Goal: Communication & Community: Answer question/provide support

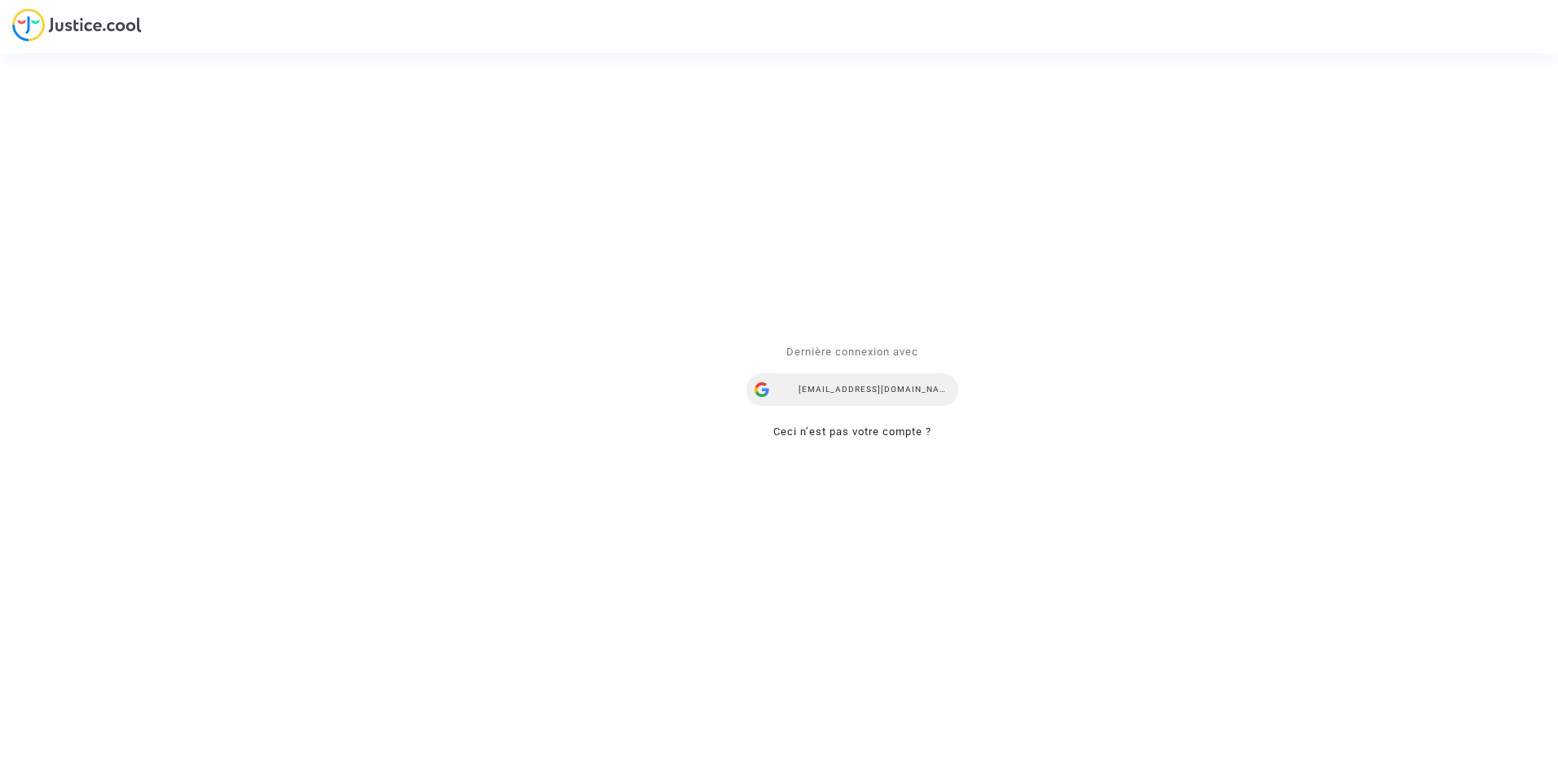
click at [856, 389] on div "[EMAIL_ADDRESS][DOMAIN_NAME]" at bounding box center [852, 390] width 212 height 32
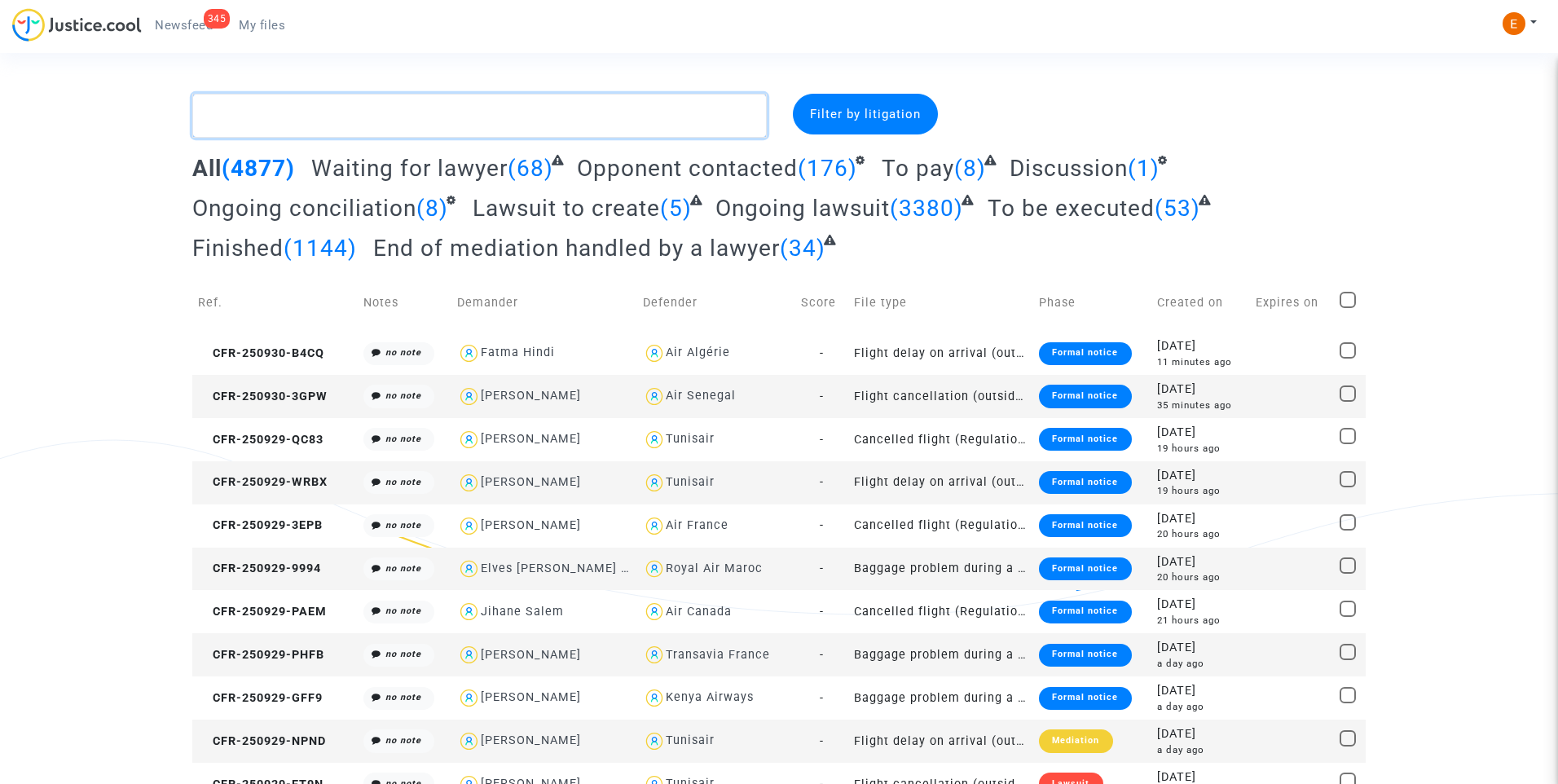
click at [360, 109] on textarea at bounding box center [479, 116] width 574 height 44
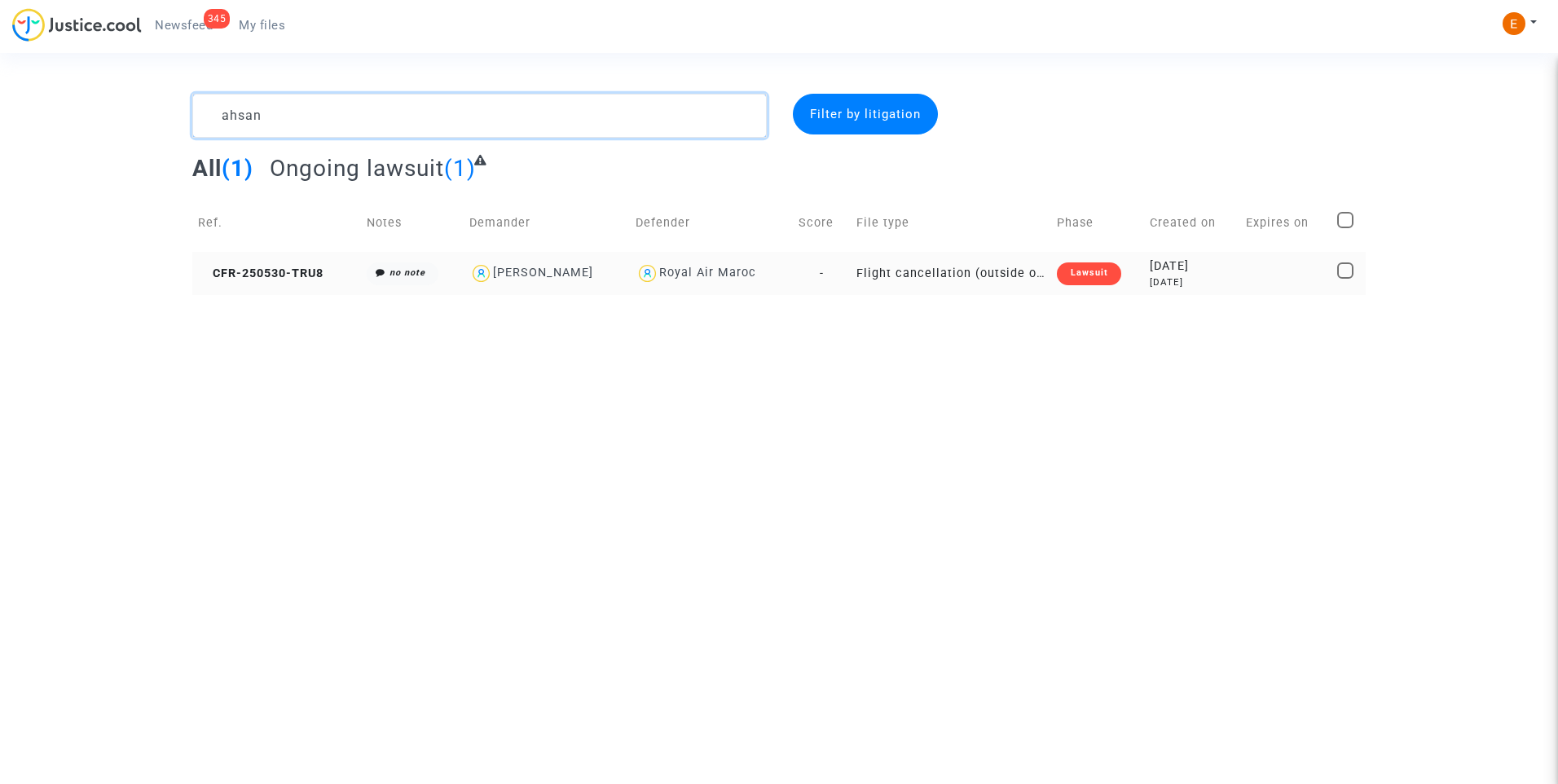
type textarea "ahsan"
click at [1074, 276] on div "Lawsuit" at bounding box center [1089, 273] width 63 height 23
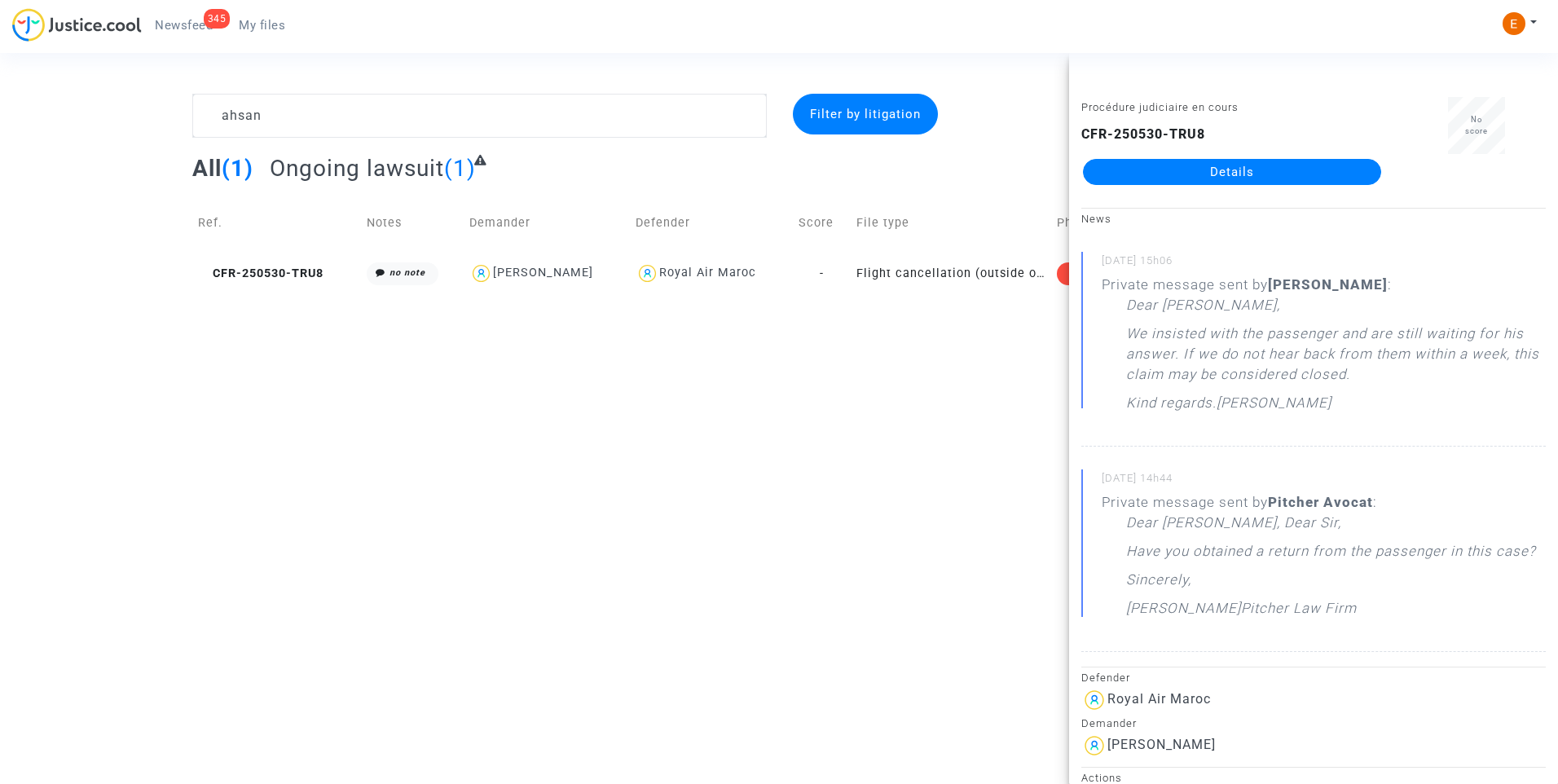
click at [1257, 173] on link "Details" at bounding box center [1232, 171] width 299 height 26
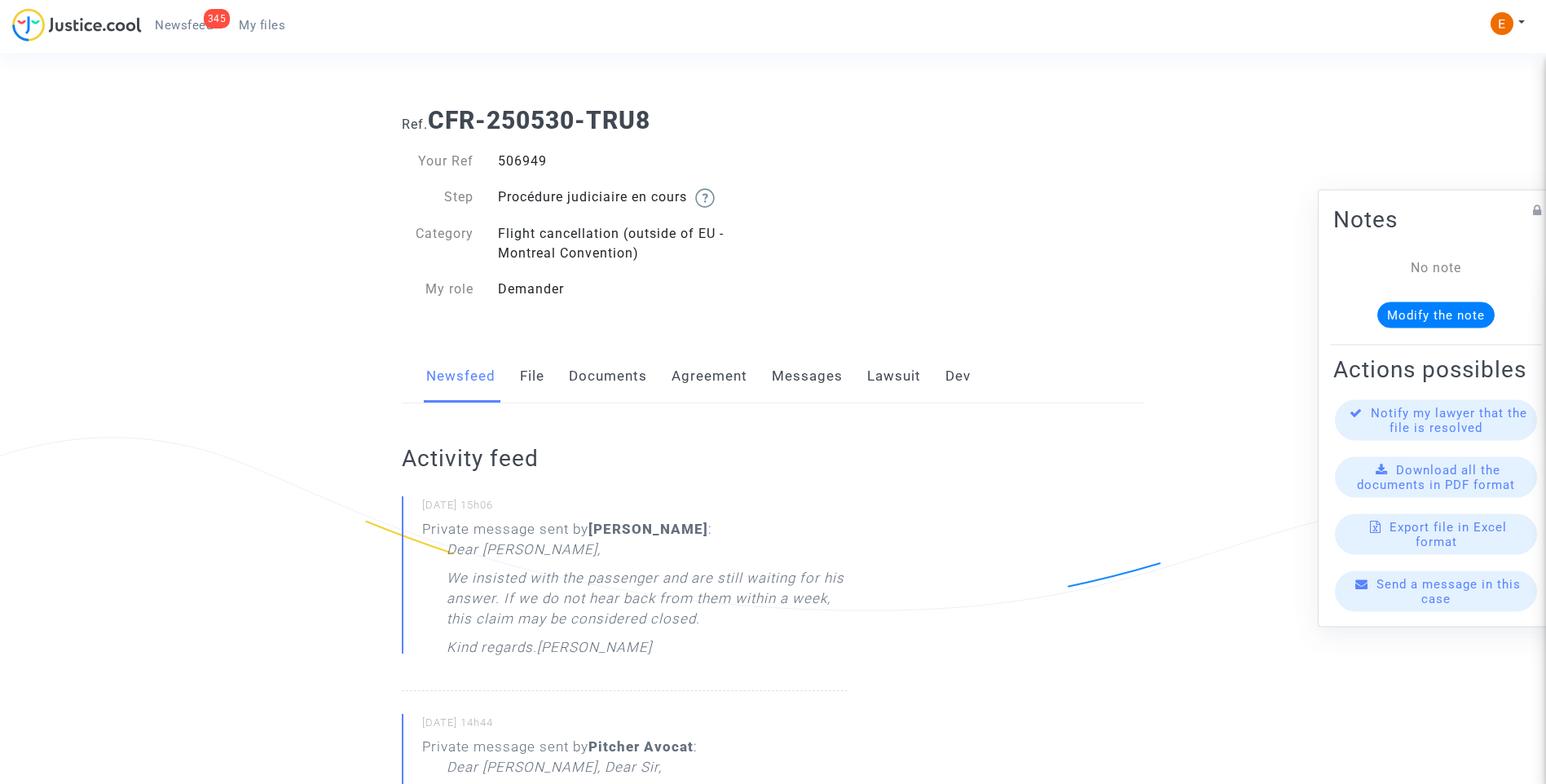
click at [915, 375] on link "Lawsuit" at bounding box center [893, 376] width 54 height 54
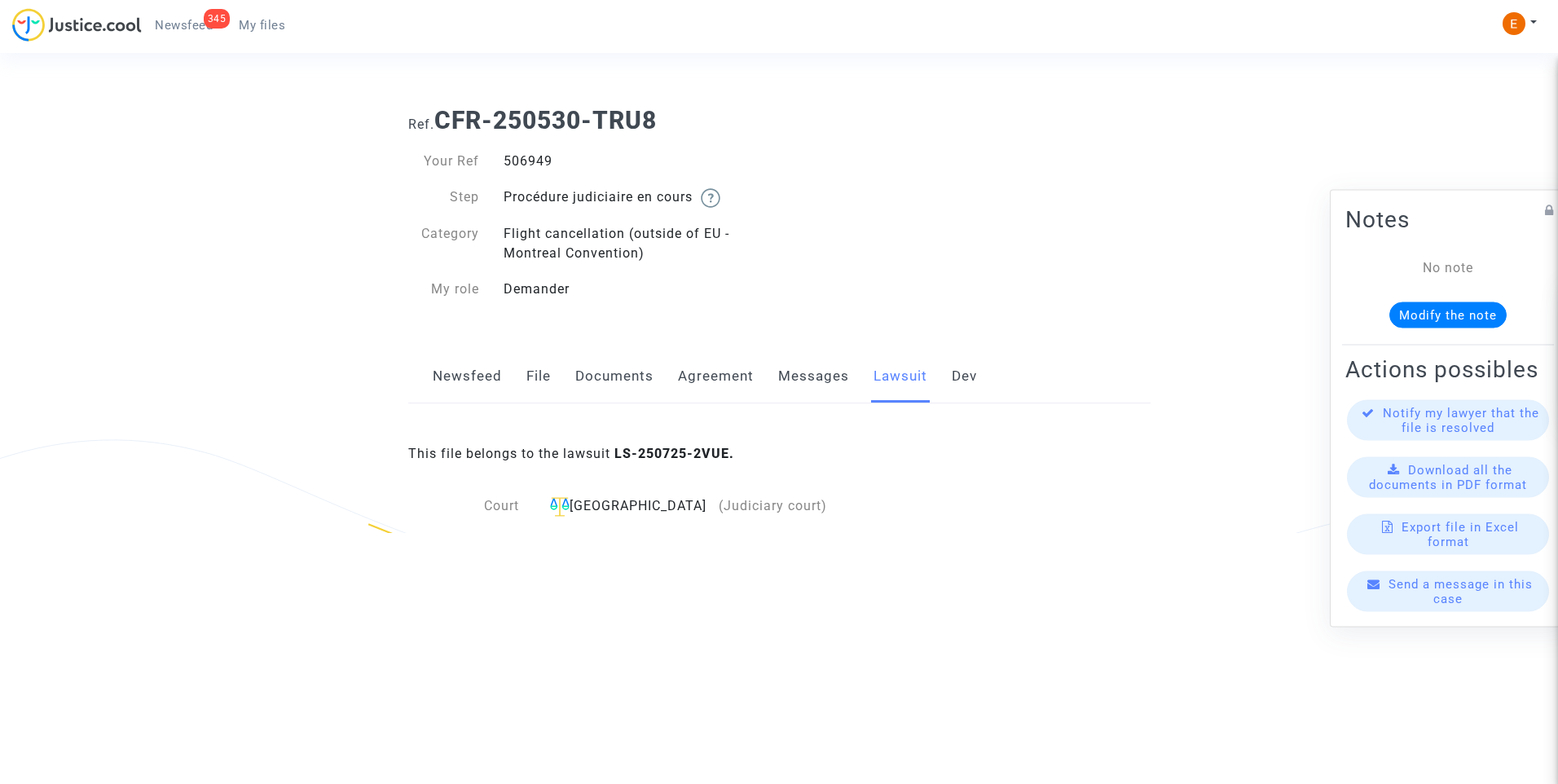
click at [822, 382] on link "Messages" at bounding box center [813, 376] width 71 height 54
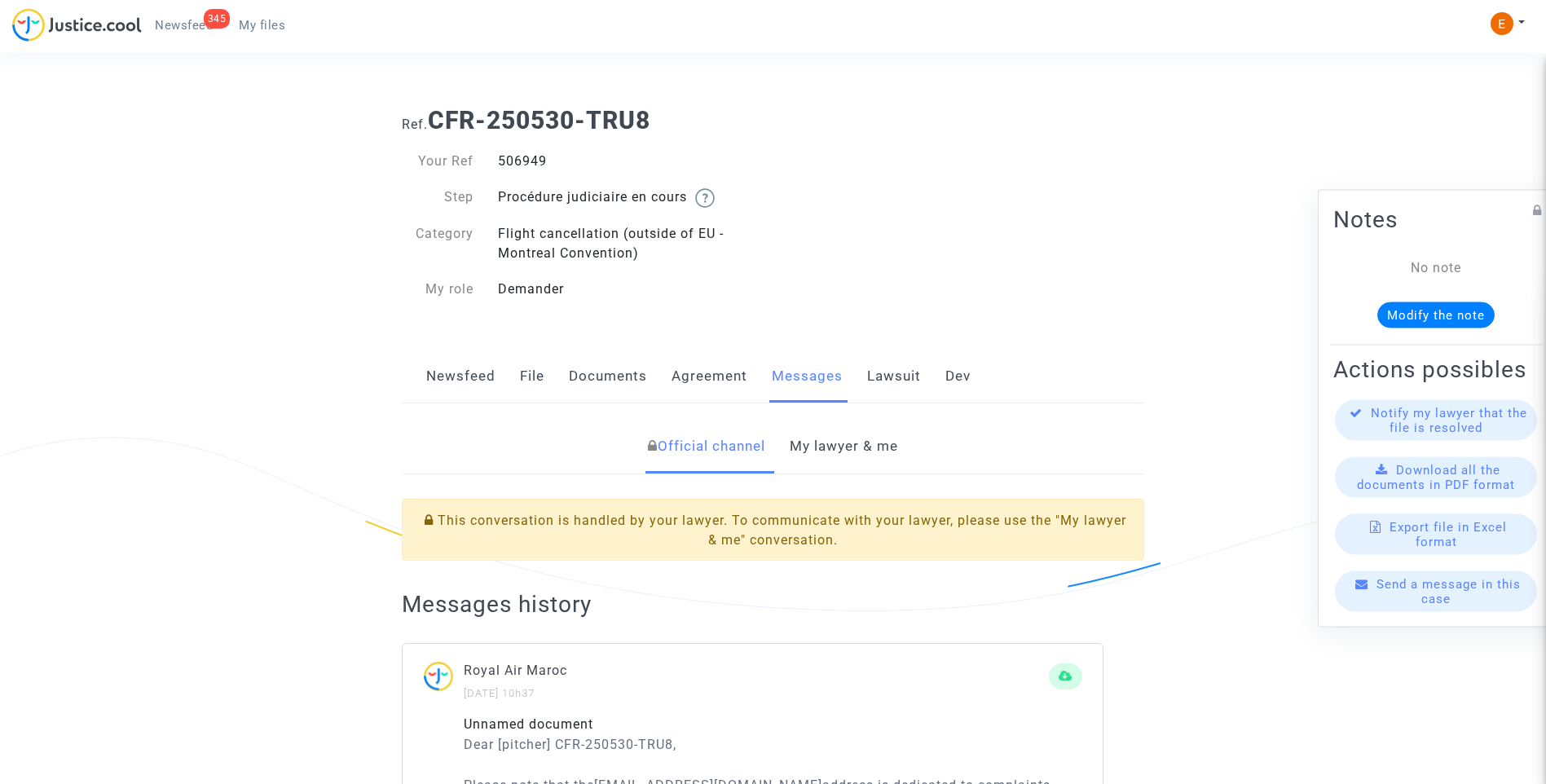
click at [847, 450] on link "My lawyer & me" at bounding box center [843, 446] width 108 height 54
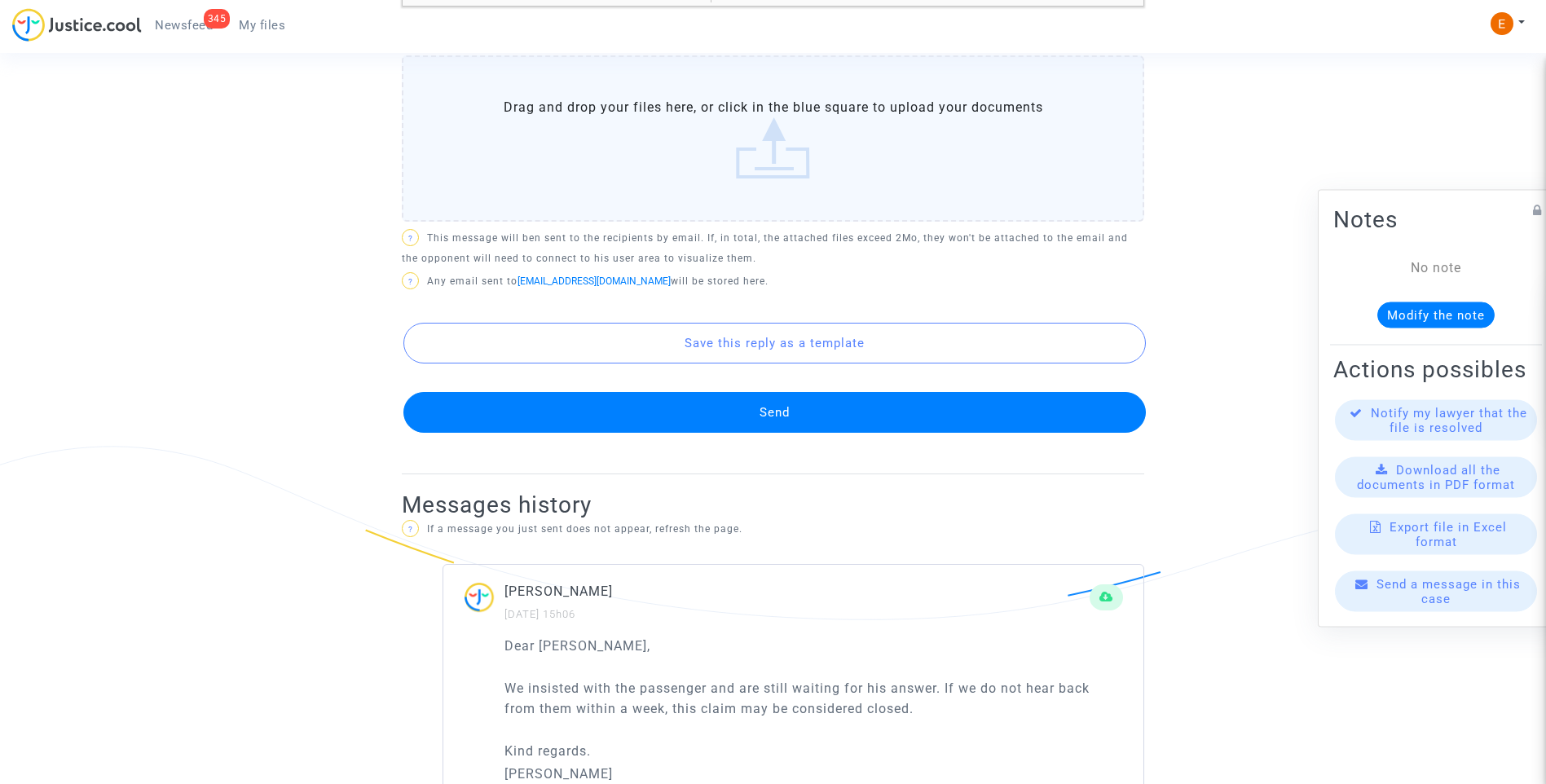
scroll to position [896, 0]
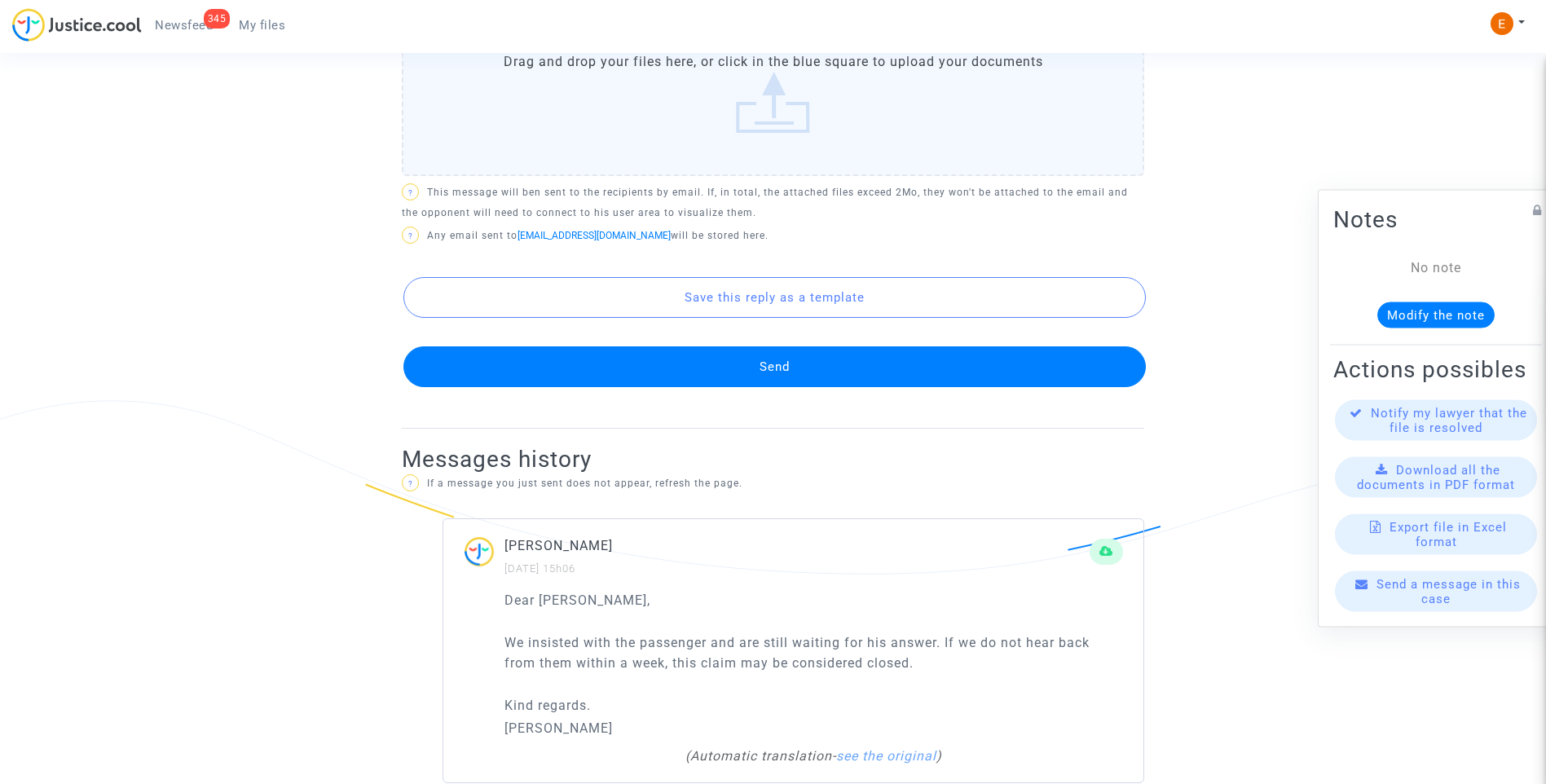
click at [770, 363] on button "Send" at bounding box center [775, 367] width 742 height 41
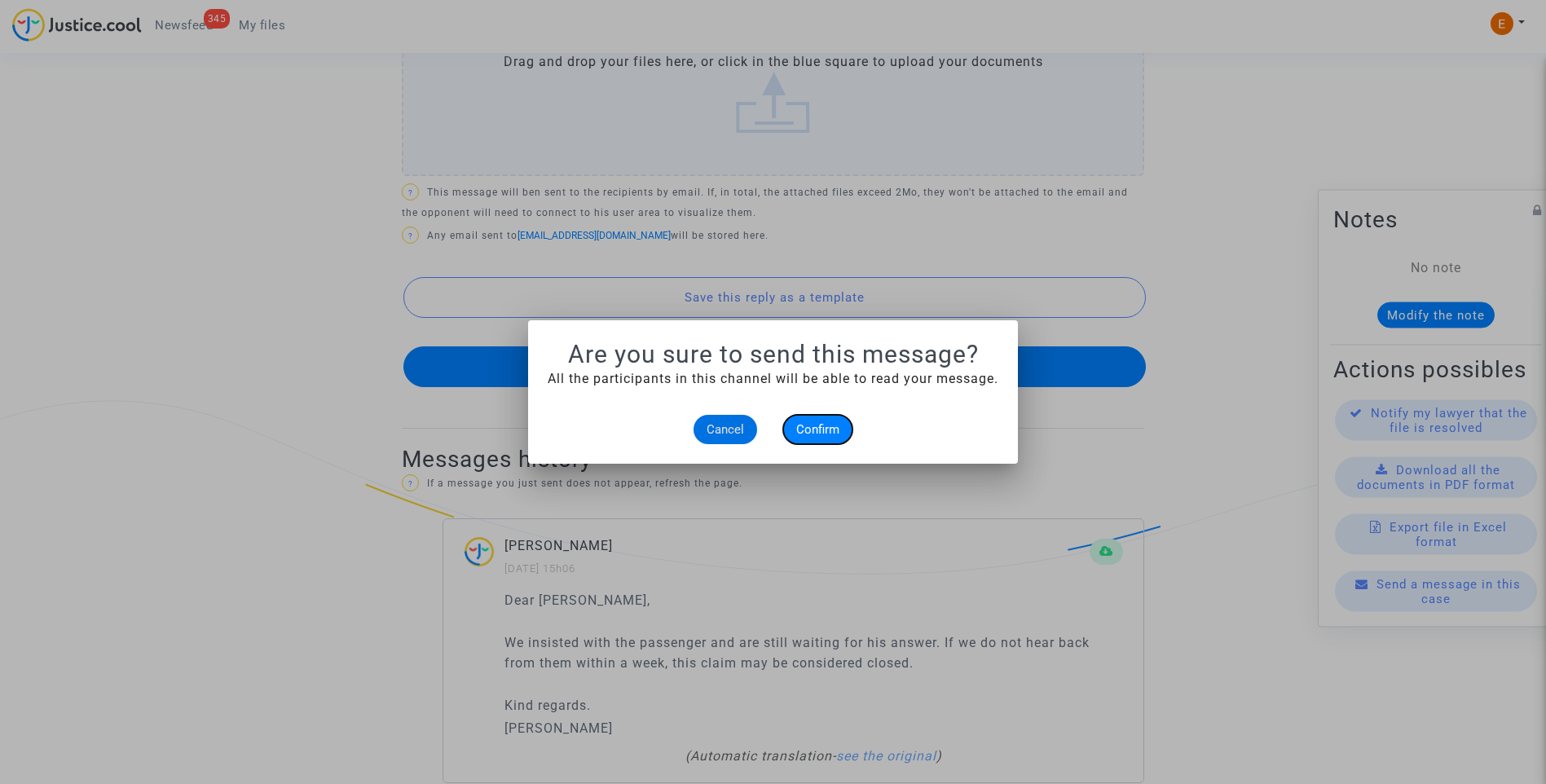
click at [806, 432] on span "Confirm" at bounding box center [817, 429] width 44 height 15
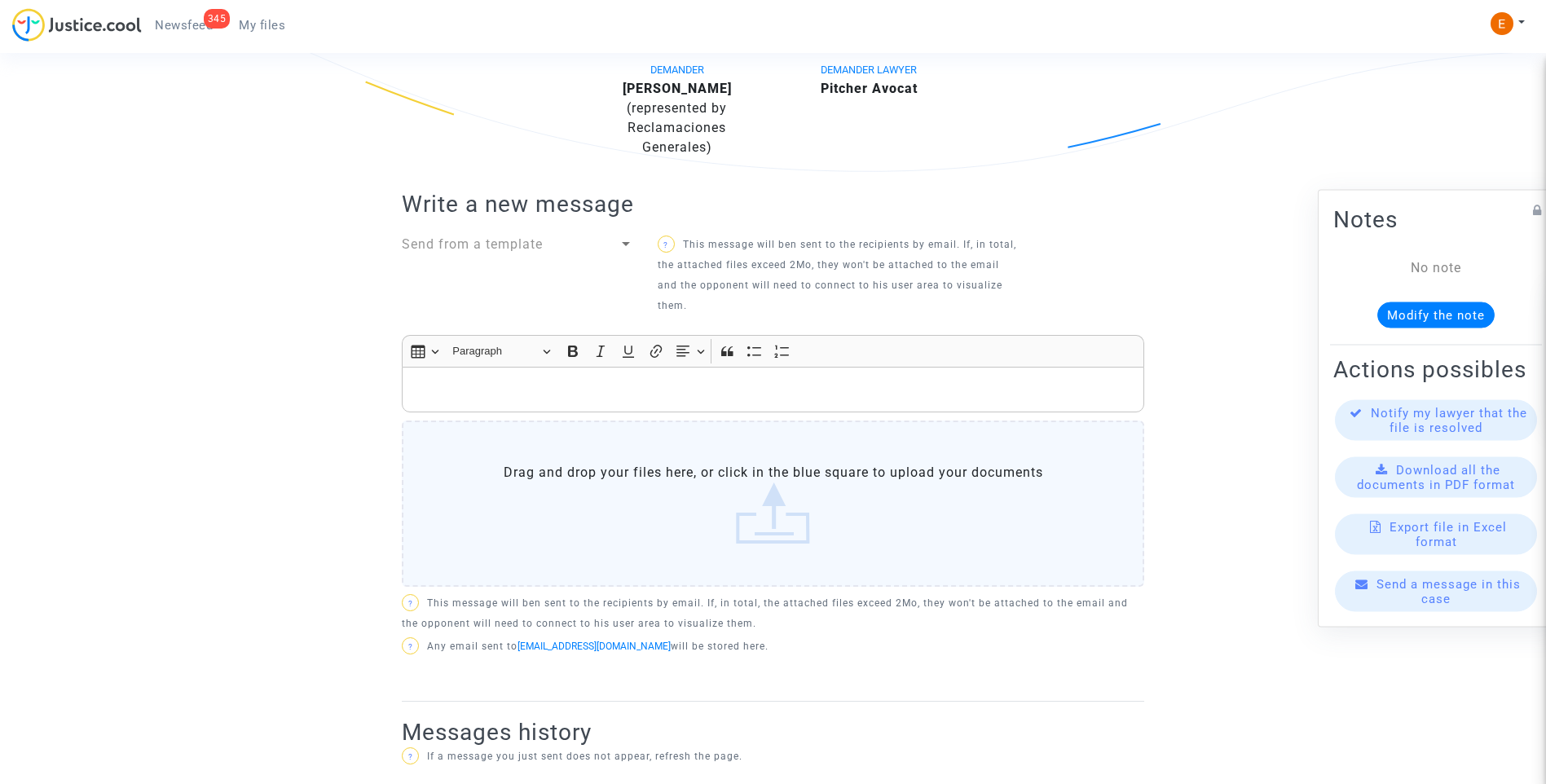
scroll to position [326, 0]
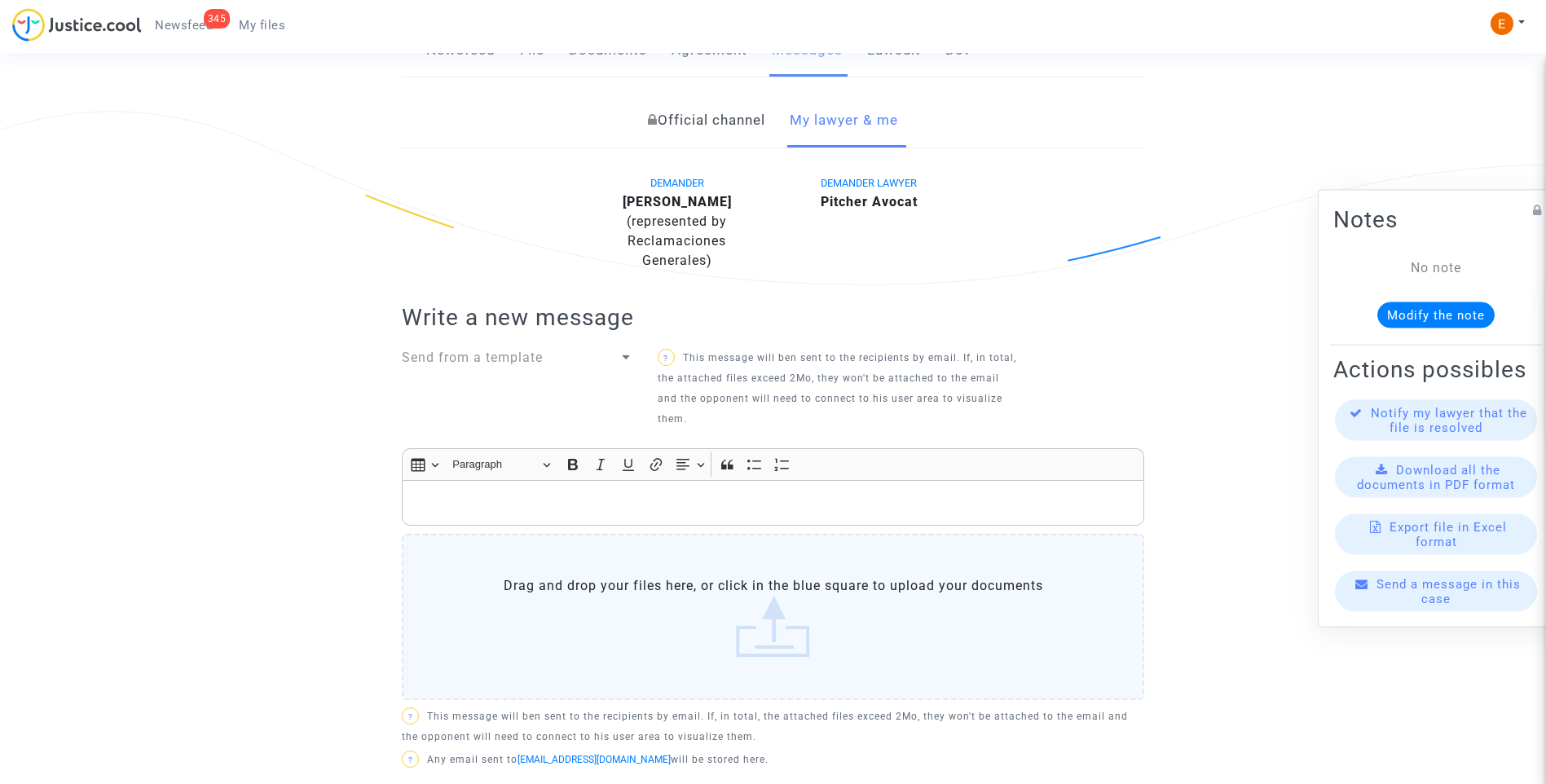
click at [170, 32] on span "Newsfeed" at bounding box center [183, 25] width 58 height 15
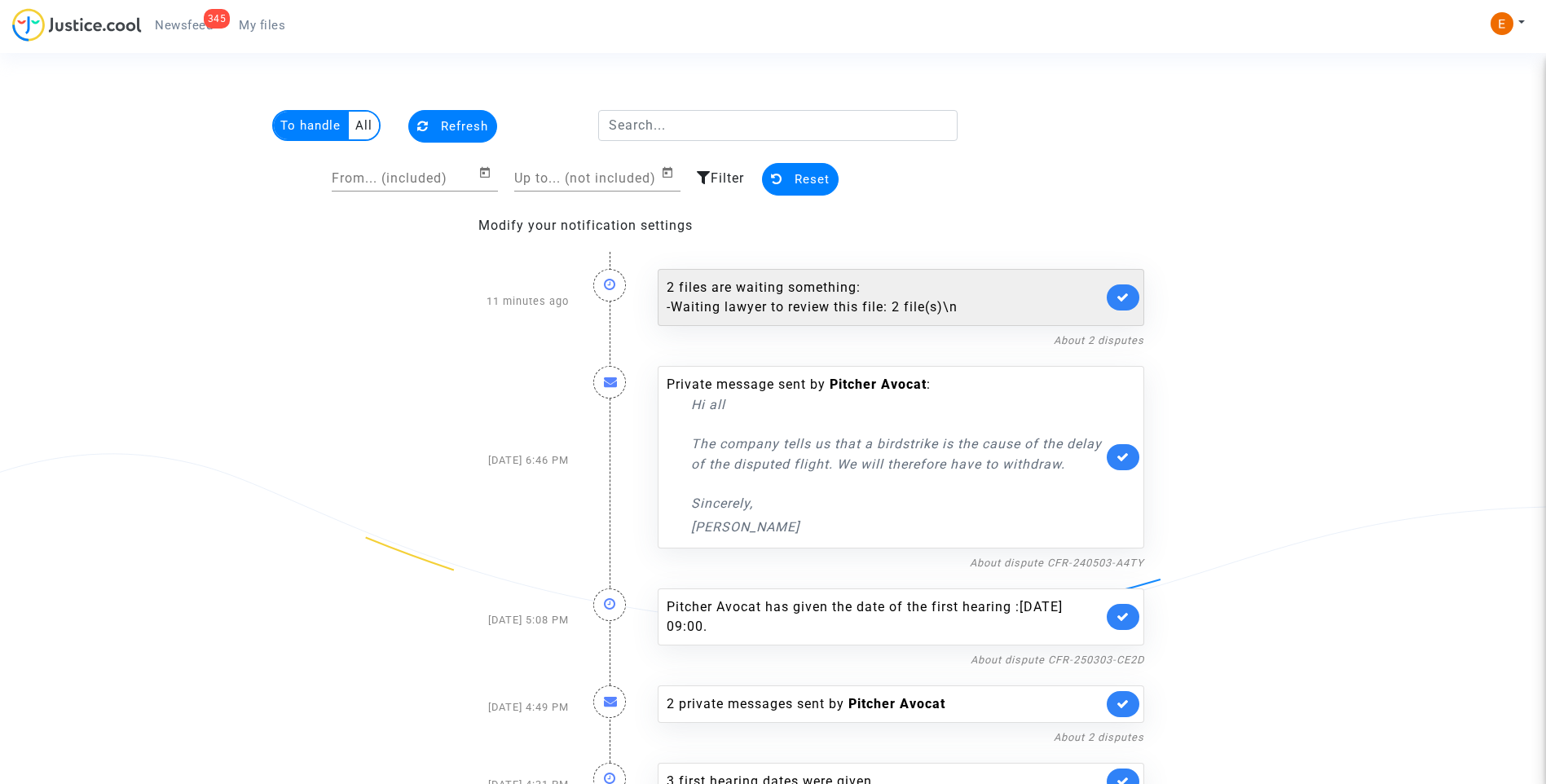
click at [1125, 290] on link at bounding box center [1123, 297] width 32 height 26
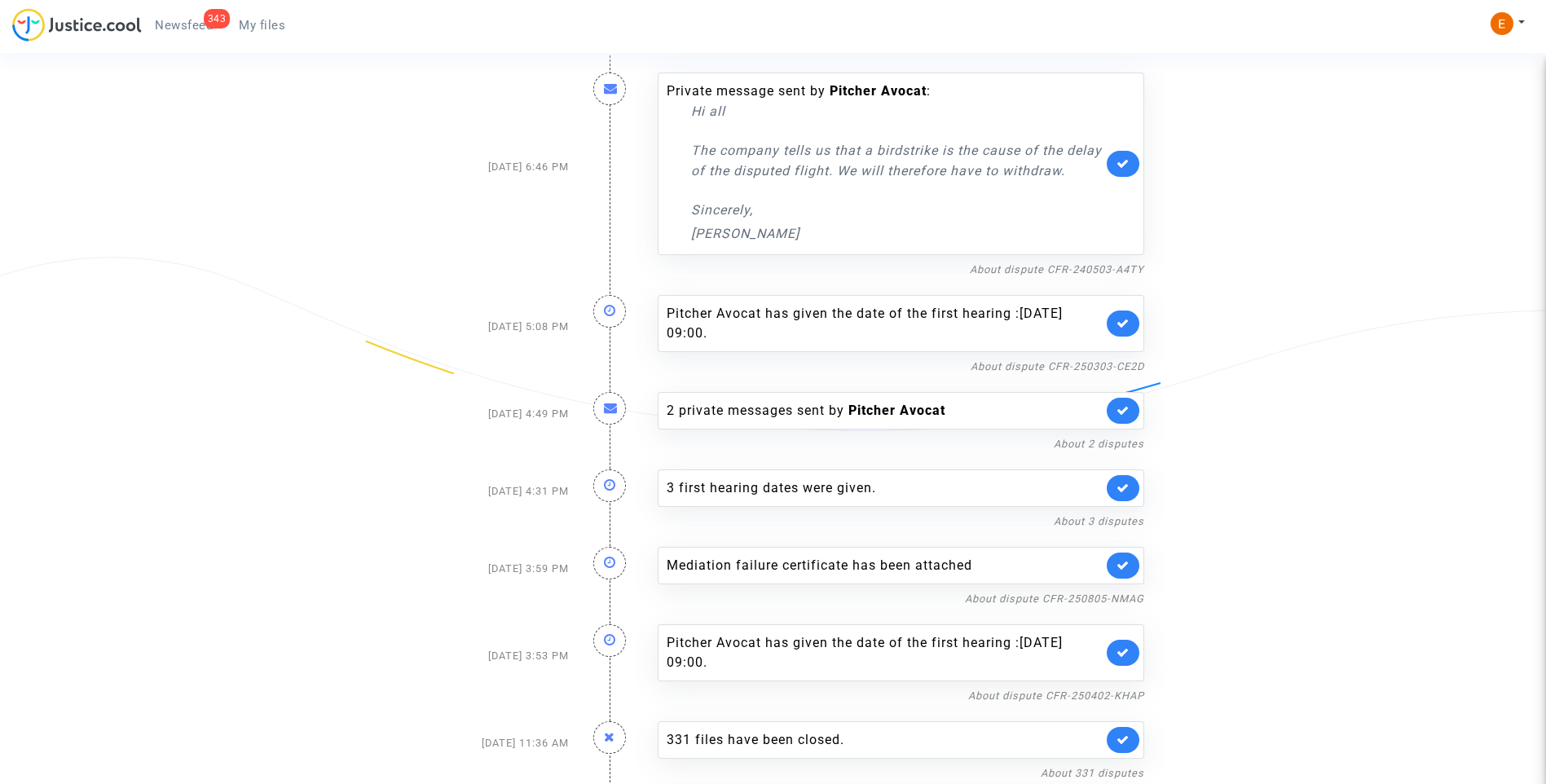
scroll to position [293, 0]
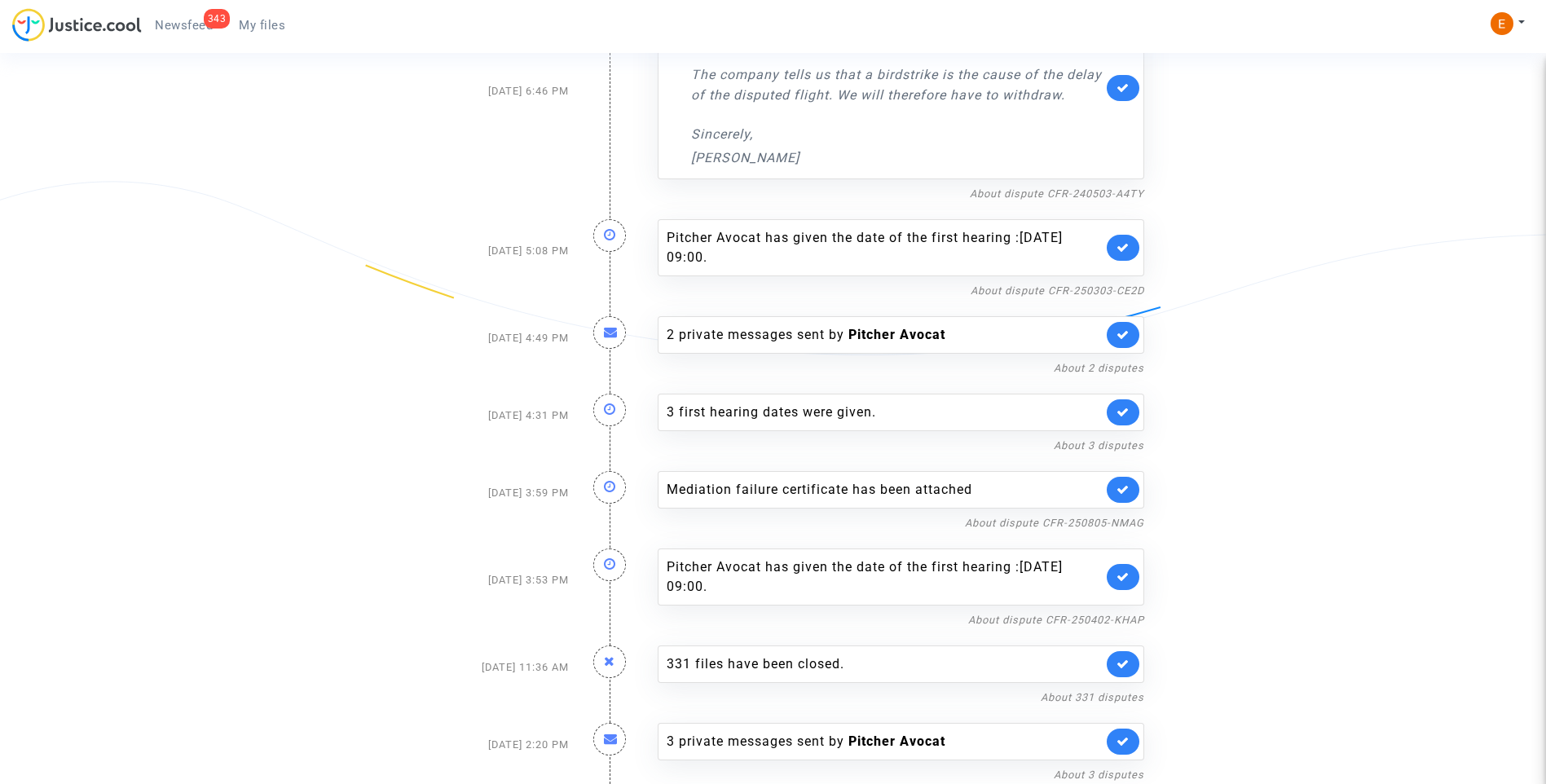
click at [1130, 484] on link at bounding box center [1123, 490] width 32 height 26
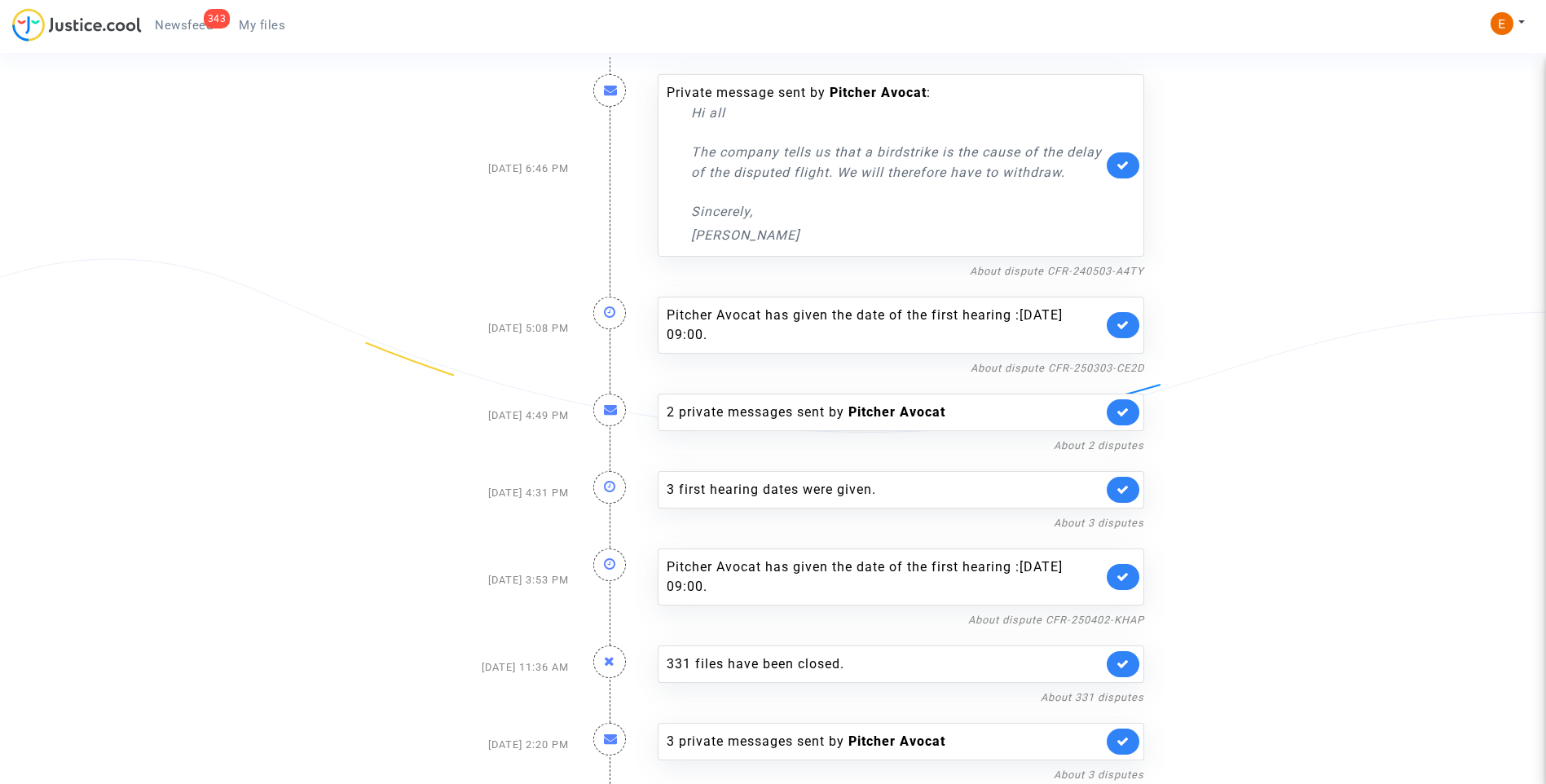
scroll to position [215, 0]
click at [1107, 623] on link "About dispute CFR-250402-KHAP" at bounding box center [1055, 619] width 176 height 12
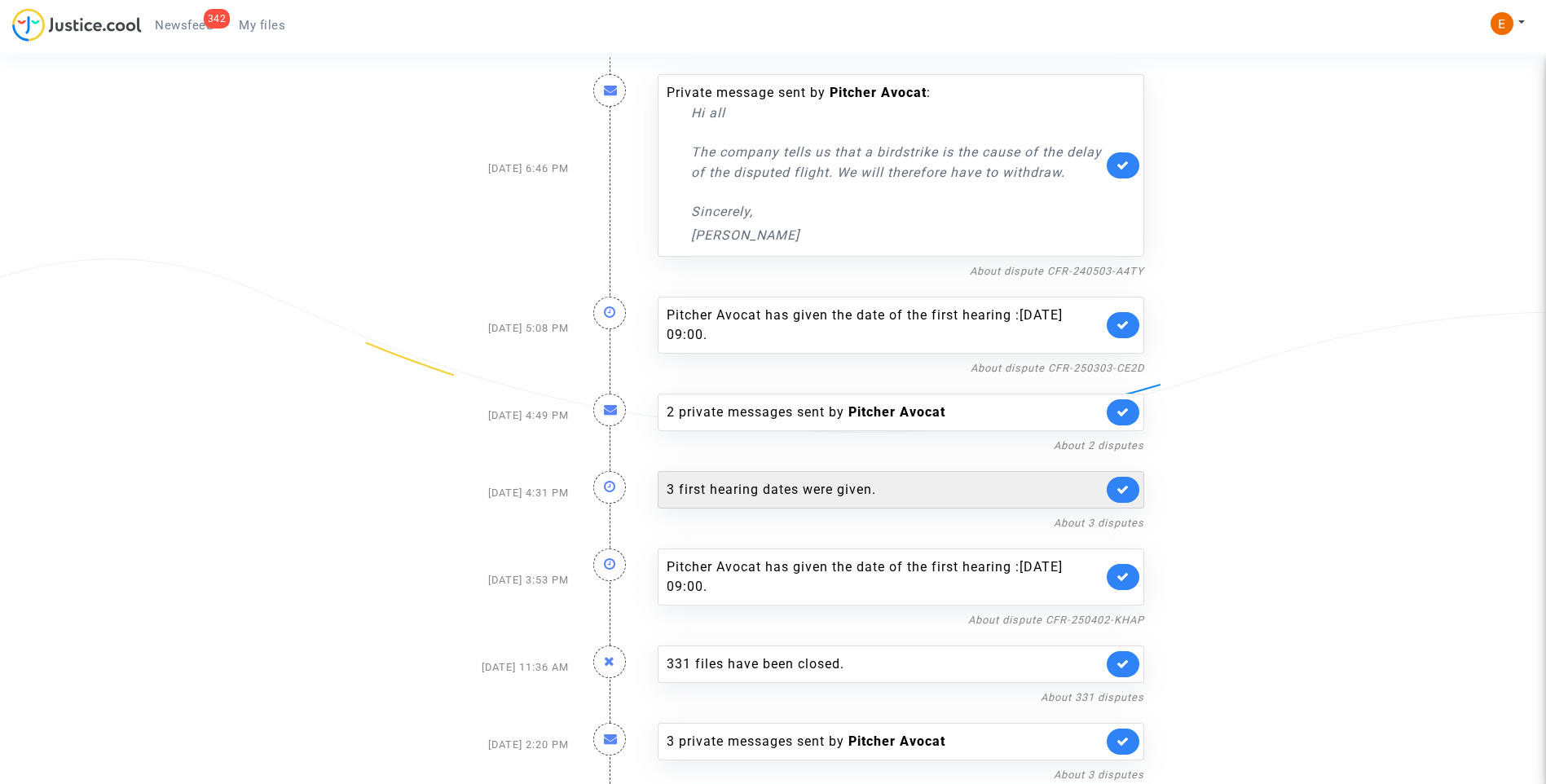
click at [1124, 579] on icon at bounding box center [1122, 576] width 13 height 12
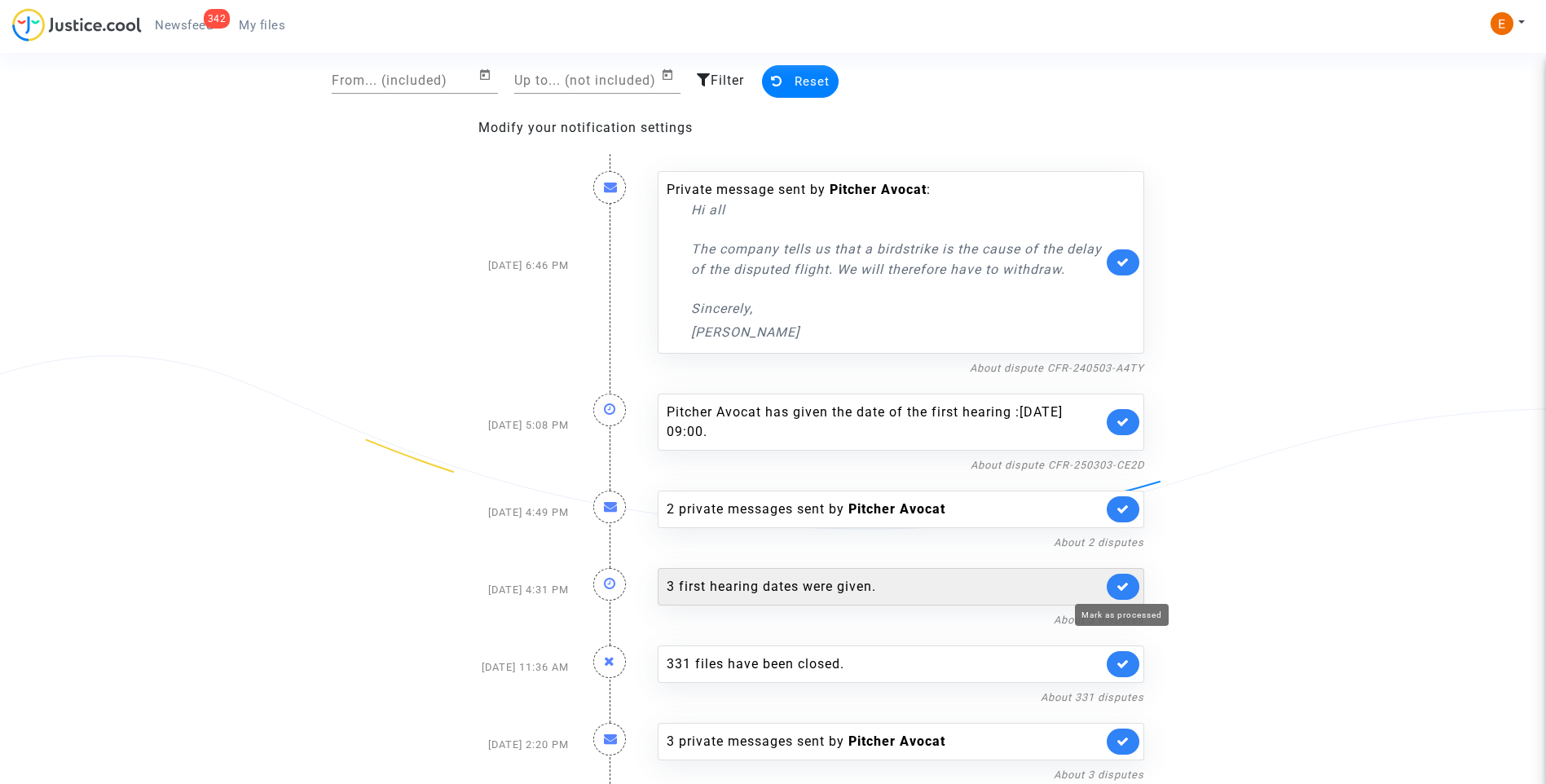
scroll to position [118, 0]
click at [813, 584] on div "3 first hearing dates were given." at bounding box center [884, 586] width 436 height 20
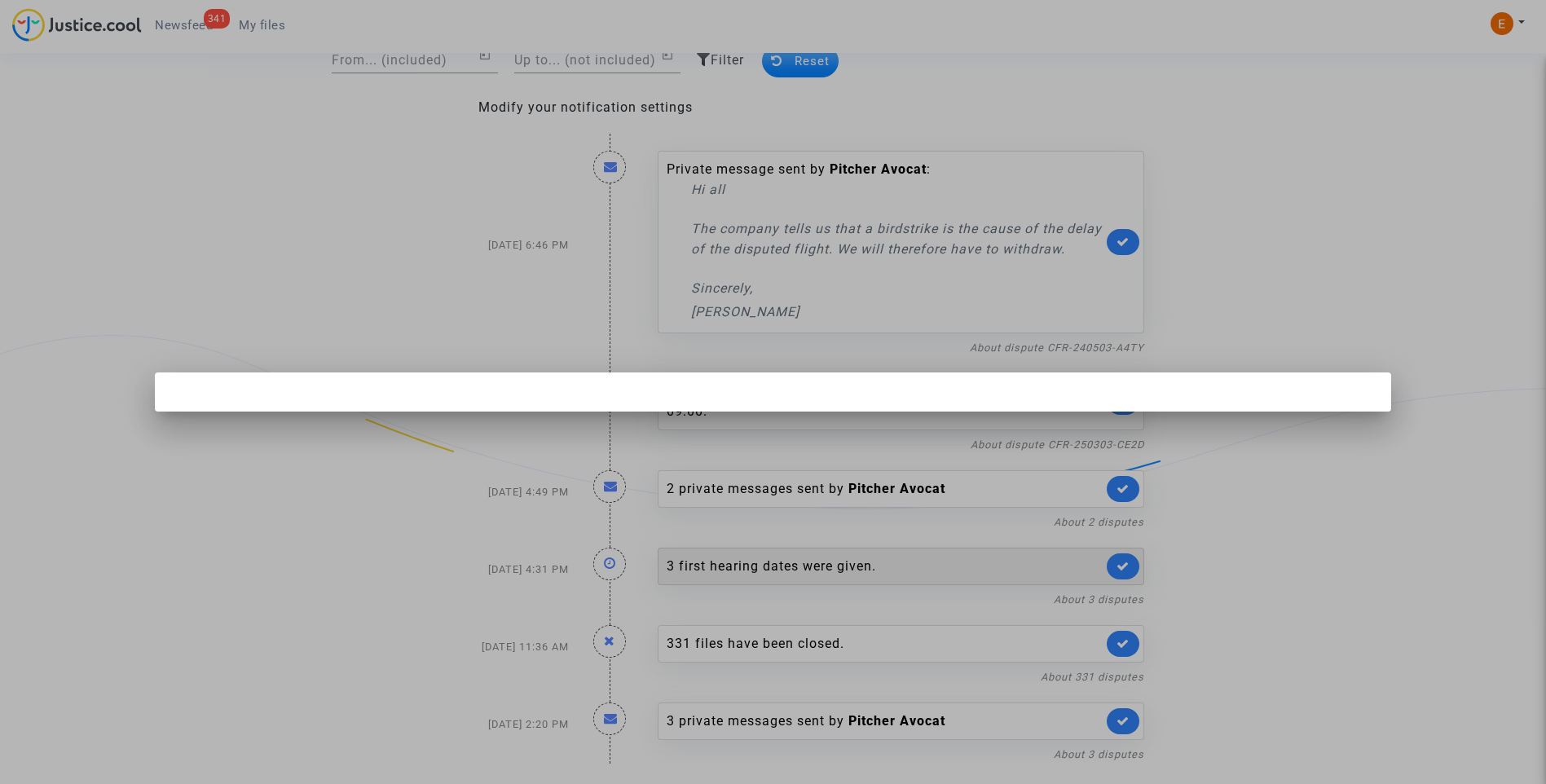
scroll to position [0, 0]
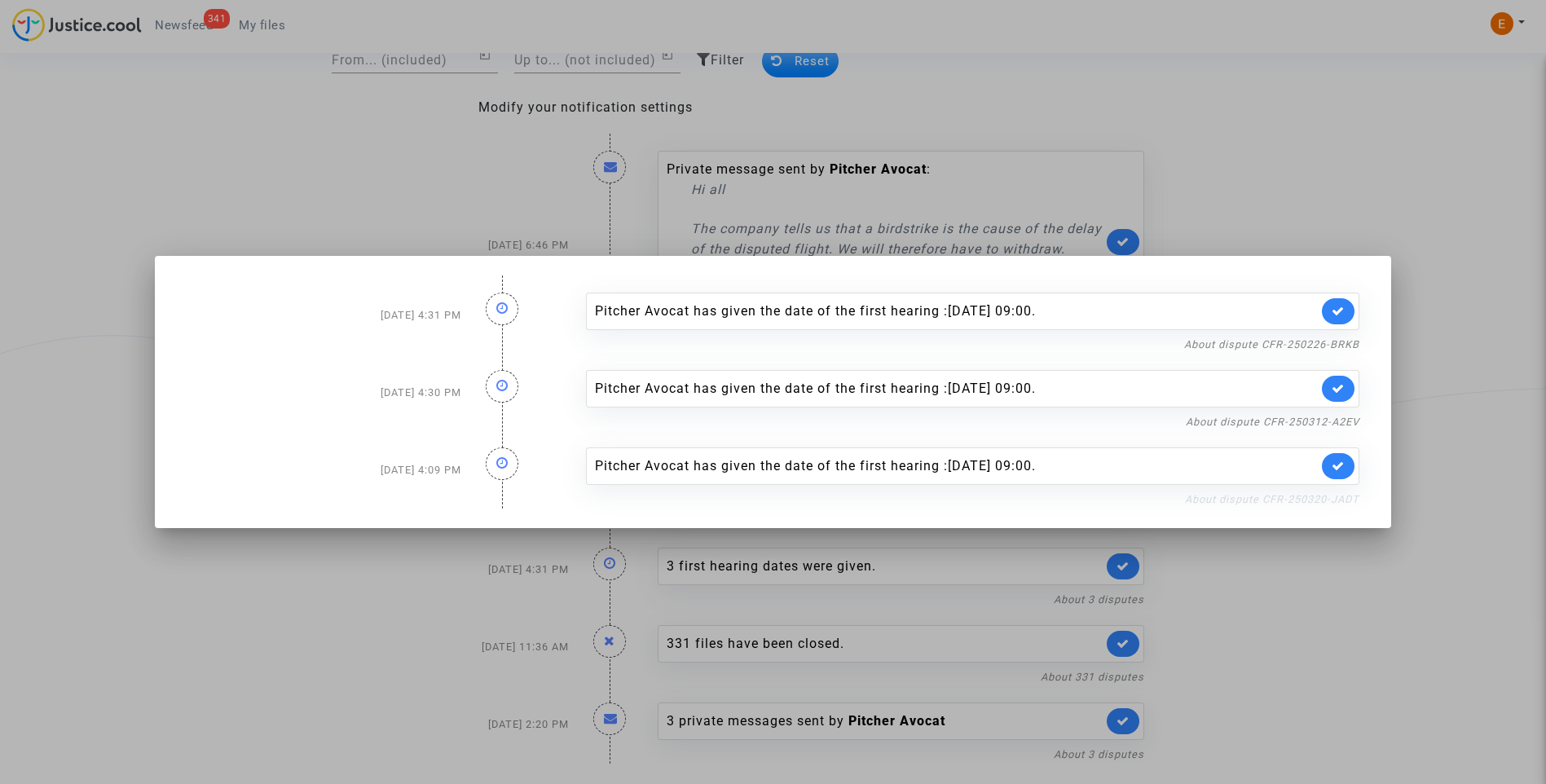
click at [1257, 493] on link "About dispute CFR-250320-JADT" at bounding box center [1271, 499] width 174 height 12
click at [1351, 469] on link at bounding box center [1338, 466] width 32 height 26
click at [1345, 422] on link "About dispute CFR-250312-A2EV" at bounding box center [1271, 421] width 173 height 12
click at [1344, 383] on icon at bounding box center [1337, 388] width 13 height 12
click at [1345, 342] on link "About dispute CFR-250226-BRKB" at bounding box center [1271, 344] width 175 height 12
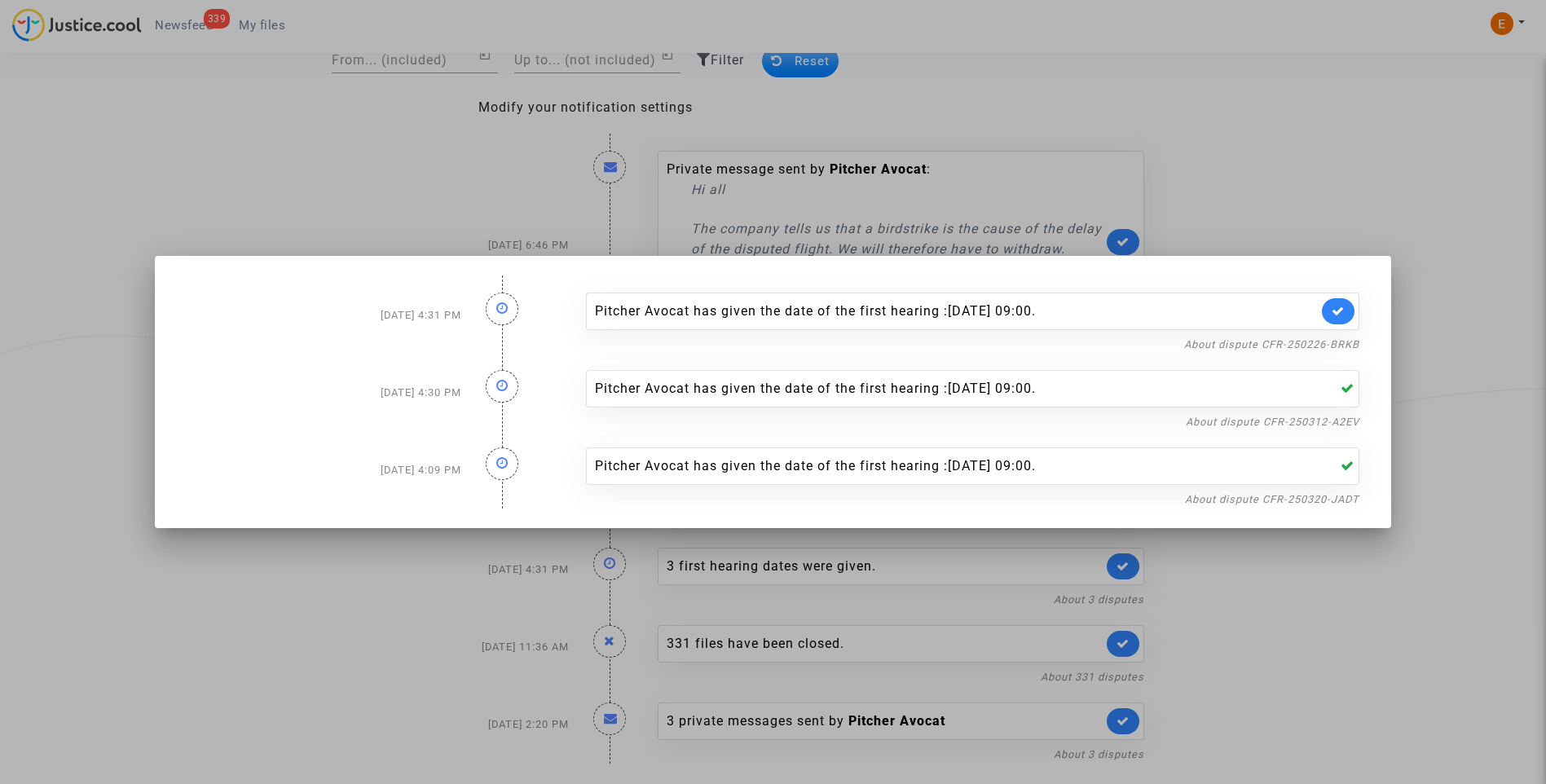
click at [1354, 312] on link at bounding box center [1338, 311] width 32 height 26
click at [1316, 204] on div at bounding box center [773, 392] width 1546 height 784
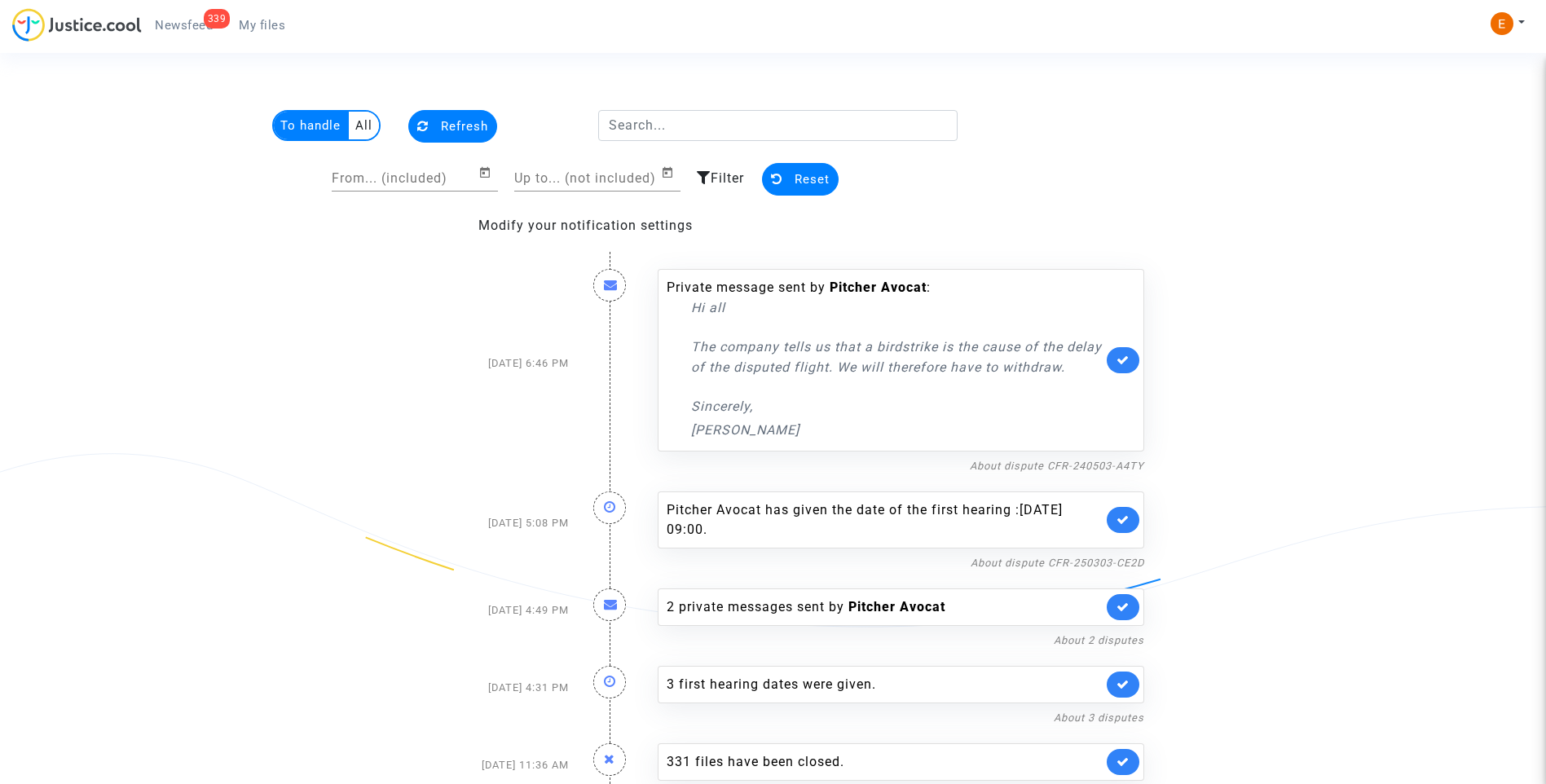
scroll to position [118, 0]
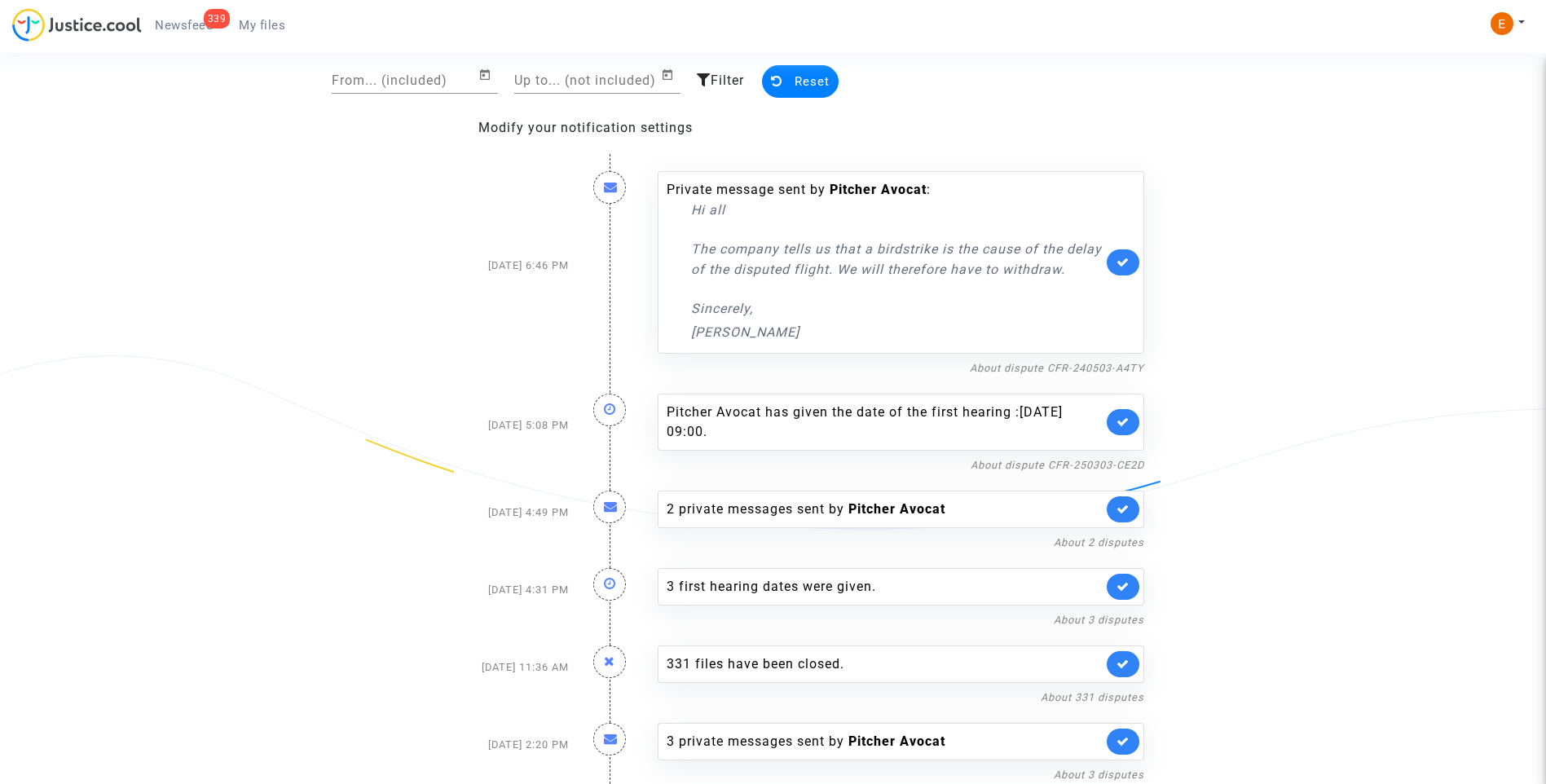
click at [264, 26] on span "My files" at bounding box center [262, 25] width 46 height 15
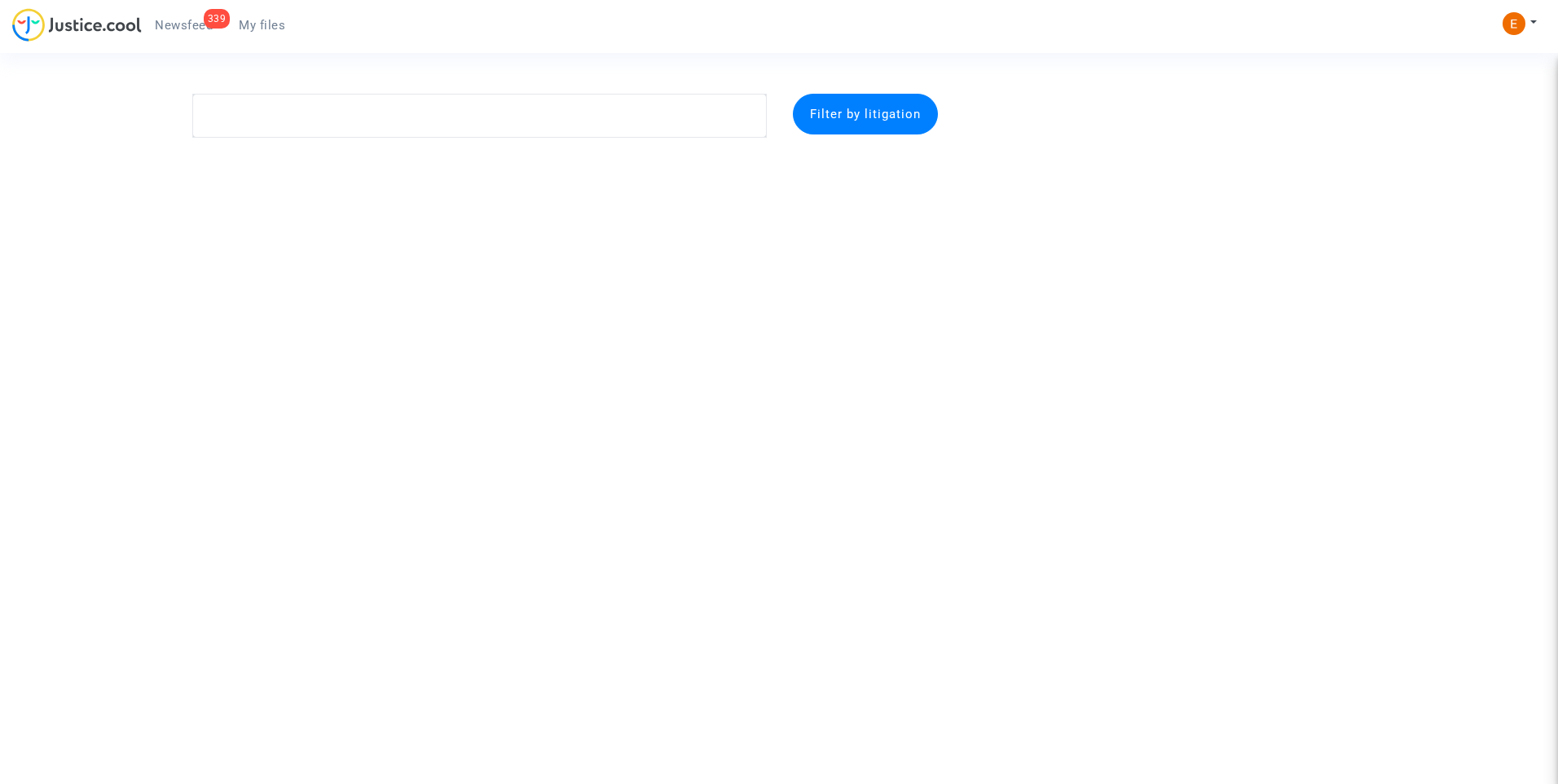
click at [209, 21] on div "339" at bounding box center [218, 19] width 27 height 20
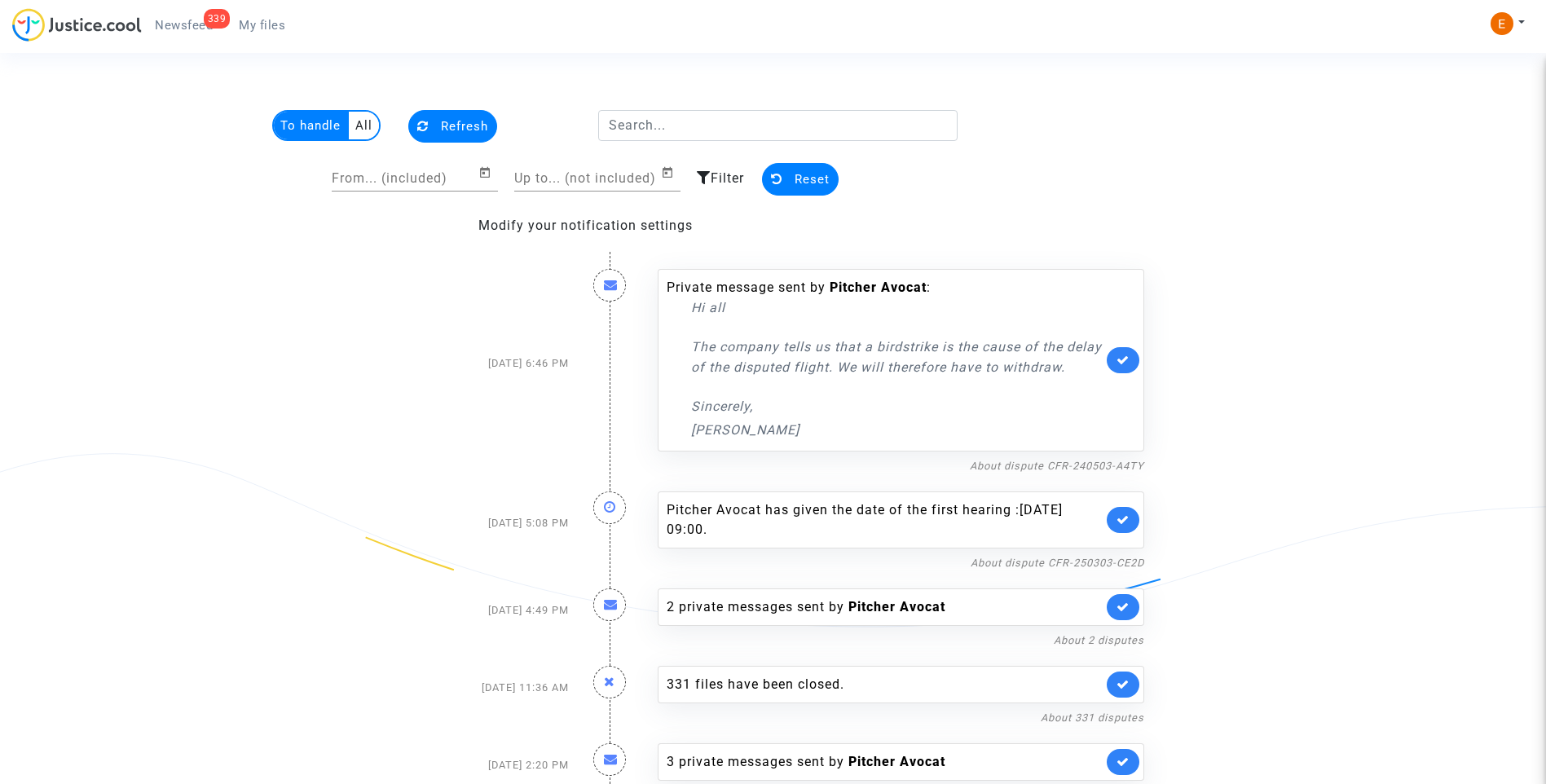
scroll to position [41, 0]
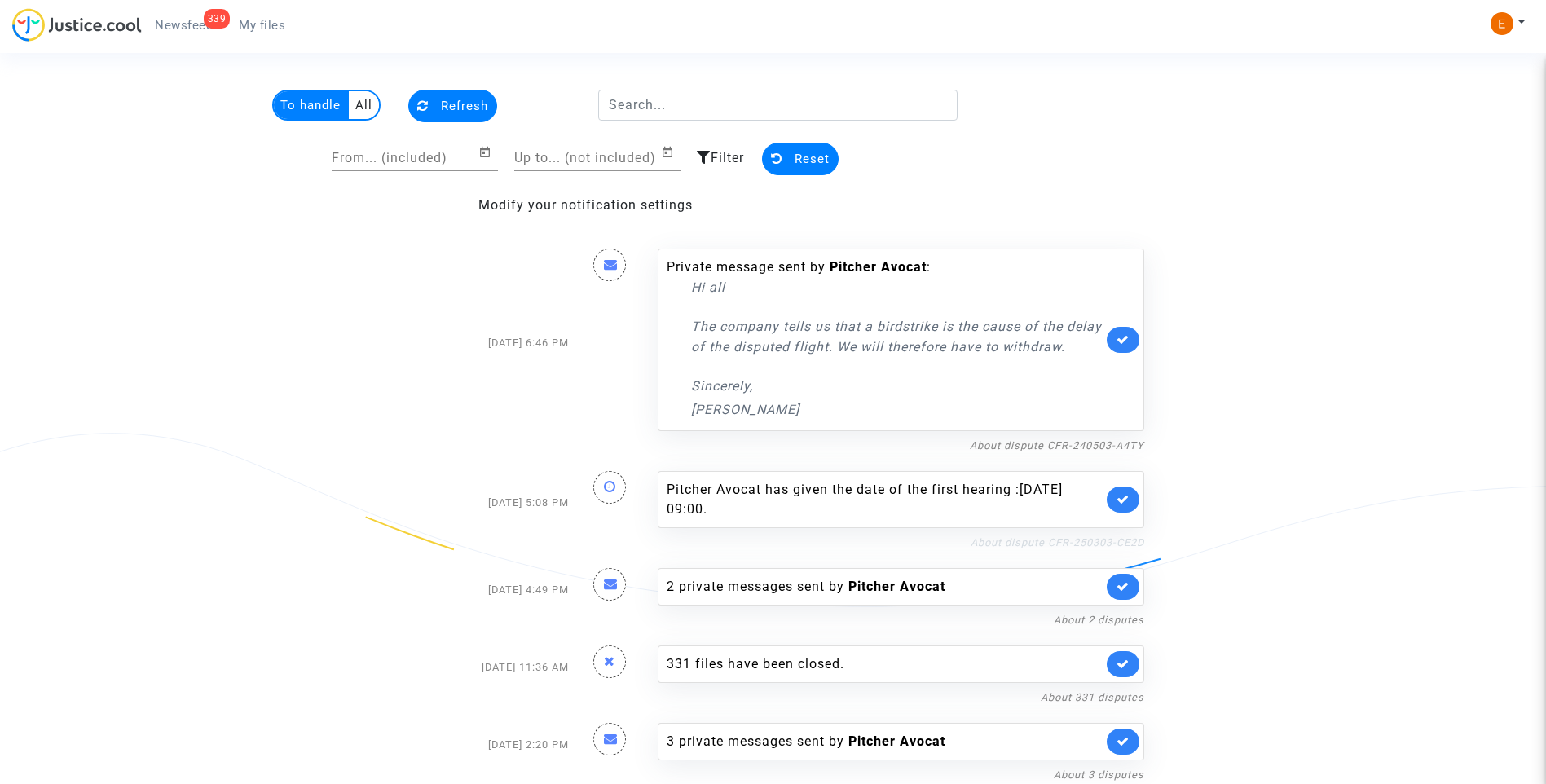
click at [1056, 543] on link "About dispute CFR-250303-CE2D" at bounding box center [1056, 542] width 173 height 12
click at [1126, 494] on icon at bounding box center [1122, 499] width 13 height 12
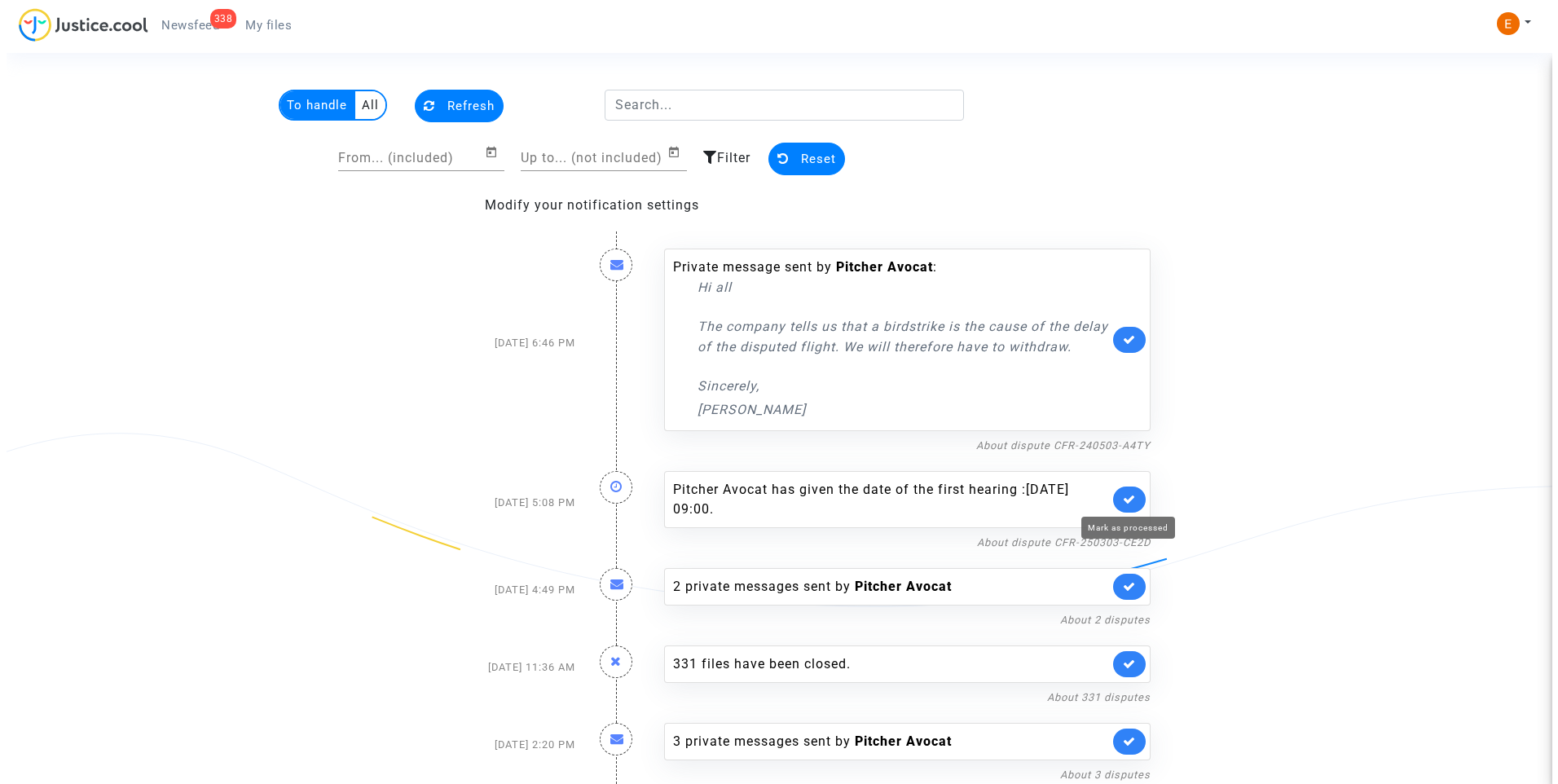
scroll to position [0, 0]
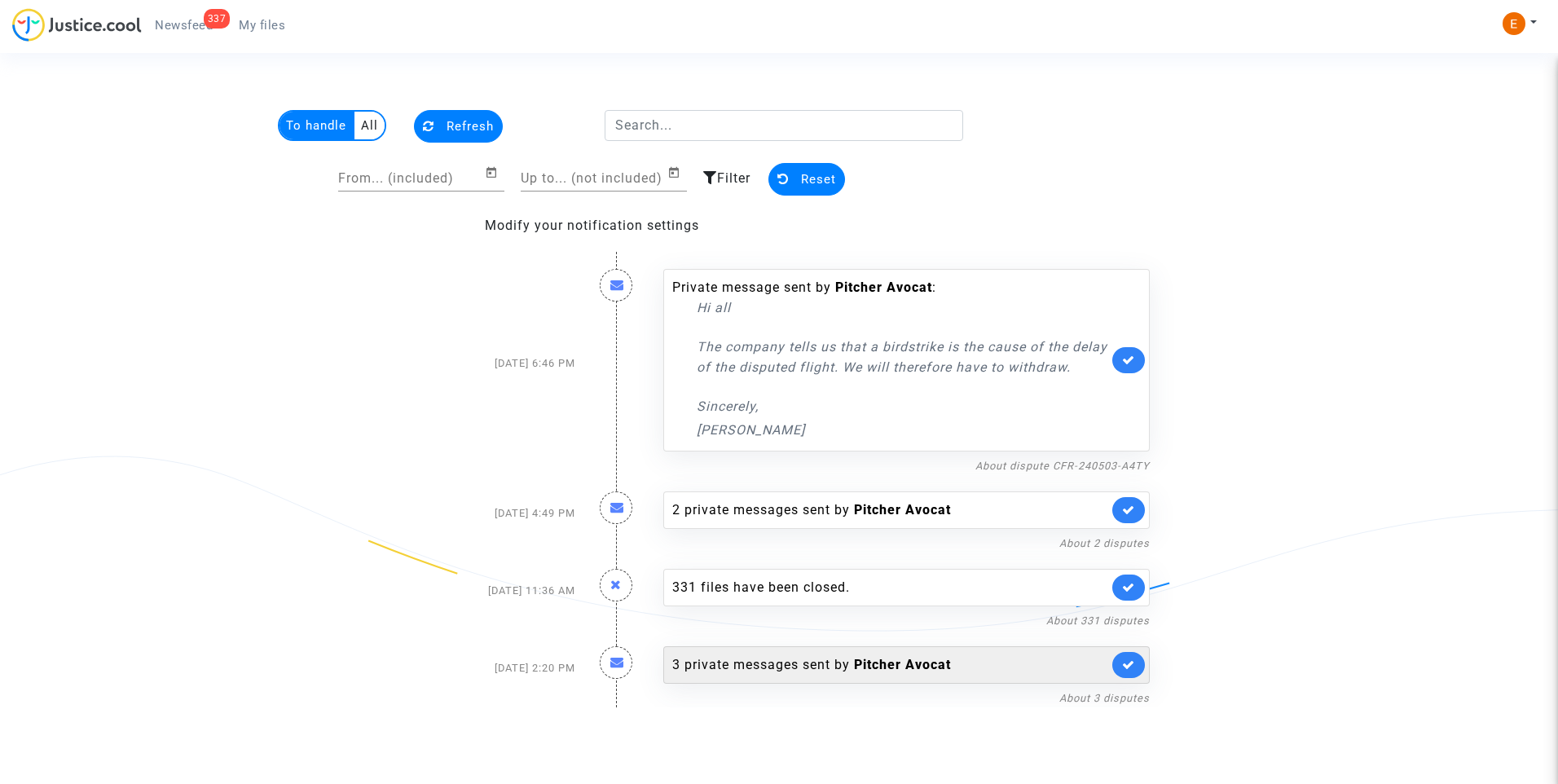
click at [772, 675] on div "3 private messages sent by Pitcher Avocat" at bounding box center [890, 665] width 436 height 20
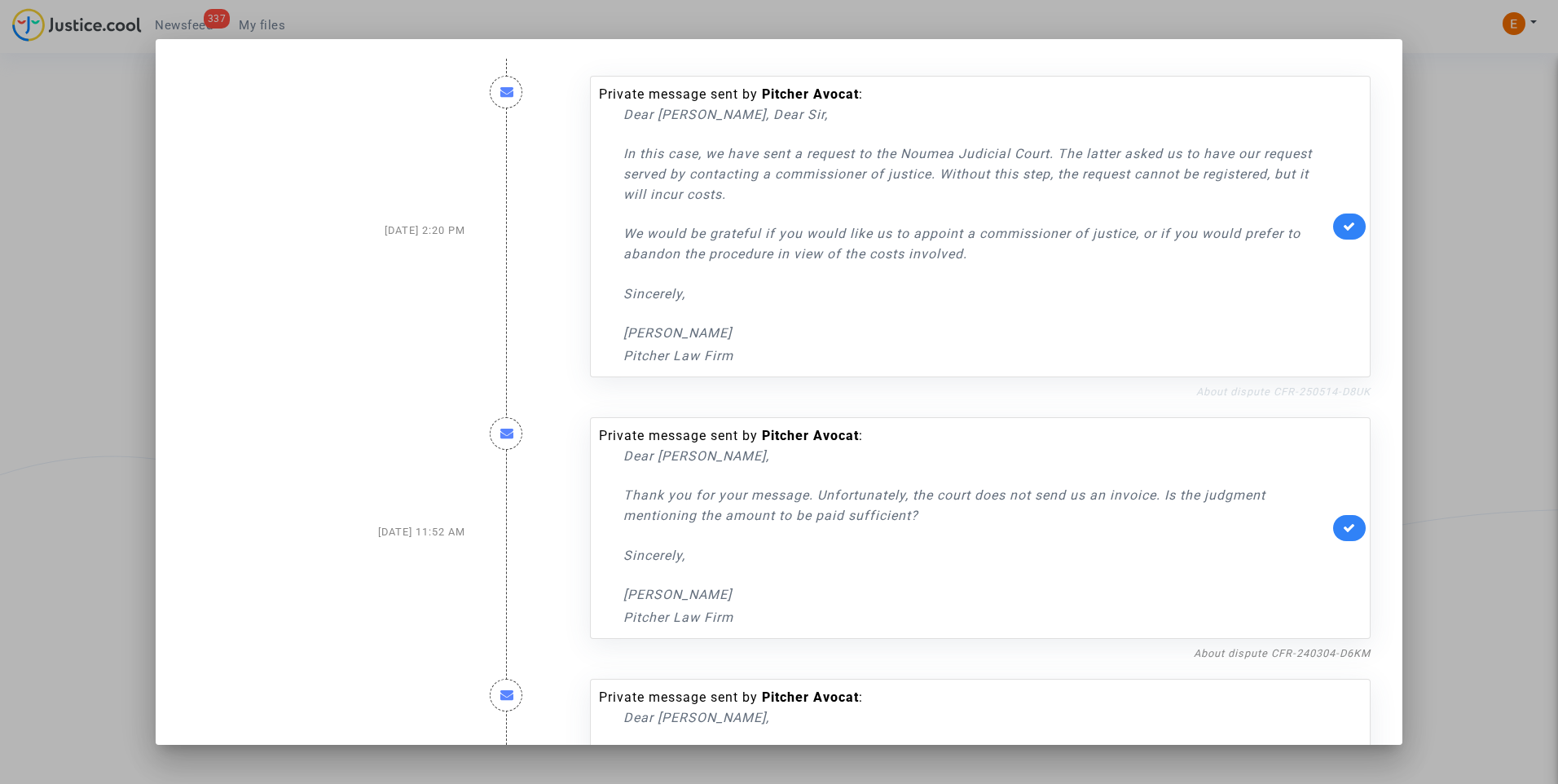
click at [1257, 398] on link "About dispute CFR-250514-D8UK" at bounding box center [1283, 392] width 174 height 12
click at [1343, 231] on icon at bounding box center [1349, 226] width 13 height 12
click at [1475, 181] on div at bounding box center [779, 392] width 1558 height 784
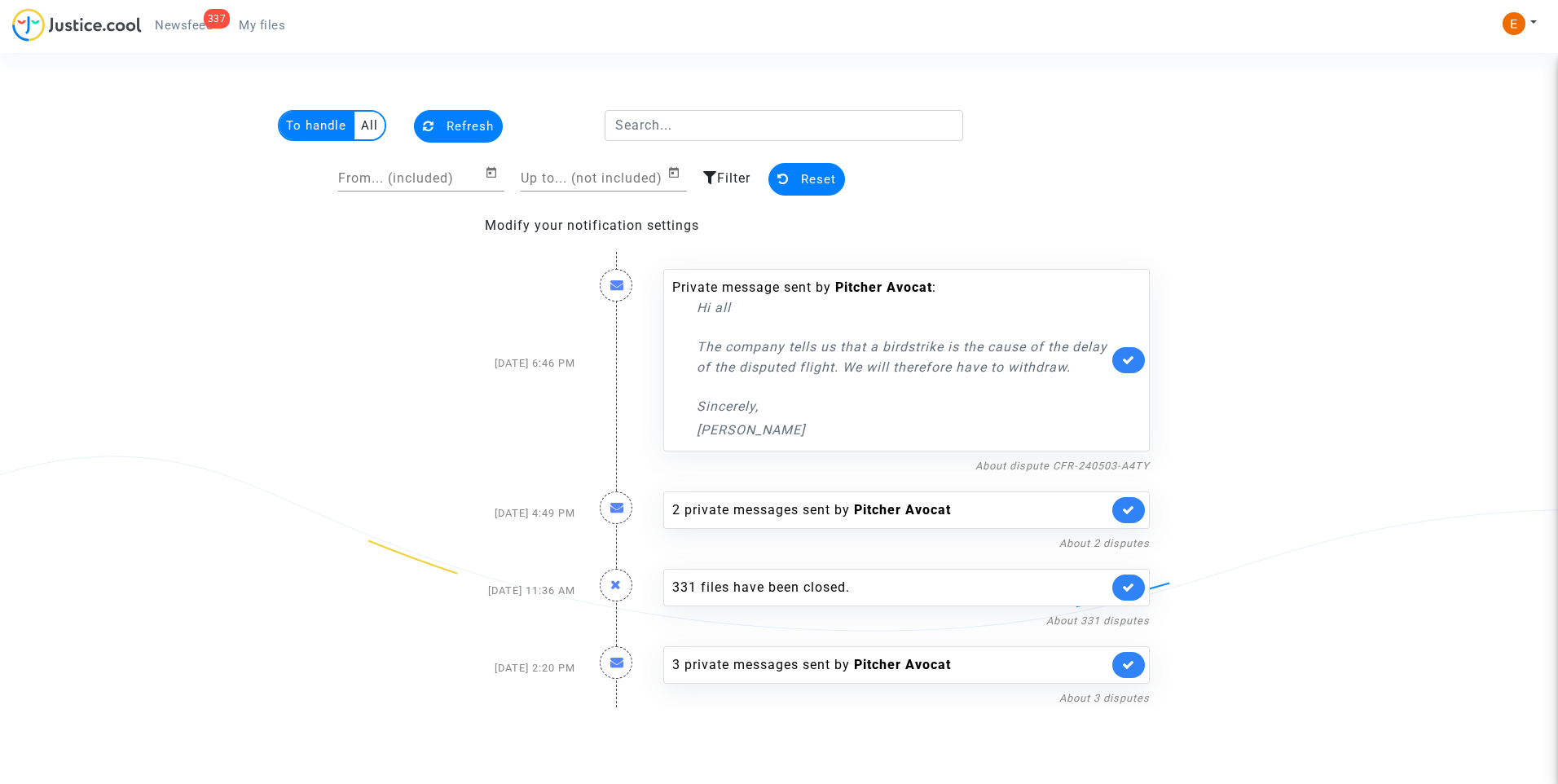
click at [265, 4] on nav "337 Newsfeed My files My profile Settings Log out" at bounding box center [779, 26] width 1558 height 53
click at [270, 29] on span "My files" at bounding box center [262, 25] width 46 height 15
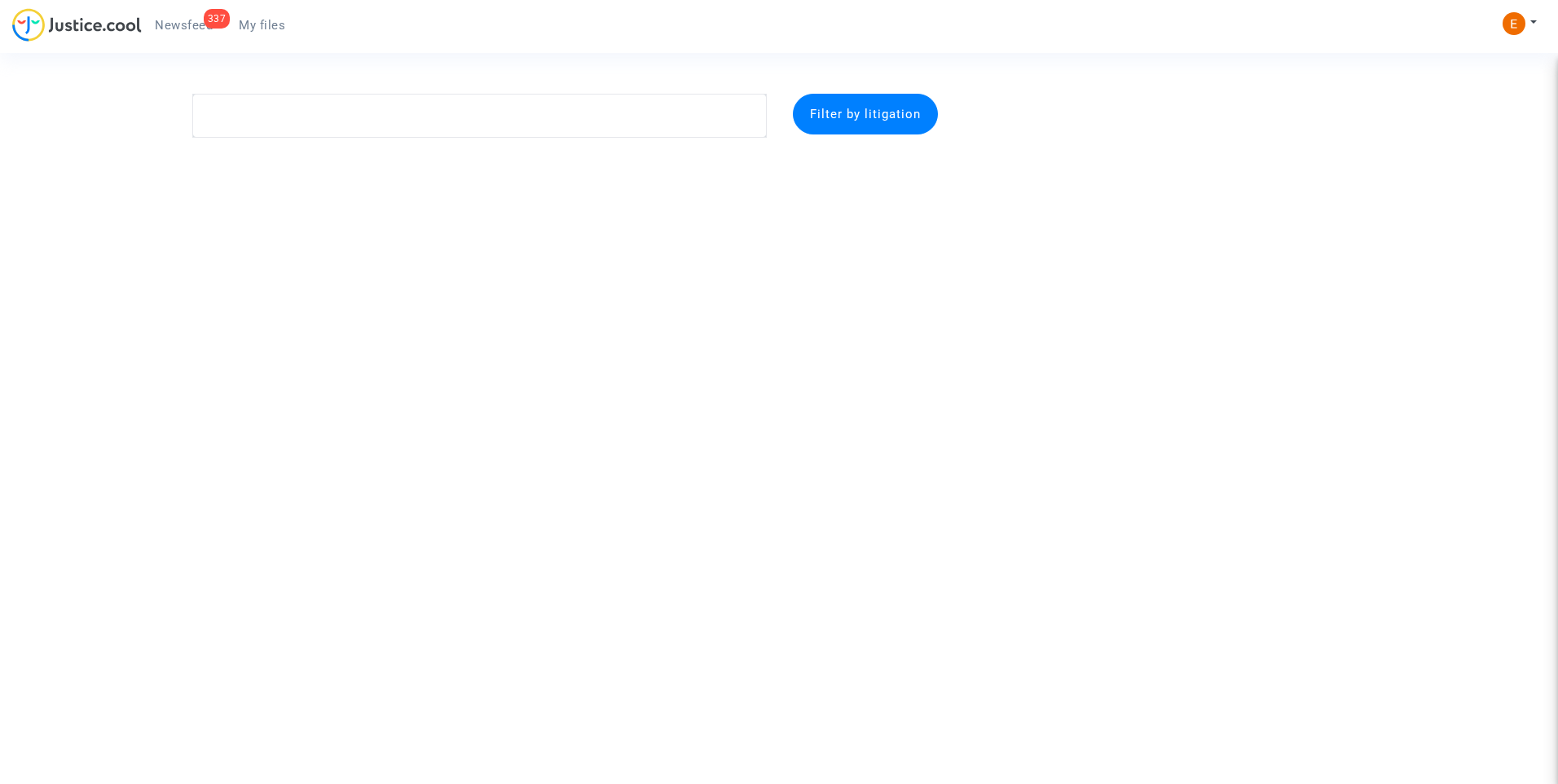
click at [208, 25] on div "337" at bounding box center [218, 19] width 27 height 20
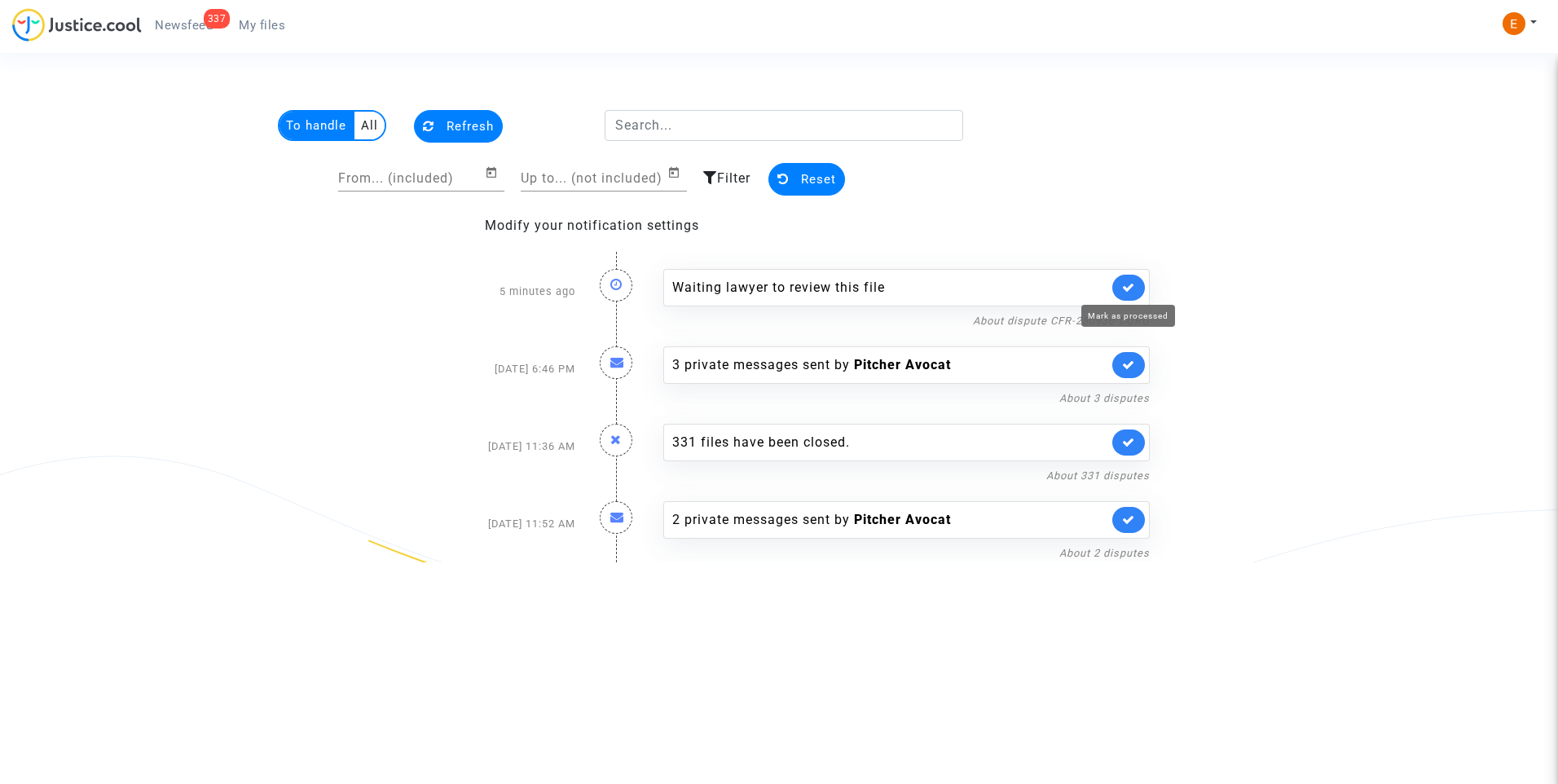
click at [1126, 283] on icon at bounding box center [1128, 287] width 13 height 12
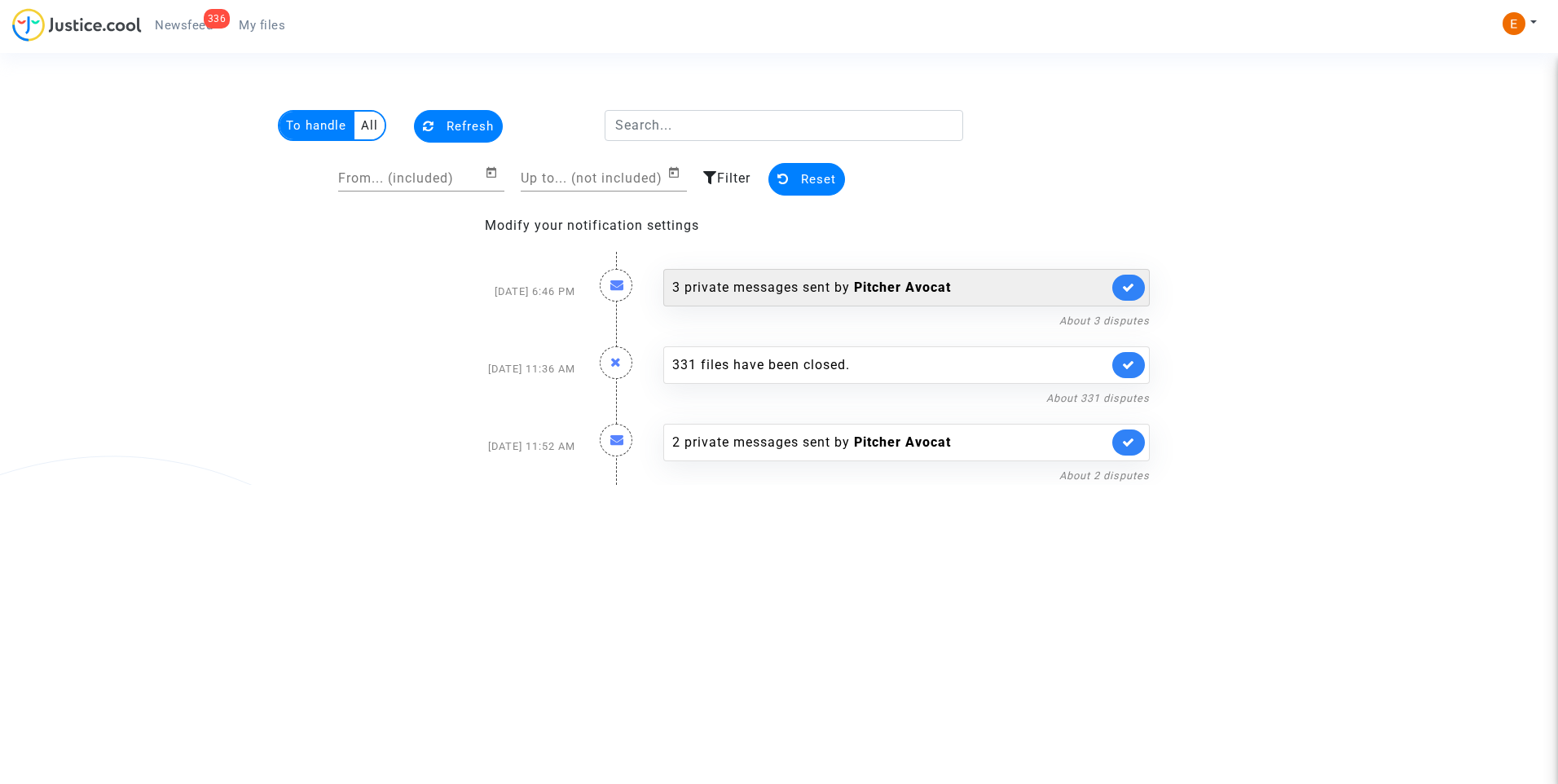
click at [791, 282] on div "3 private messages sent by Pitcher Avocat" at bounding box center [890, 287] width 436 height 20
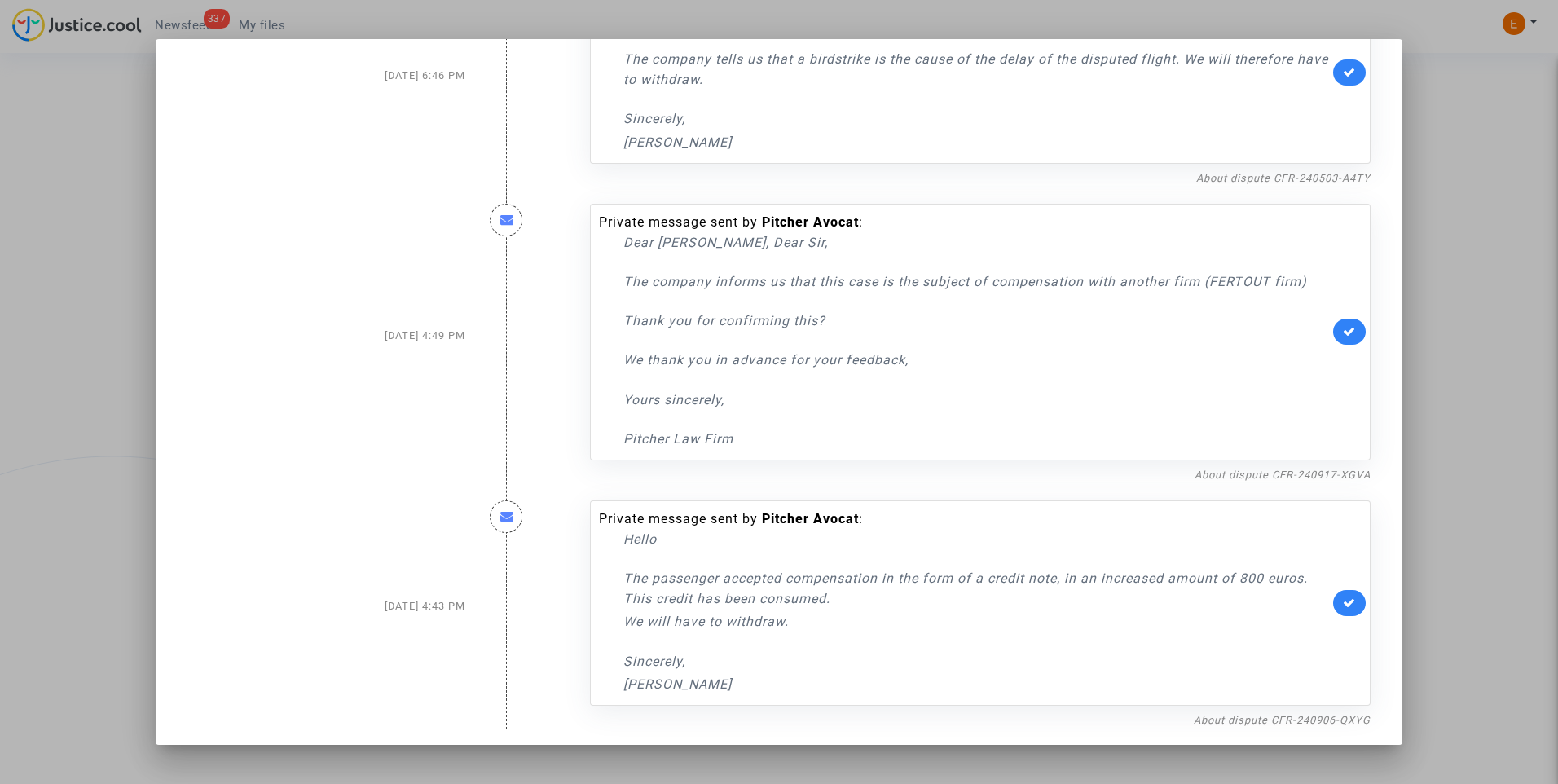
scroll to position [99, 0]
click at [1253, 712] on link "About dispute CFR-240906-QXYG" at bounding box center [1282, 716] width 177 height 12
click at [1347, 596] on link at bounding box center [1349, 599] width 32 height 26
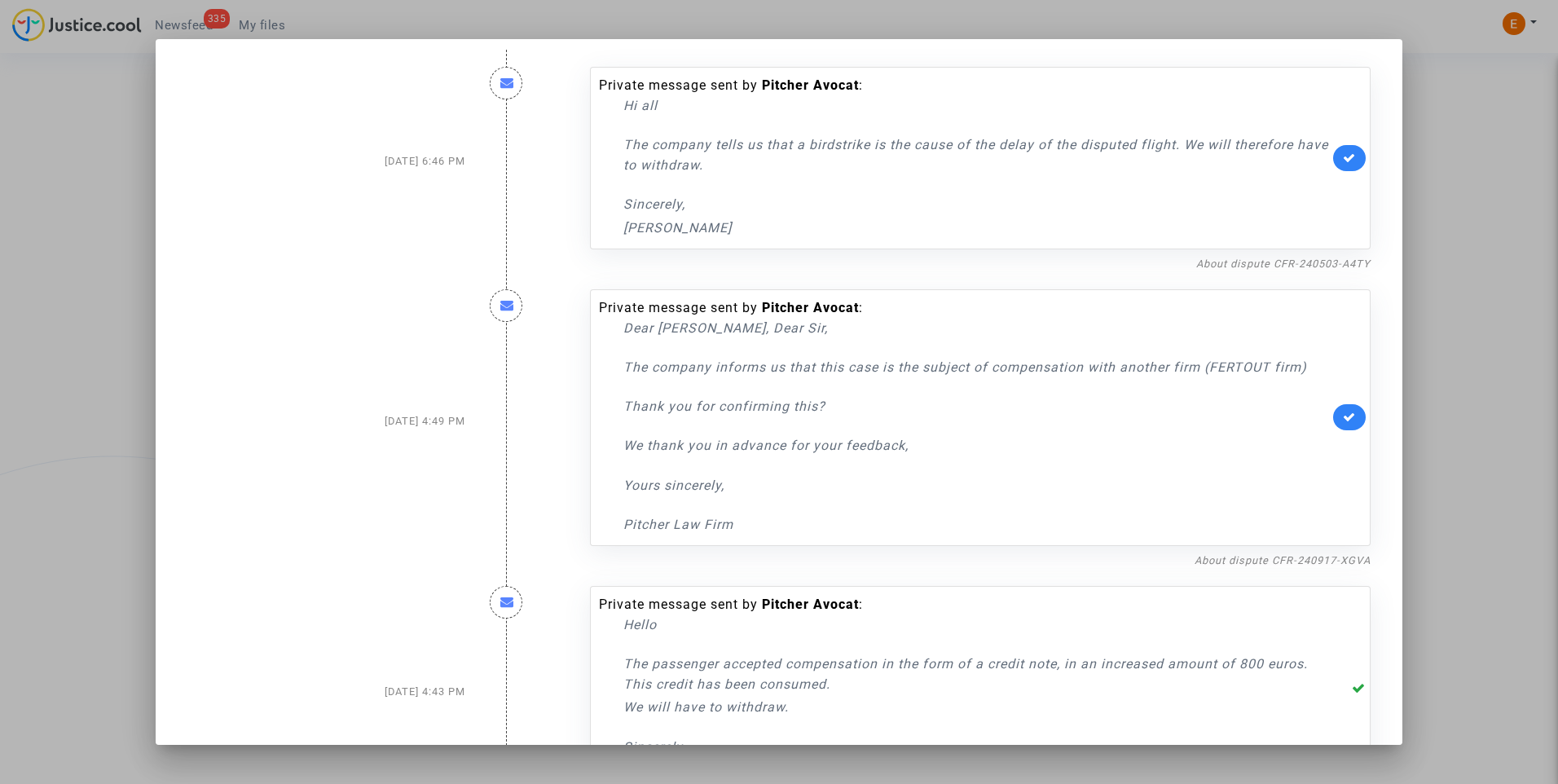
scroll to position [0, 0]
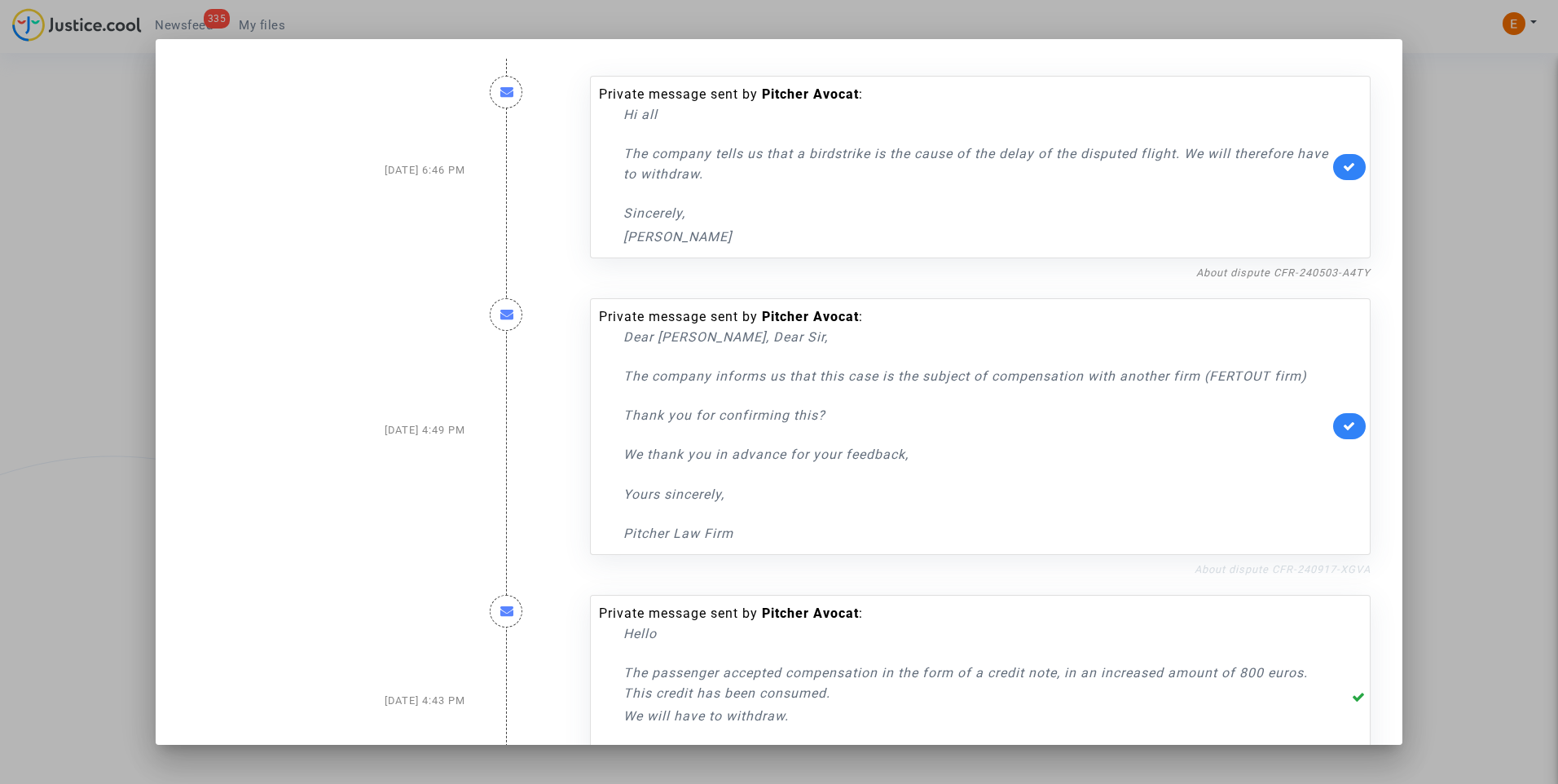
click at [1276, 573] on link "About dispute CFR-240917-XGVA" at bounding box center [1282, 569] width 176 height 12
click at [1343, 422] on icon at bounding box center [1349, 426] width 13 height 12
click at [1224, 270] on link "About dispute CFR-240503-A4TY" at bounding box center [1283, 272] width 174 height 12
click at [1343, 169] on icon at bounding box center [1349, 166] width 13 height 12
click at [1491, 140] on div at bounding box center [779, 392] width 1558 height 784
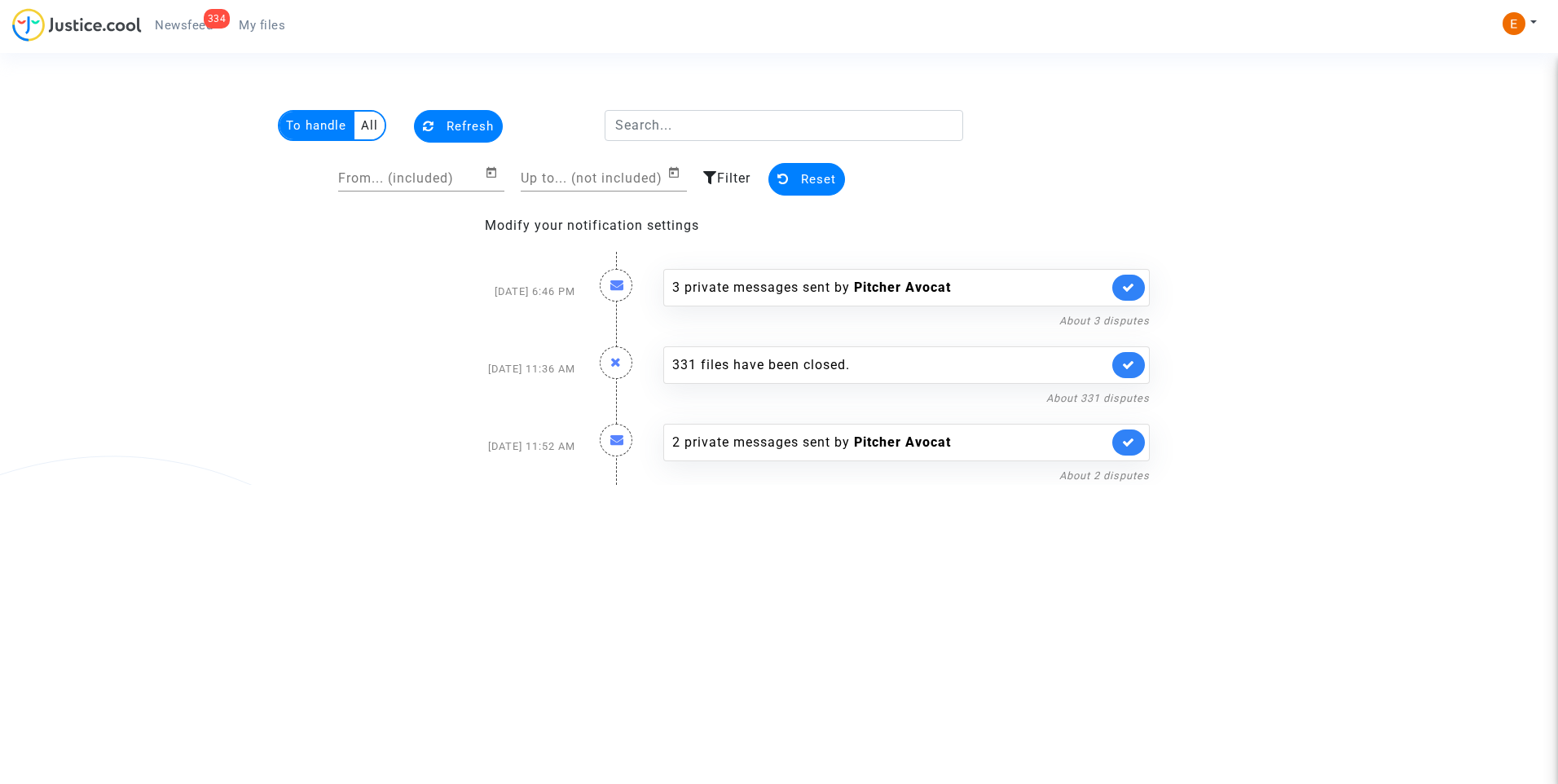
click at [256, 28] on span "My files" at bounding box center [262, 25] width 46 height 15
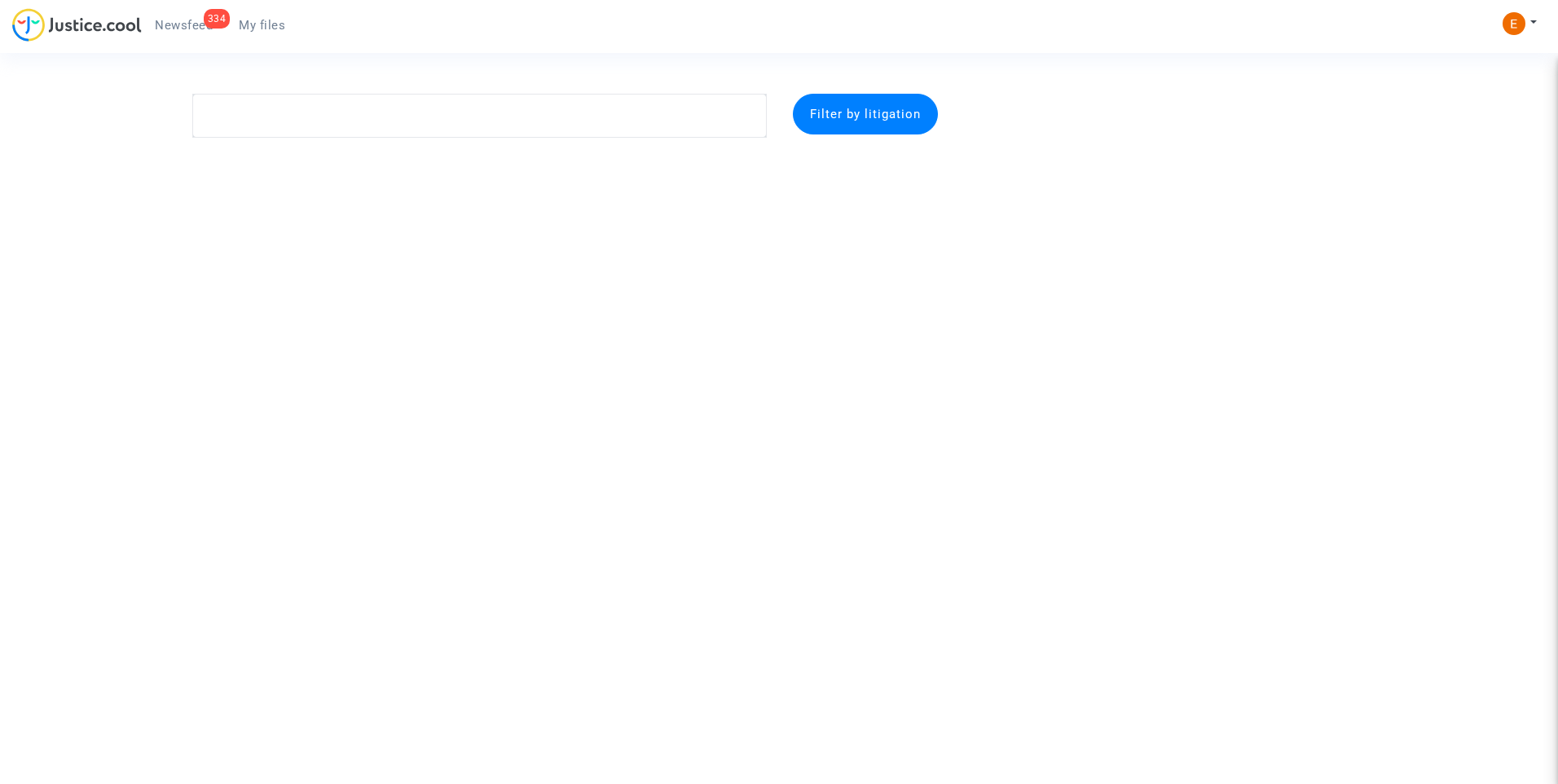
click at [197, 21] on span "Newsfeed" at bounding box center [183, 25] width 58 height 15
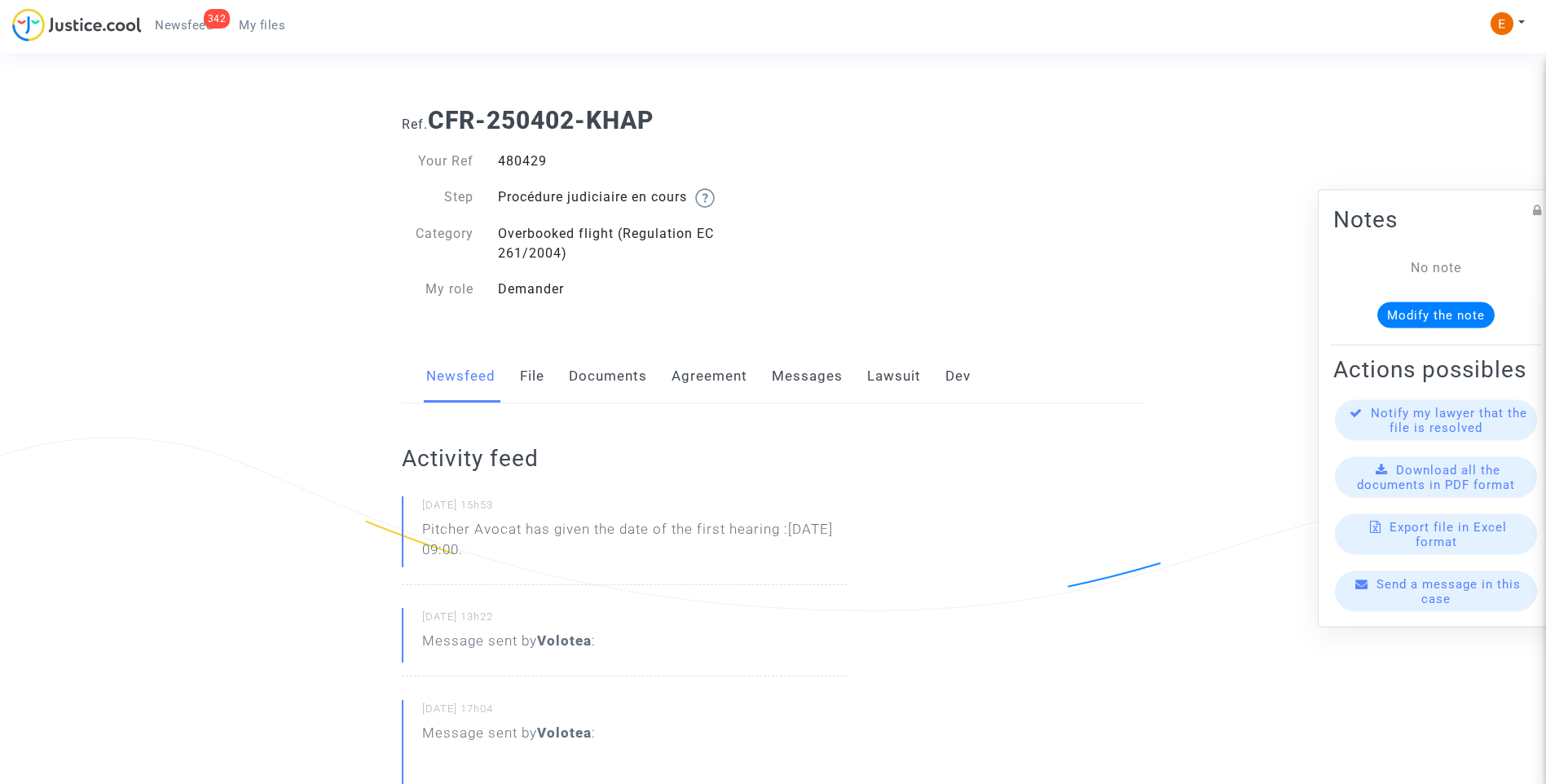
click at [533, 171] on div "480429" at bounding box center [629, 161] width 288 height 20
click at [532, 166] on div "480429" at bounding box center [629, 161] width 288 height 20
click at [531, 165] on div "480429" at bounding box center [629, 161] width 288 height 20
copy div "480429"
drag, startPoint x: 600, startPoint y: 557, endPoint x: 397, endPoint y: 539, distance: 203.8
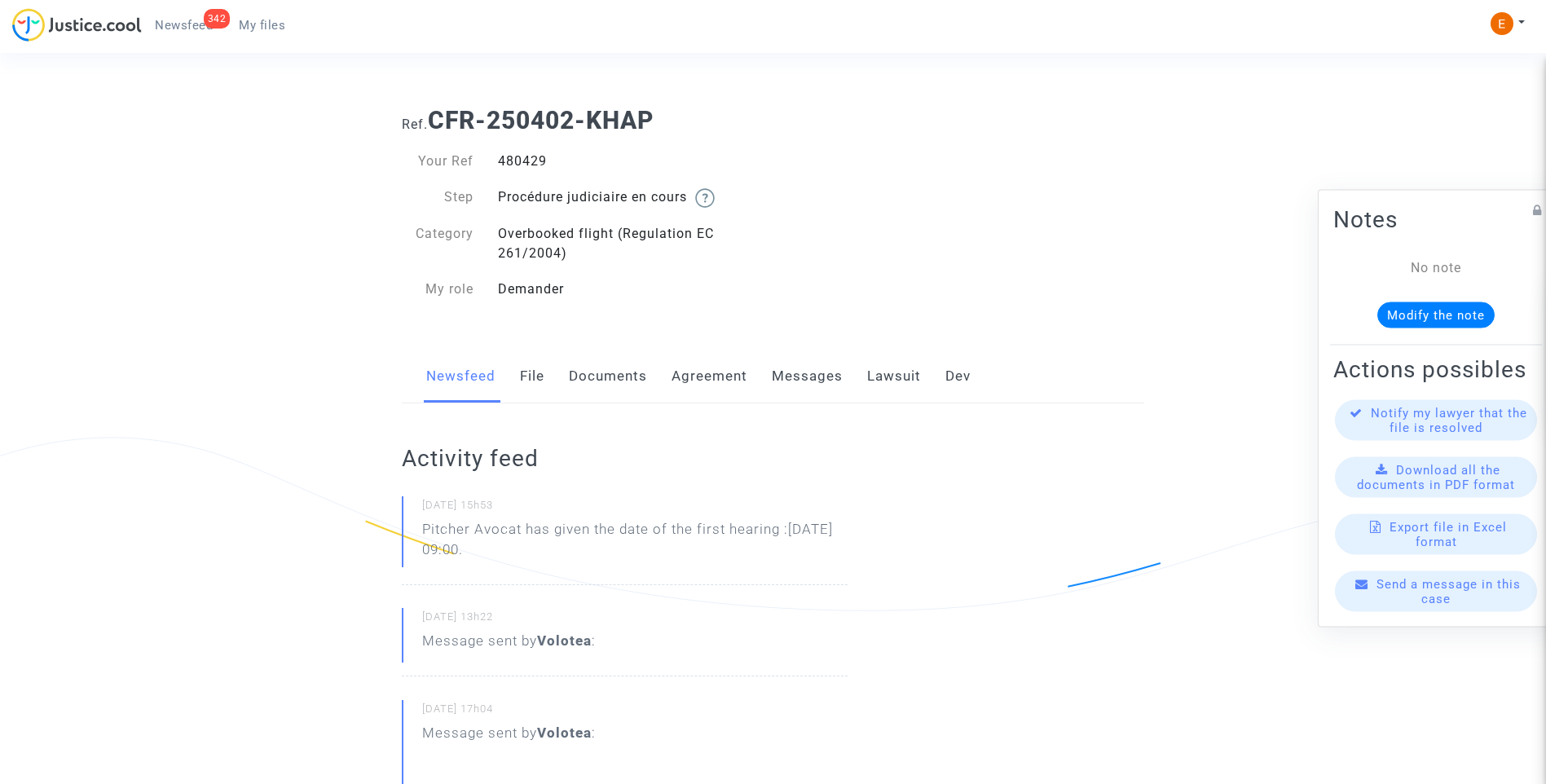
drag, startPoint x: 397, startPoint y: 539, endPoint x: 475, endPoint y: 538, distance: 78.0
drag, startPoint x: 562, startPoint y: 533, endPoint x: 507, endPoint y: 532, distance: 55.0
click at [561, 533] on p "Pitcher Avocat ha dado la fecha de la primera audiencia: 29 de mayo de 2026 a l…" at bounding box center [635, 543] width 425 height 49
click at [534, 527] on p "Pitcher Avocat ha dado la fecha de la primera audiencia: 29 de mayo de 2026 a l…" at bounding box center [635, 543] width 425 height 49
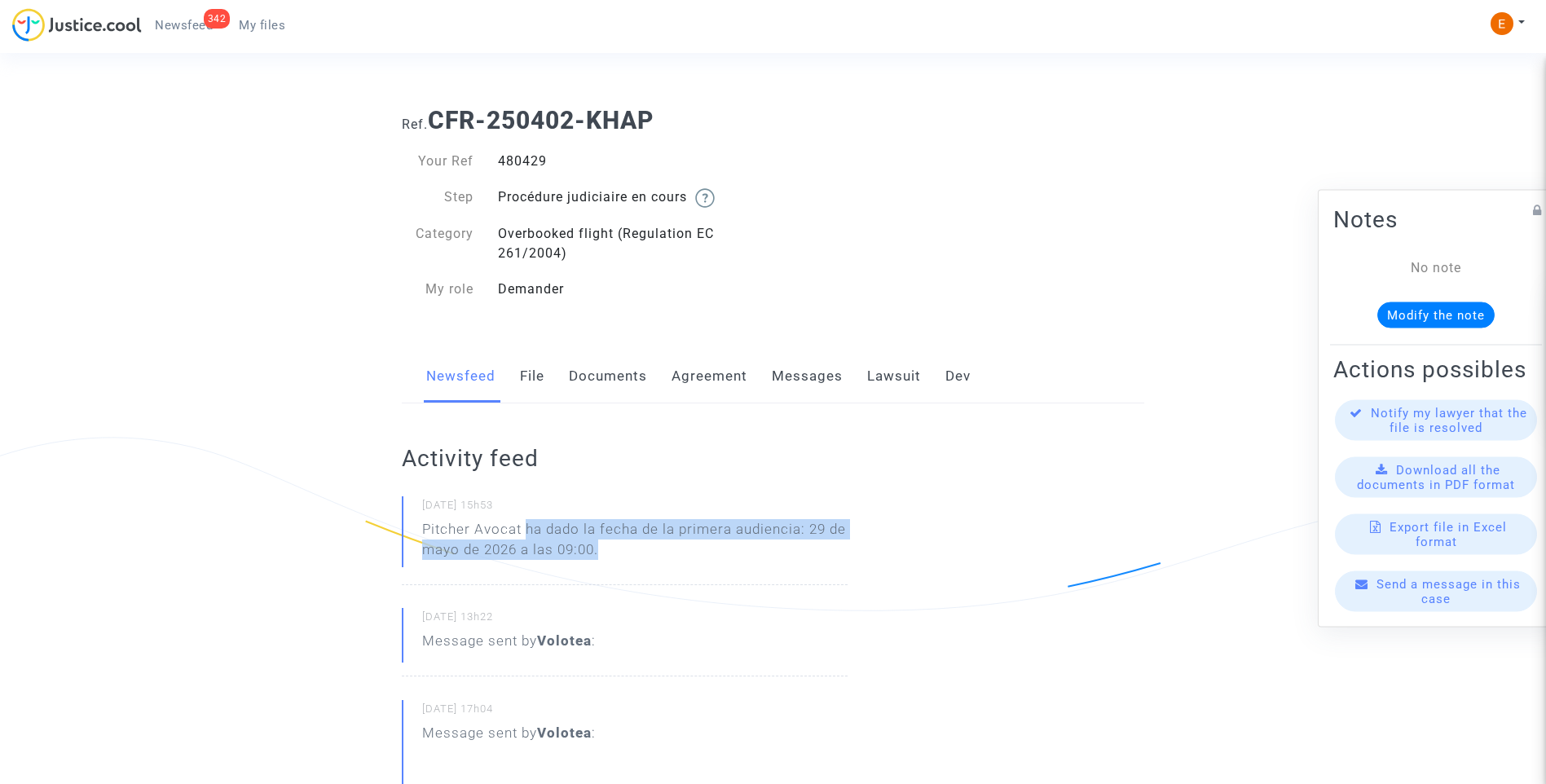
drag, startPoint x: 526, startPoint y: 526, endPoint x: 642, endPoint y: 566, distance: 122.7
click at [642, 566] on p "Pitcher Avocat ha dado la fecha de la primera audiencia: 29 de mayo de 2026 a l…" at bounding box center [635, 543] width 425 height 49
drag, startPoint x: 642, startPoint y: 566, endPoint x: 568, endPoint y: 549, distance: 75.9
copy p "ha dado la fecha de la primera audiencia: 29 de mayo de 2026 a las 09:00."
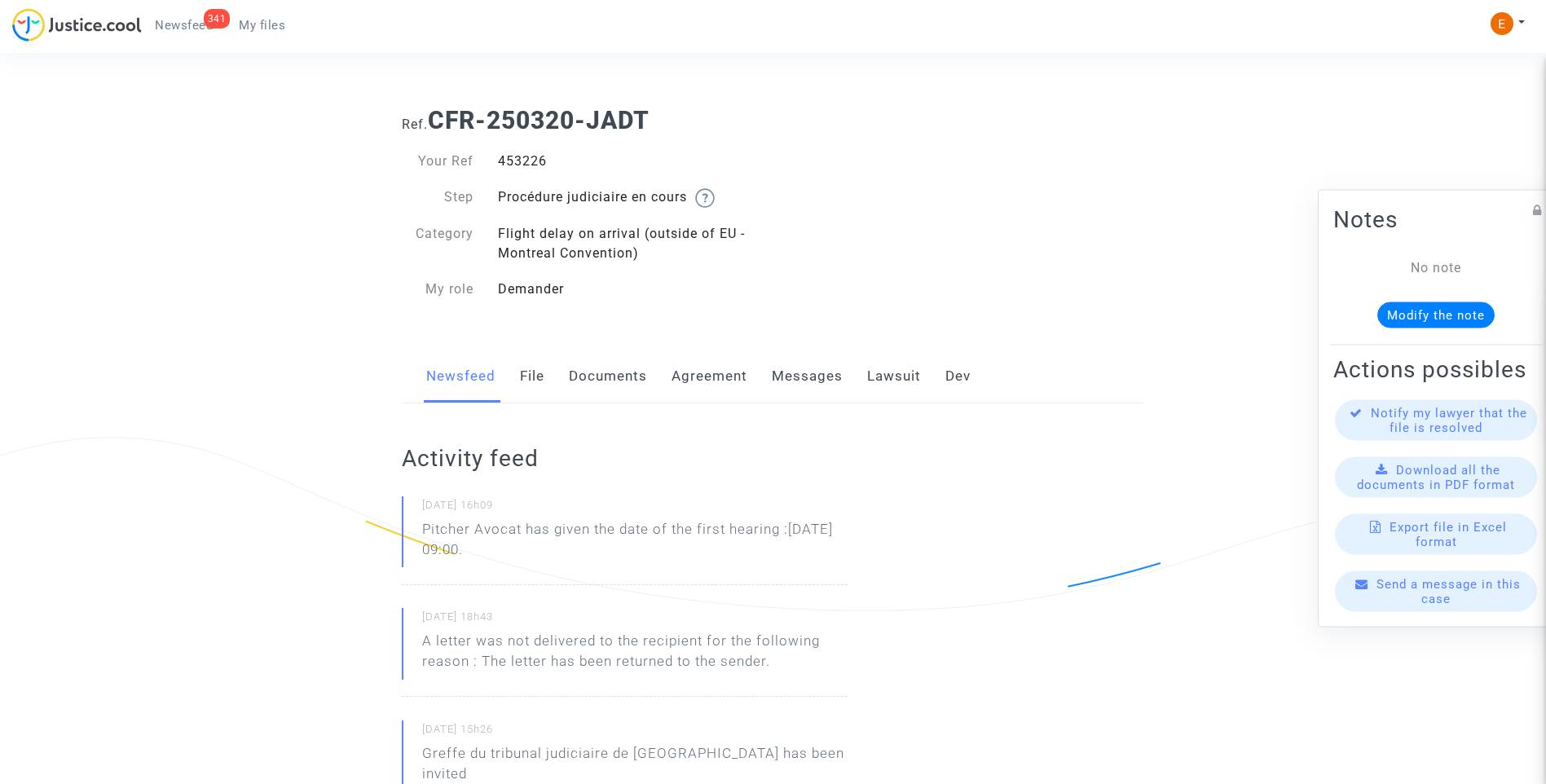
drag, startPoint x: 584, startPoint y: 557, endPoint x: 421, endPoint y: 533, distance: 164.8
click at [421, 533] on div "29/09/2025 - 16h09 Pitcher Avocat has given the date of the first hearing :Mar …" at bounding box center [625, 541] width 445 height 89
click at [602, 562] on p "Pitcher Avocat ha dado la fecha de la primera audiencia: 27 de marzo de 2026 a …" at bounding box center [635, 543] width 425 height 49
drag, startPoint x: 526, startPoint y: 528, endPoint x: 672, endPoint y: 549, distance: 147.5
click at [672, 549] on p "Pitcher Avocat ha dado la fecha de la primera audiencia: 27 de marzo de 2026 a …" at bounding box center [635, 543] width 425 height 49
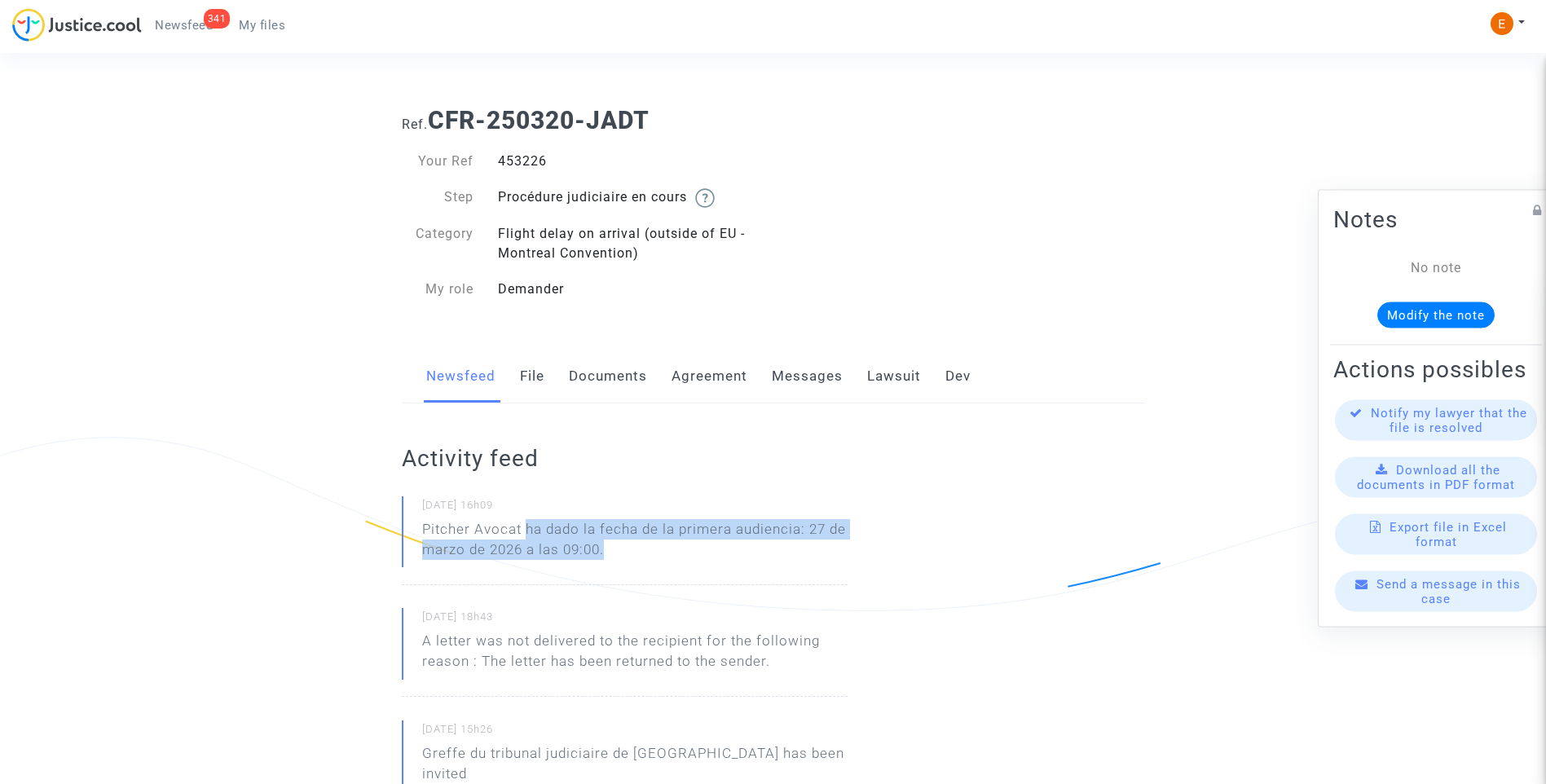
drag, startPoint x: 672, startPoint y: 549, endPoint x: 580, endPoint y: 539, distance: 92.5
copy p "ha dado la fecha de la primera audiencia: 27 de marzo de 2026 a las 09:00."
click at [525, 160] on div "453226" at bounding box center [629, 161] width 288 height 20
copy div "453226"
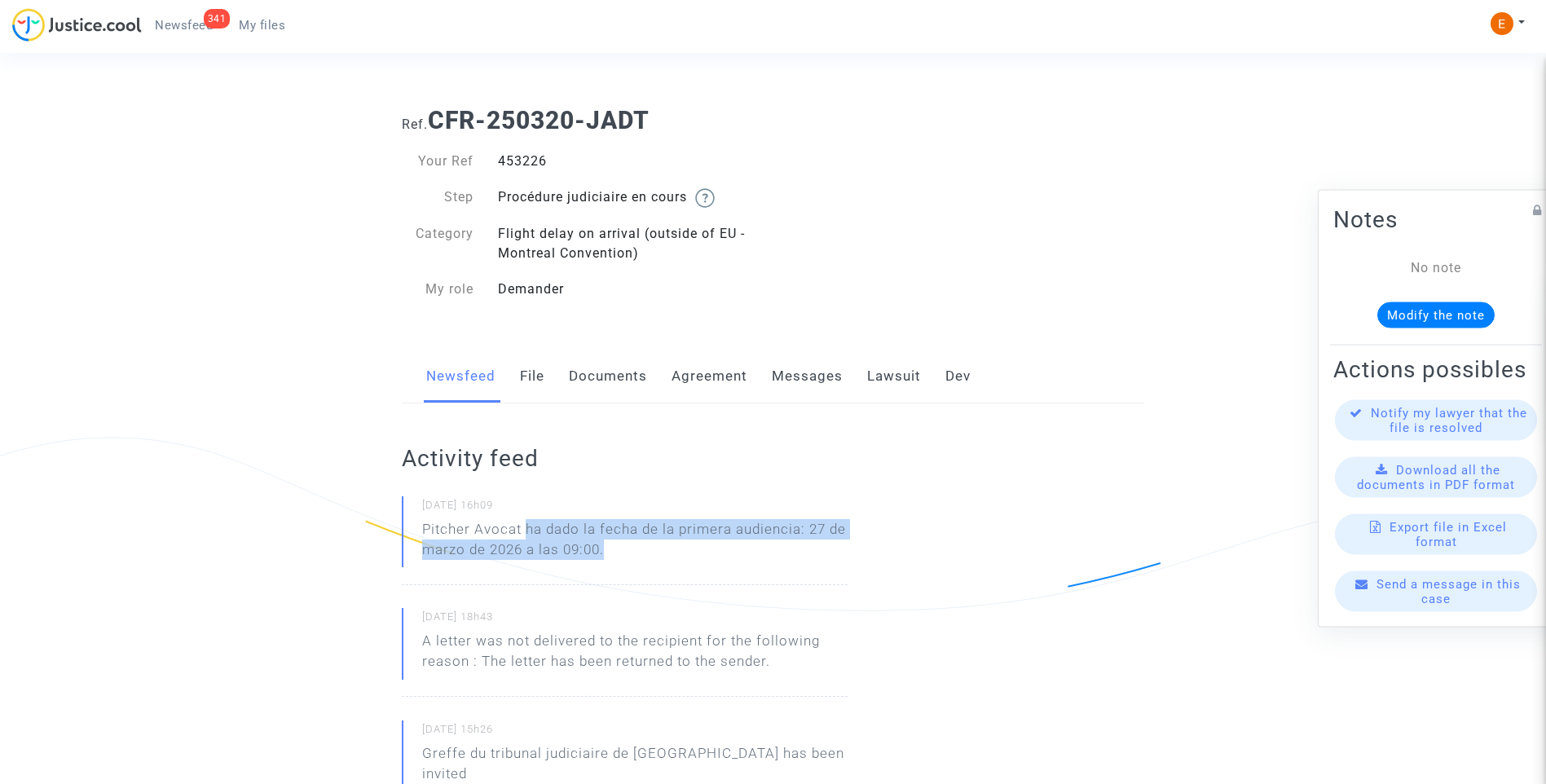
drag, startPoint x: 621, startPoint y: 557, endPoint x: 526, endPoint y: 527, distance: 99.6
click at [526, 527] on p "Pitcher Avocat ha dado la fecha de la primera audiencia: 27 de marzo de 2026 a …" at bounding box center [635, 543] width 425 height 49
copy p "ha dado la fecha de la primera audiencia: 27 de marzo de 2026 a las 09:00."
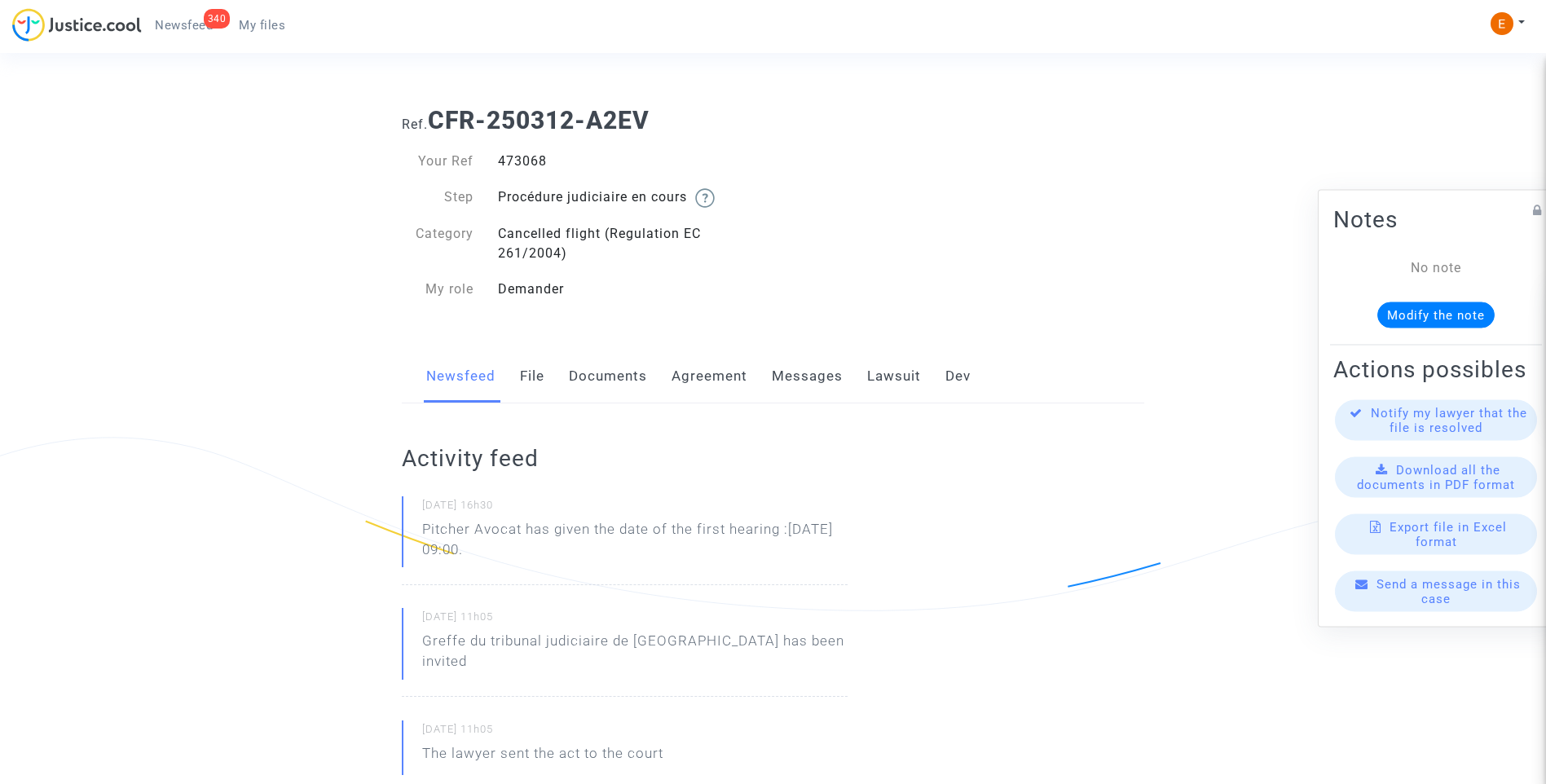
click at [517, 166] on div "473068" at bounding box center [629, 161] width 288 height 20
copy div "473068"
drag, startPoint x: 583, startPoint y: 549, endPoint x: 388, endPoint y: 521, distance: 197.0
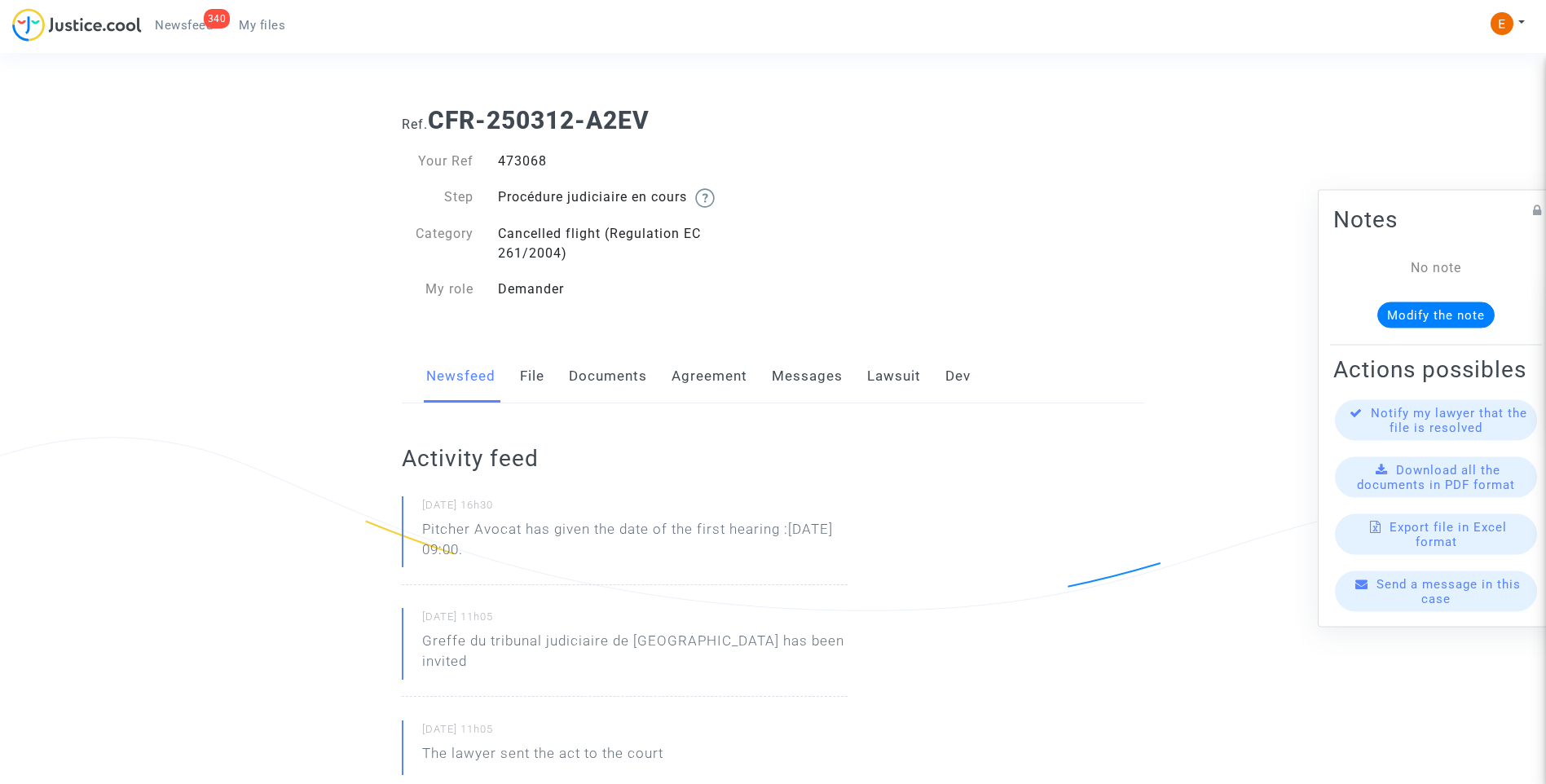
drag, startPoint x: 388, startPoint y: 521, endPoint x: 456, endPoint y: 539, distance: 70.3
click at [525, 530] on p "Pitcher Avocat ha dado la fecha de la primera audiencia: 27 de marzo de 2026 a …" at bounding box center [635, 543] width 425 height 49
drag, startPoint x: 526, startPoint y: 530, endPoint x: 640, endPoint y: 551, distance: 115.9
click at [640, 551] on p "Pitcher Avocat ha dado la fecha de la primera audiencia: 27 de marzo de 2026 a …" at bounding box center [635, 543] width 425 height 49
drag, startPoint x: 640, startPoint y: 551, endPoint x: 592, endPoint y: 550, distance: 48.0
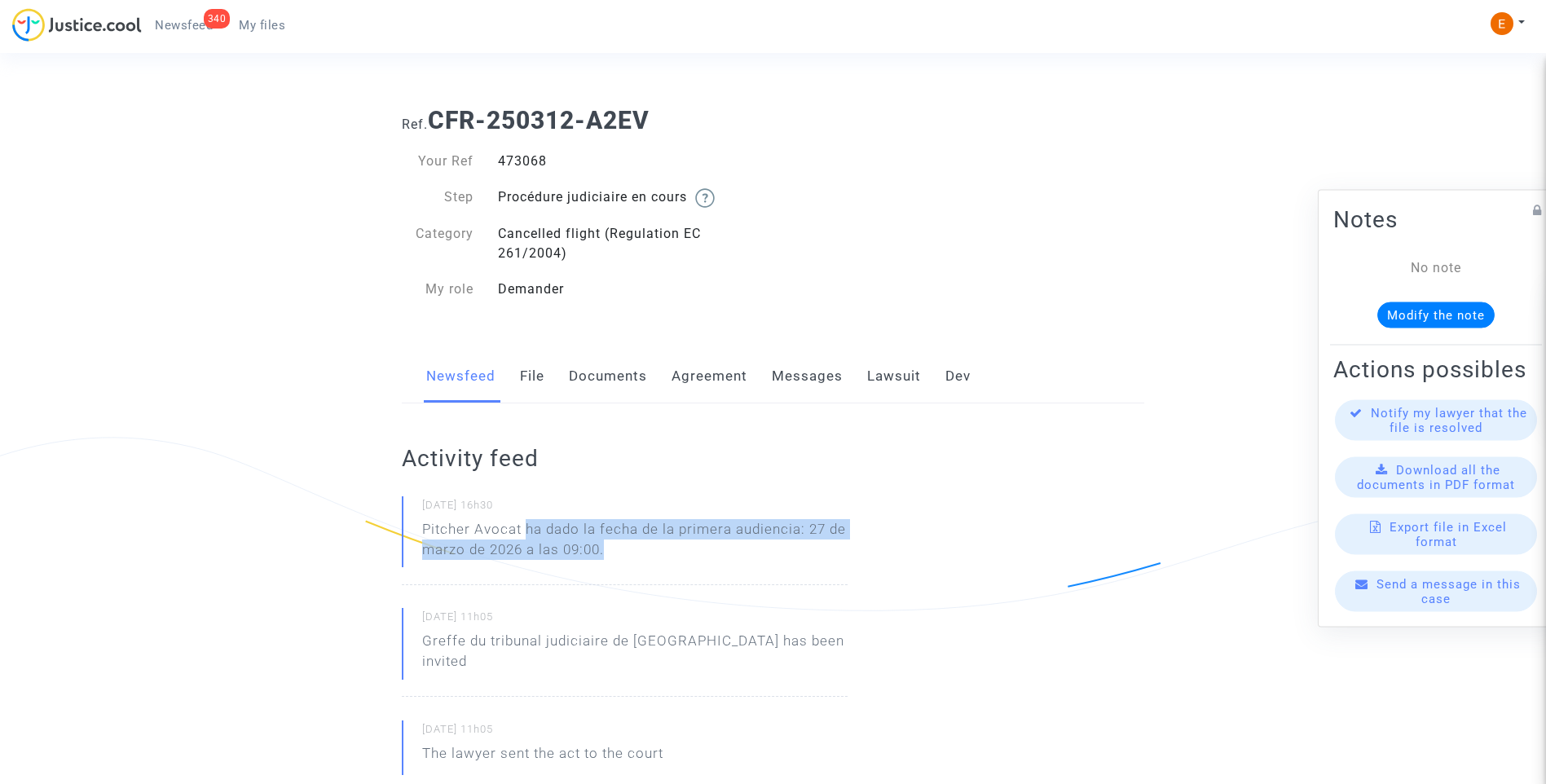
copy p "ha dado la fecha de la primera audiencia: 27 de marzo de 2026 a las 09:00."
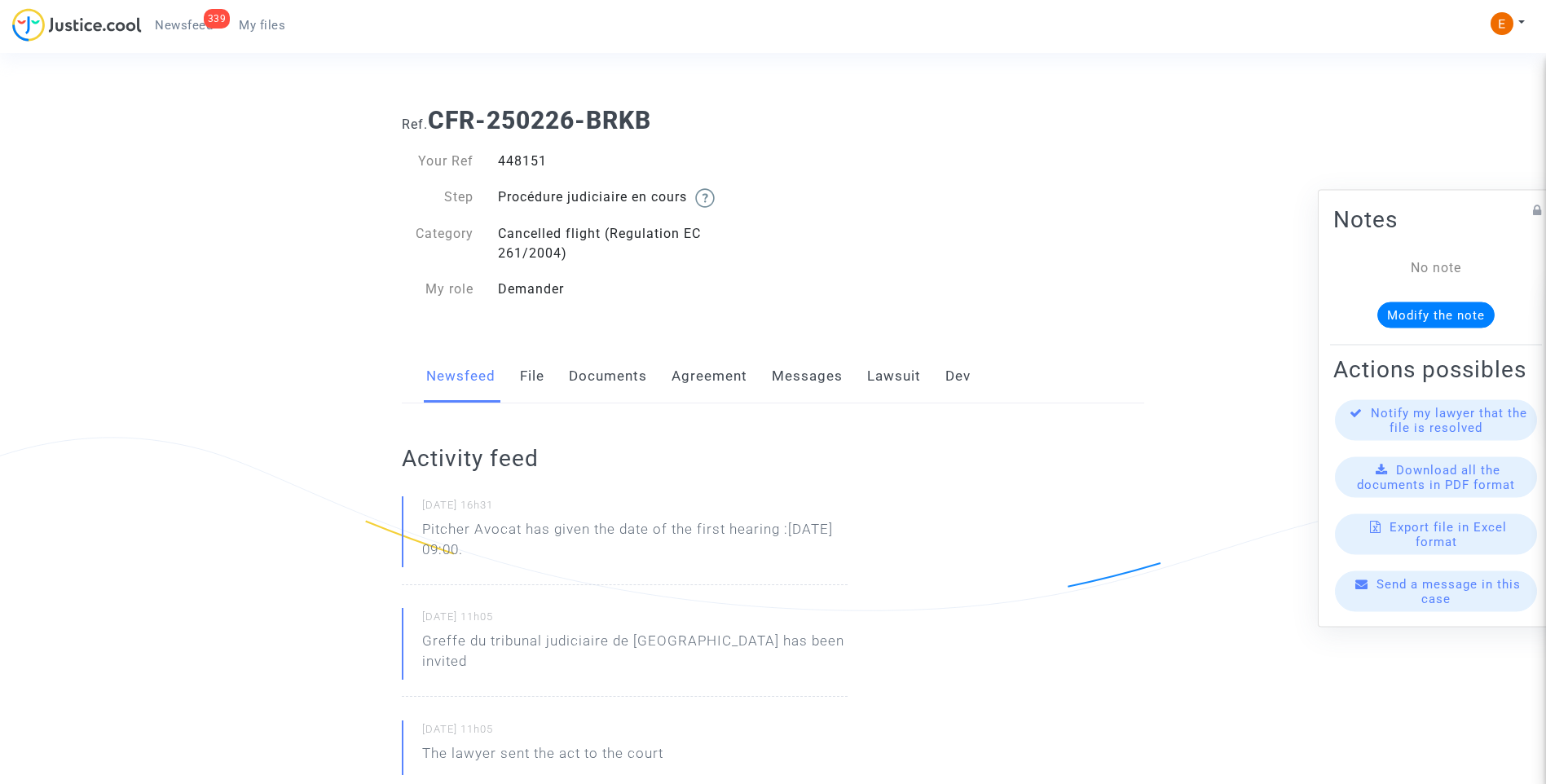
click at [530, 161] on div "448151" at bounding box center [629, 161] width 288 height 20
copy div "448151"
drag, startPoint x: 592, startPoint y: 559, endPoint x: 409, endPoint y: 533, distance: 184.8
click at [409, 533] on div "29/09/2025 - 16h31 Pitcher Avocat has given the date of the first hearing :Mar …" at bounding box center [625, 541] width 445 height 89
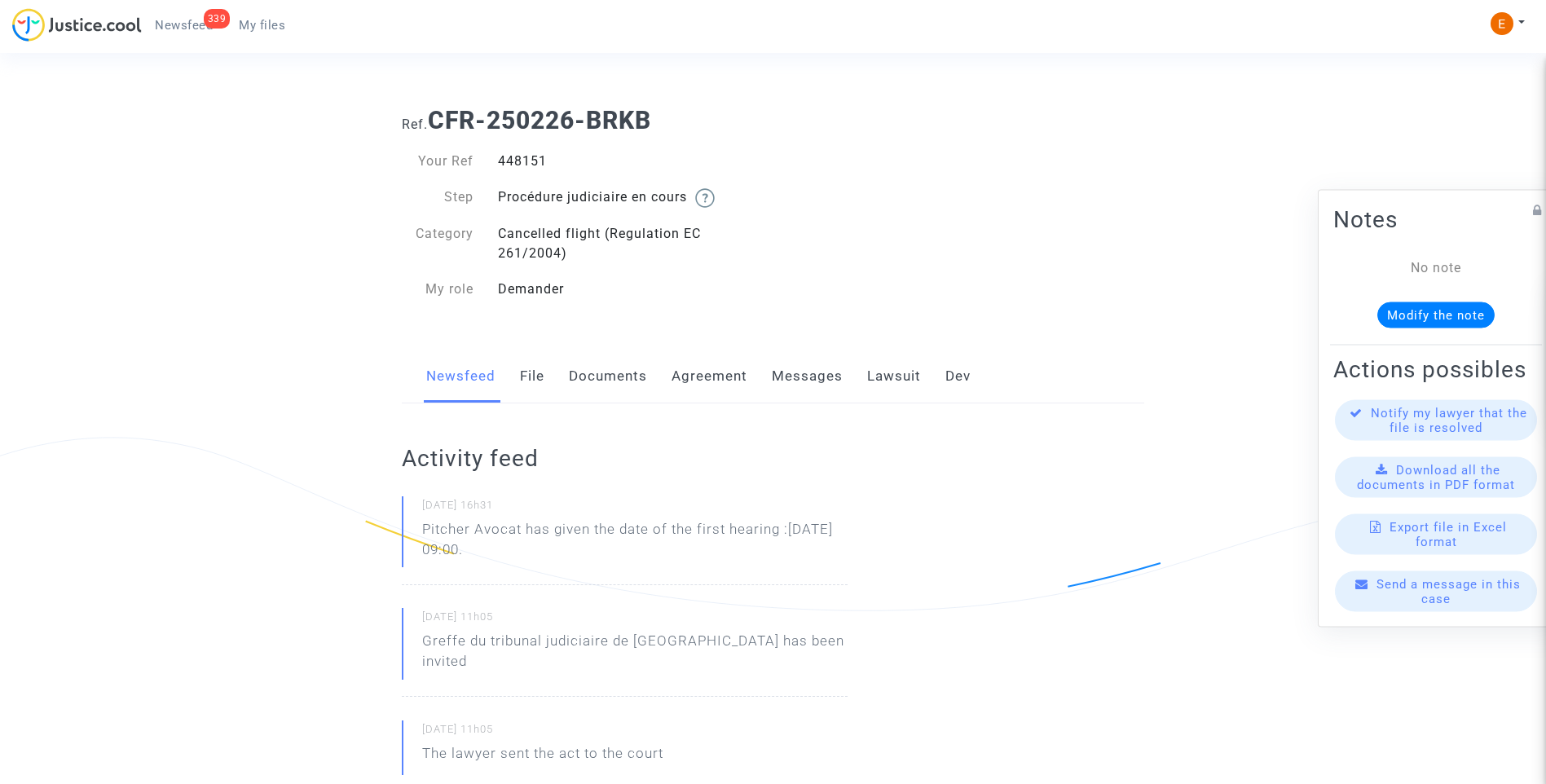
drag, startPoint x: 409, startPoint y: 533, endPoint x: 426, endPoint y: 532, distance: 17.0
click at [513, 551] on p "Pitcher Avocat ha dado la fecha de la primera audiencia: 27 de marzo de 2026 a …" at bounding box center [635, 543] width 425 height 49
drag, startPoint x: 525, startPoint y: 525, endPoint x: 621, endPoint y: 549, distance: 99.0
click at [621, 549] on p "Pitcher Avocat ha dado la fecha de la primera audiencia: 27 de marzo de 2026 a …" at bounding box center [635, 543] width 425 height 49
drag, startPoint x: 621, startPoint y: 549, endPoint x: 601, endPoint y: 551, distance: 20.1
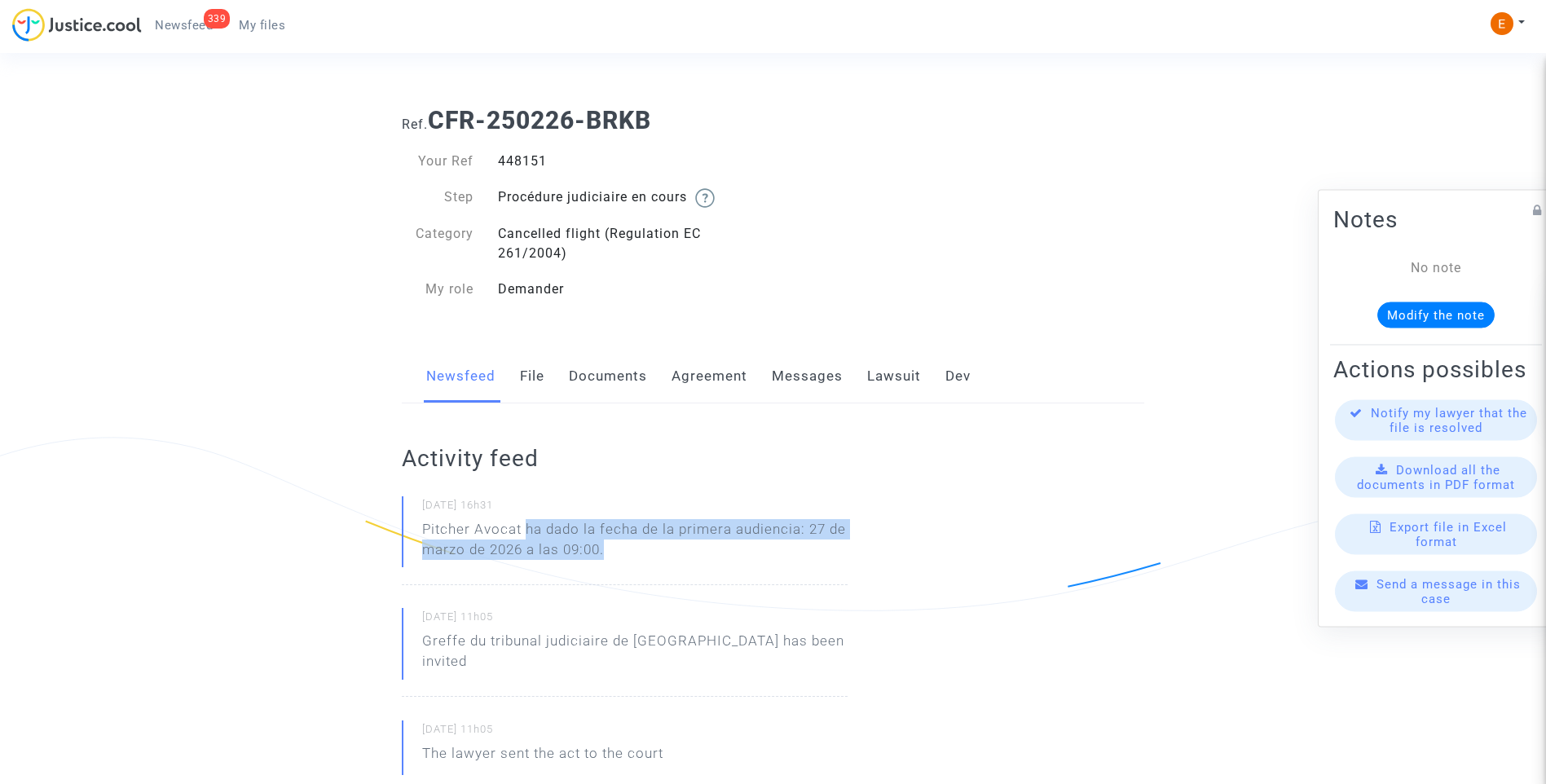
copy p "ha dado la fecha de la primera audiencia: 27 de marzo de 2026 a las 09:00."
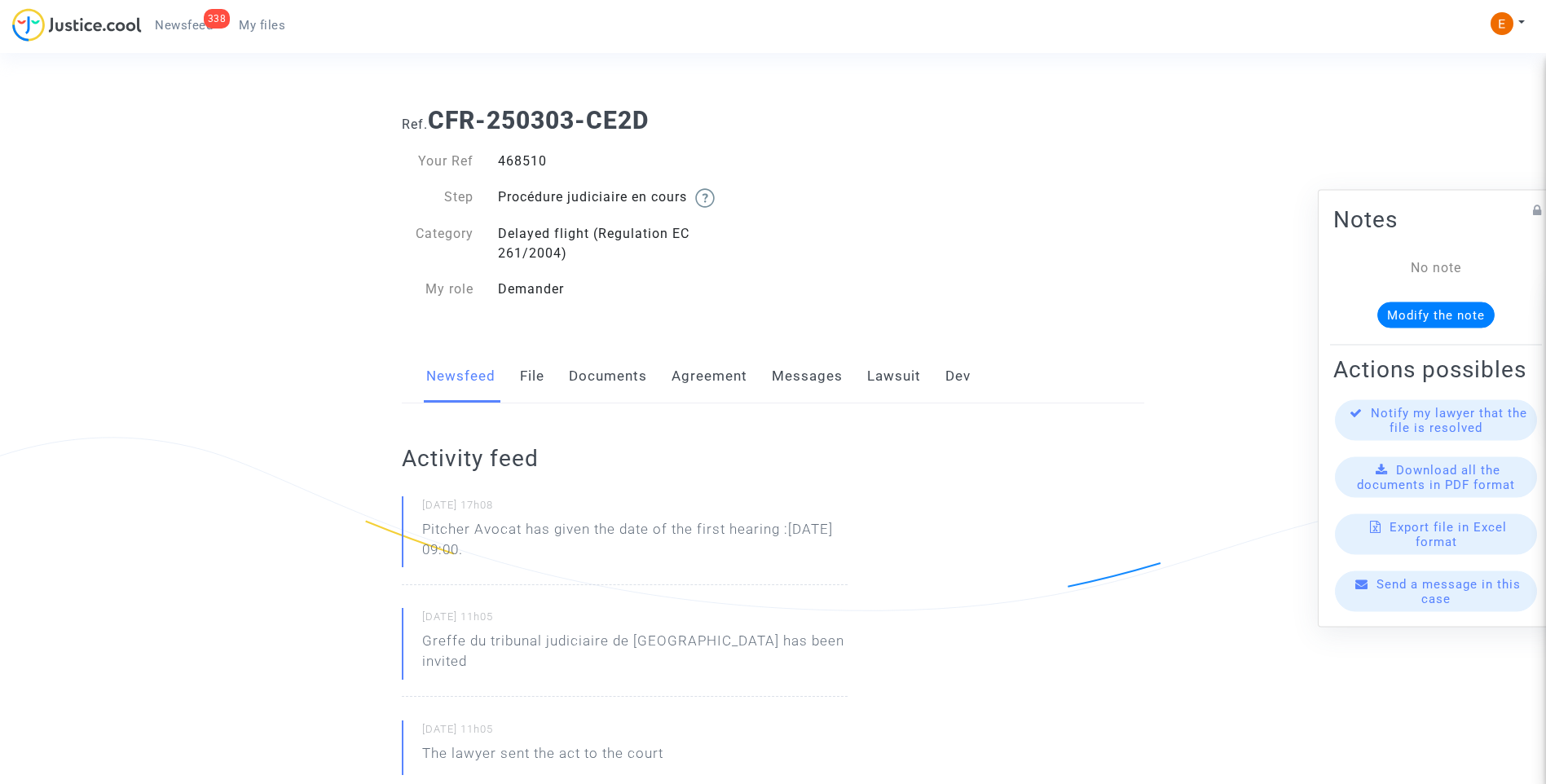
click at [522, 160] on div "468510" at bounding box center [629, 161] width 288 height 20
copy div "468510"
drag, startPoint x: 599, startPoint y: 551, endPoint x: 388, endPoint y: 527, distance: 212.4
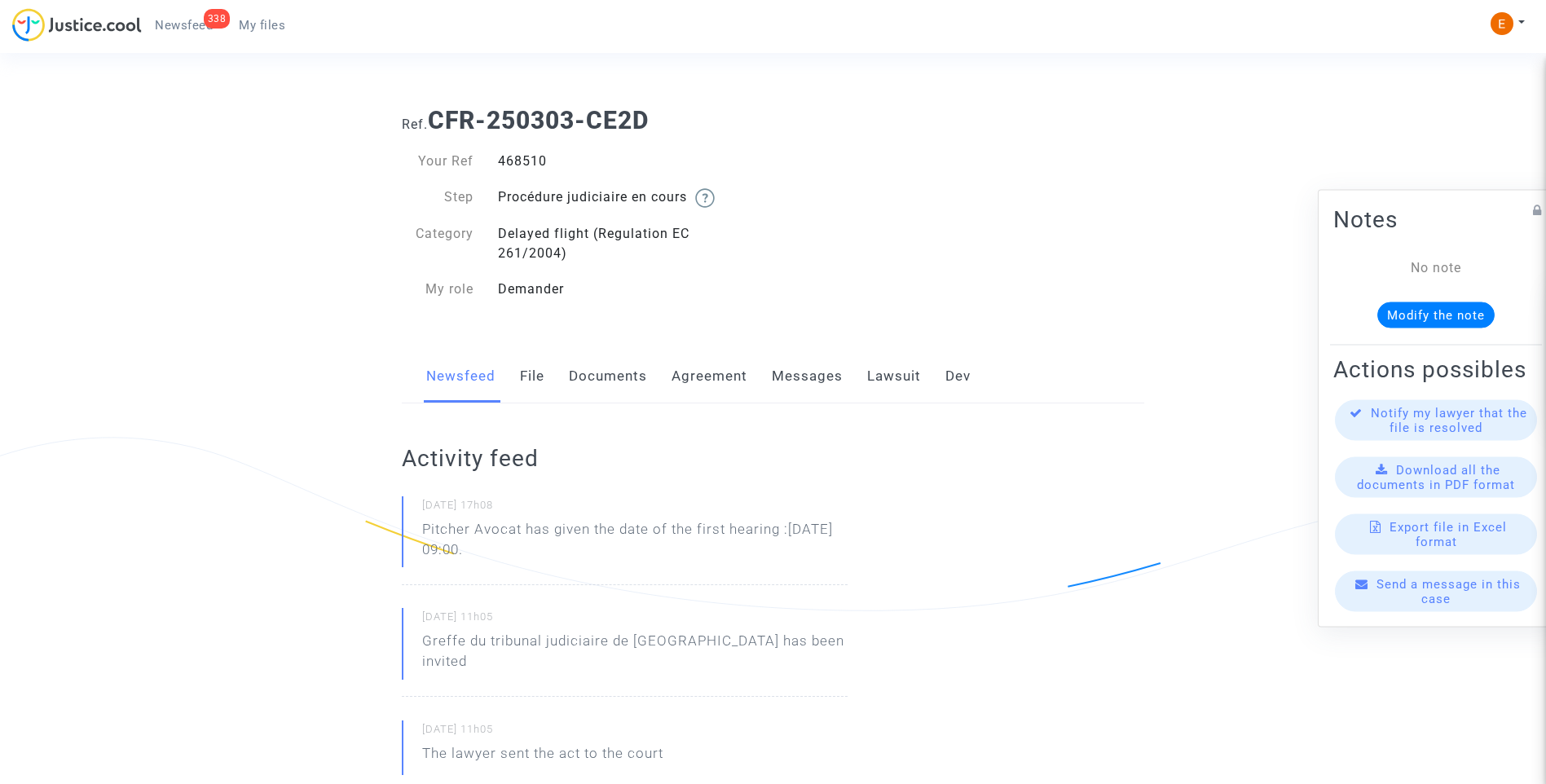
drag, startPoint x: 388, startPoint y: 527, endPoint x: 427, endPoint y: 534, distance: 39.6
click at [575, 551] on p "Pitcher Avocat ha dado la fecha de la primera audiencia: 27 de marzo de 2026 a …" at bounding box center [635, 543] width 425 height 49
drag, startPoint x: 526, startPoint y: 526, endPoint x: 663, endPoint y: 549, distance: 138.9
click at [663, 549] on p "Pitcher Avocat ha dado la fecha de la primera audiencia: 27 de marzo de 2026 a …" at bounding box center [635, 543] width 425 height 49
drag, startPoint x: 663, startPoint y: 549, endPoint x: 610, endPoint y: 540, distance: 53.8
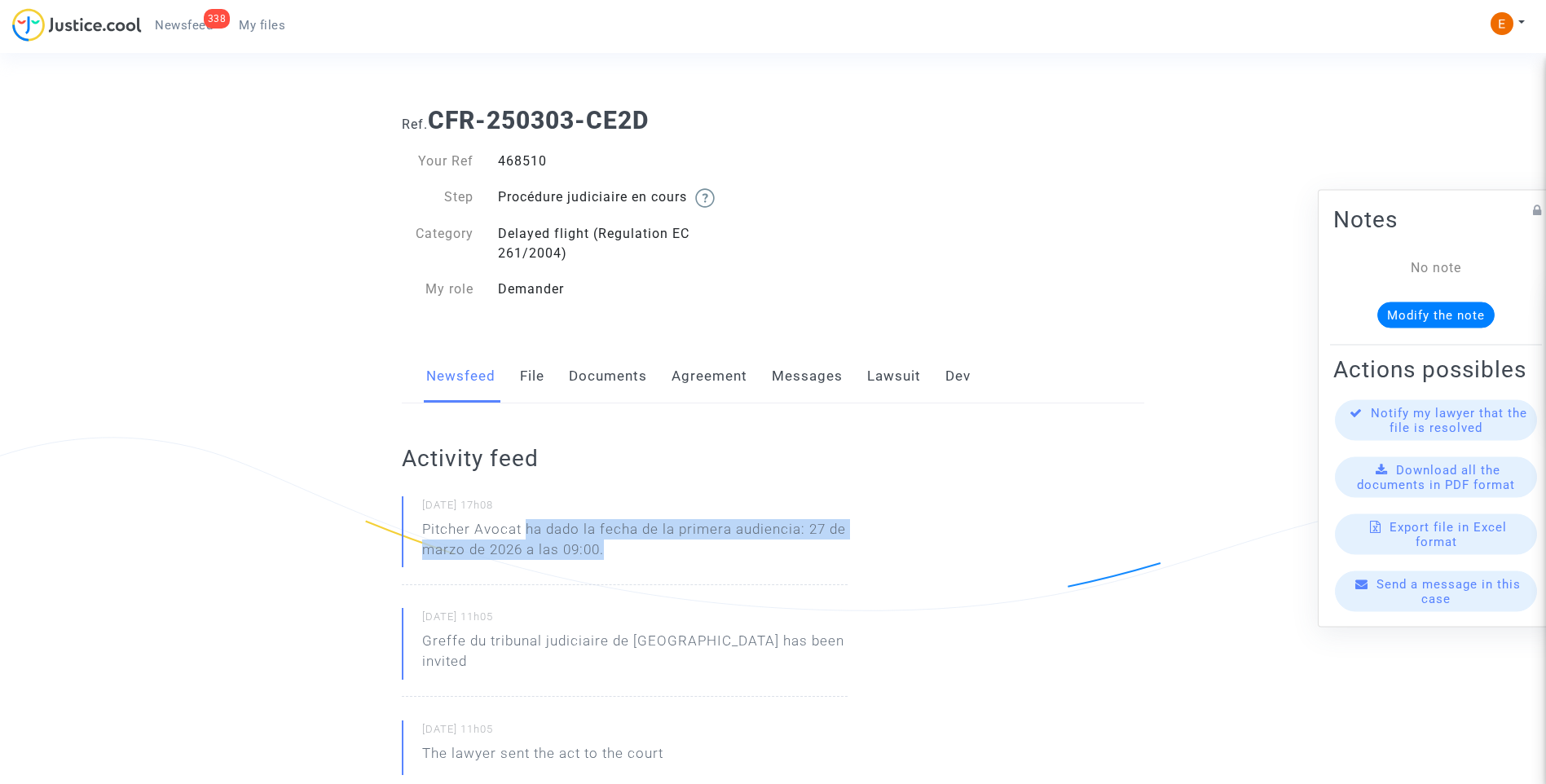
copy p "ha dado la fecha de la primera audiencia: 27 de marzo de 2026 a las 09:00."
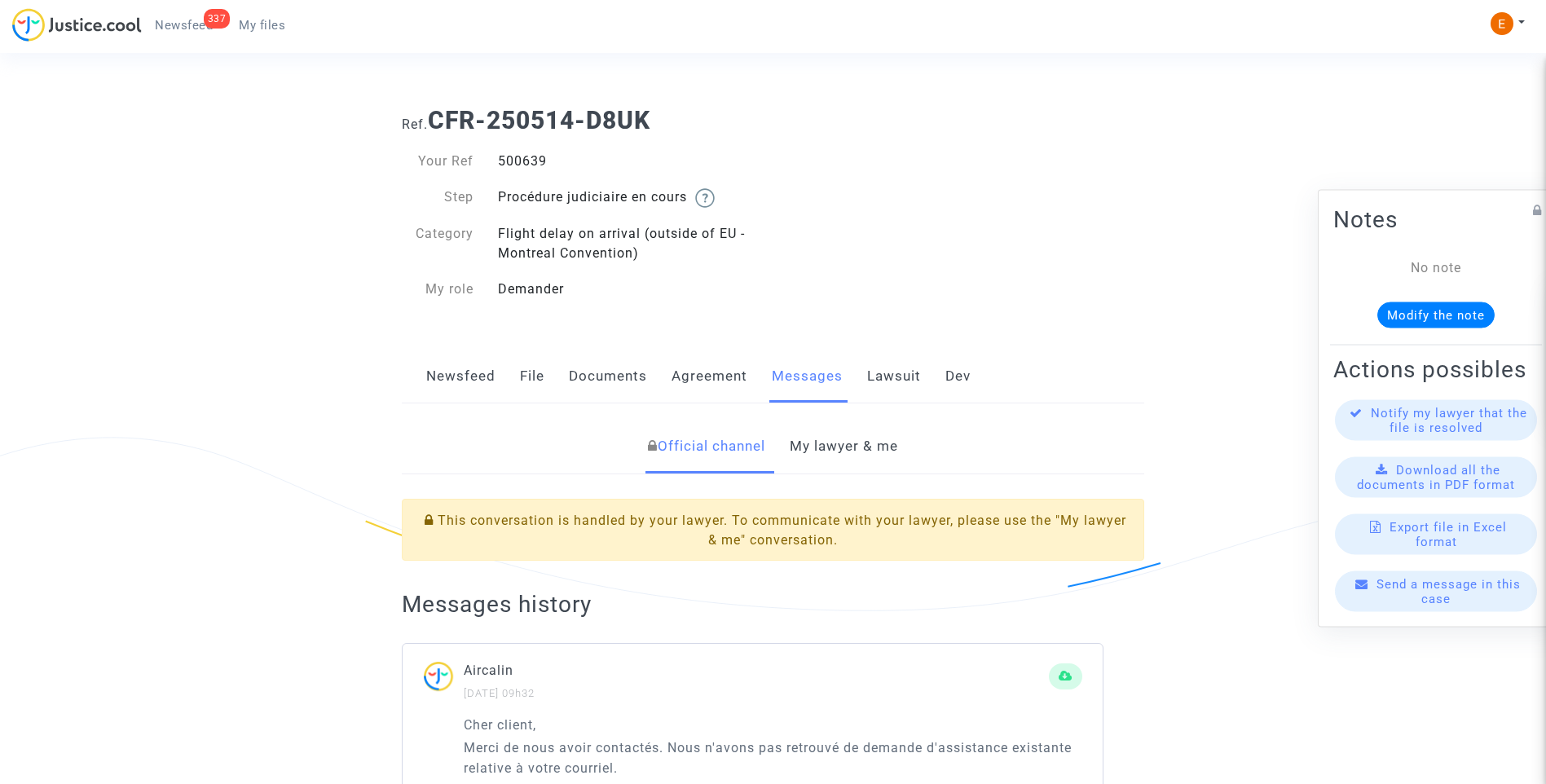
click at [840, 456] on link "My lawyer & me" at bounding box center [843, 446] width 108 height 54
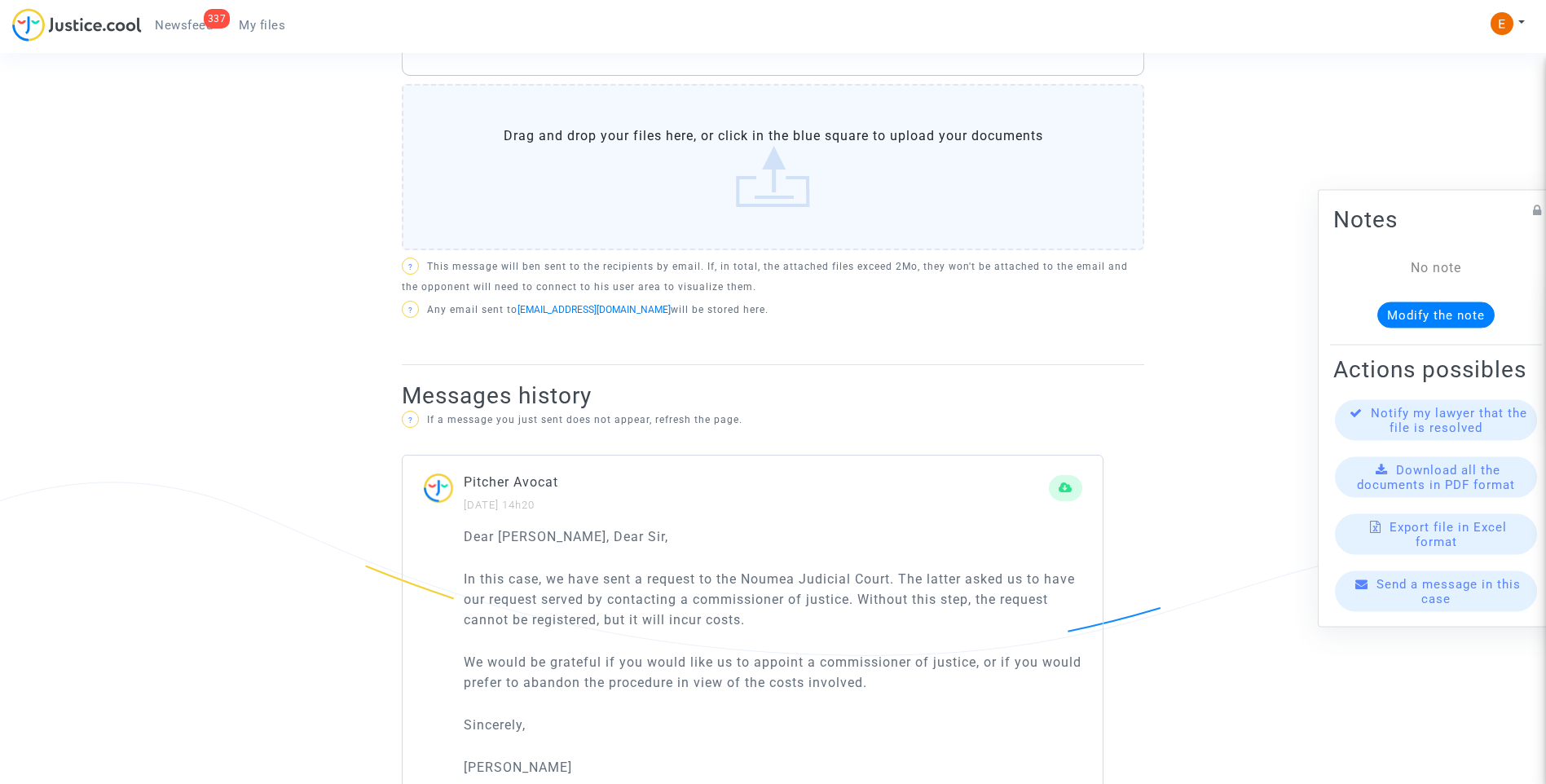
scroll to position [896, 0]
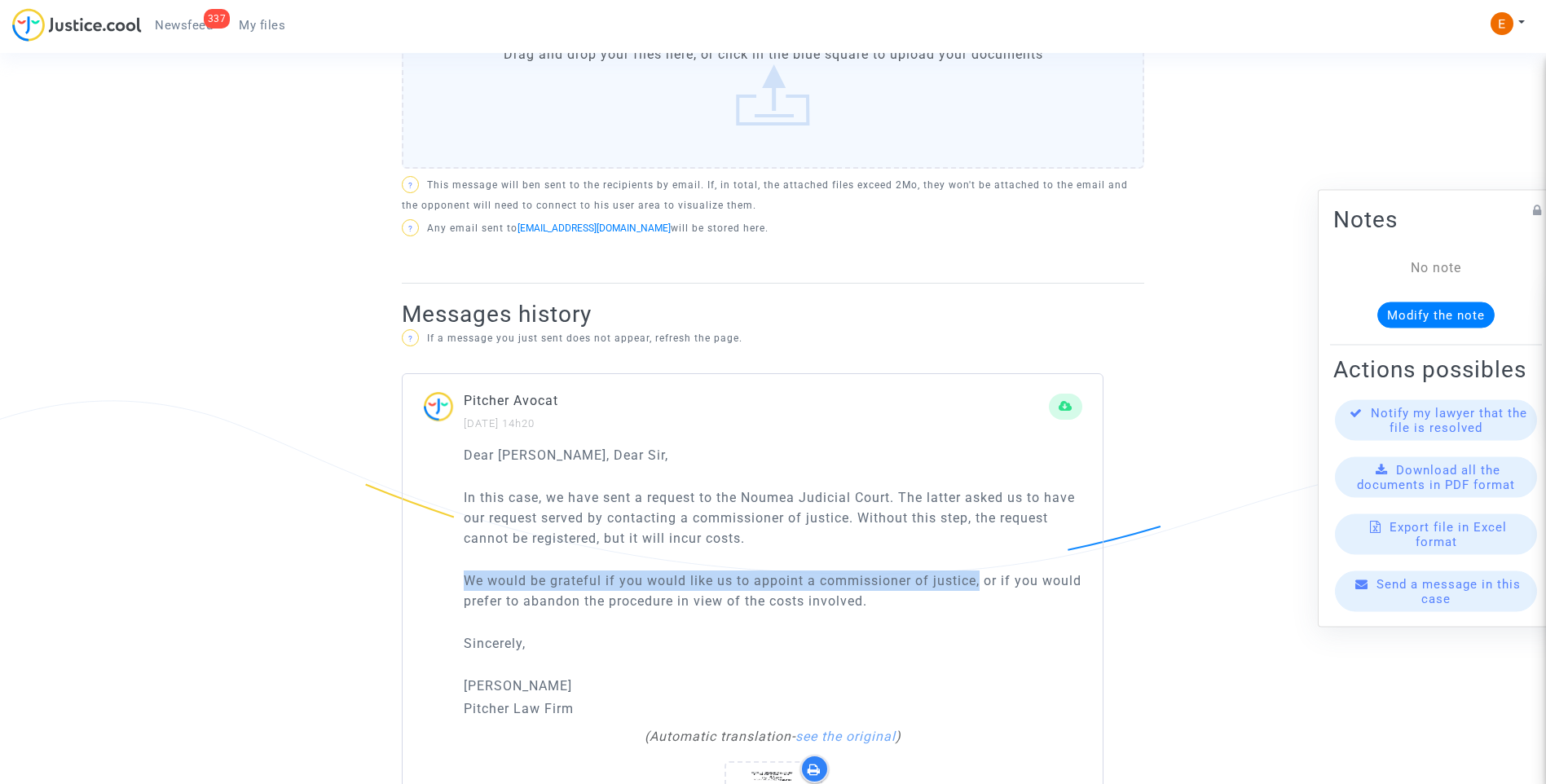
drag, startPoint x: 980, startPoint y: 584, endPoint x: 463, endPoint y: 581, distance: 517.0
click at [463, 581] on p "We would be grateful if you would like us to appoint a commissioner of justice,…" at bounding box center [772, 590] width 619 height 41
click at [817, 569] on div "Dear [PERSON_NAME], Dear [PERSON_NAME], In this case, we have sent a request to…" at bounding box center [772, 582] width 619 height 275
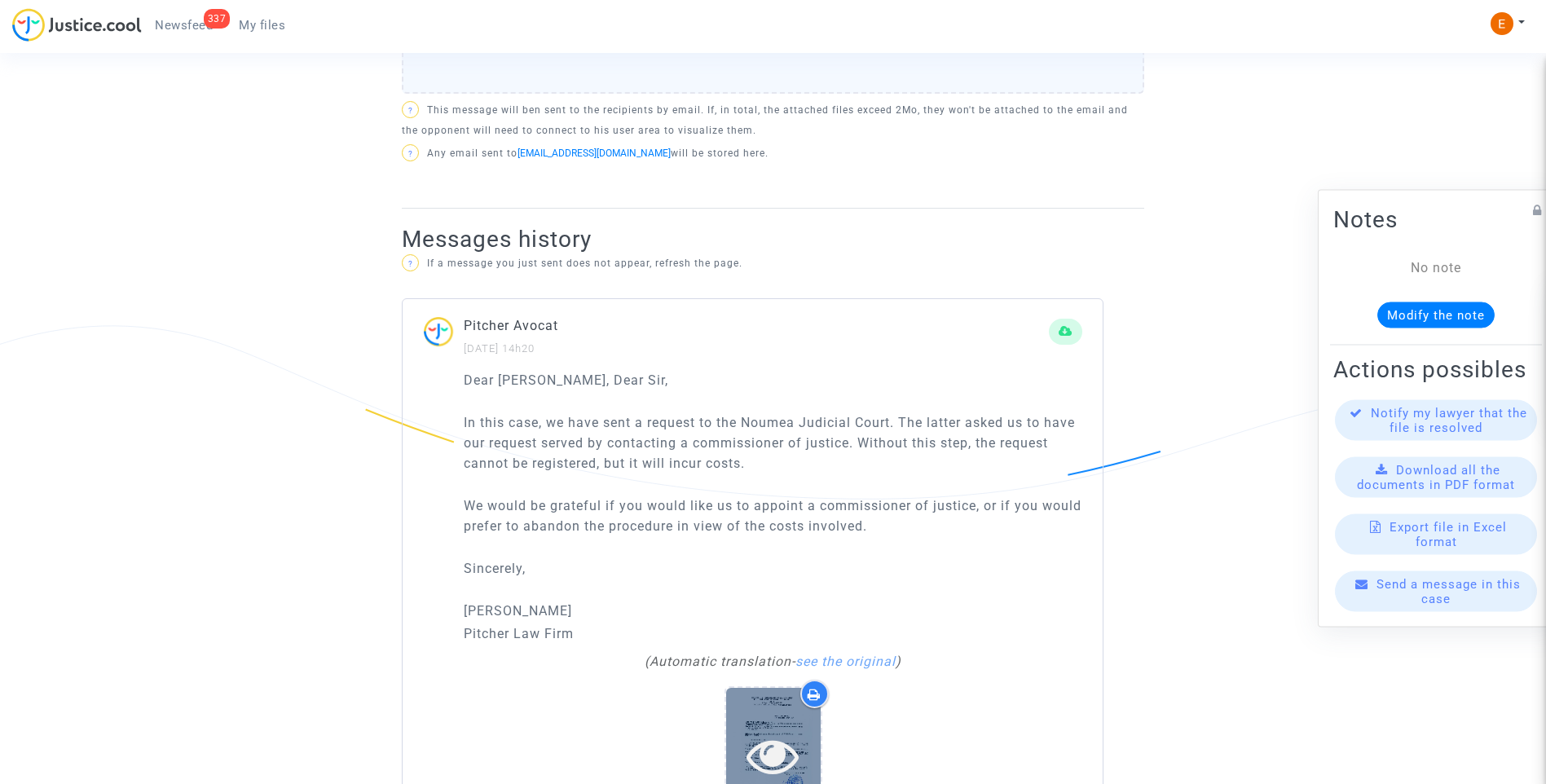
scroll to position [1059, 0]
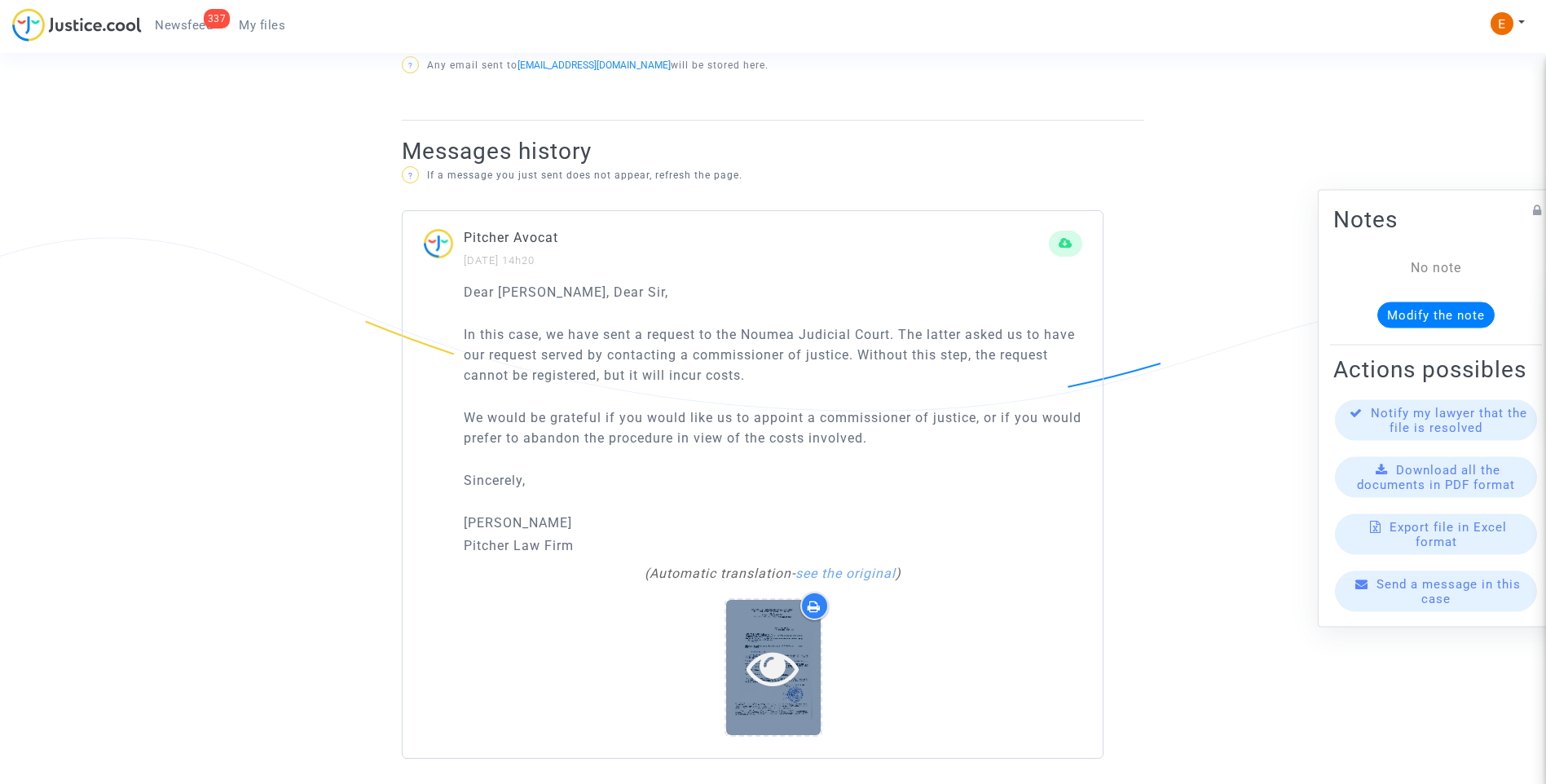
click at [758, 652] on icon at bounding box center [773, 667] width 53 height 52
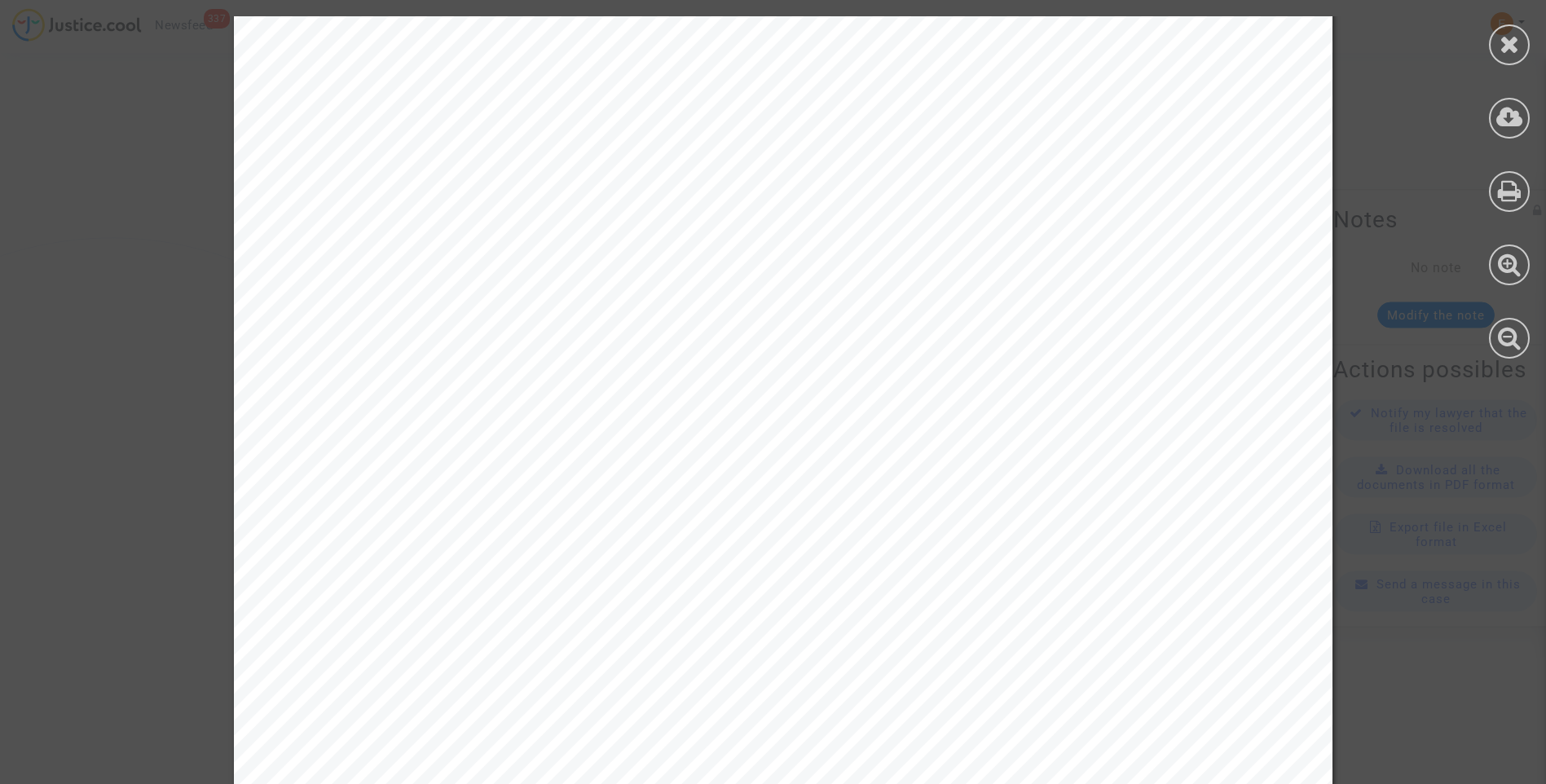
scroll to position [236, 0]
click at [1510, 48] on icon at bounding box center [1509, 44] width 20 height 25
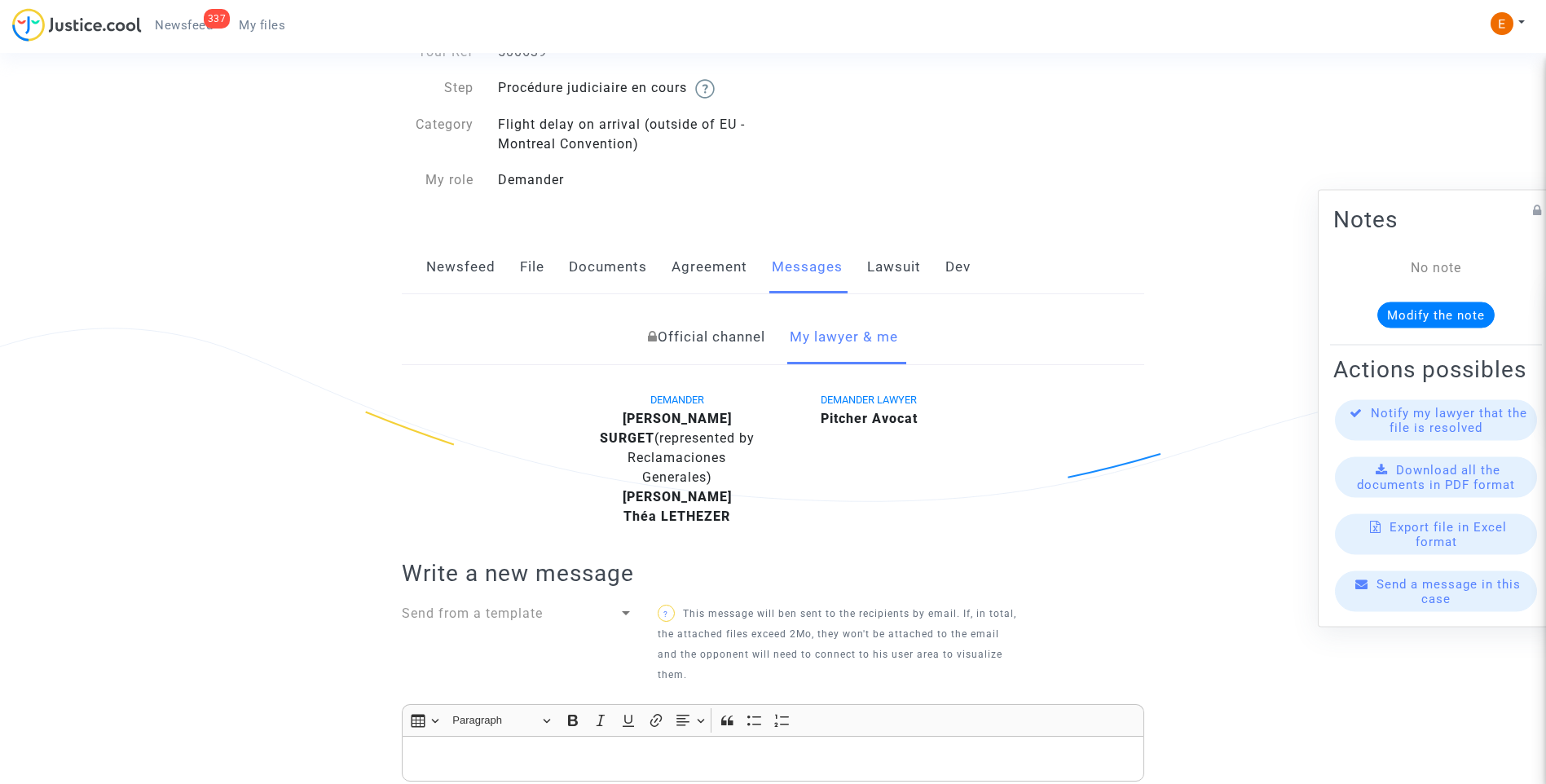
scroll to position [0, 0]
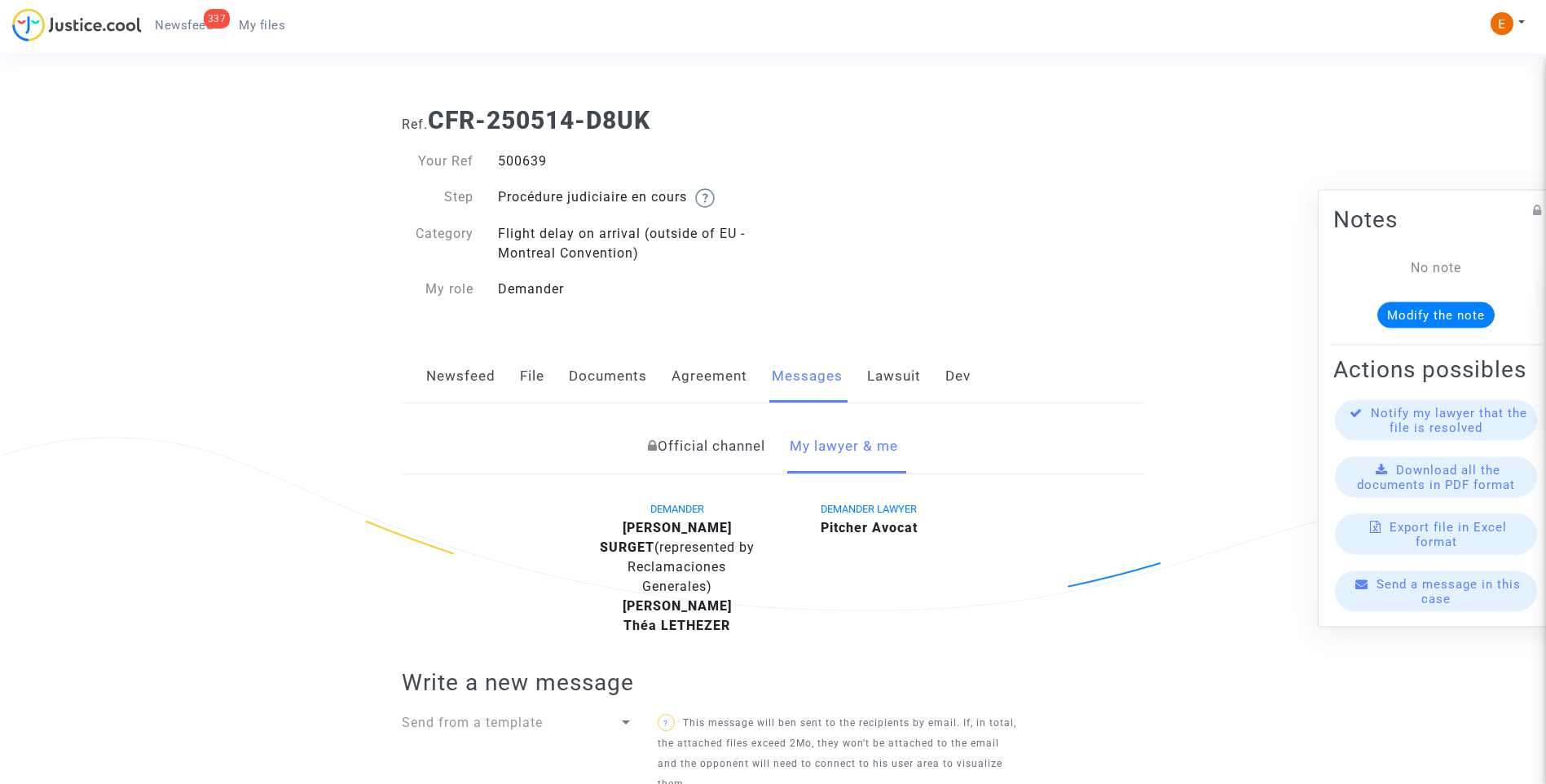
click at [531, 163] on div "500639" at bounding box center [629, 161] width 288 height 20
copy div "500639"
click at [533, 370] on link "File" at bounding box center [532, 376] width 25 height 54
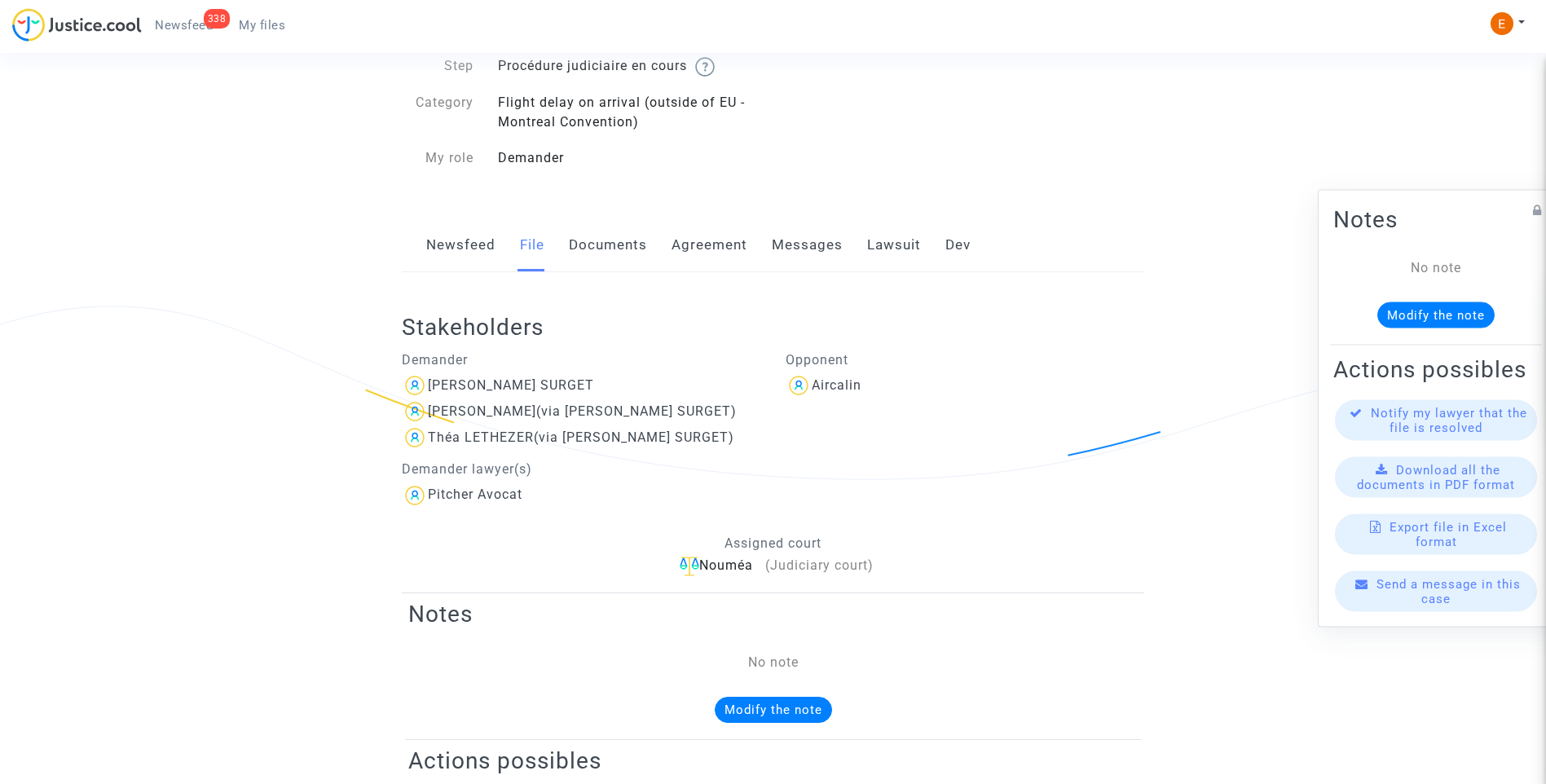
scroll to position [112, 0]
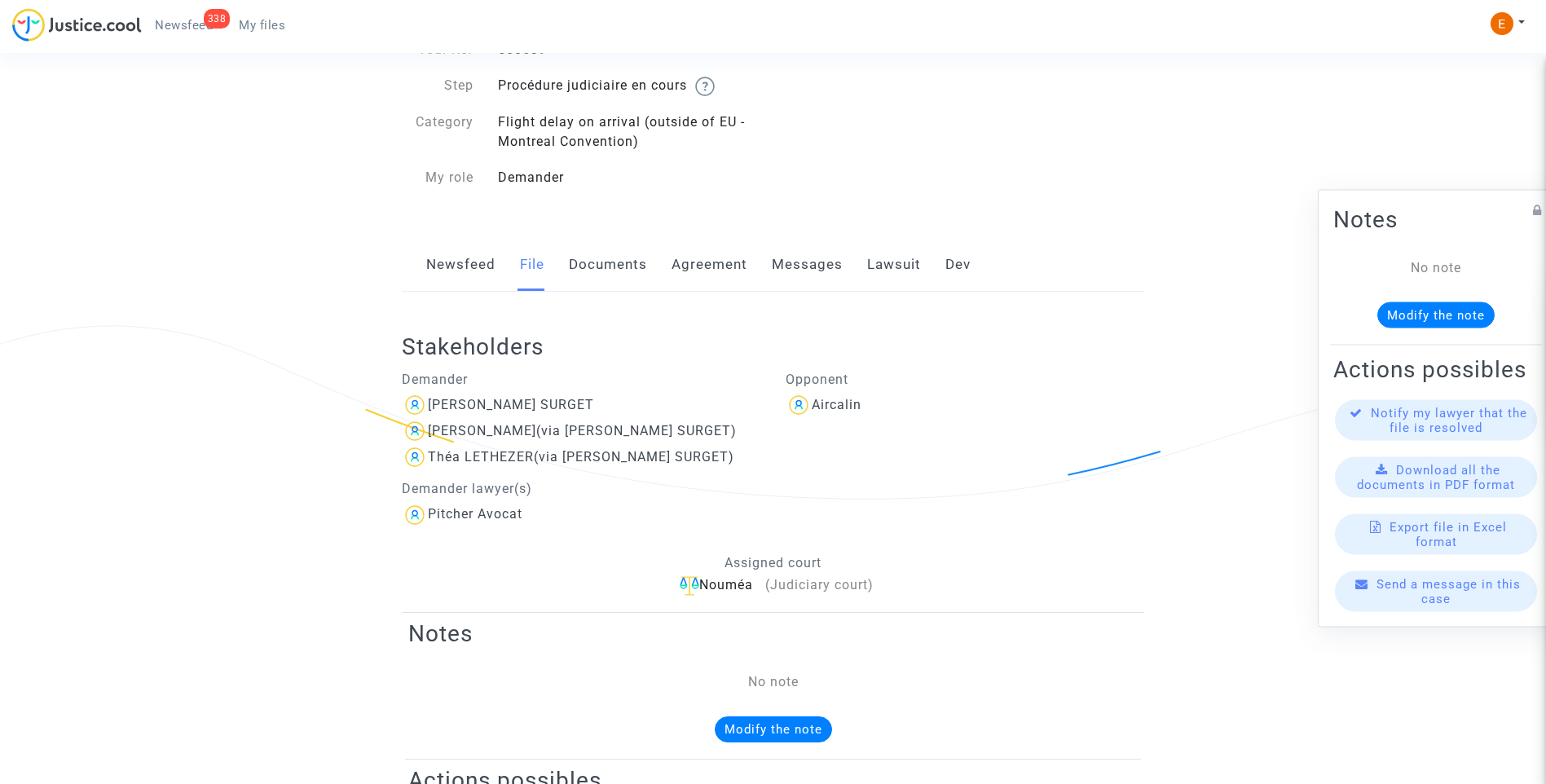
click at [743, 262] on link "Agreement" at bounding box center [709, 264] width 76 height 54
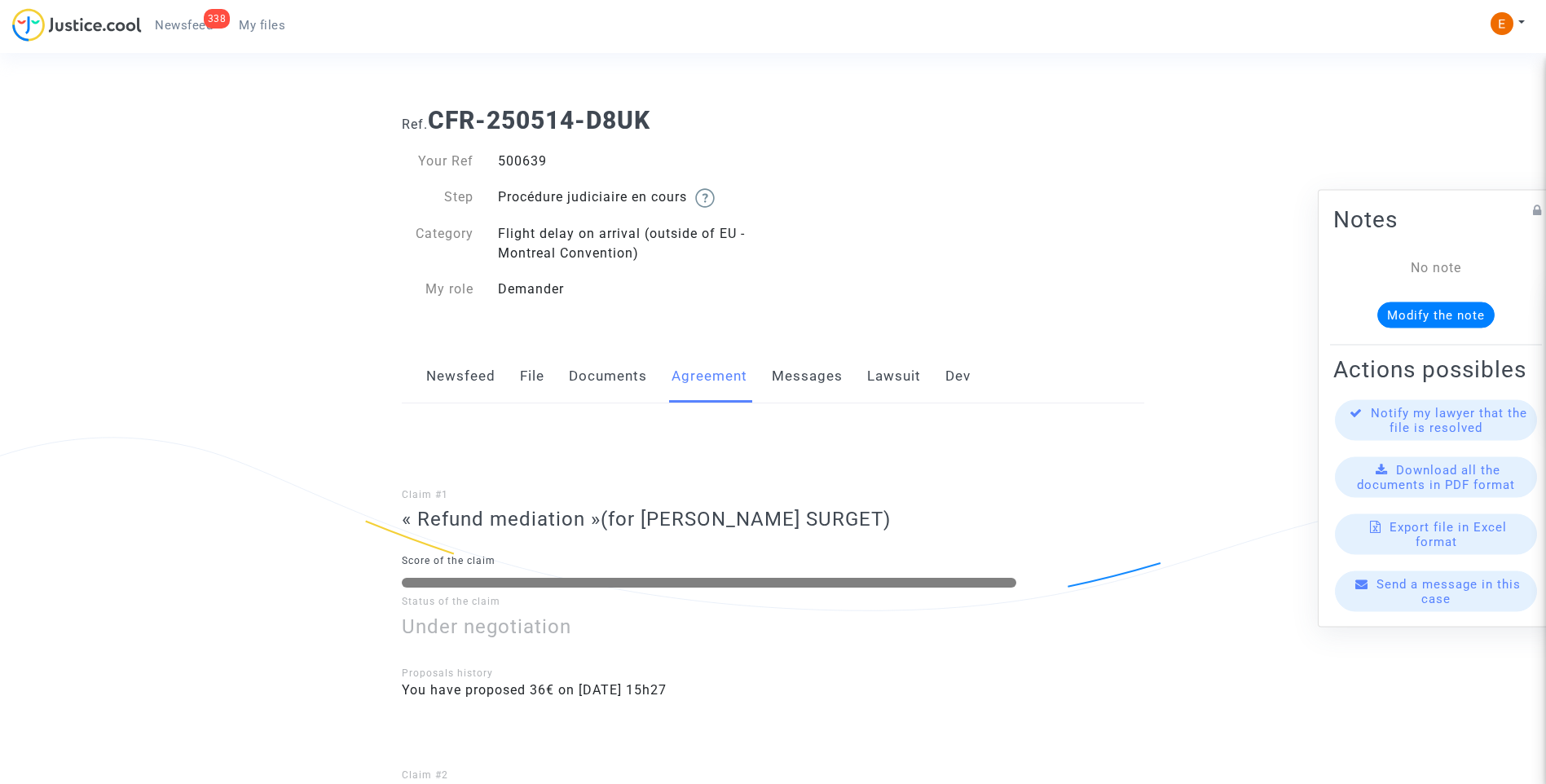
drag, startPoint x: 826, startPoint y: 388, endPoint x: 835, endPoint y: 396, distance: 12.0
click at [826, 388] on link "Messages" at bounding box center [806, 376] width 71 height 54
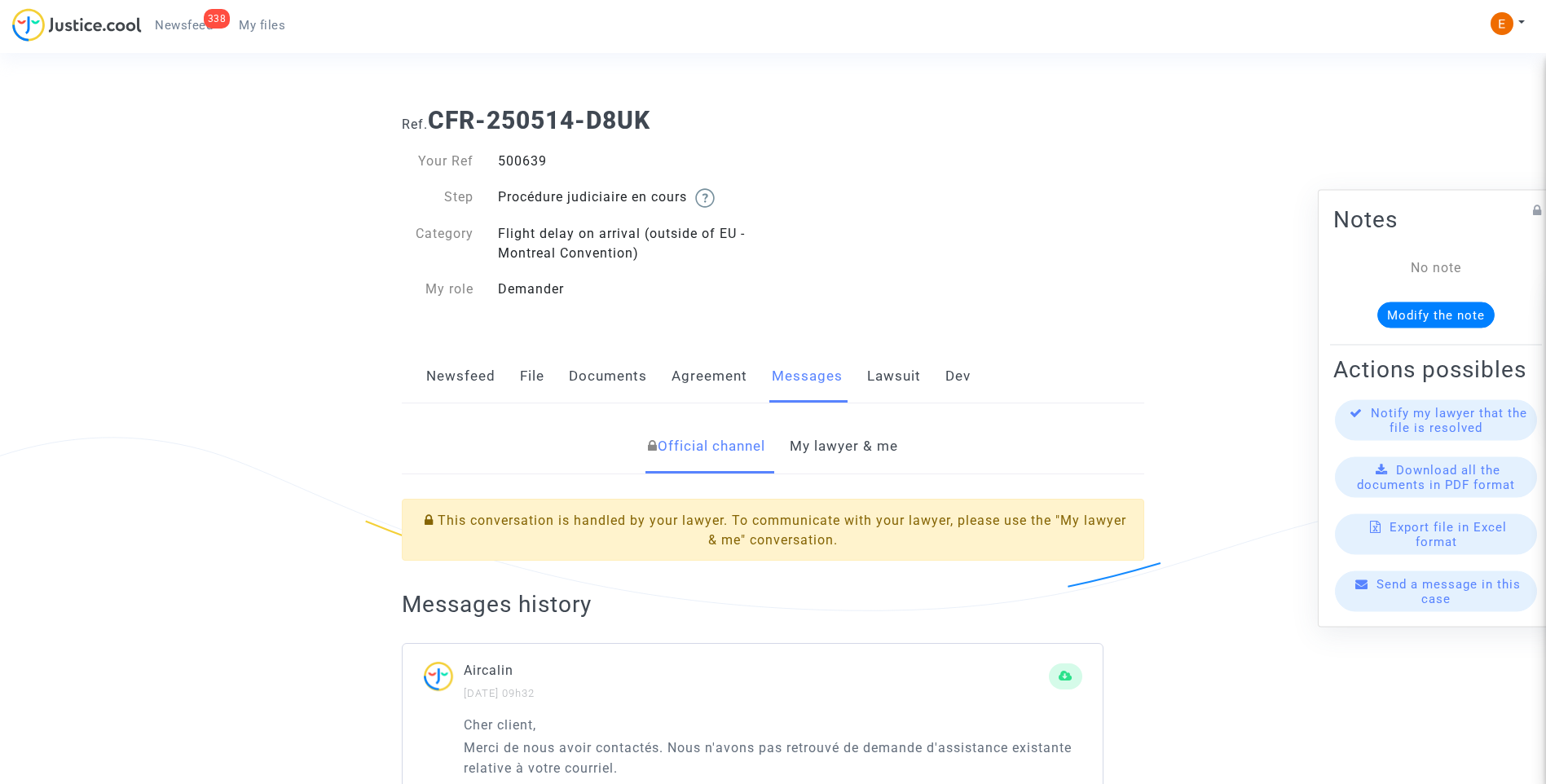
click at [870, 446] on link "My lawyer & me" at bounding box center [843, 446] width 108 height 54
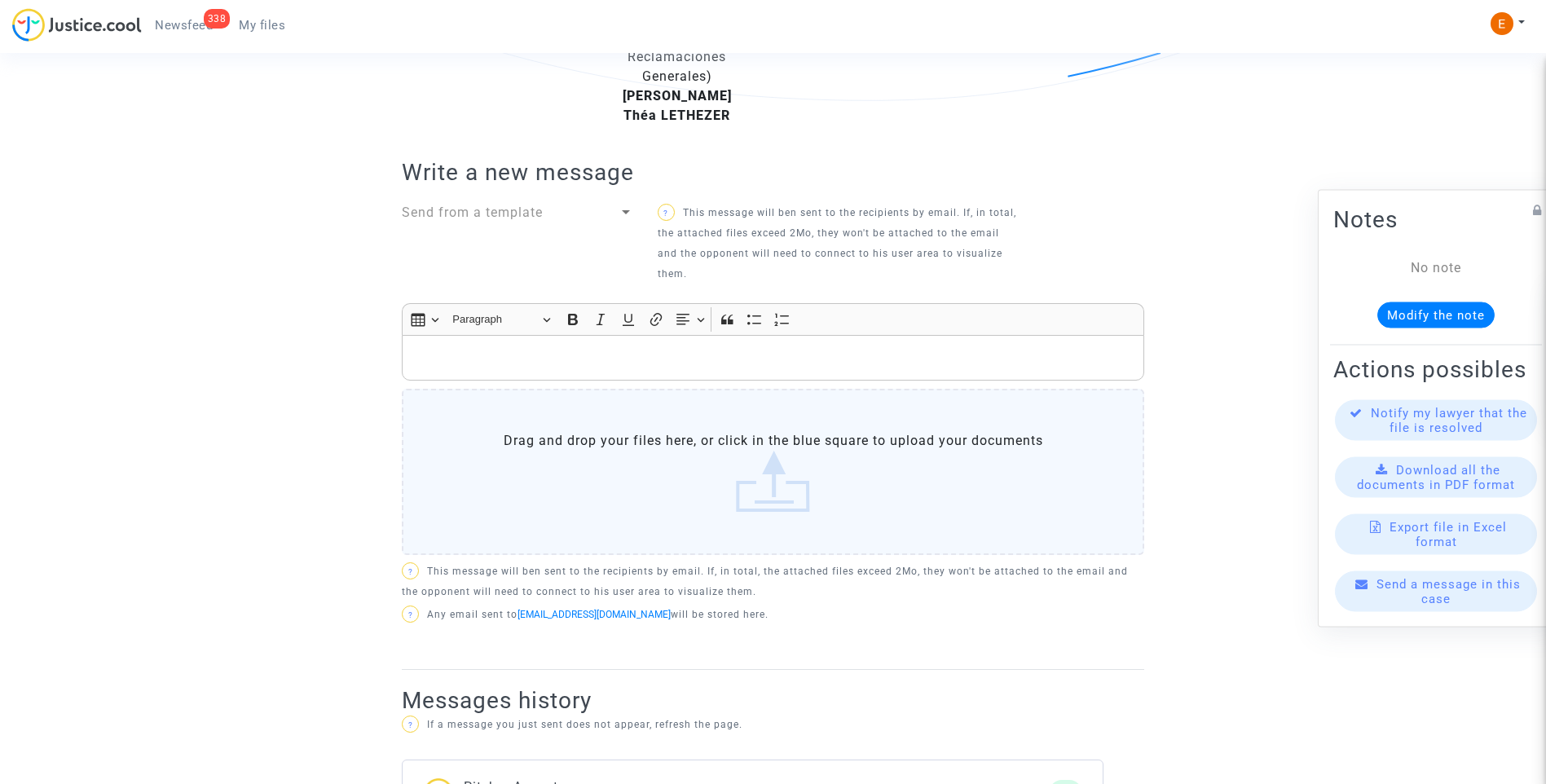
scroll to position [570, 0]
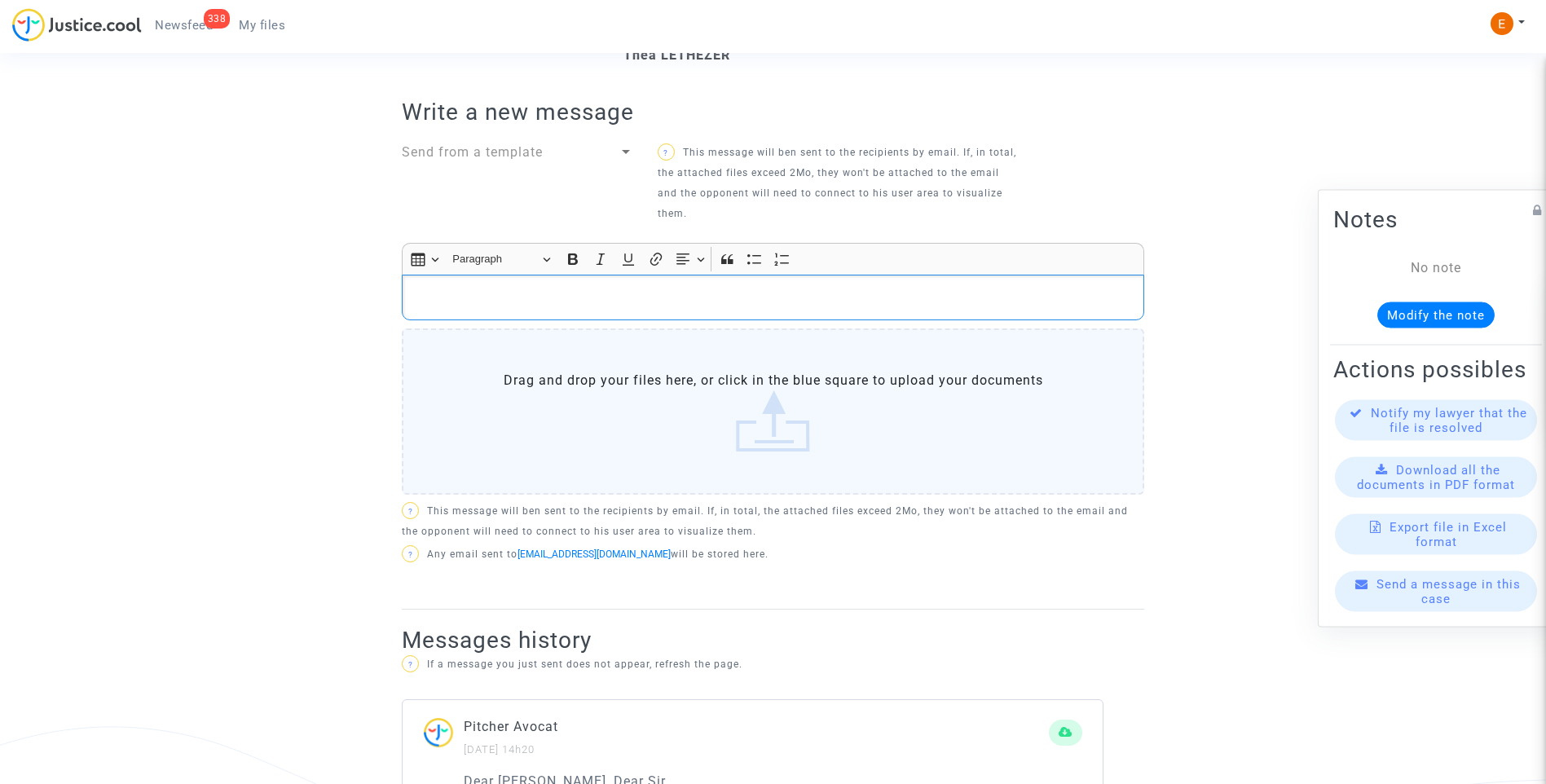
click at [588, 302] on p "Rich Text Editor, main" at bounding box center [773, 298] width 725 height 20
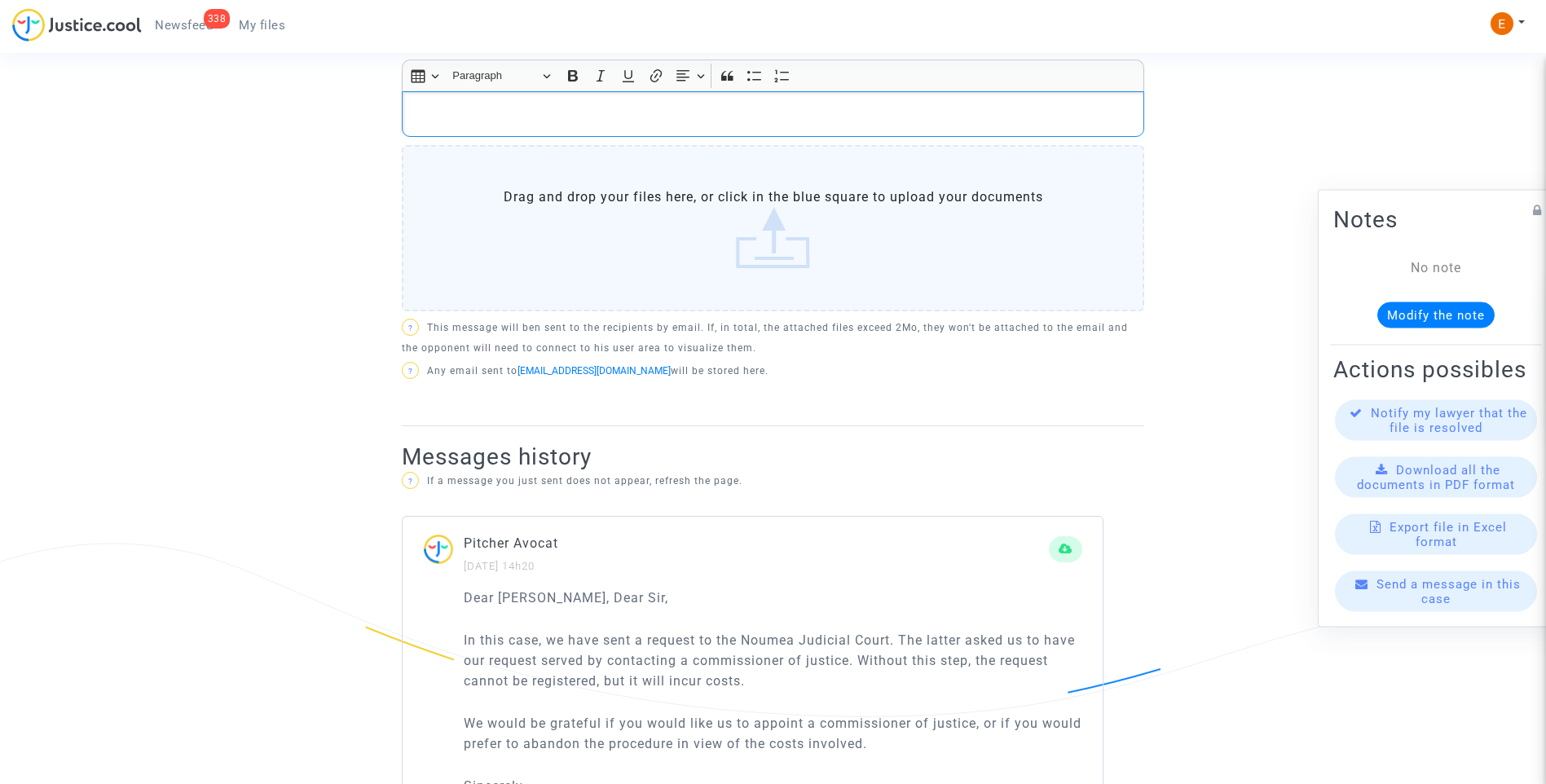
scroll to position [407, 0]
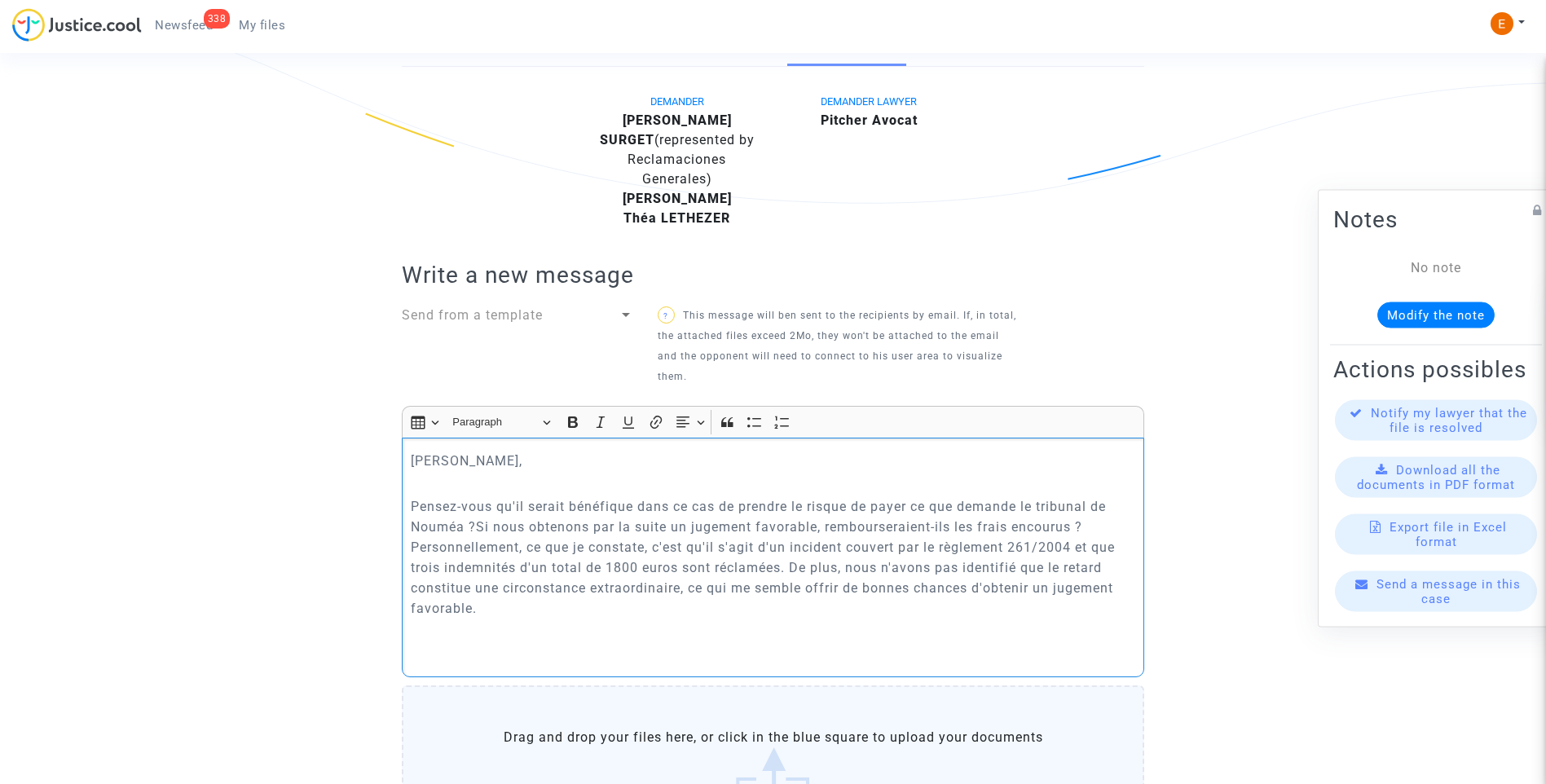
click at [477, 531] on p "Pensez-vous qu'il serait bénéfique dans ce cas de prendre le risque de payer ce…" at bounding box center [773, 557] width 725 height 122
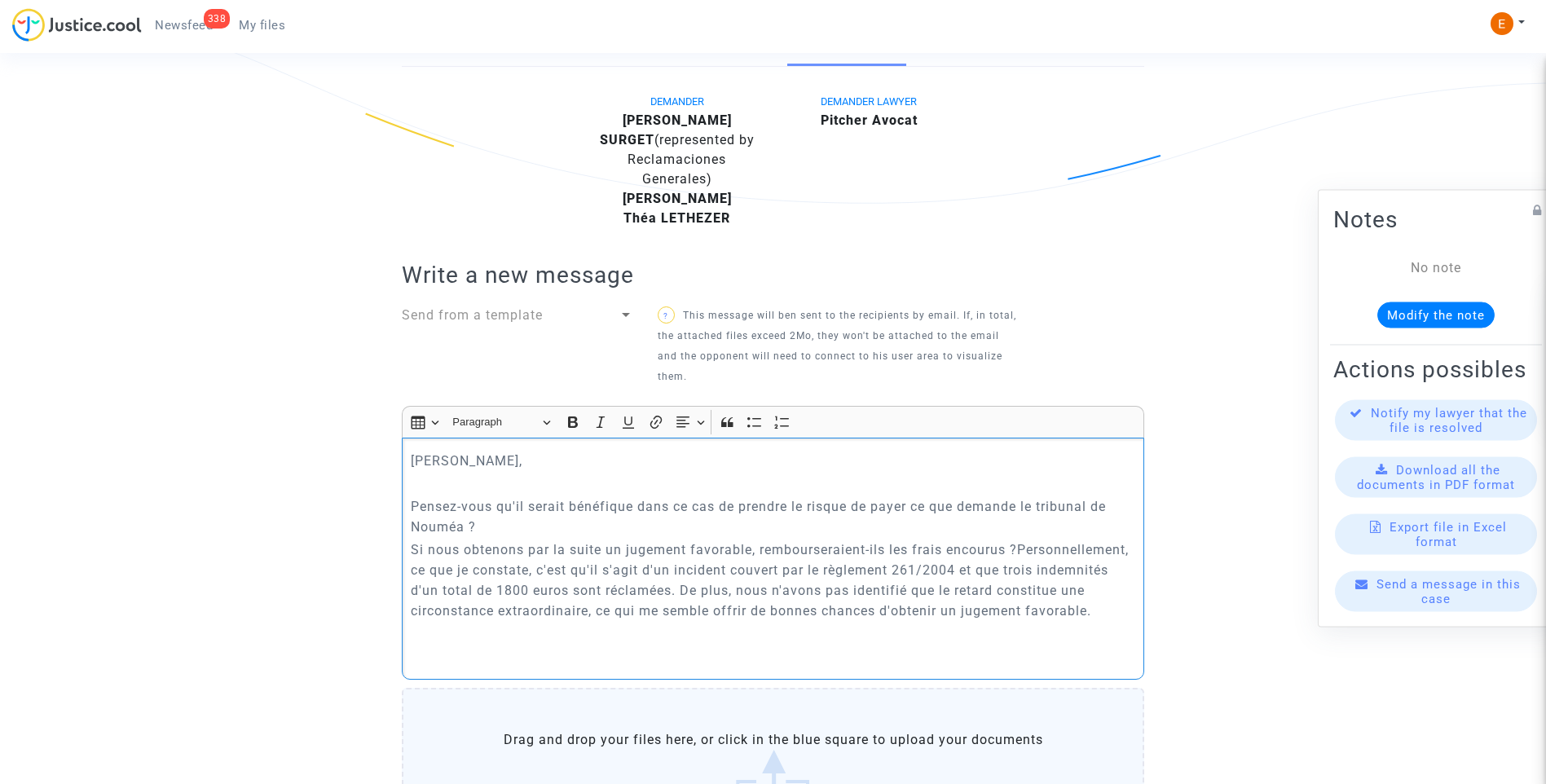
click at [1020, 551] on p "Si nous obtenons par la suite un jugement favorable, rembourseraient-ils les fr…" at bounding box center [773, 579] width 725 height 81
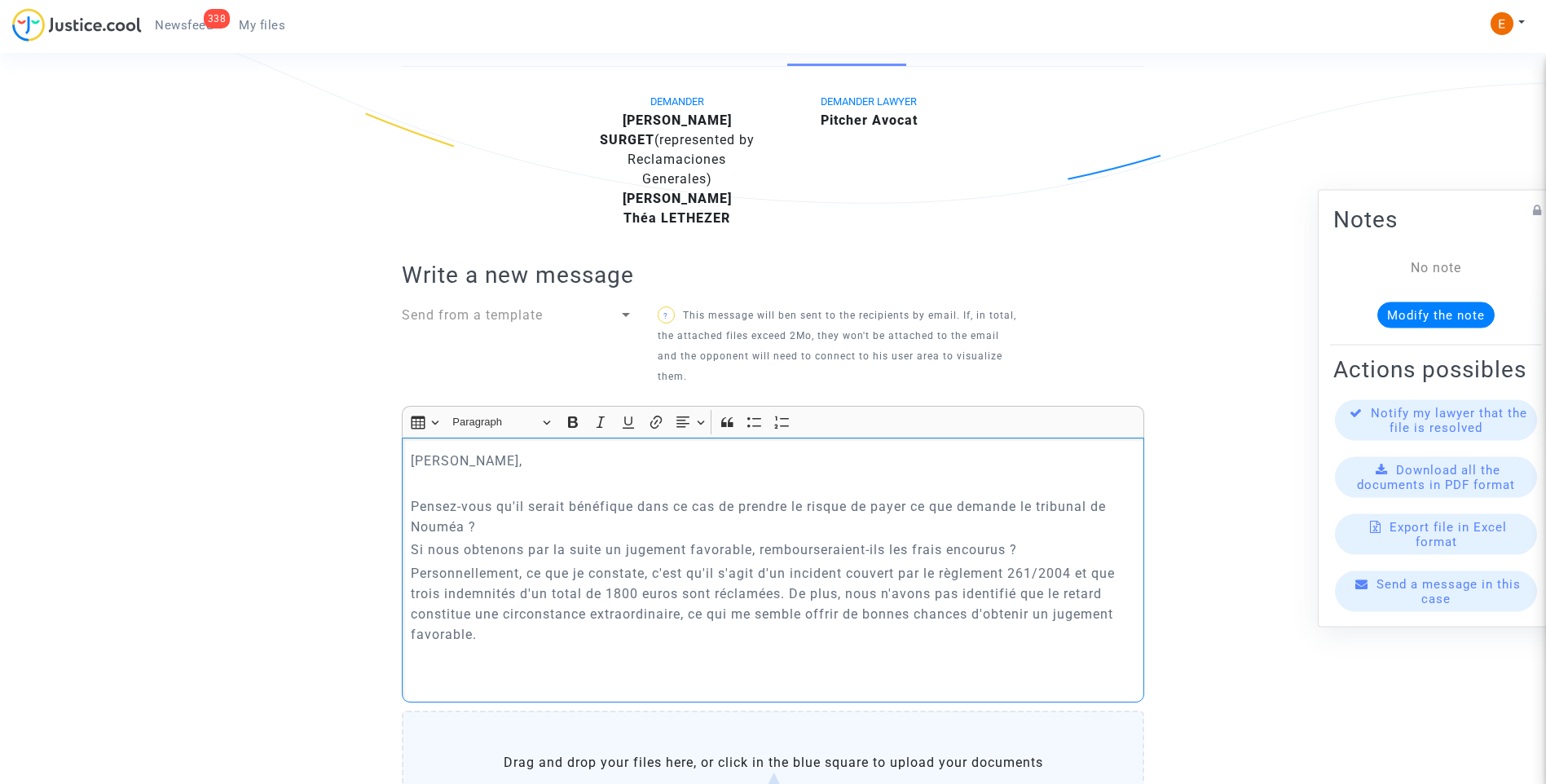
click at [605, 533] on p "Pensez-vous qu'il serait bénéfique dans ce cas de prendre le risque de payer ce…" at bounding box center [773, 517] width 725 height 41
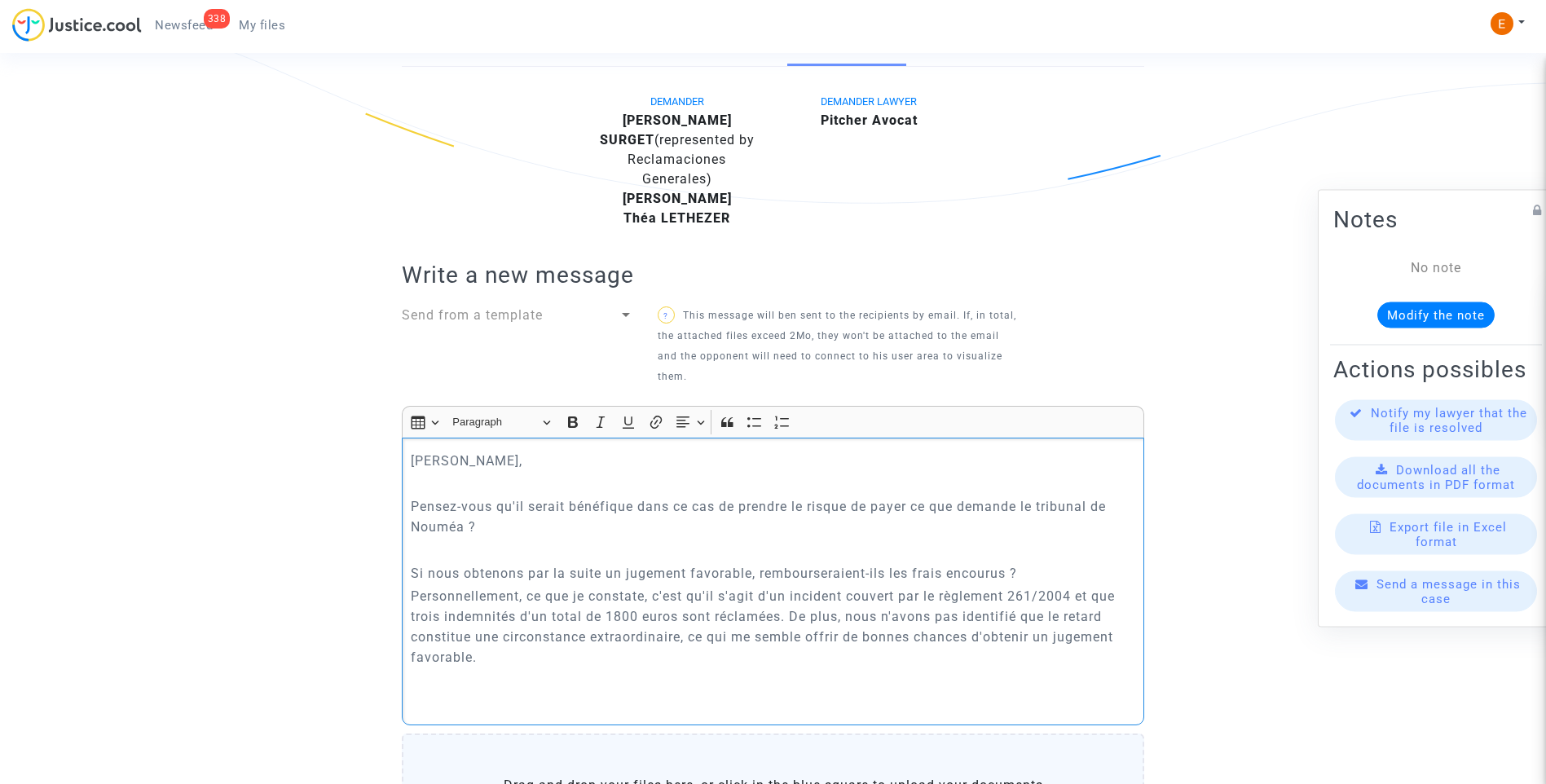
click at [1055, 578] on p "Si nous obtenons par la suite un jugement favorable, rembourseraient-ils les fr…" at bounding box center [773, 573] width 725 height 20
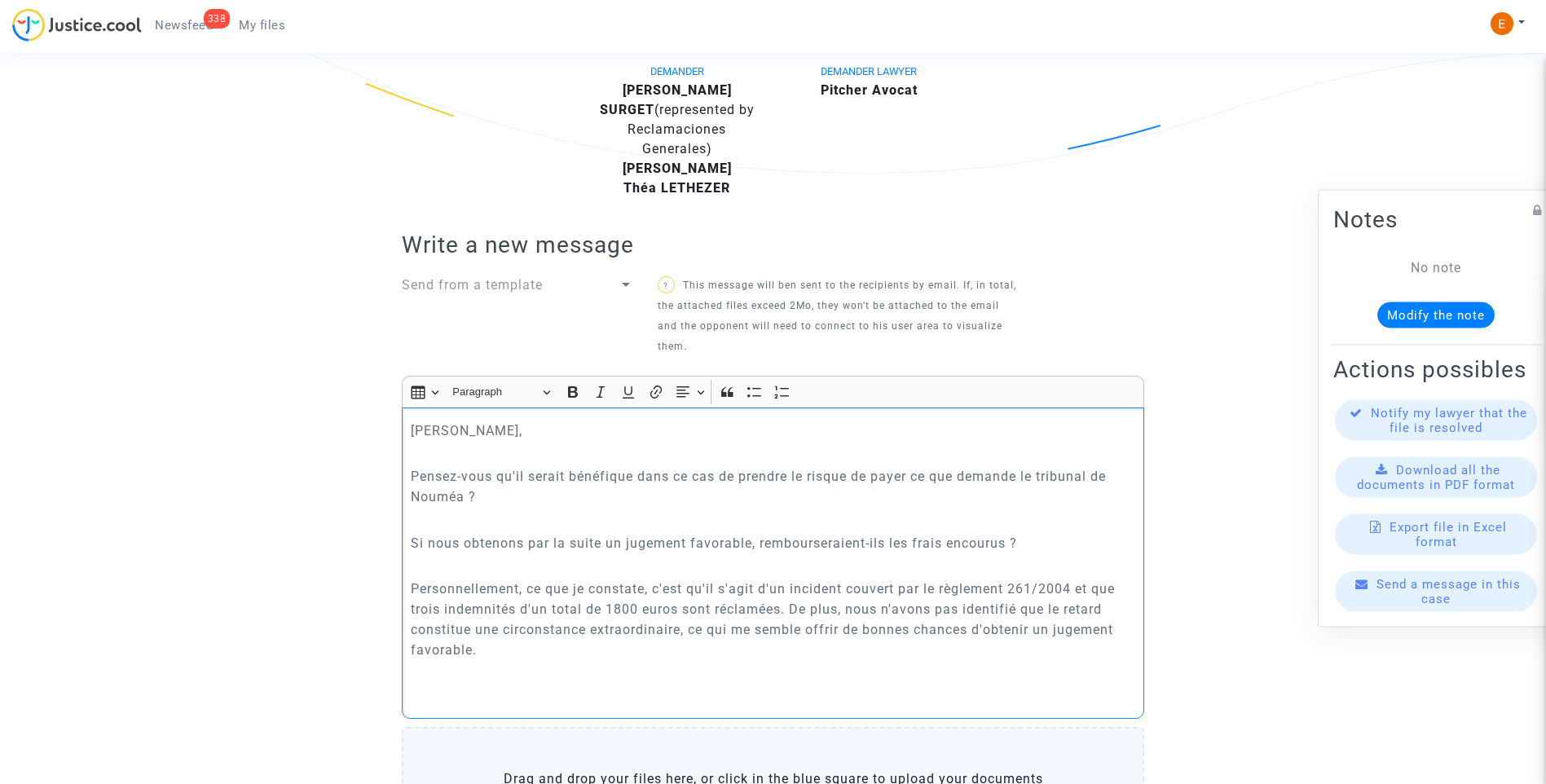
scroll to position [489, 0]
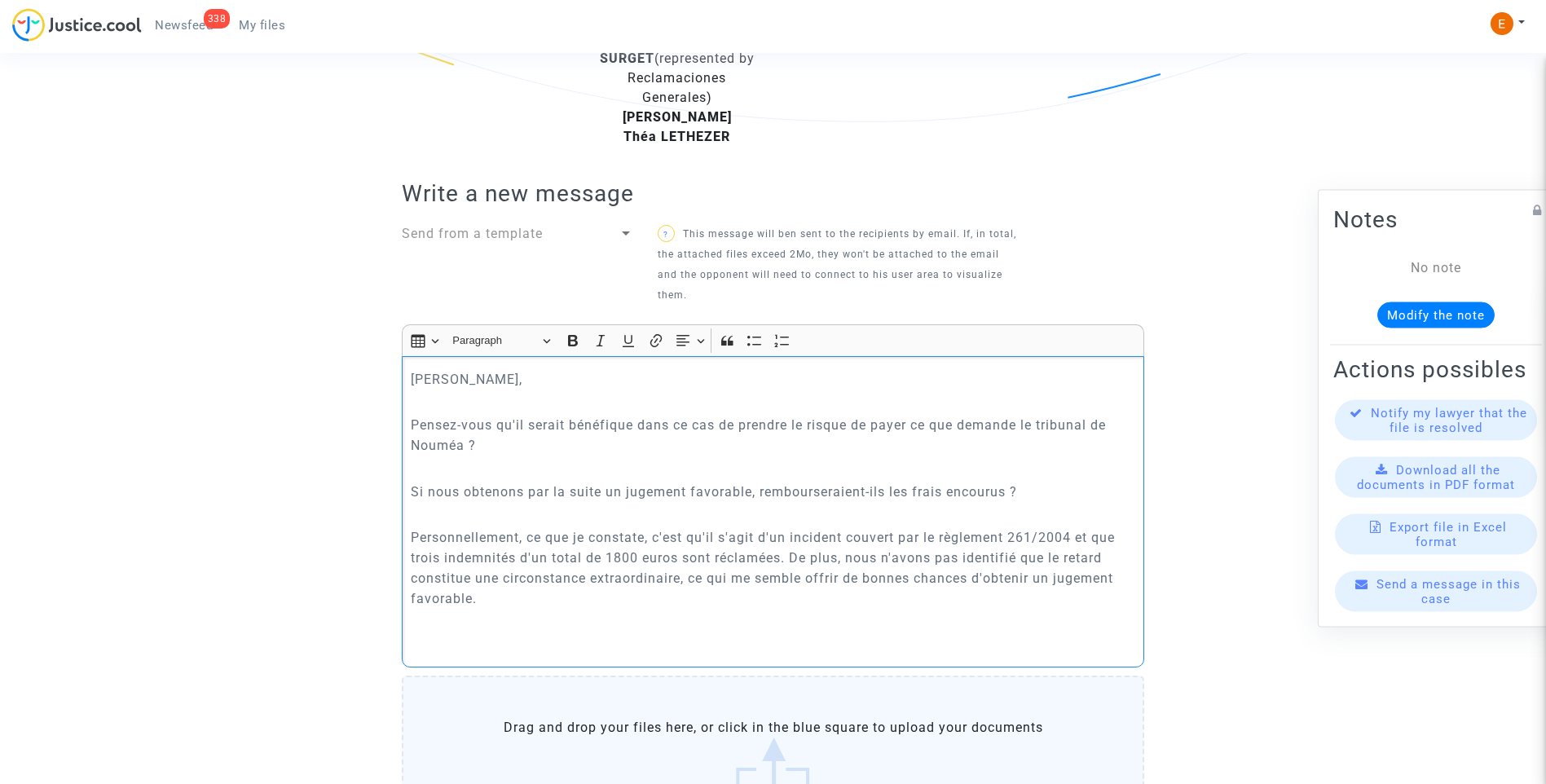
click at [521, 635] on p "Rich Text Editor, main" at bounding box center [773, 644] width 725 height 20
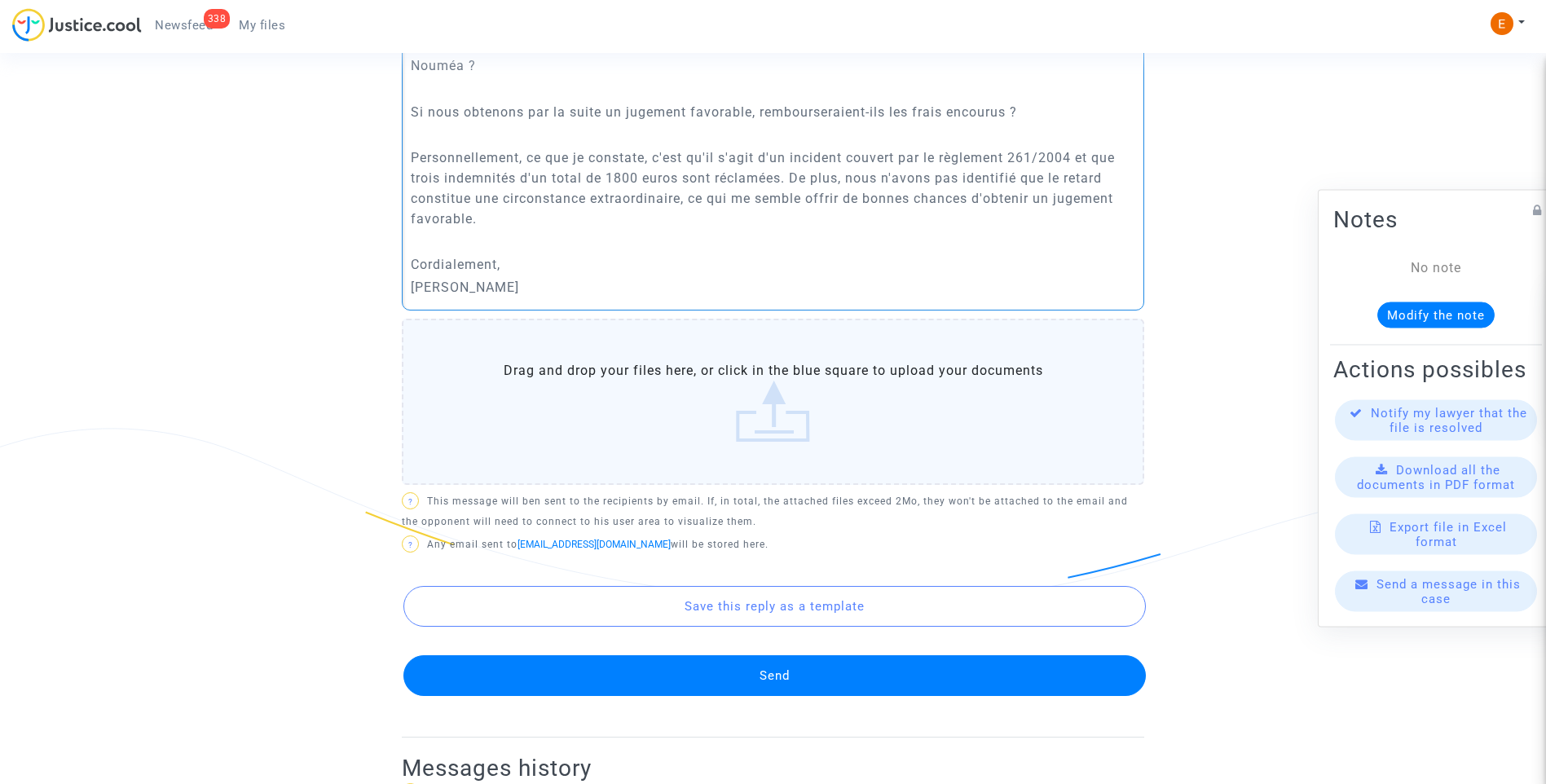
scroll to position [896, 0]
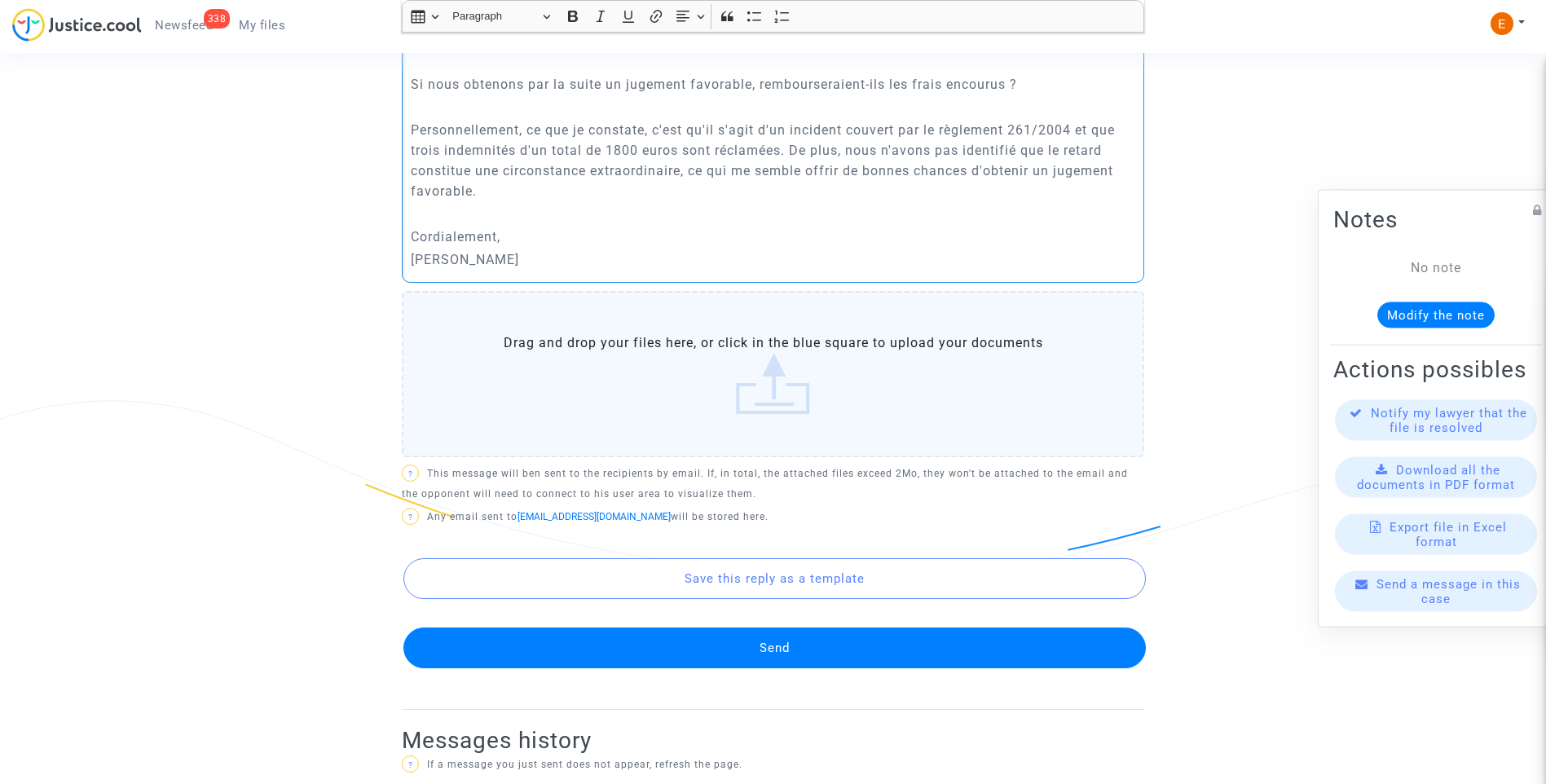
click at [779, 644] on button "Send" at bounding box center [775, 648] width 742 height 41
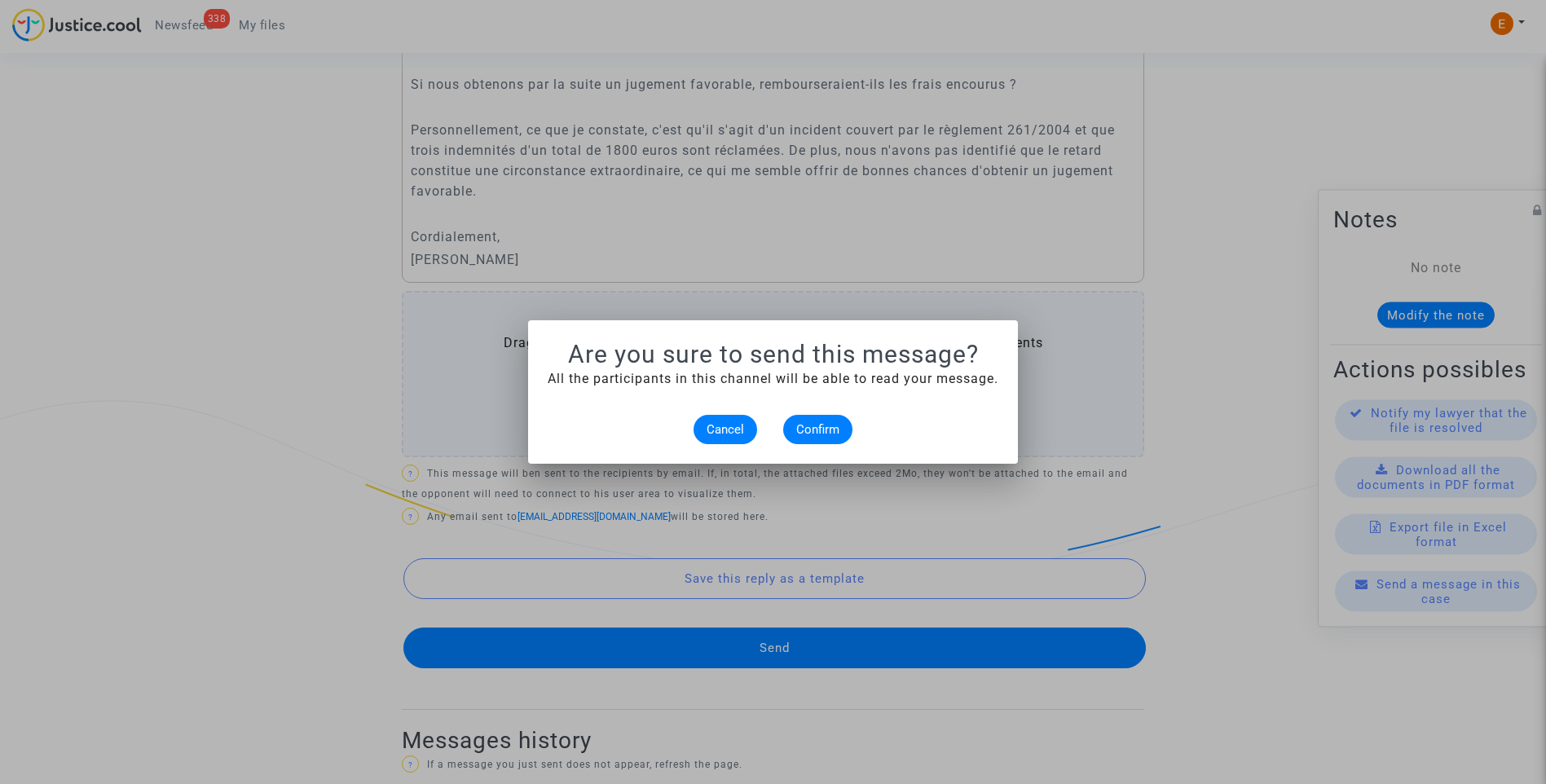
scroll to position [0, 0]
click at [819, 428] on span "Confirm" at bounding box center [817, 429] width 44 height 15
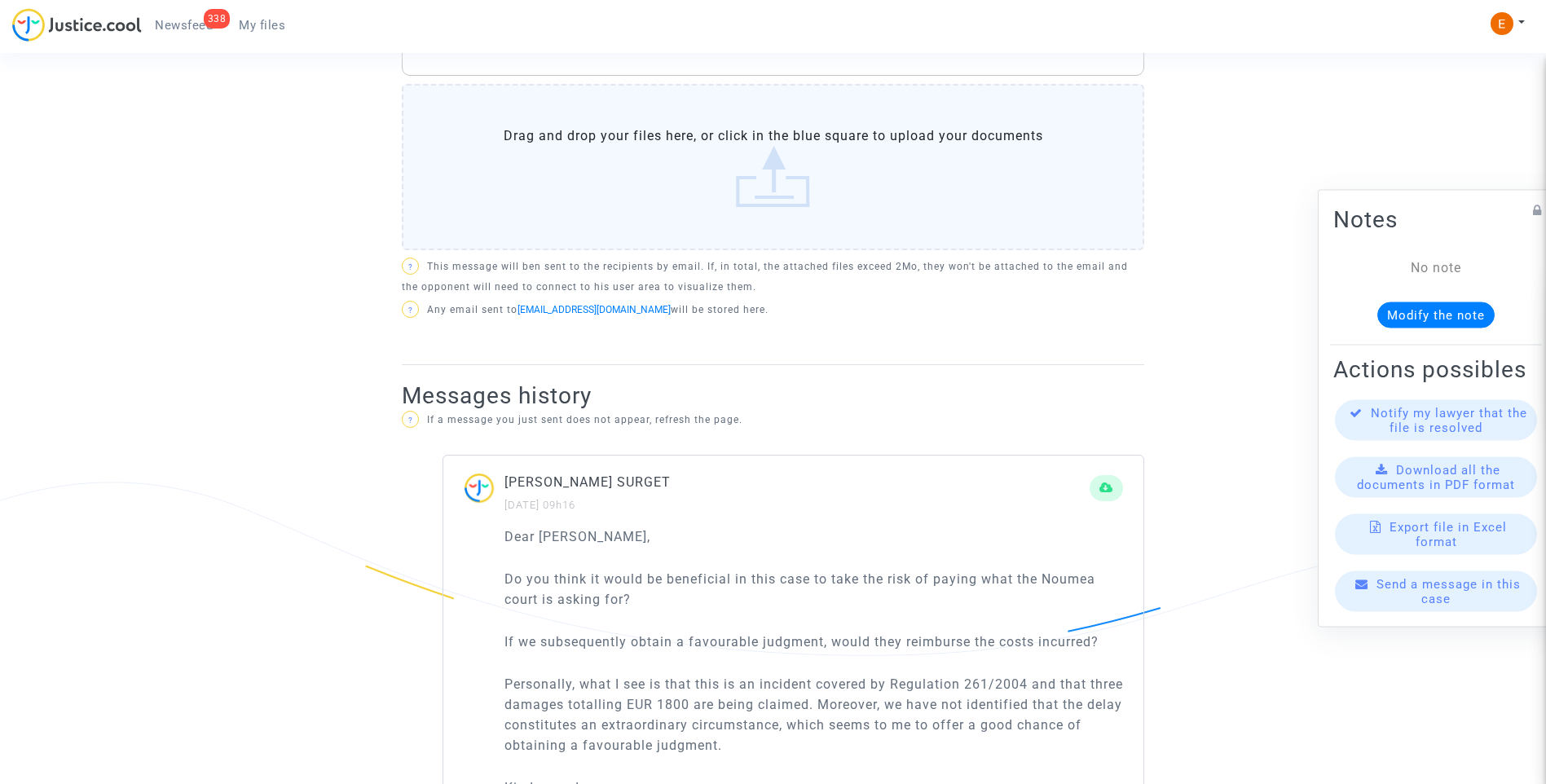
scroll to position [570, 0]
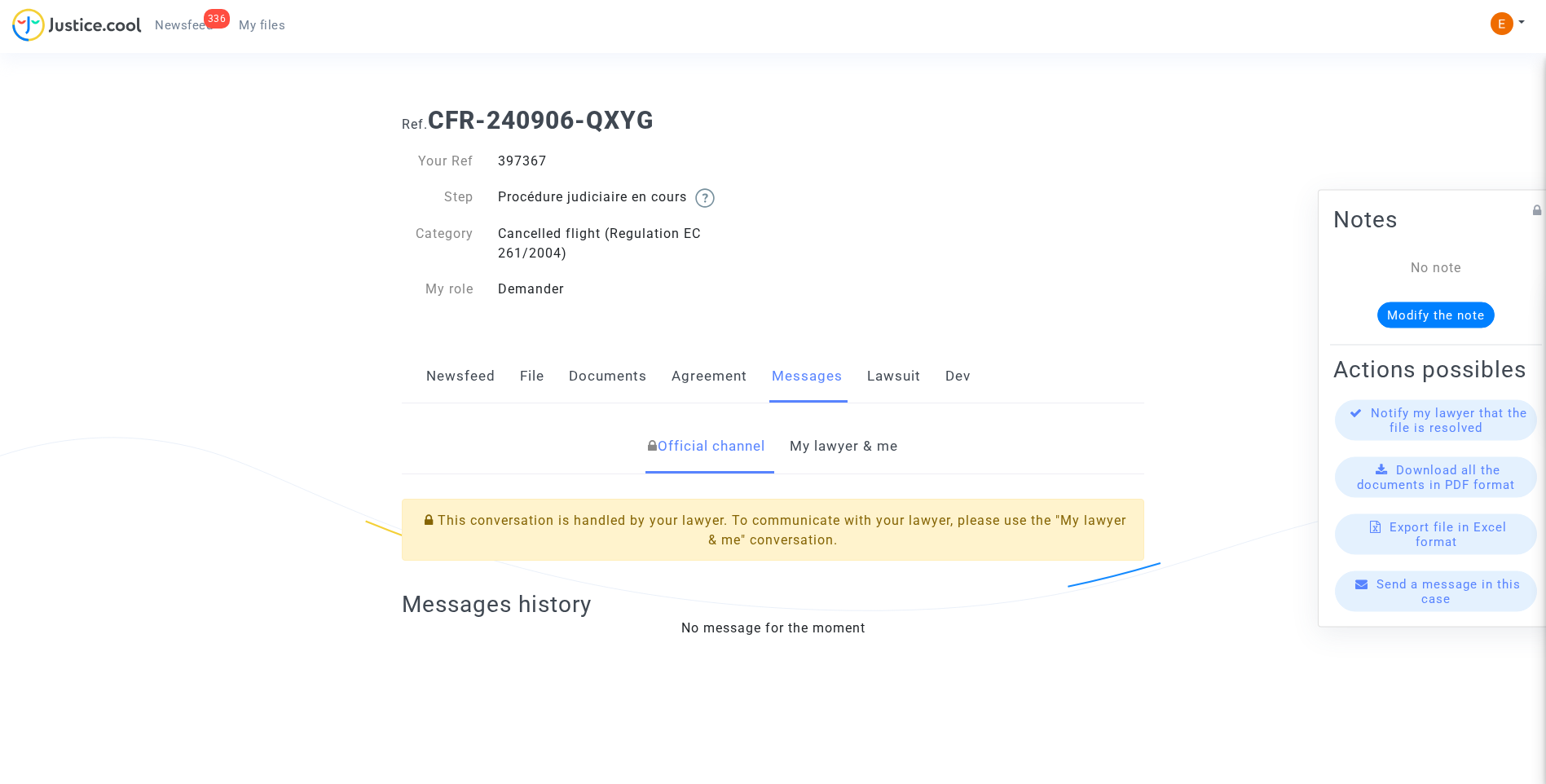
drag, startPoint x: 0, startPoint y: 0, endPoint x: 509, endPoint y: 159, distance: 533.3
click at [852, 433] on link "My lawyer & me" at bounding box center [843, 446] width 108 height 54
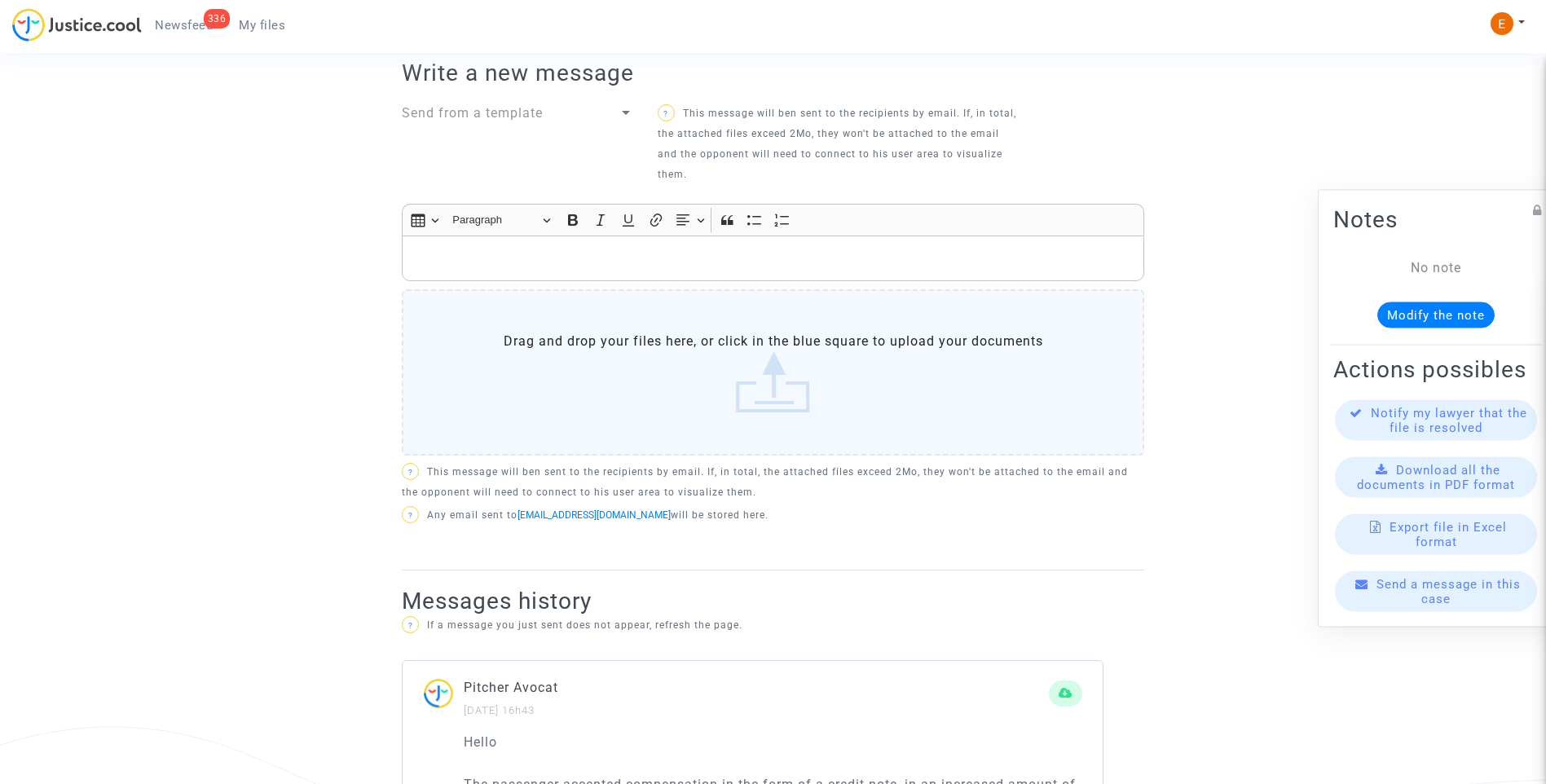
scroll to position [925, 0]
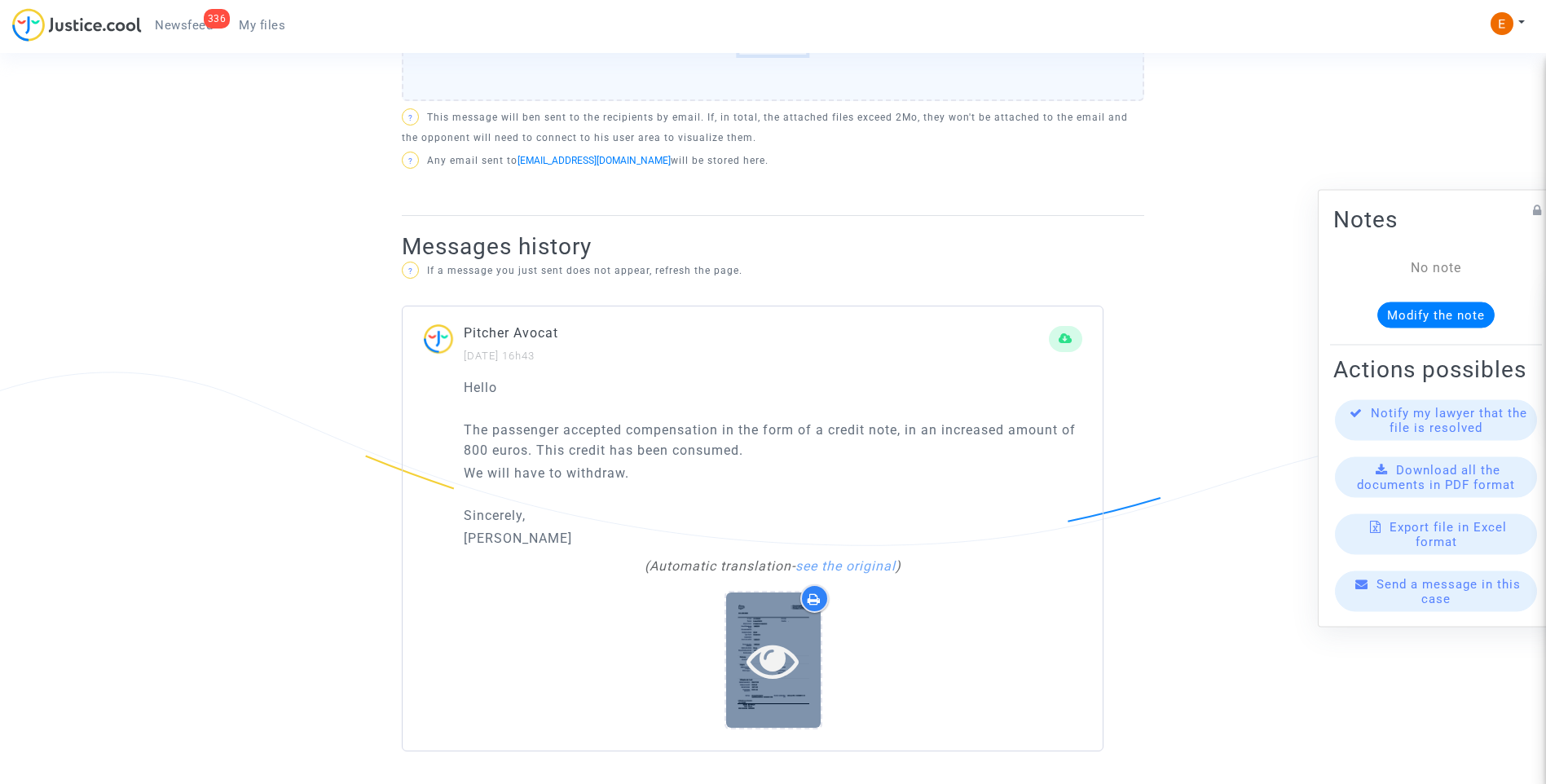
click at [798, 661] on icon at bounding box center [773, 659] width 53 height 52
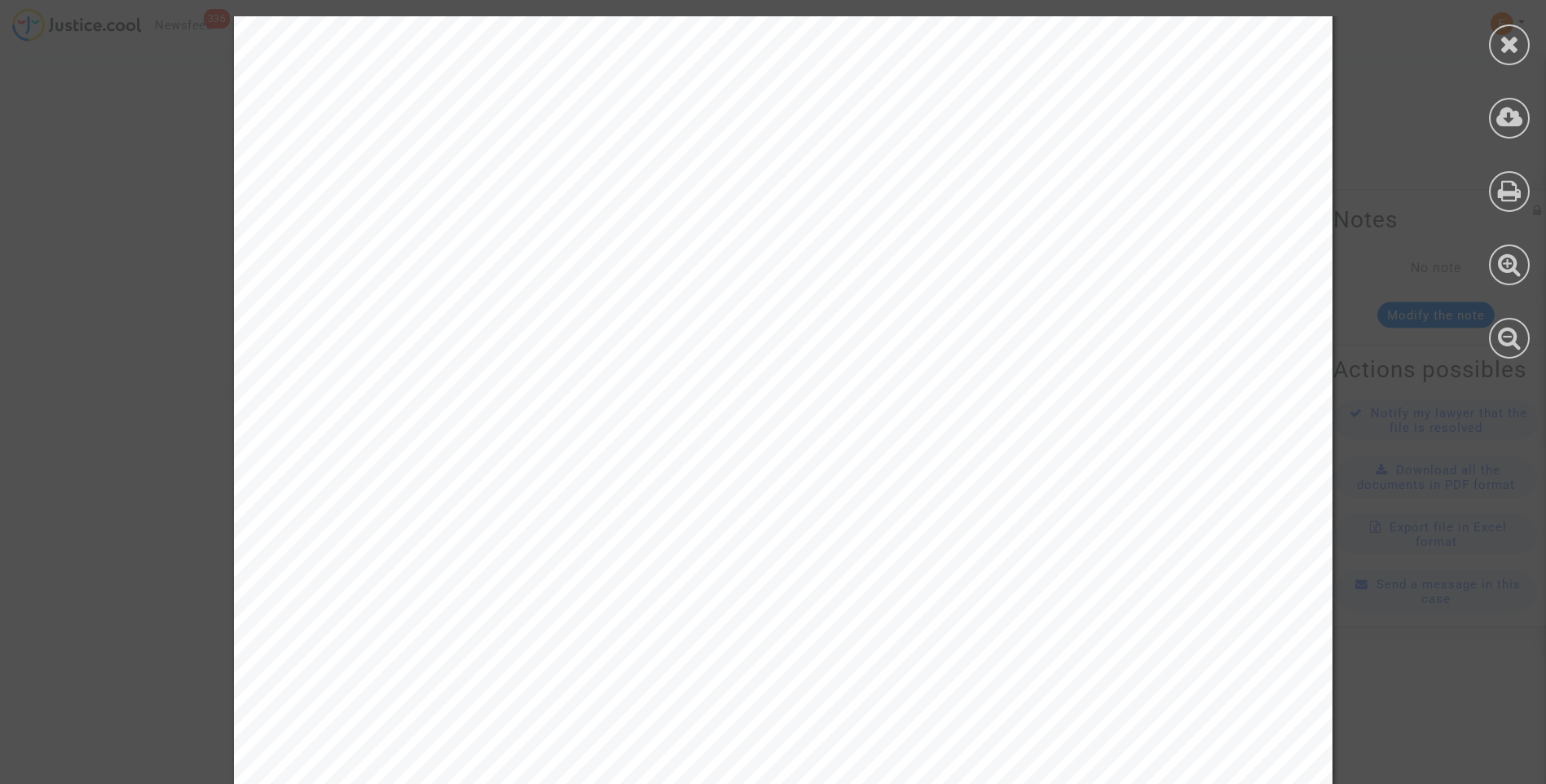
scroll to position [806, 0]
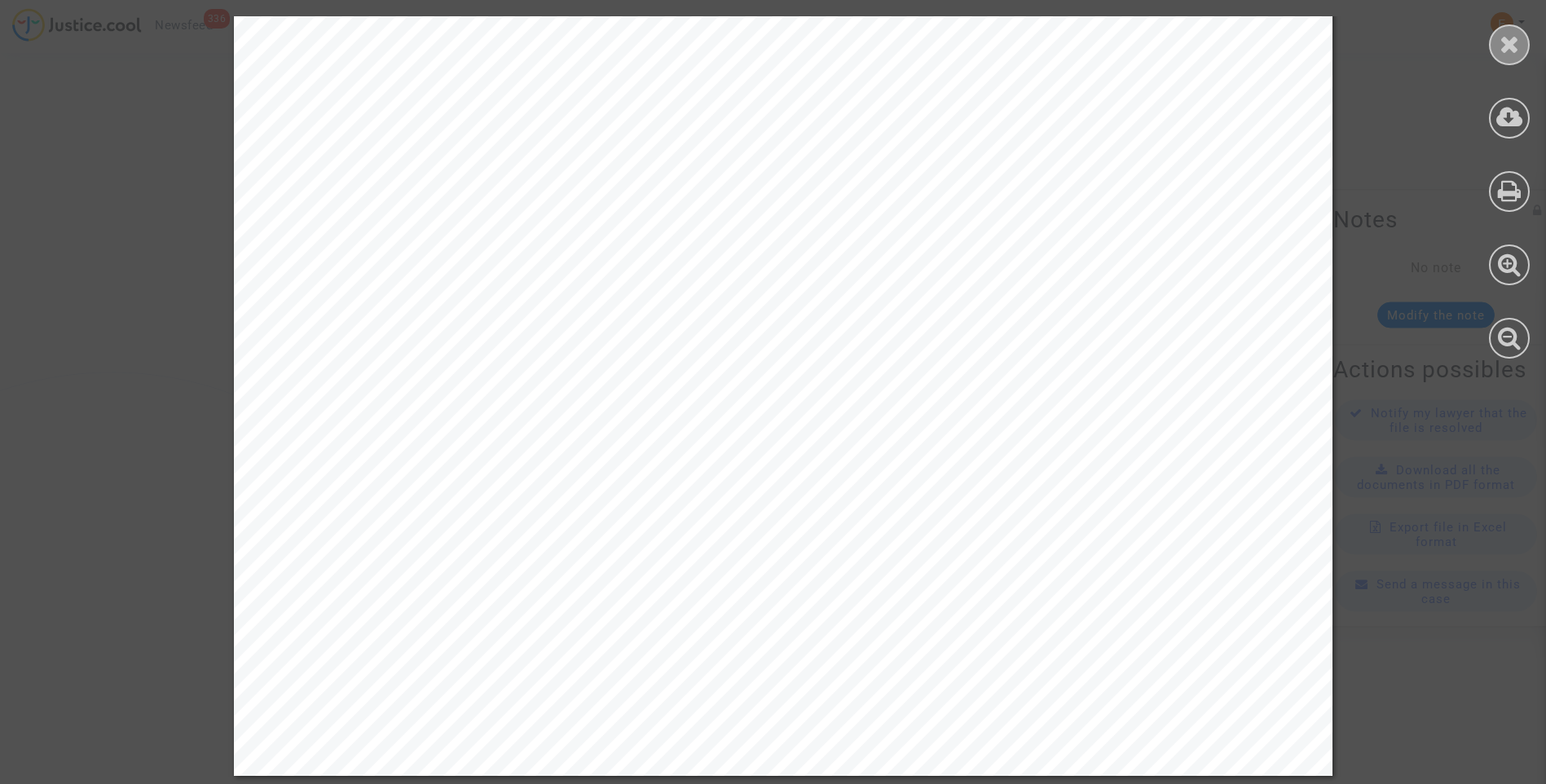
click at [1509, 59] on div at bounding box center [1509, 45] width 41 height 41
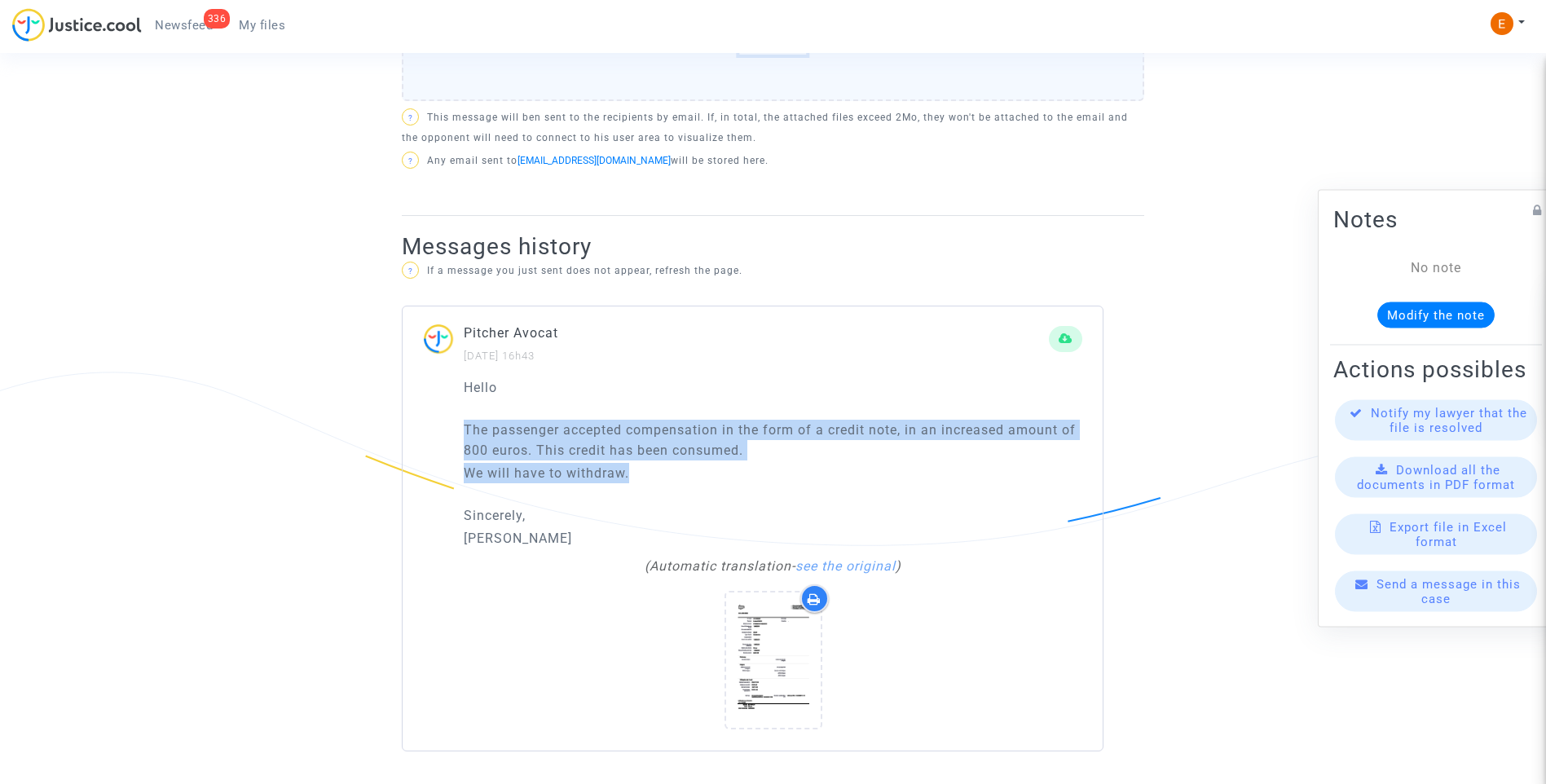
drag, startPoint x: 650, startPoint y: 479, endPoint x: 443, endPoint y: 434, distance: 211.8
click at [443, 434] on div "Hello The passenger accepted compensation in the form of a credit note, in an i…" at bounding box center [753, 563] width 700 height 373
drag, startPoint x: 443, startPoint y: 434, endPoint x: 572, endPoint y: 433, distance: 129.0
click at [724, 481] on p "Tendremos que retirarnos." at bounding box center [772, 473] width 619 height 20
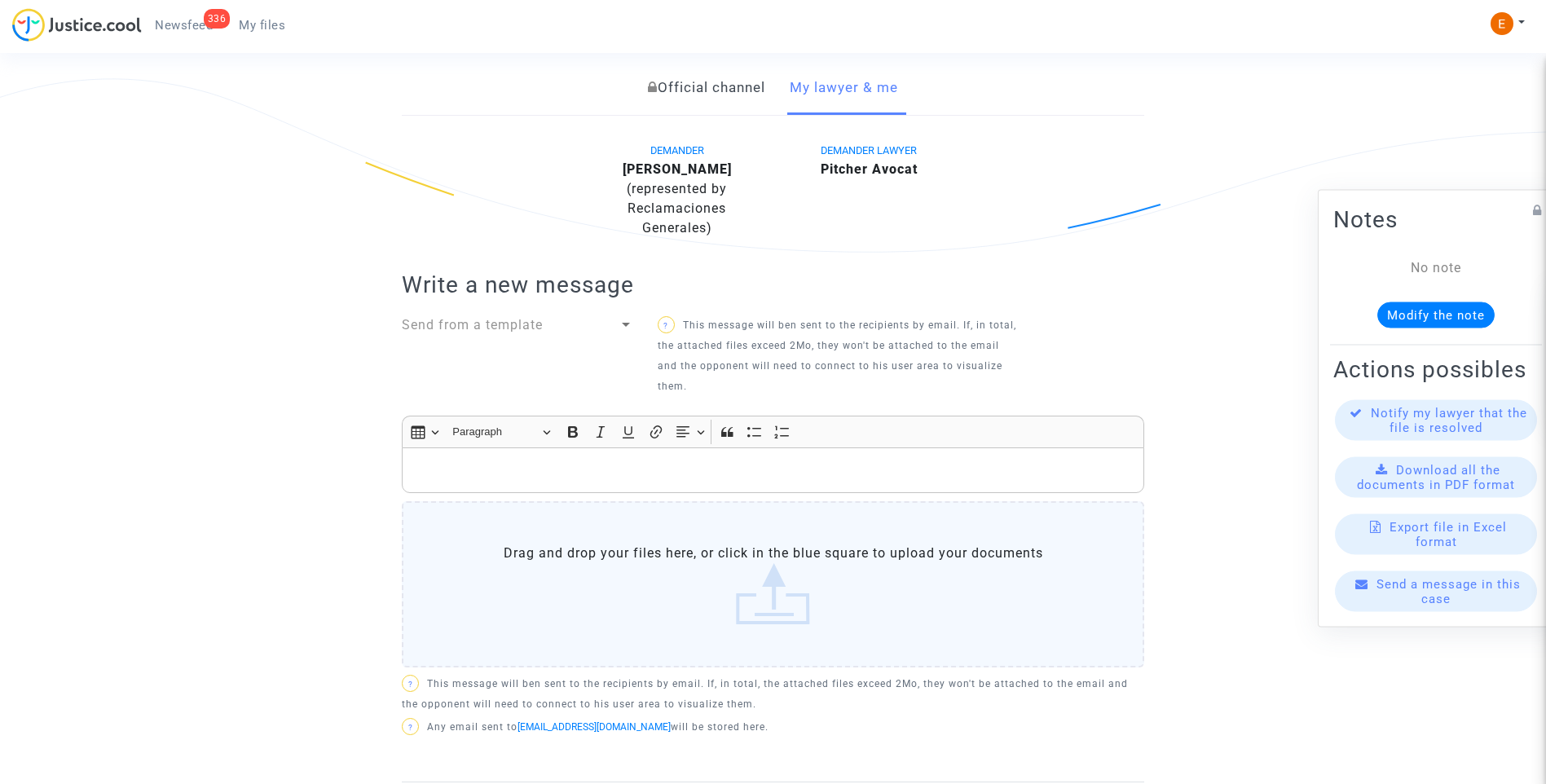
scroll to position [354, 0]
click at [831, 479] on p "Rich Text Editor, main" at bounding box center [773, 474] width 725 height 20
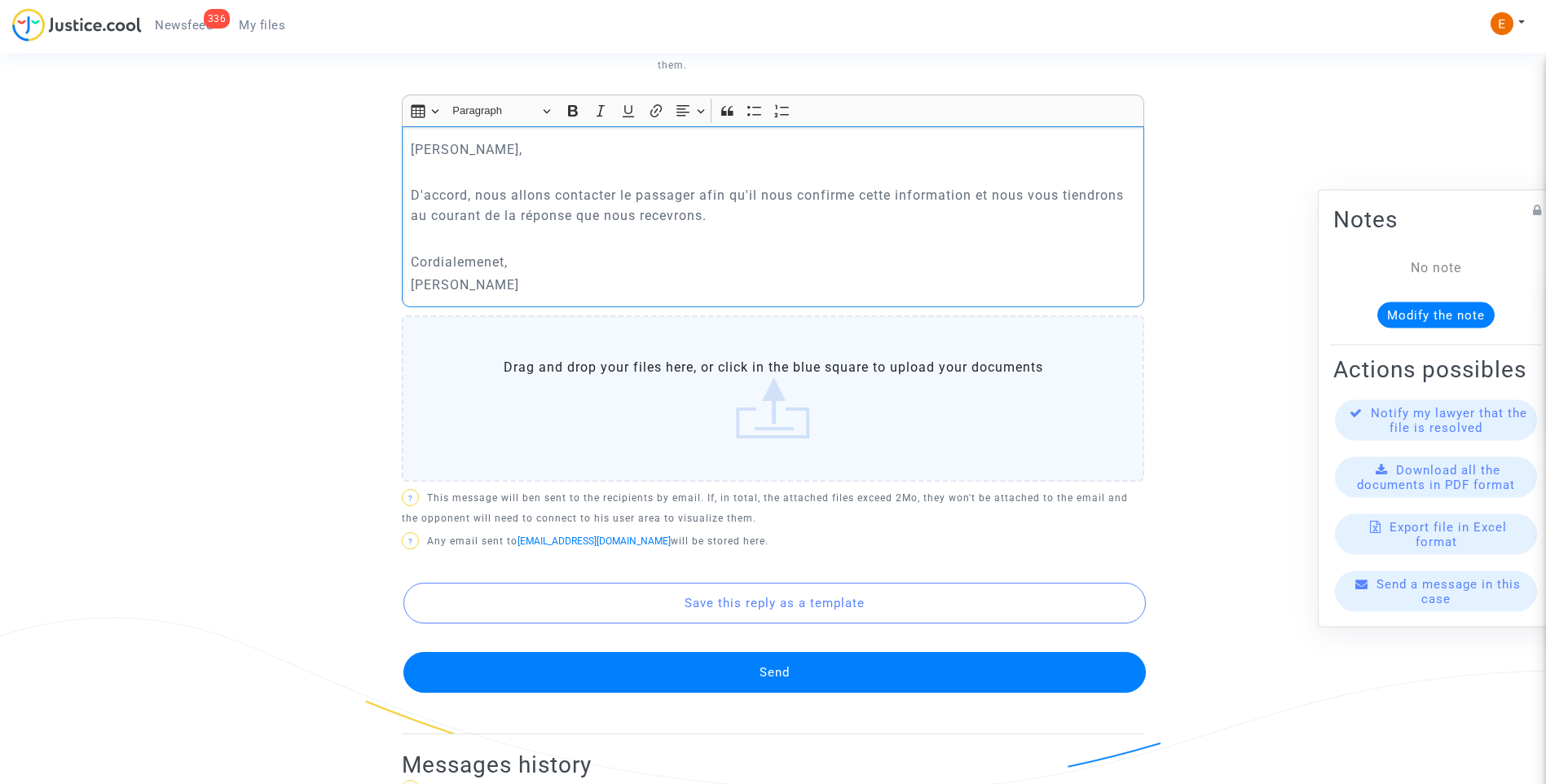
scroll to position [680, 0]
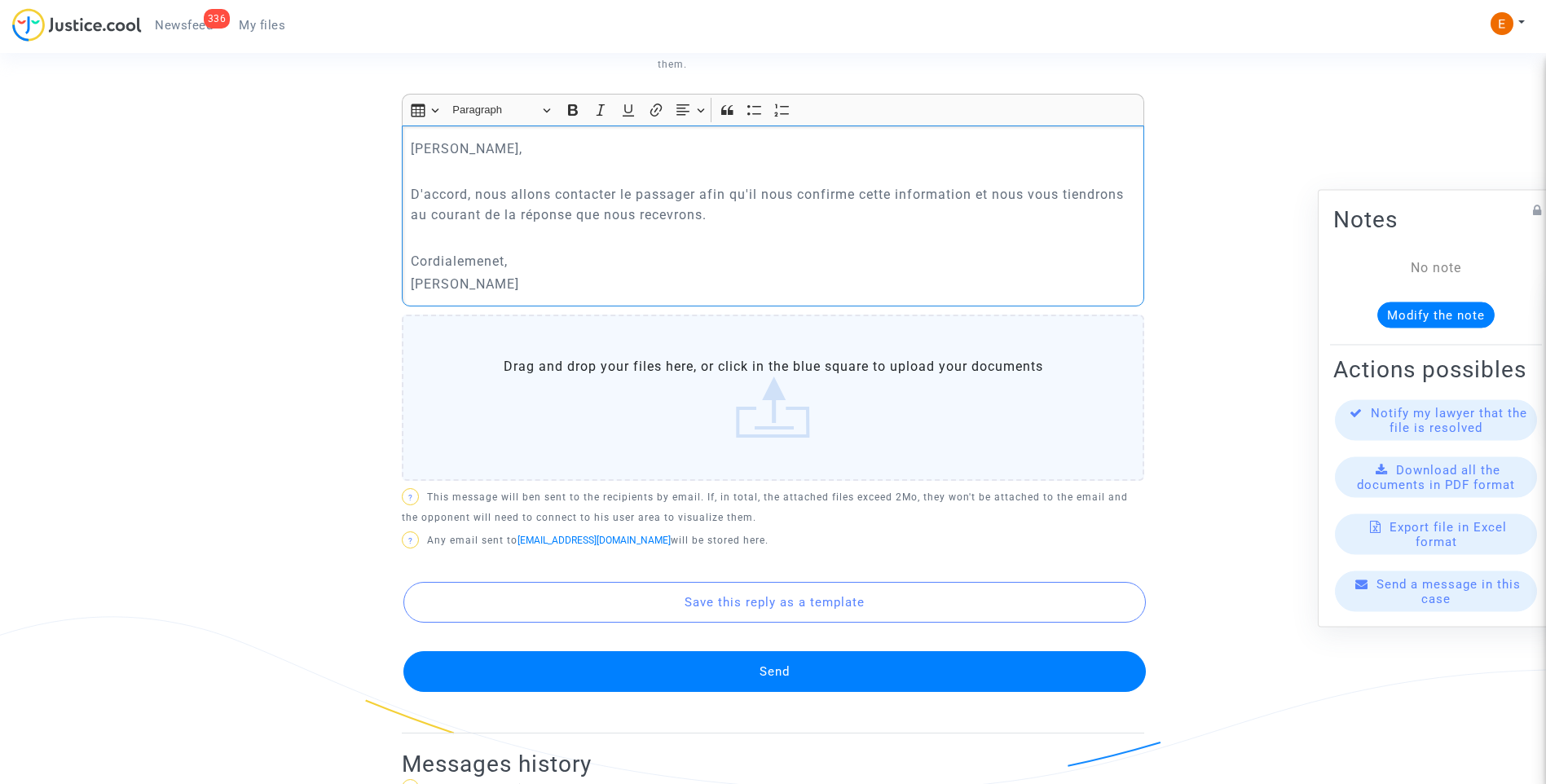
click at [858, 664] on button "Send" at bounding box center [775, 671] width 742 height 41
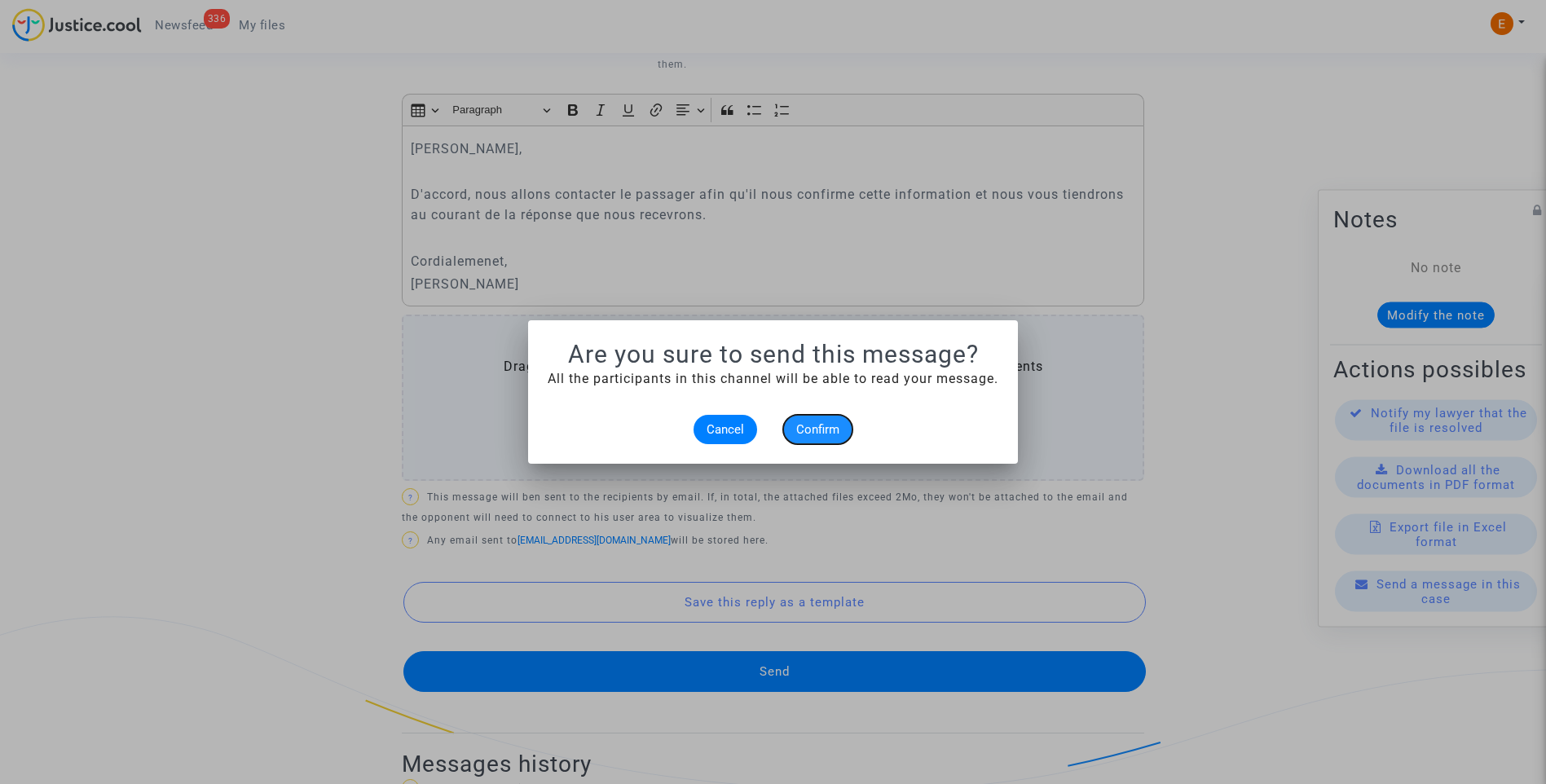
click at [810, 436] on span "Confirm" at bounding box center [817, 429] width 44 height 15
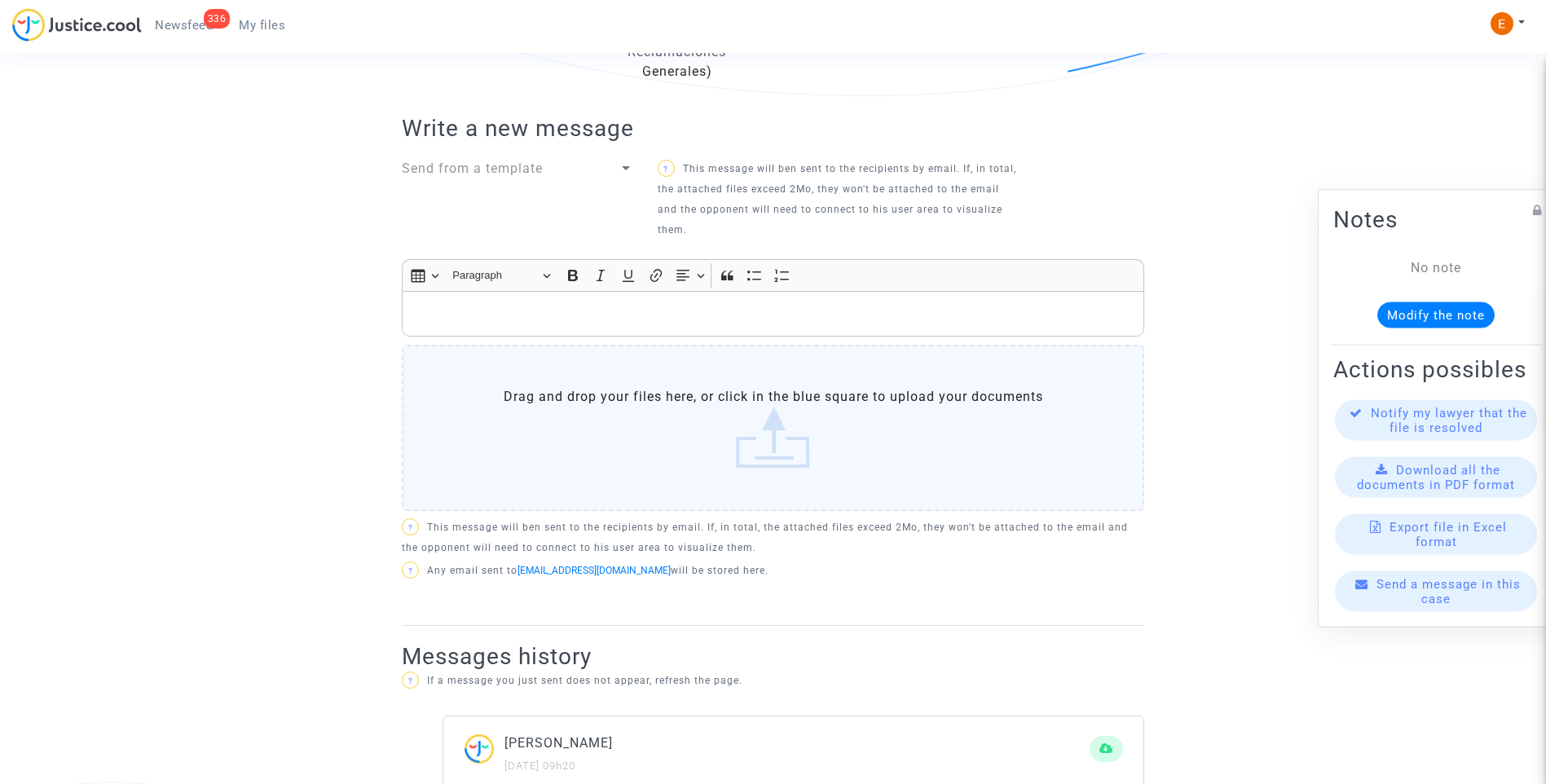
scroll to position [191, 0]
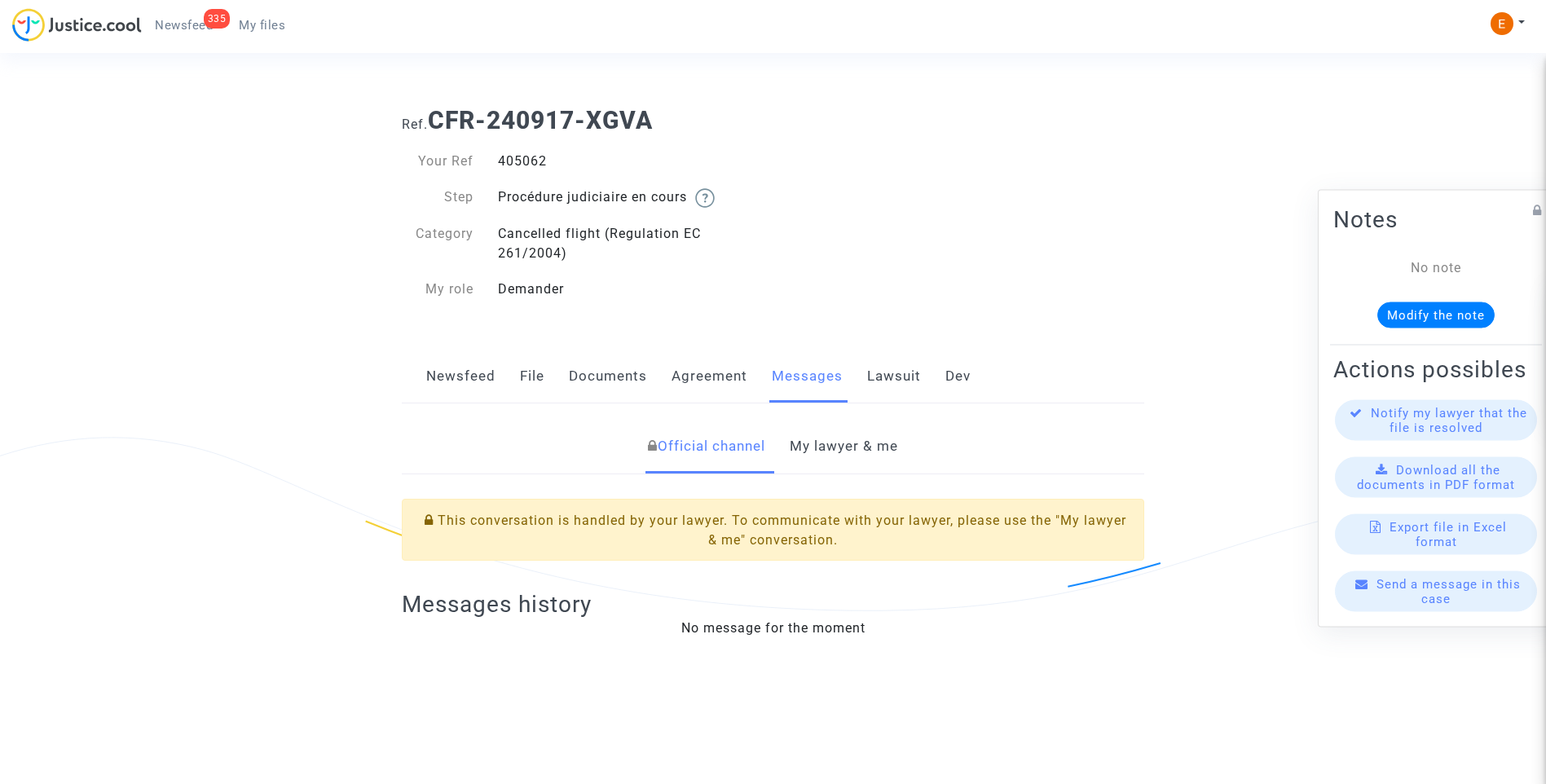
click at [530, 162] on div "405062" at bounding box center [629, 161] width 288 height 20
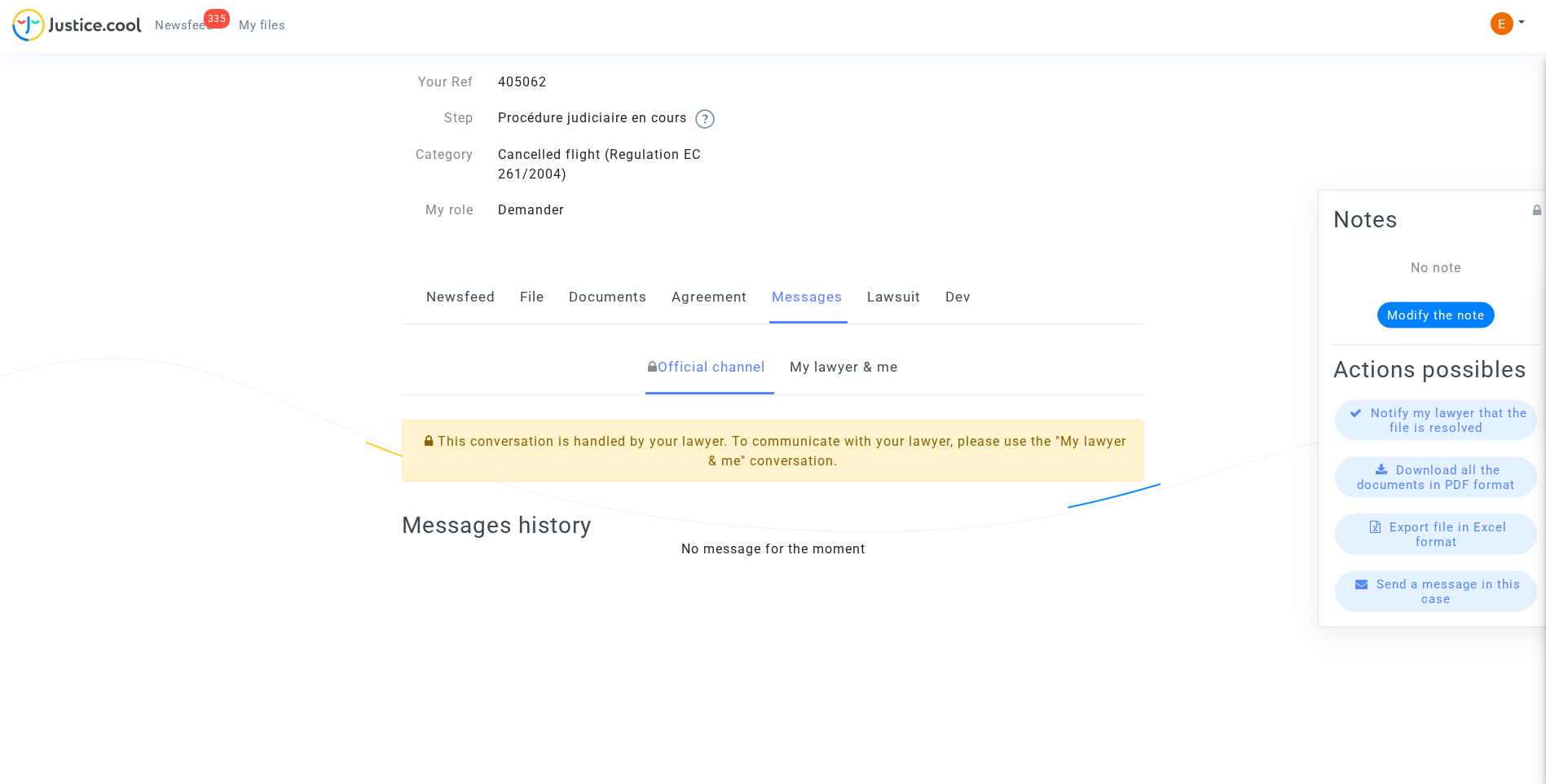
scroll to position [163, 0]
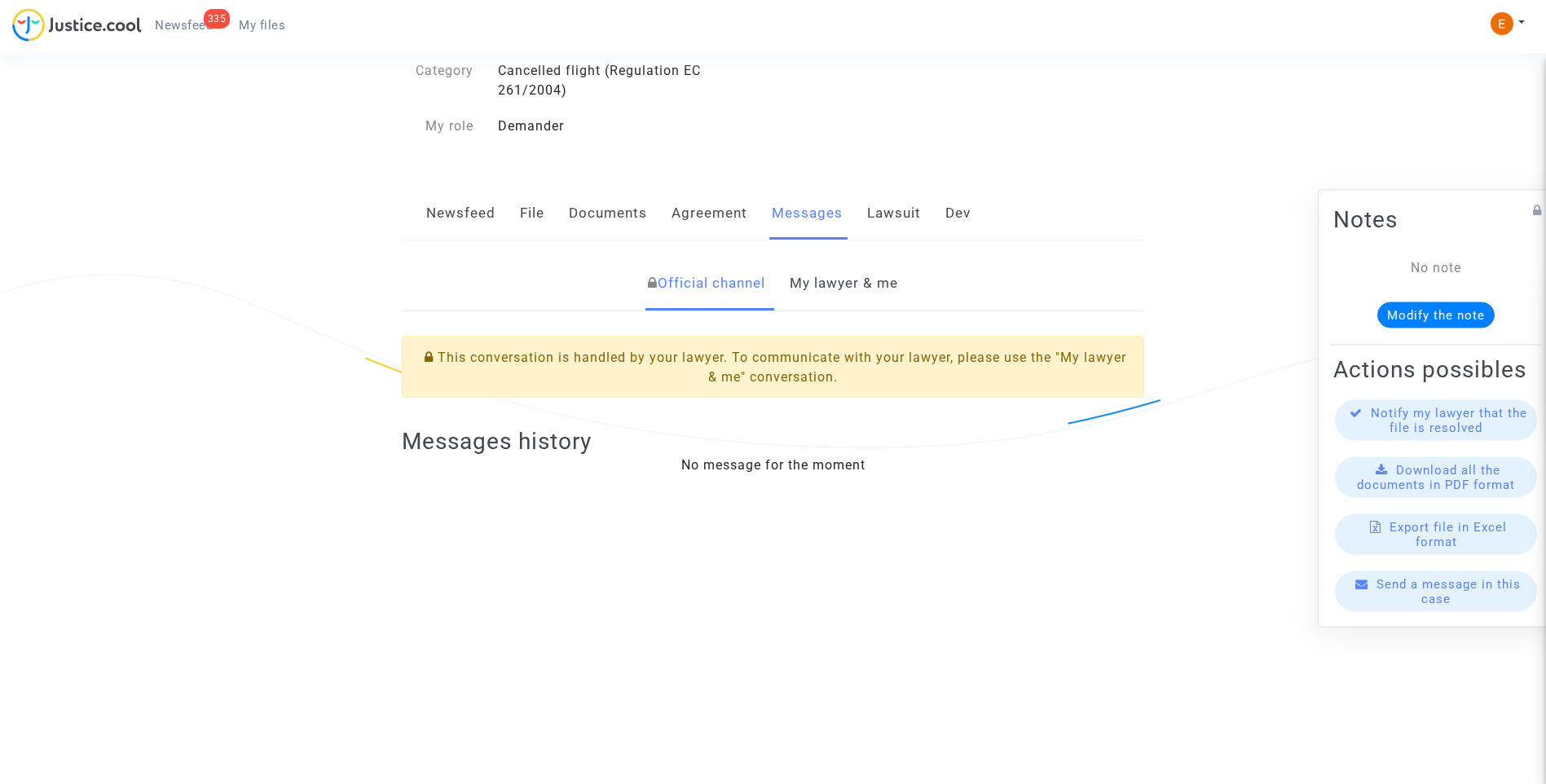
click at [859, 287] on link "My lawyer & me" at bounding box center [843, 283] width 108 height 54
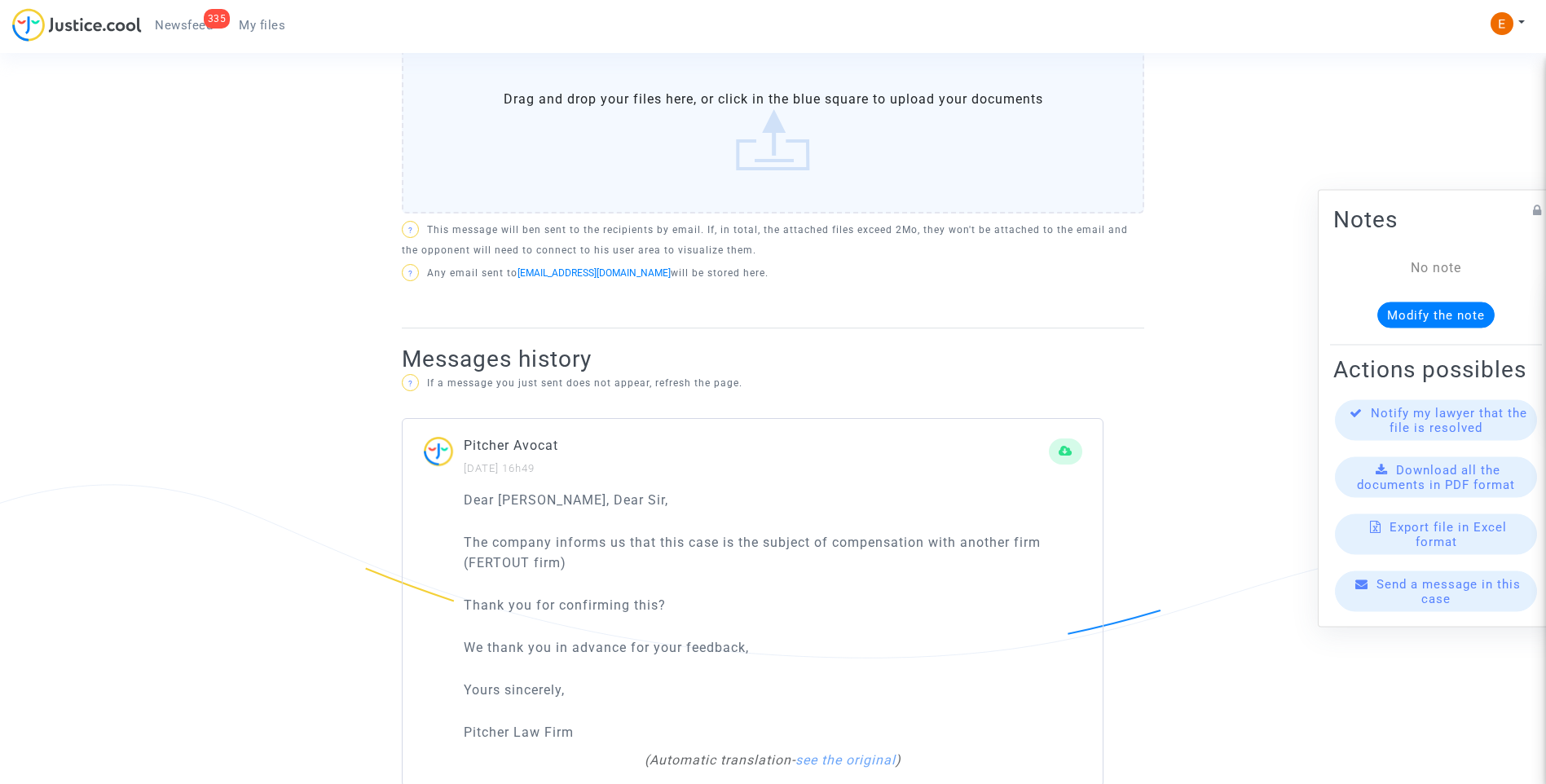
scroll to position [848, 0]
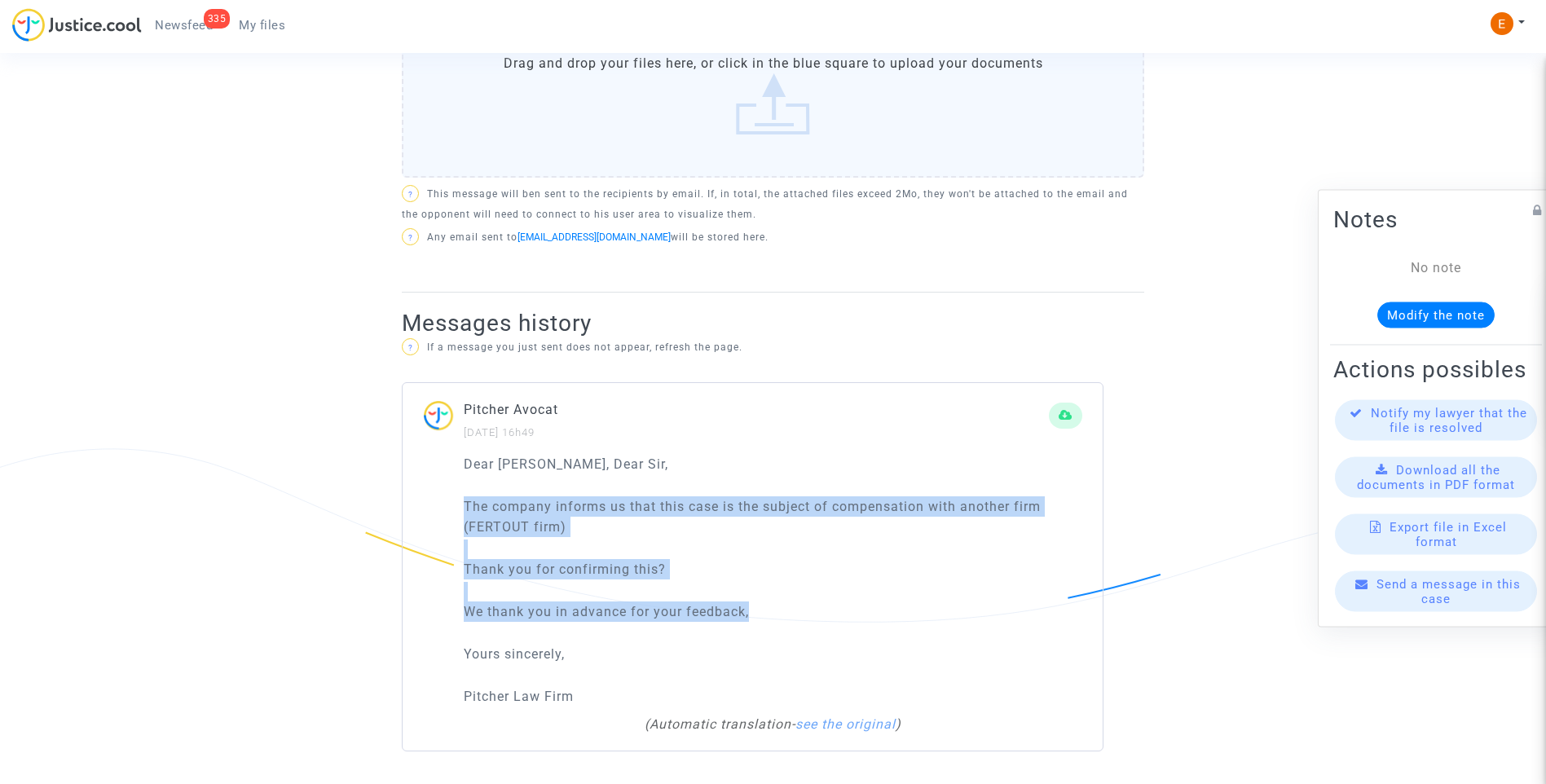
drag, startPoint x: 458, startPoint y: 512, endPoint x: 846, endPoint y: 617, distance: 402.0
click at [846, 617] on div "Dear Madam, Dear Sir, The company informs us that this case is the subject of c…" at bounding box center [753, 602] width 700 height 298
drag, startPoint x: 846, startPoint y: 617, endPoint x: 805, endPoint y: 565, distance: 66.2
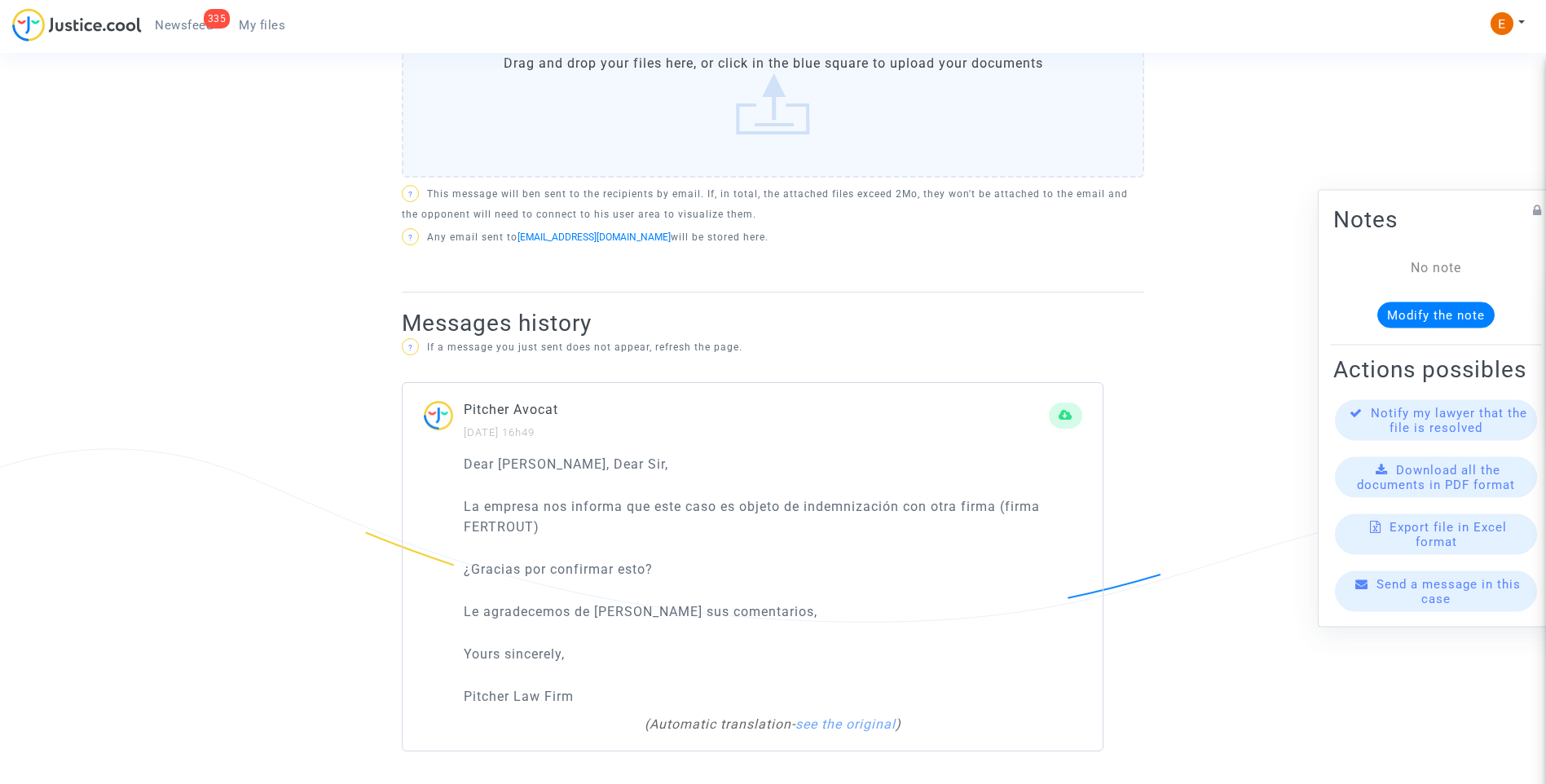
click at [738, 458] on p "Dear [PERSON_NAME], Dear Sir," at bounding box center [772, 464] width 619 height 20
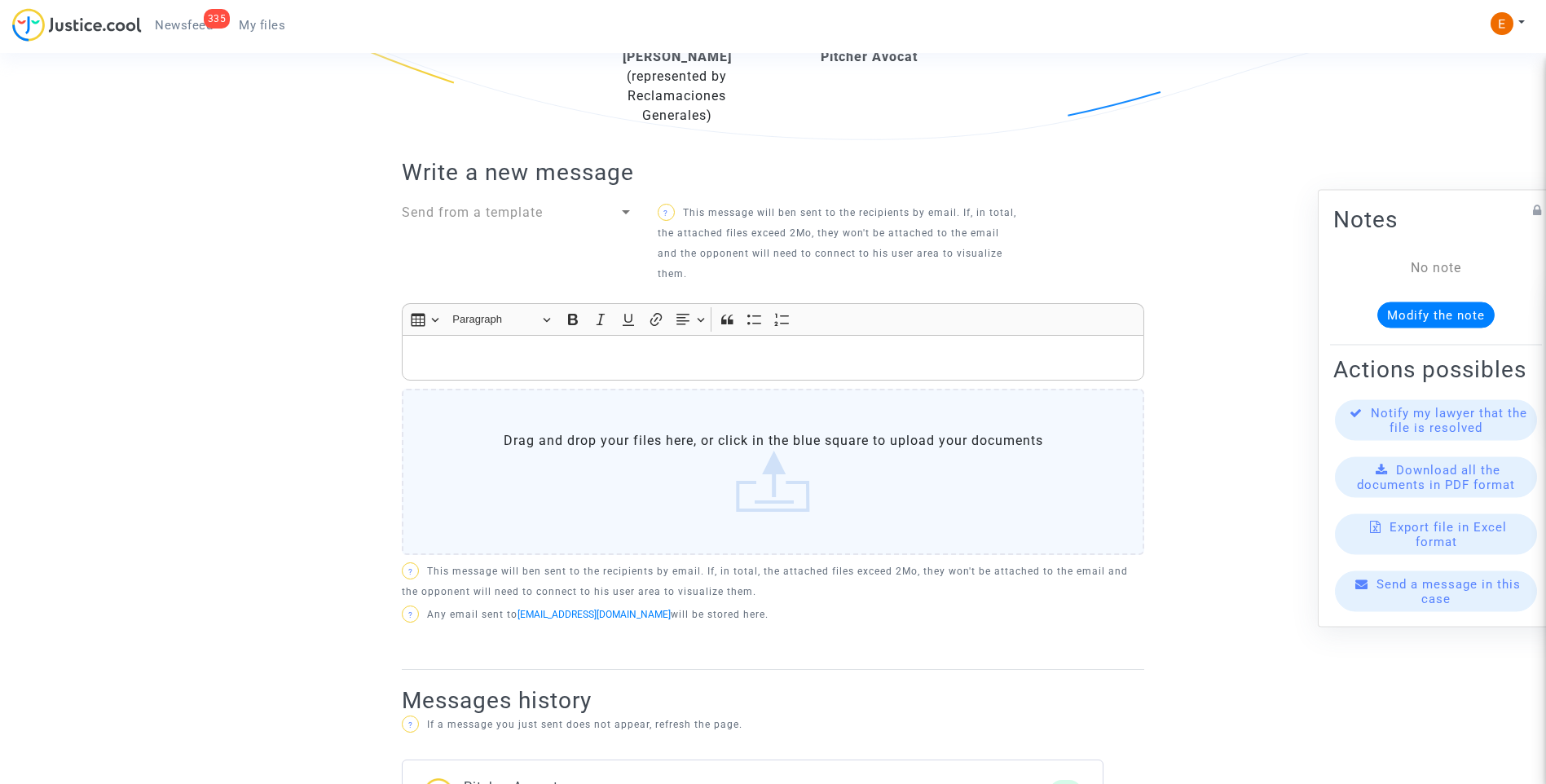
scroll to position [441, 0]
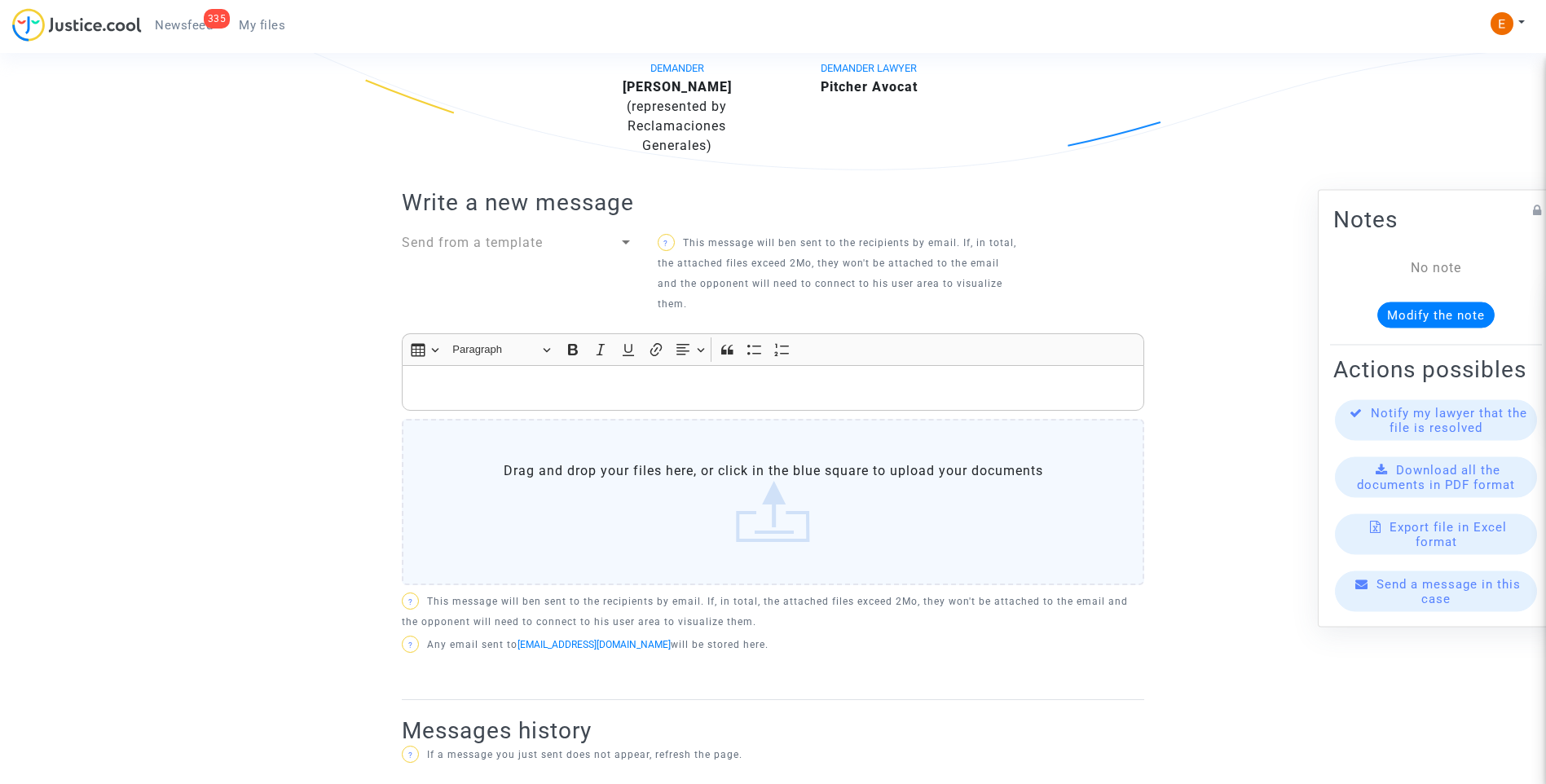
click at [588, 241] on div "Send from a template" at bounding box center [510, 242] width 217 height 20
click at [485, 244] on span "Mensaje informativo" at bounding box center [469, 242] width 135 height 15
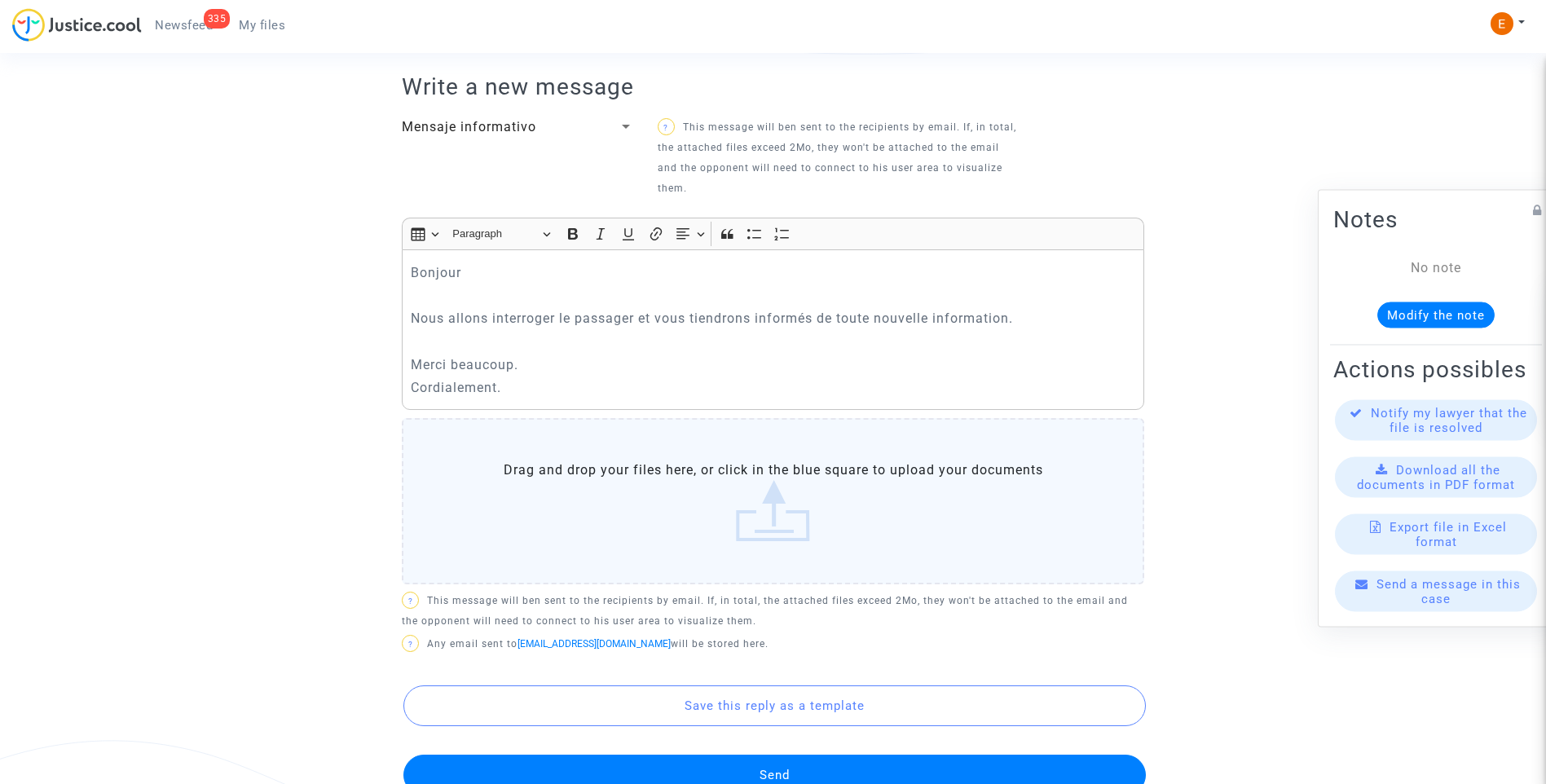
scroll to position [848, 0]
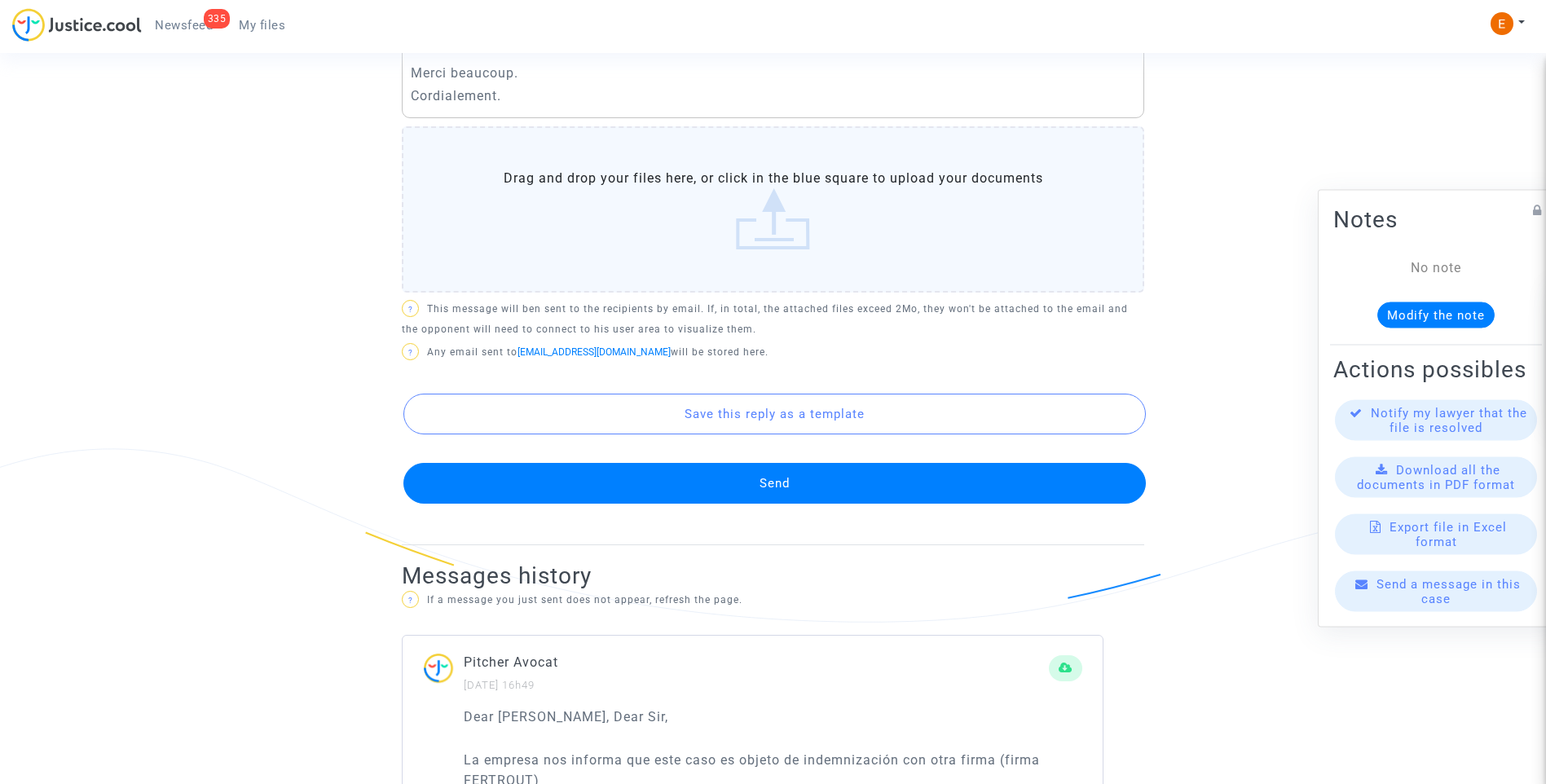
click at [713, 491] on button "Send" at bounding box center [775, 483] width 742 height 41
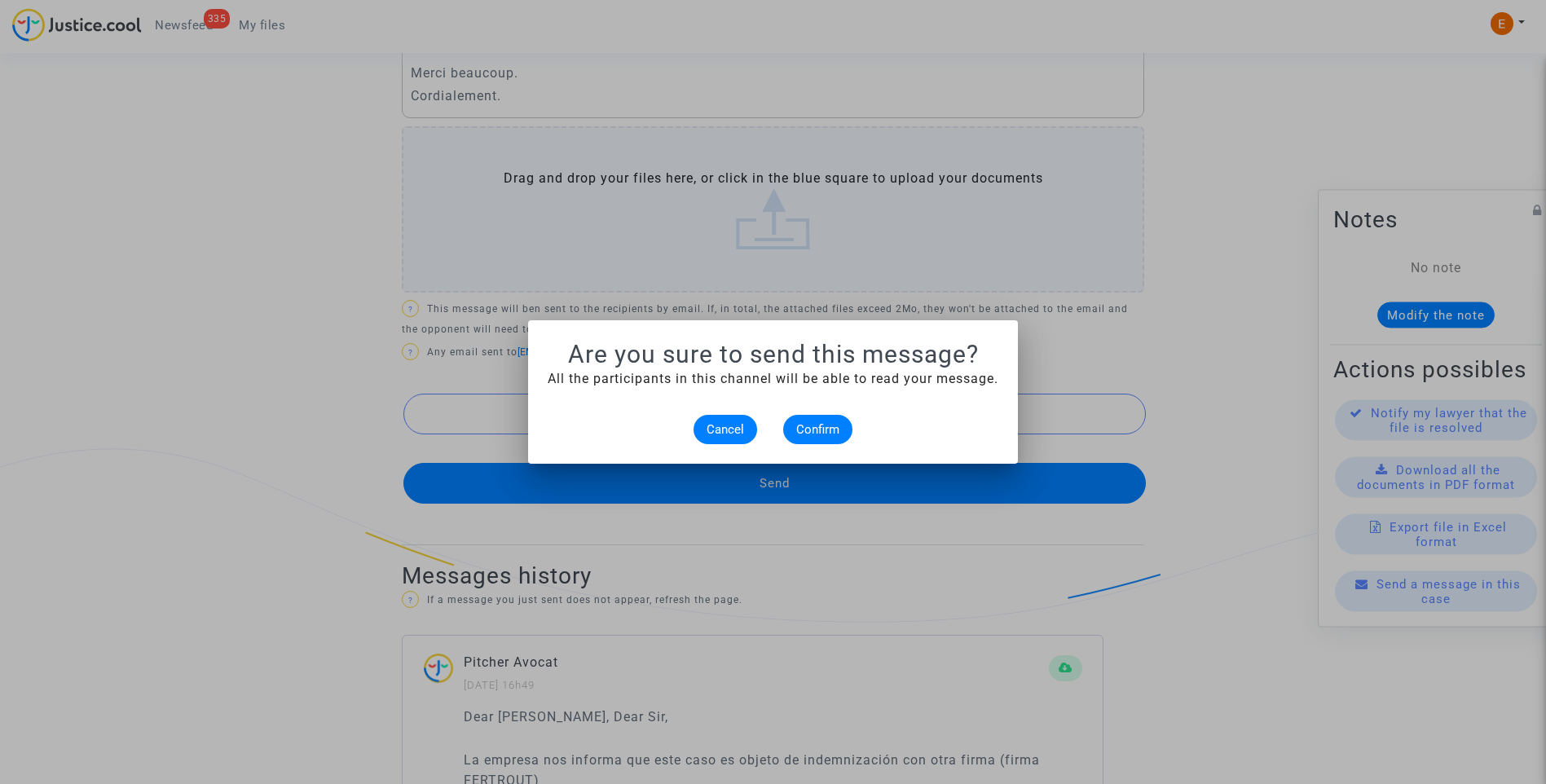
scroll to position [0, 0]
click at [809, 439] on button "Confirm" at bounding box center [817, 429] width 69 height 29
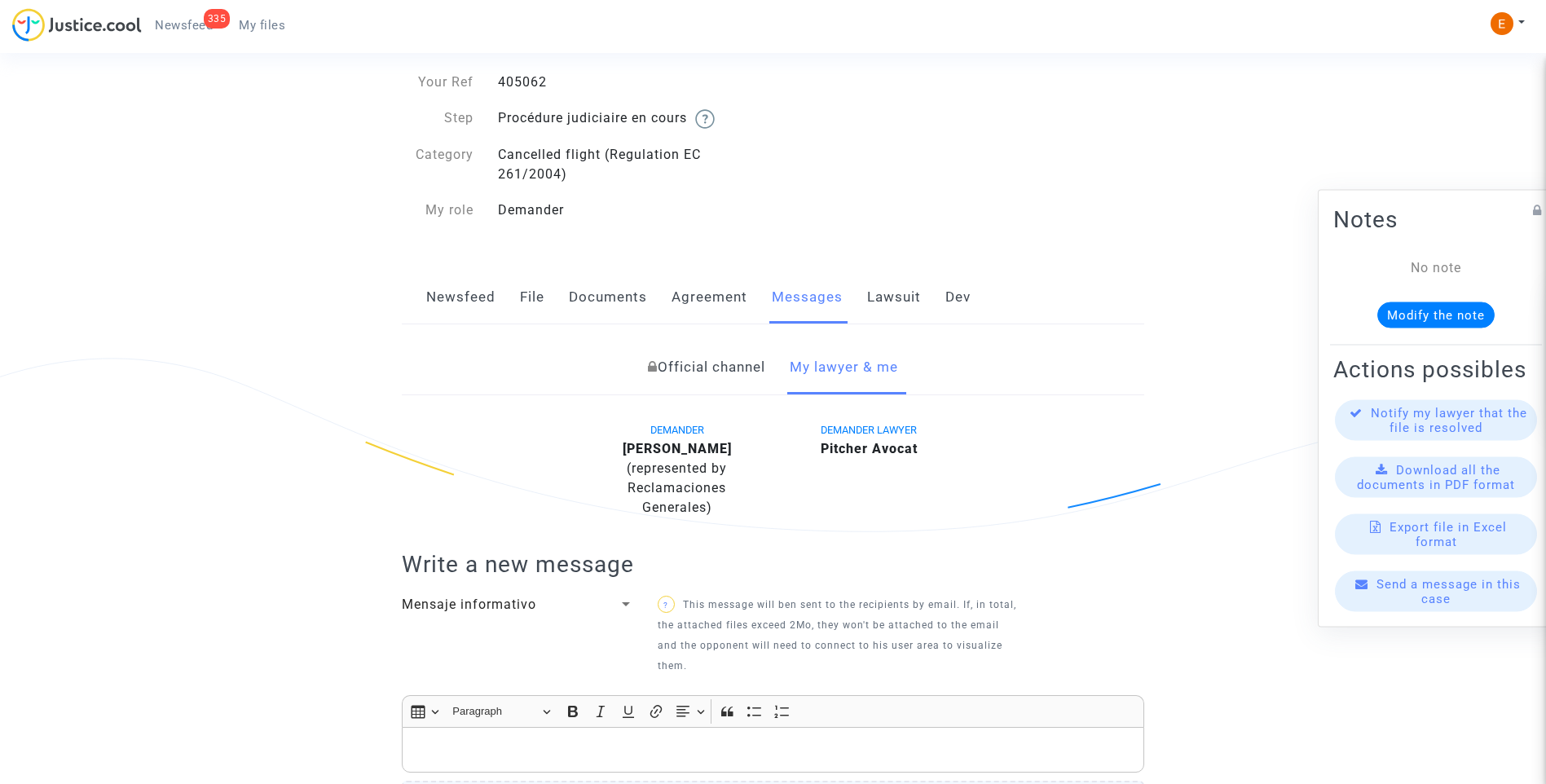
scroll to position [33, 0]
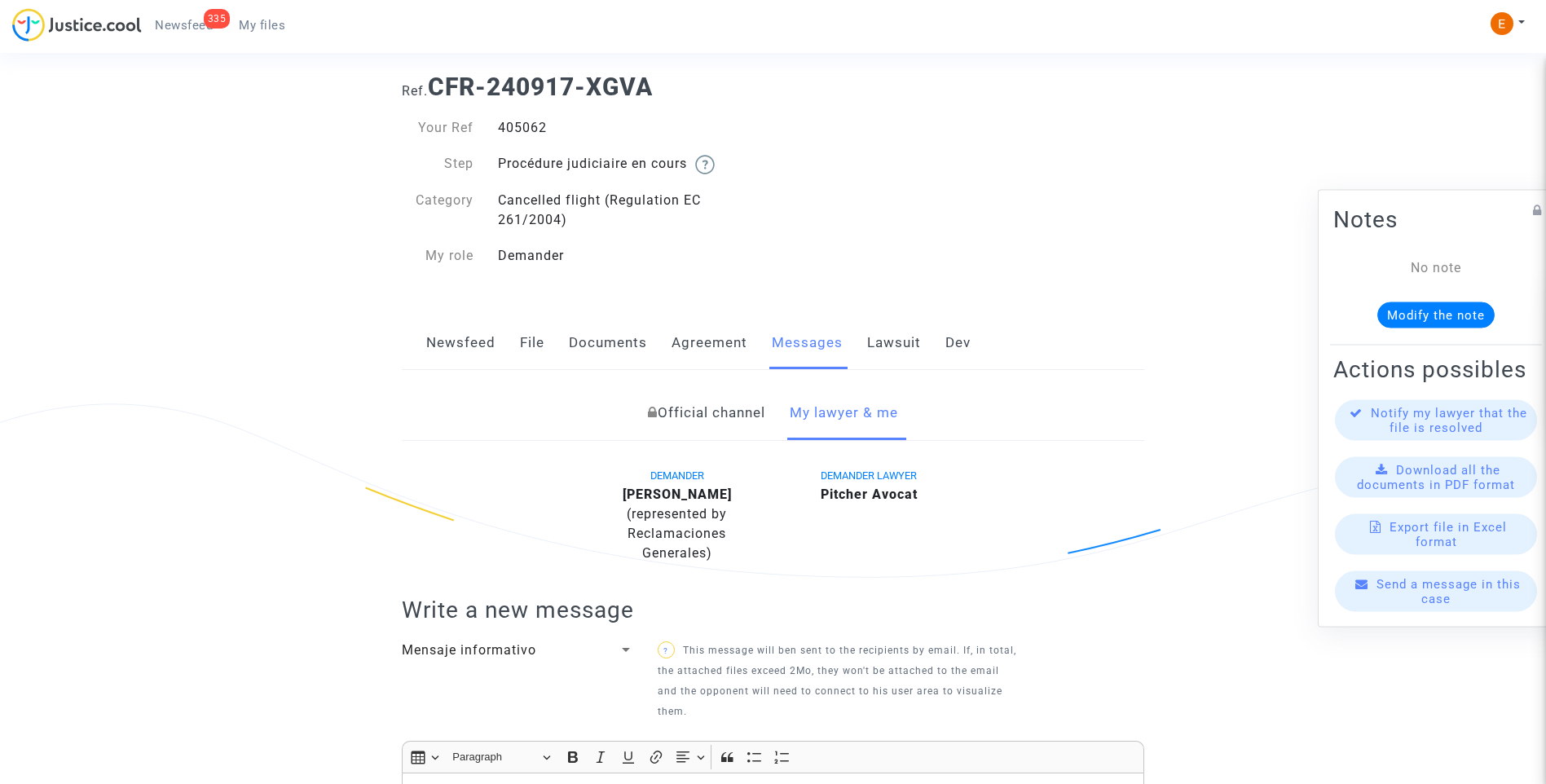
click at [517, 125] on div "405062" at bounding box center [629, 127] width 288 height 20
copy div "405062"
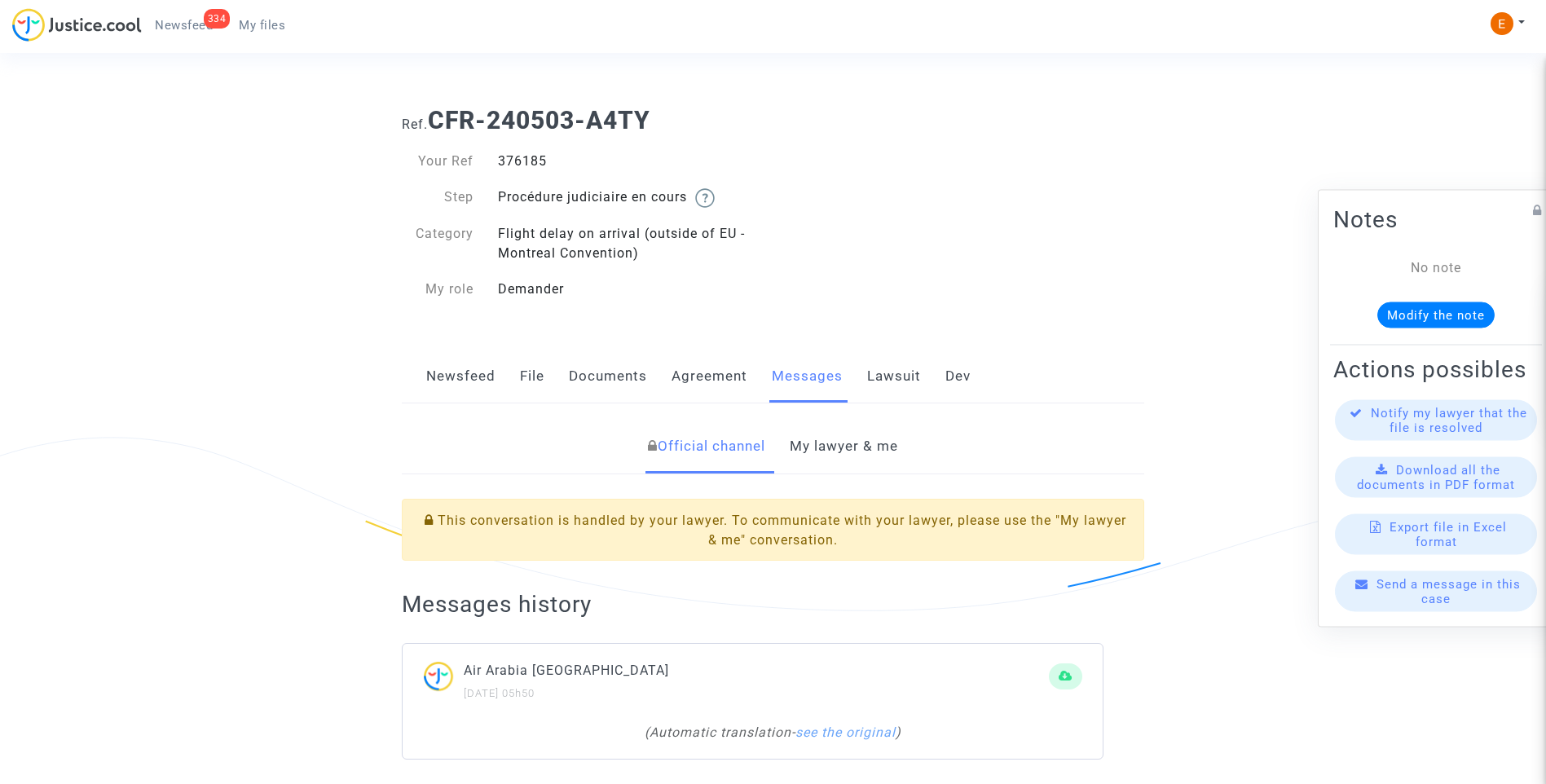
drag, startPoint x: 0, startPoint y: 0, endPoint x: 522, endPoint y: 160, distance: 546.0
click at [522, 160] on div "376185" at bounding box center [629, 161] width 288 height 20
copy div "376185"
click at [818, 425] on link "My lawyer & me" at bounding box center [843, 446] width 108 height 54
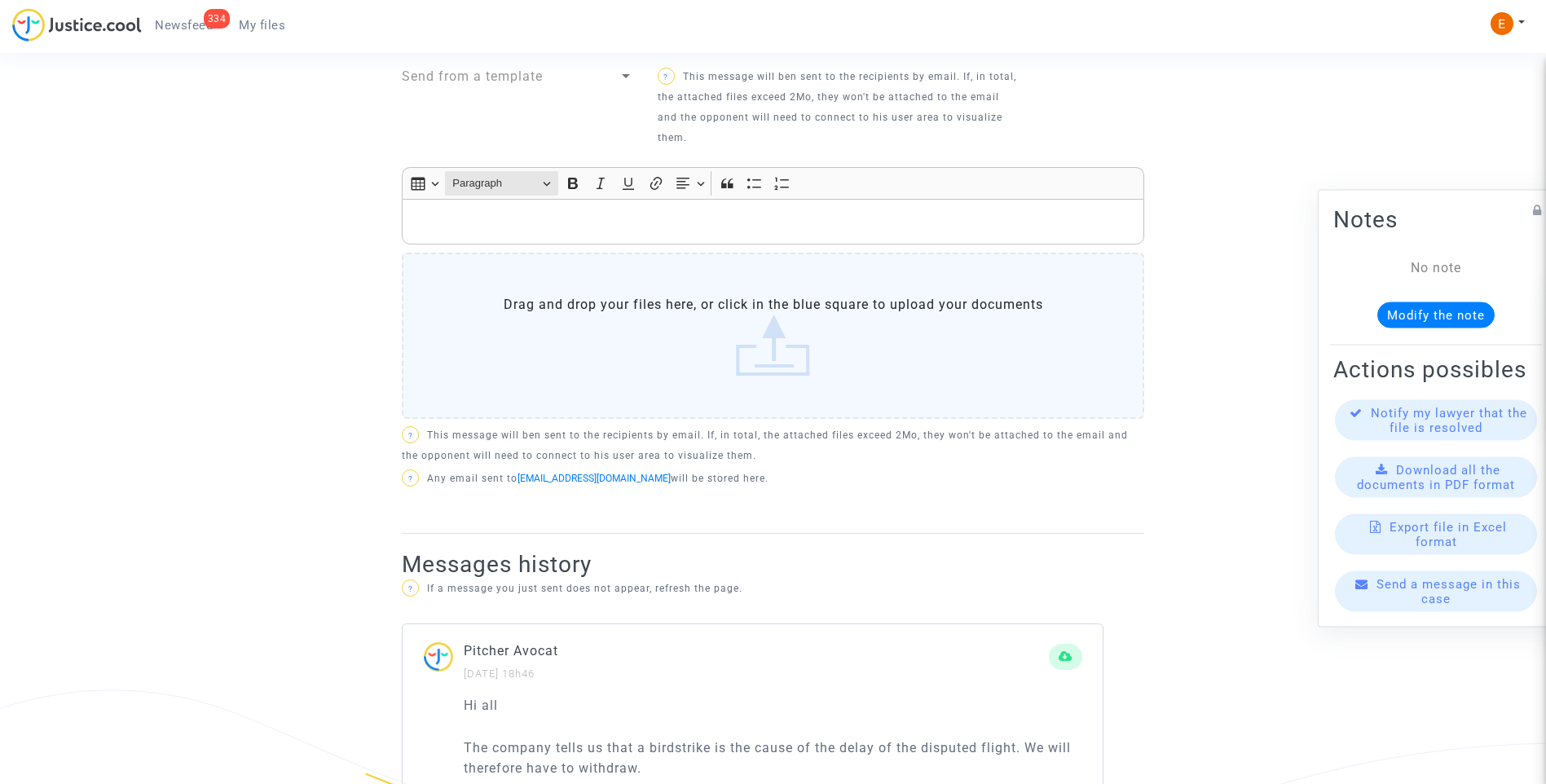
scroll to position [570, 0]
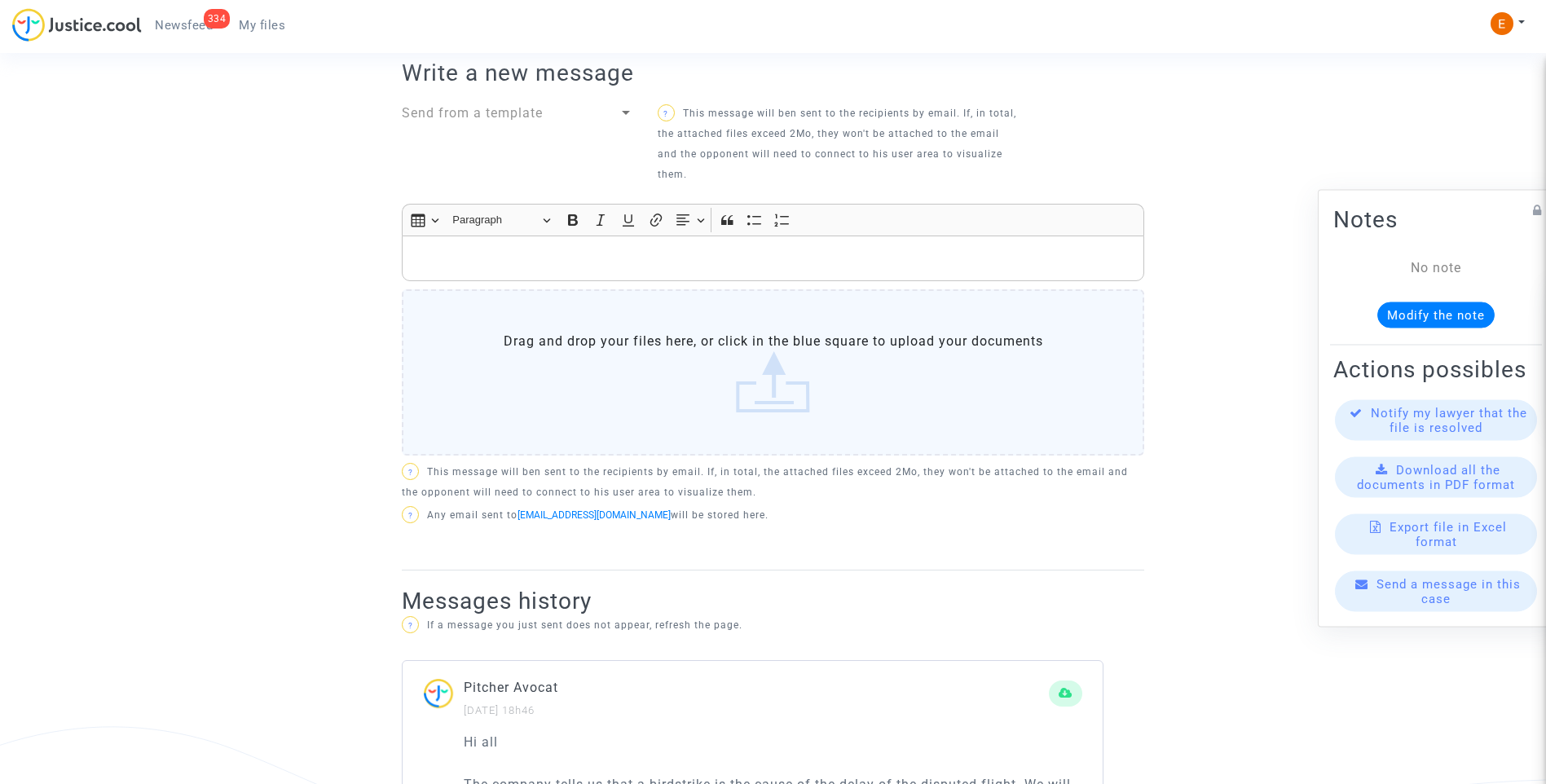
click at [514, 272] on div "Rich Text Editor, main" at bounding box center [773, 258] width 742 height 45
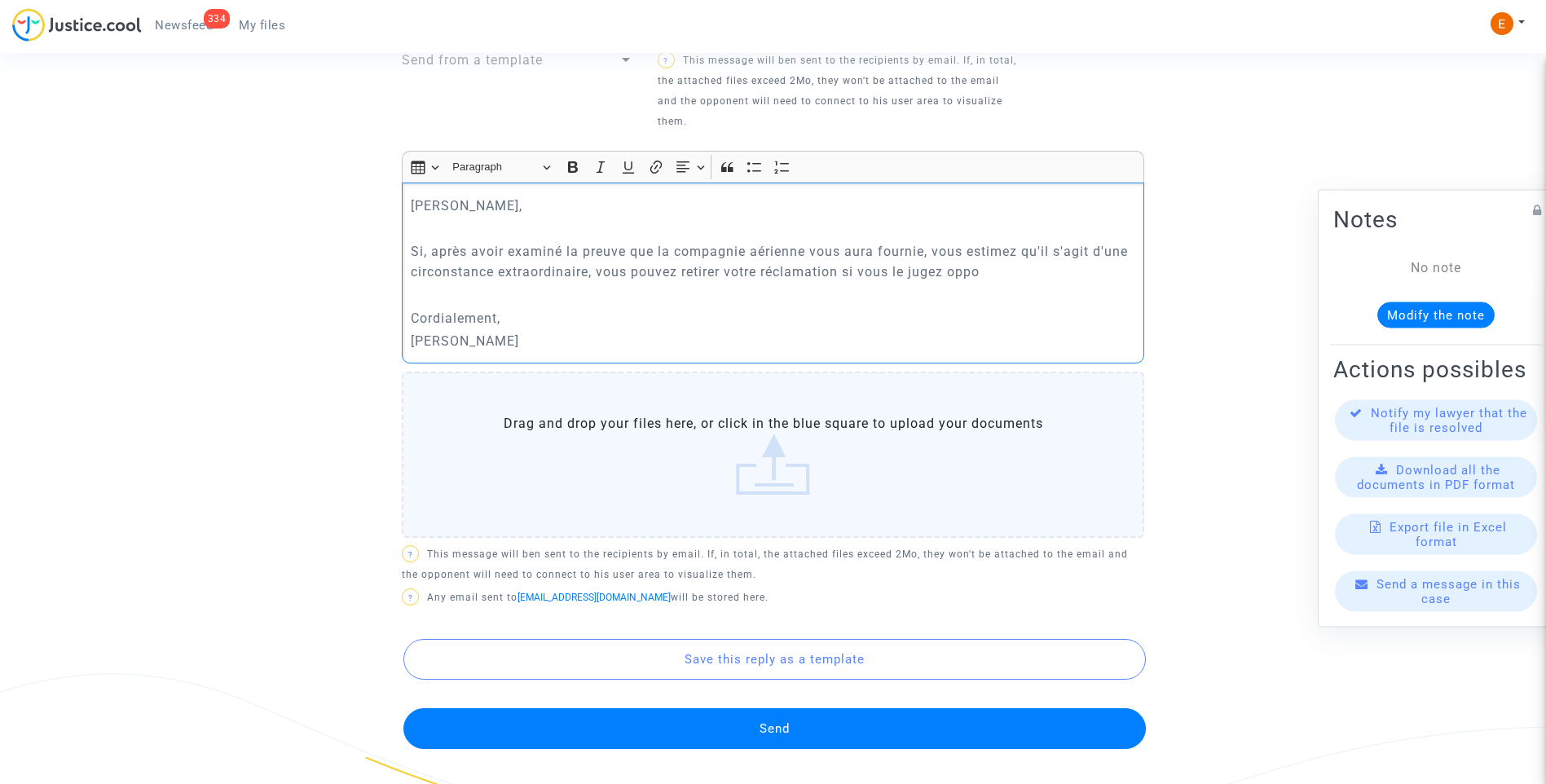
scroll to position [652, 0]
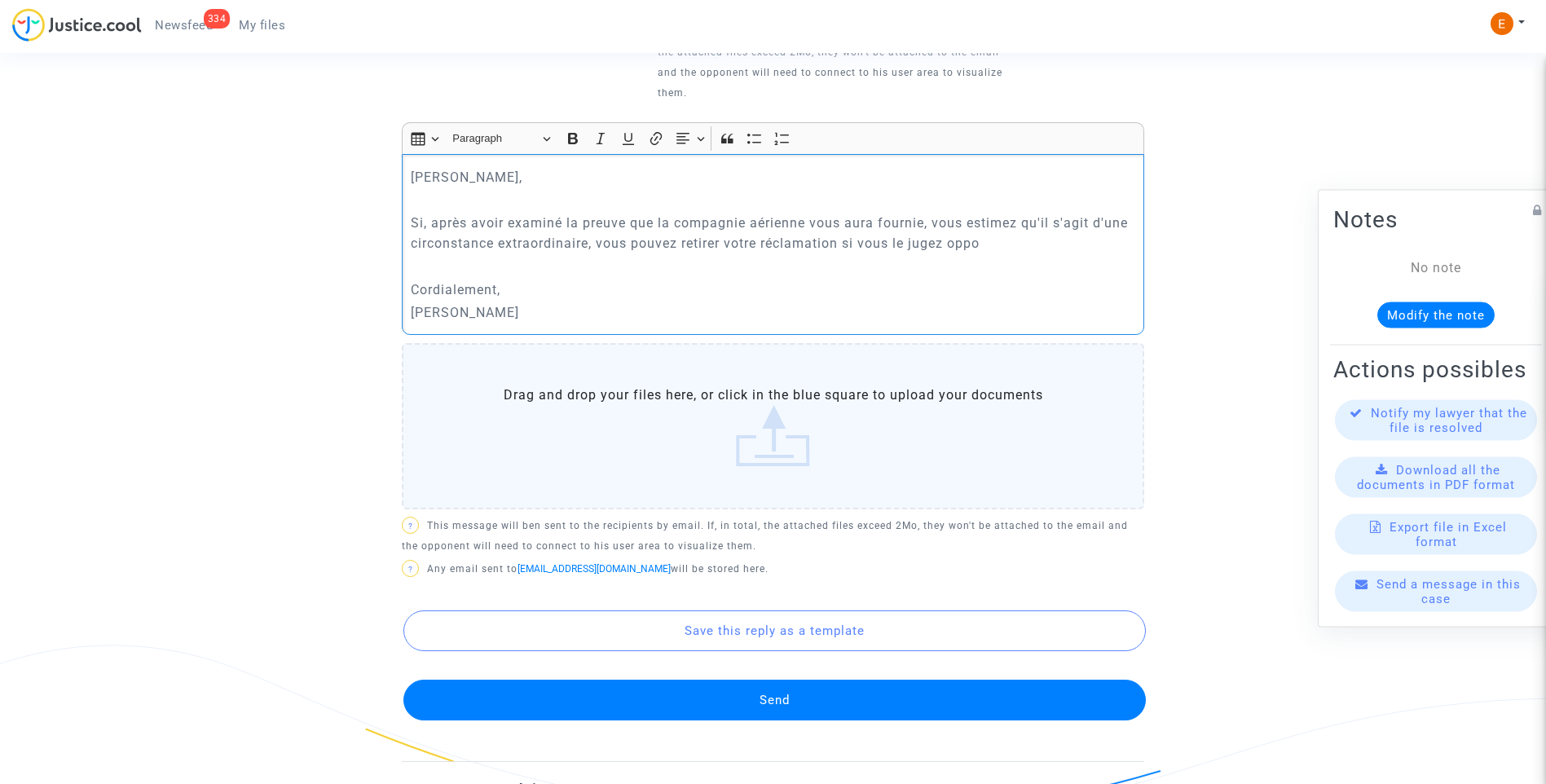
click at [826, 699] on button "Send" at bounding box center [775, 700] width 742 height 41
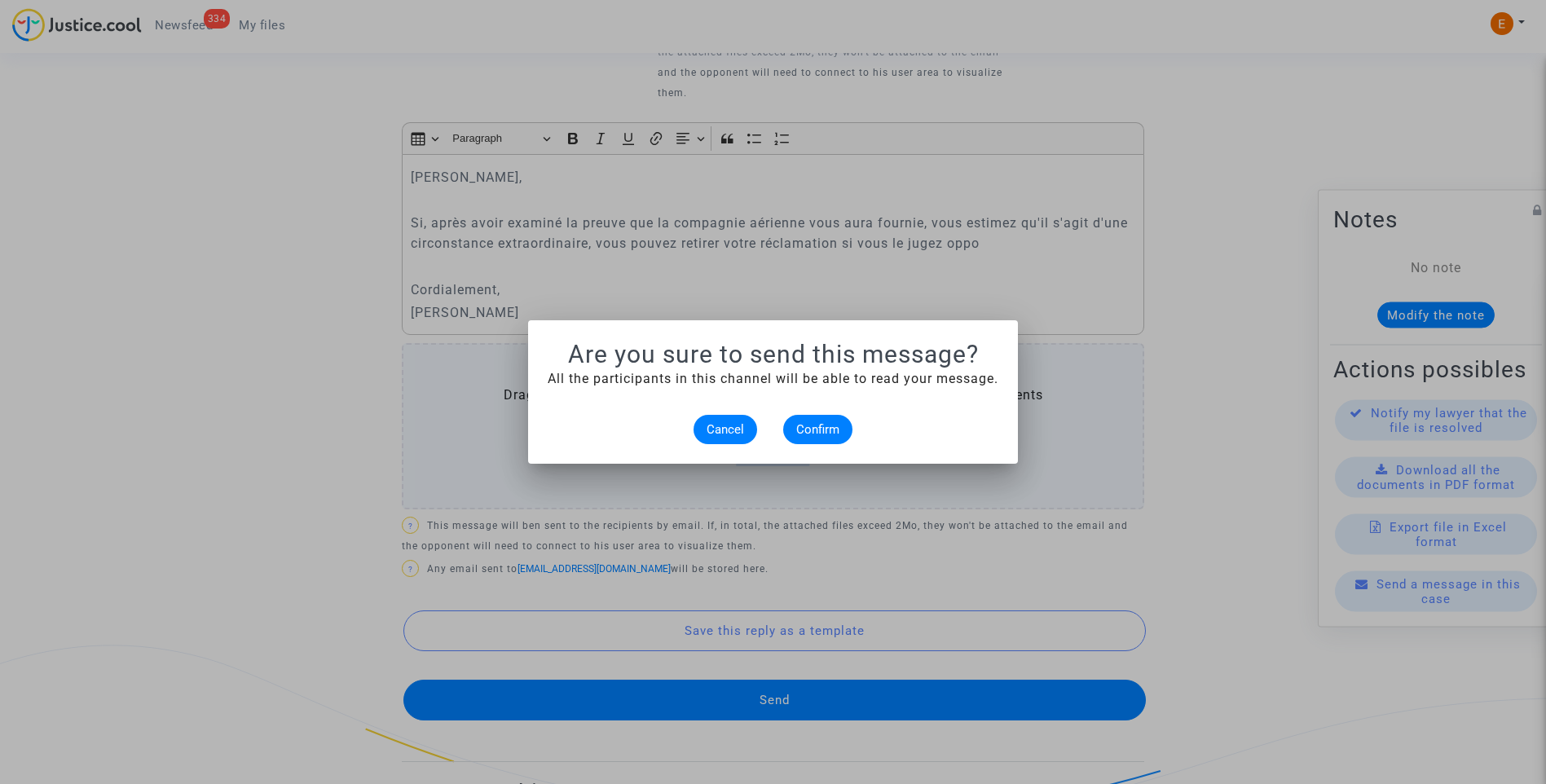
scroll to position [0, 0]
click at [836, 415] on button "Confirm" at bounding box center [817, 429] width 69 height 29
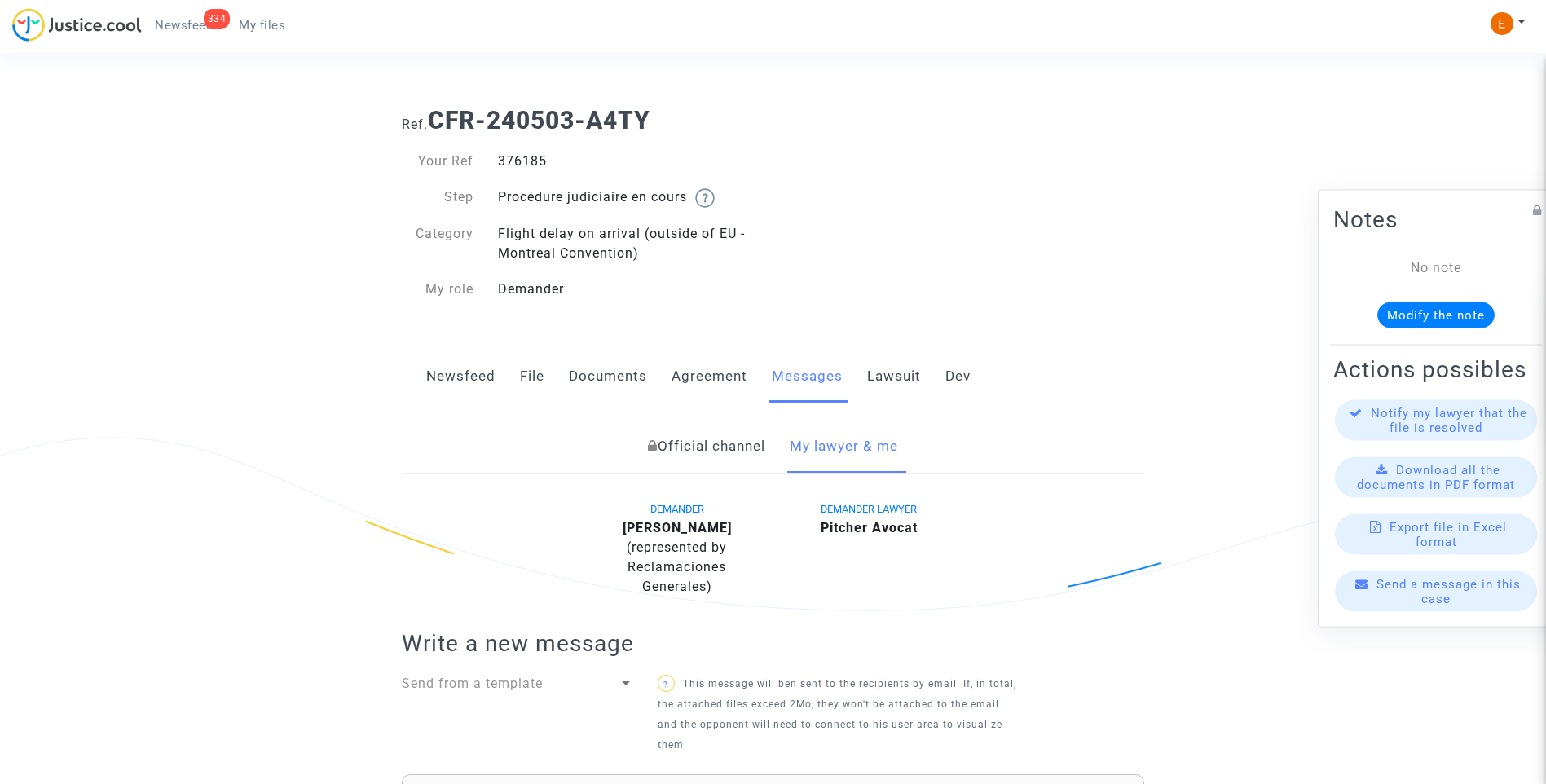
scroll to position [652, 0]
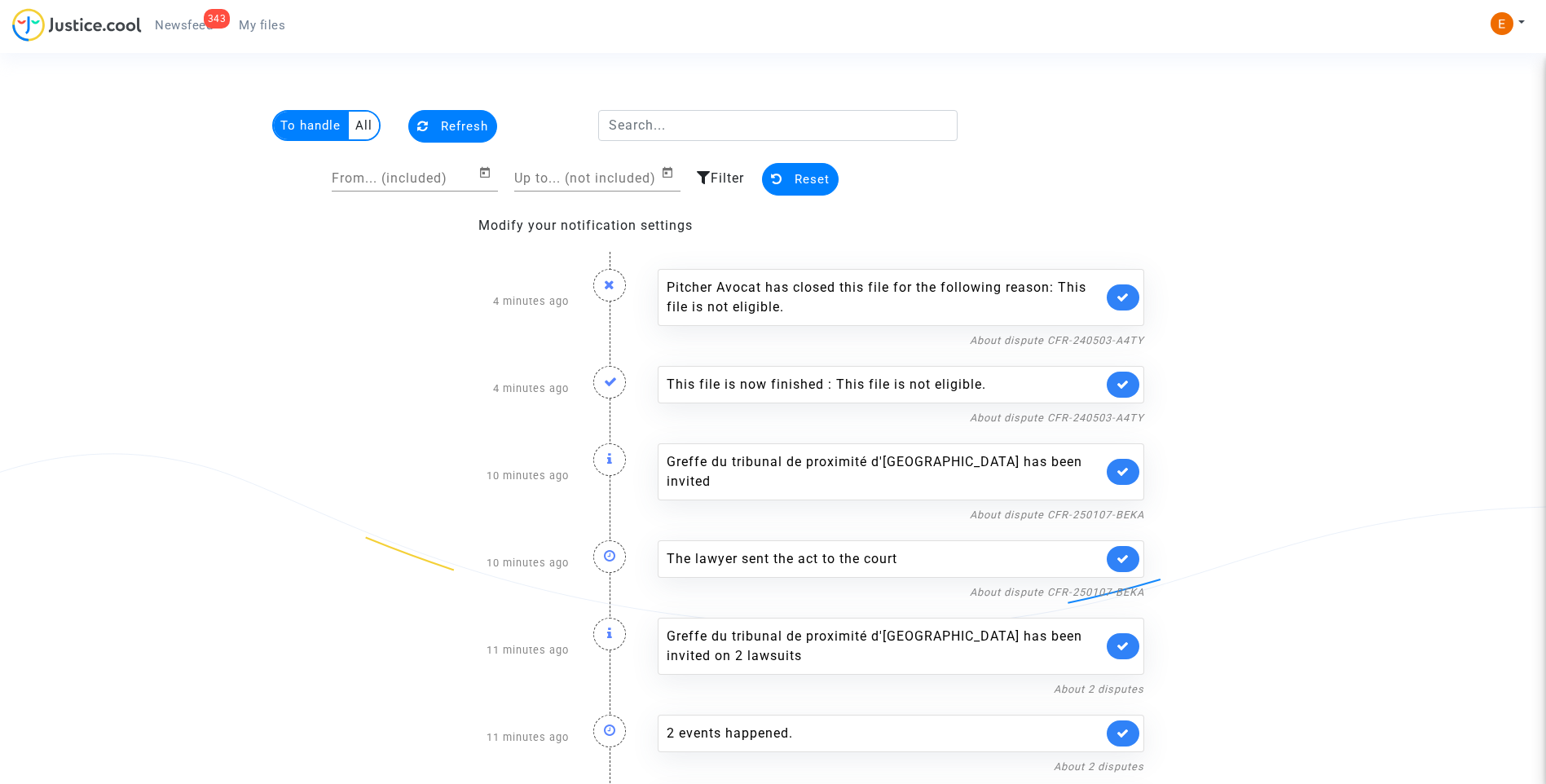
scroll to position [81, 0]
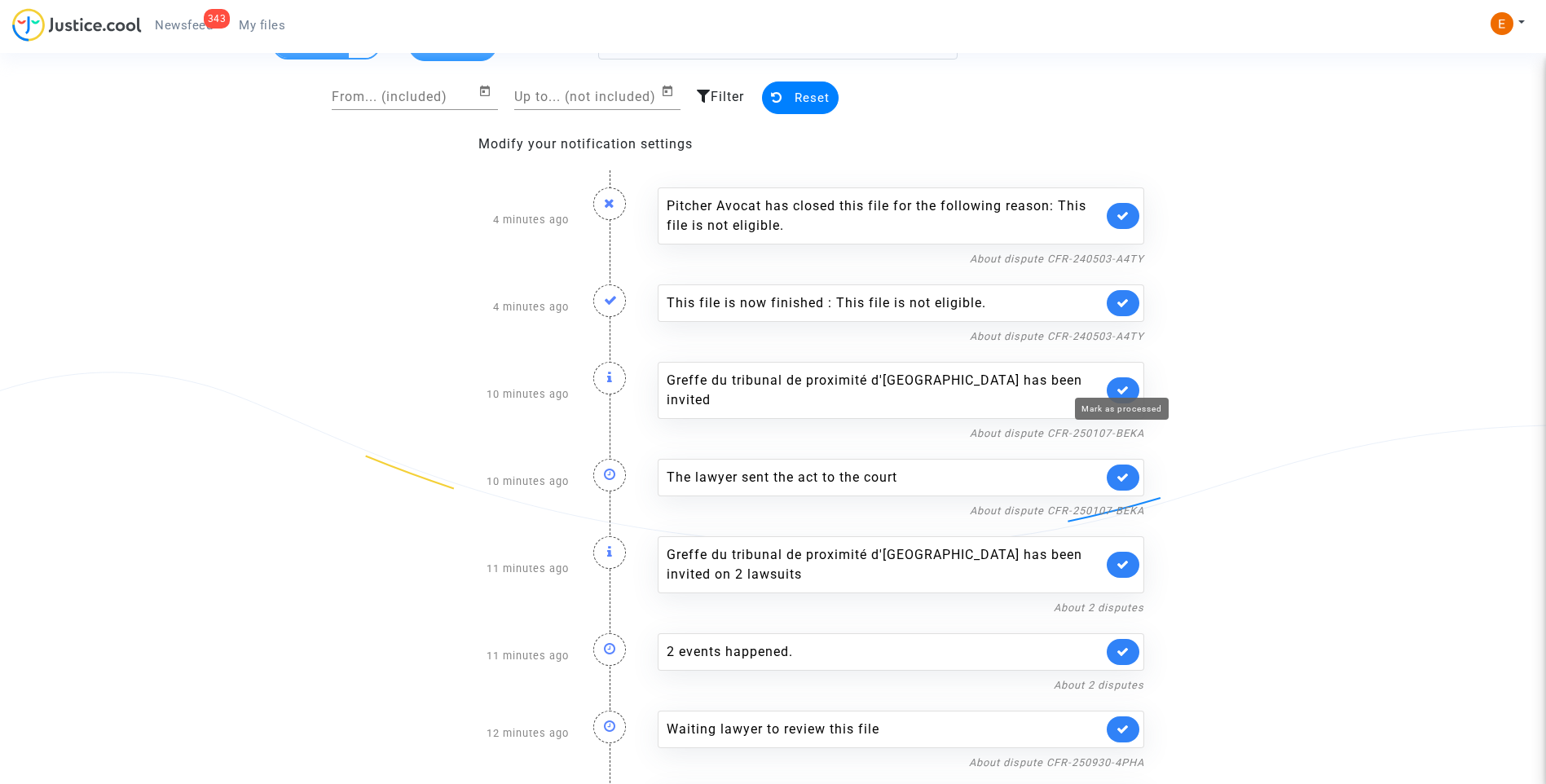
click at [1128, 384] on icon at bounding box center [1122, 390] width 13 height 12
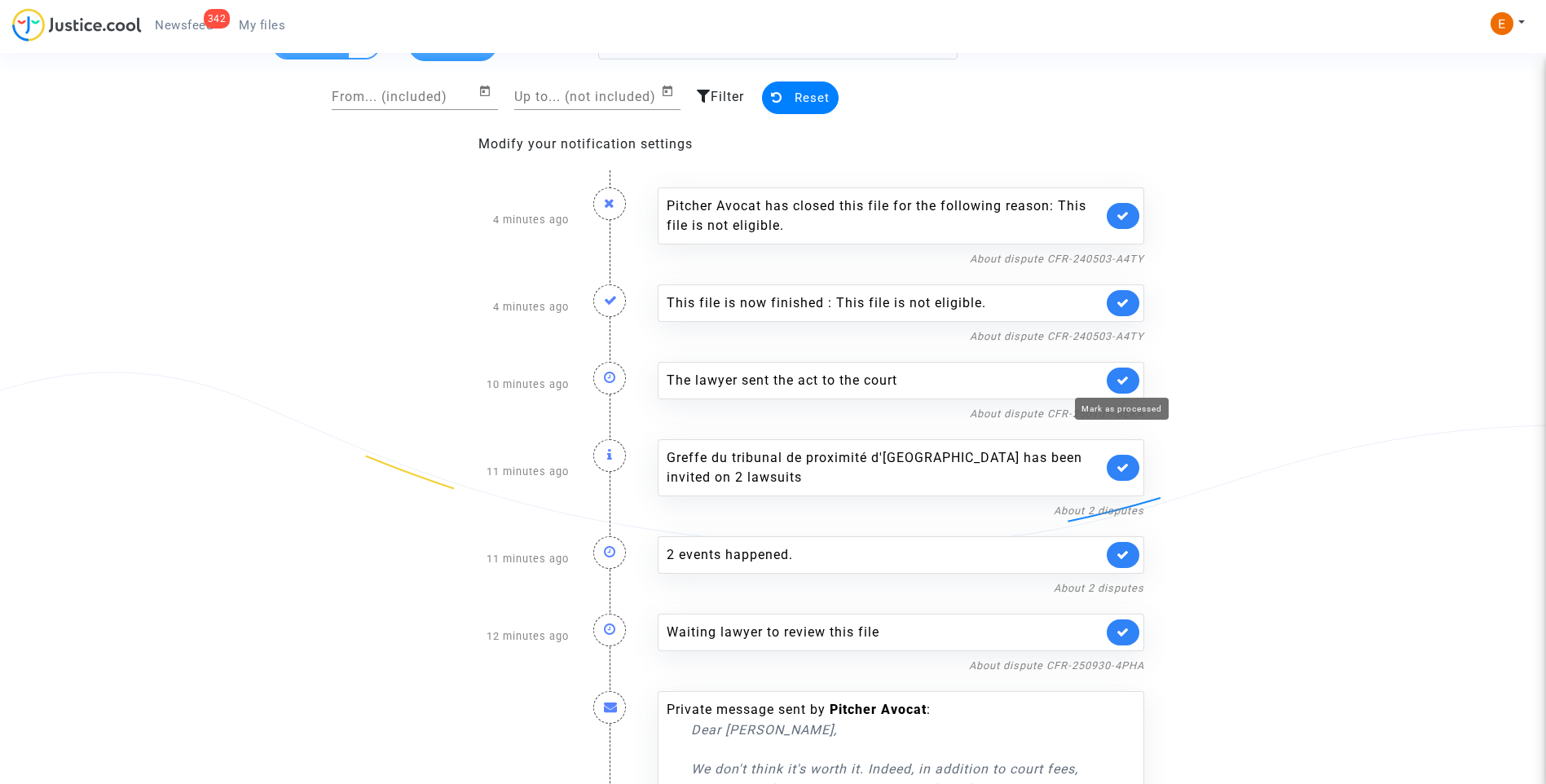
click at [1128, 378] on icon at bounding box center [1122, 380] width 13 height 12
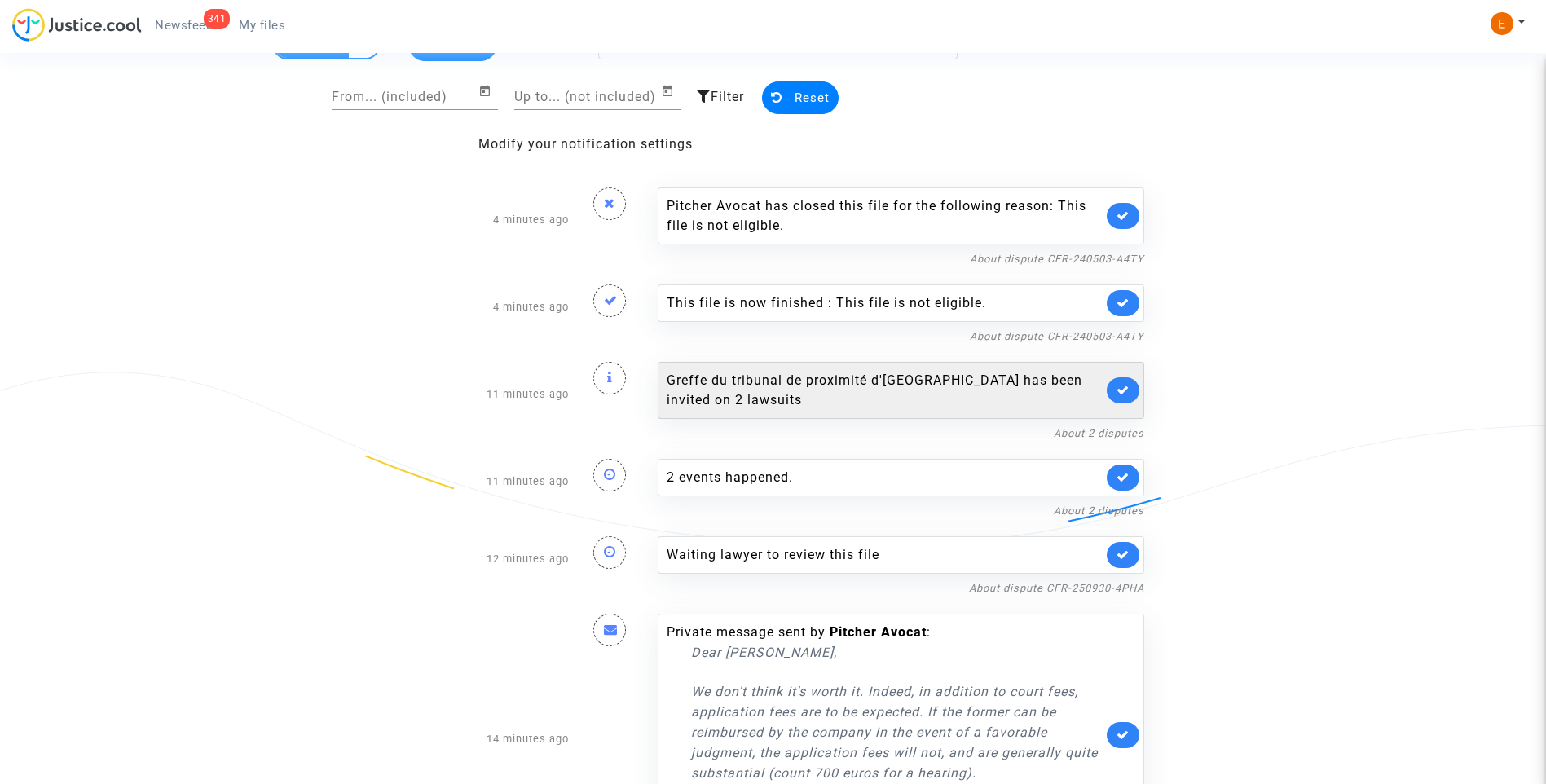
click at [1127, 379] on link at bounding box center [1123, 390] width 32 height 26
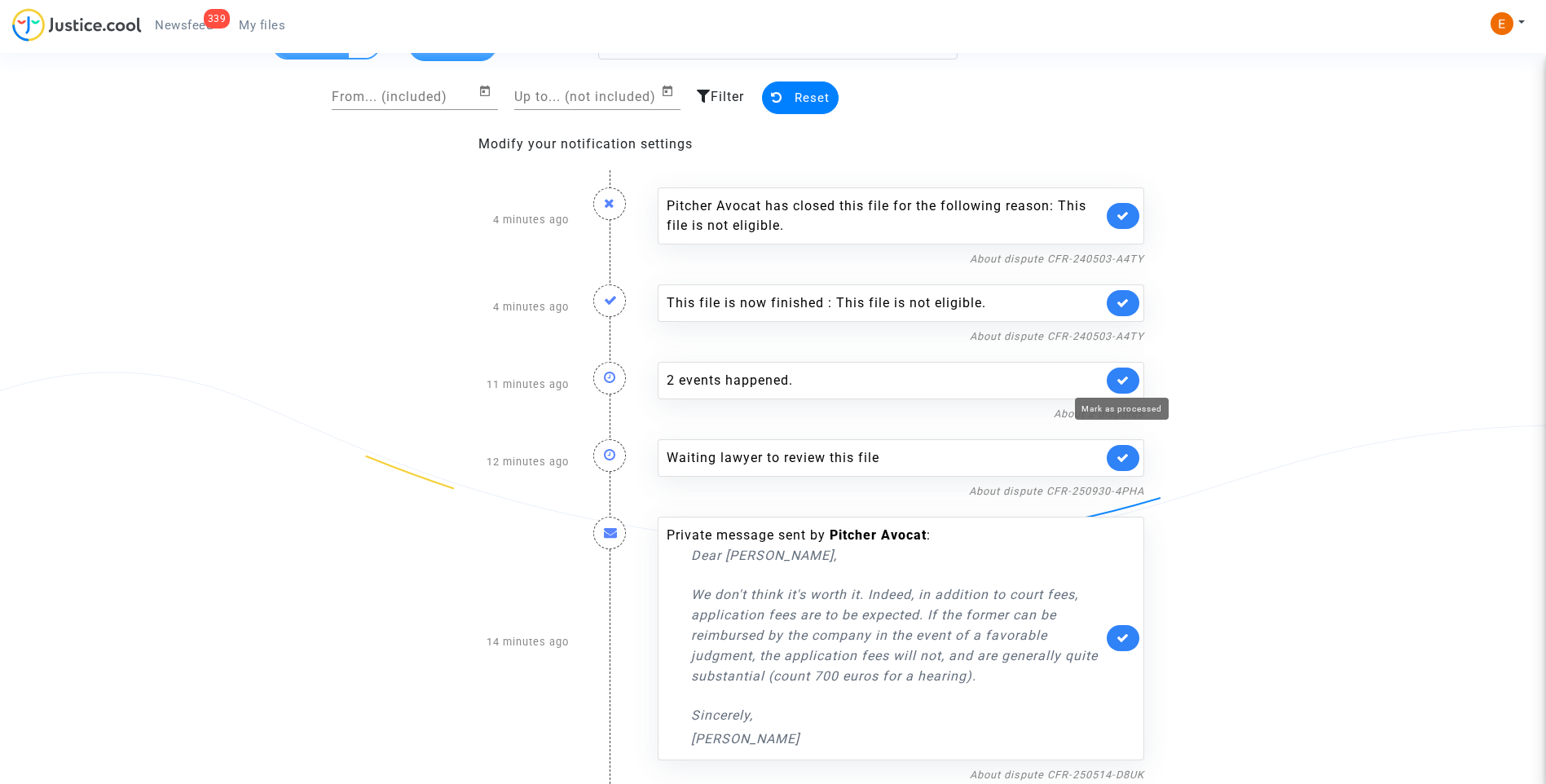
click at [1127, 379] on icon at bounding box center [1122, 380] width 13 height 12
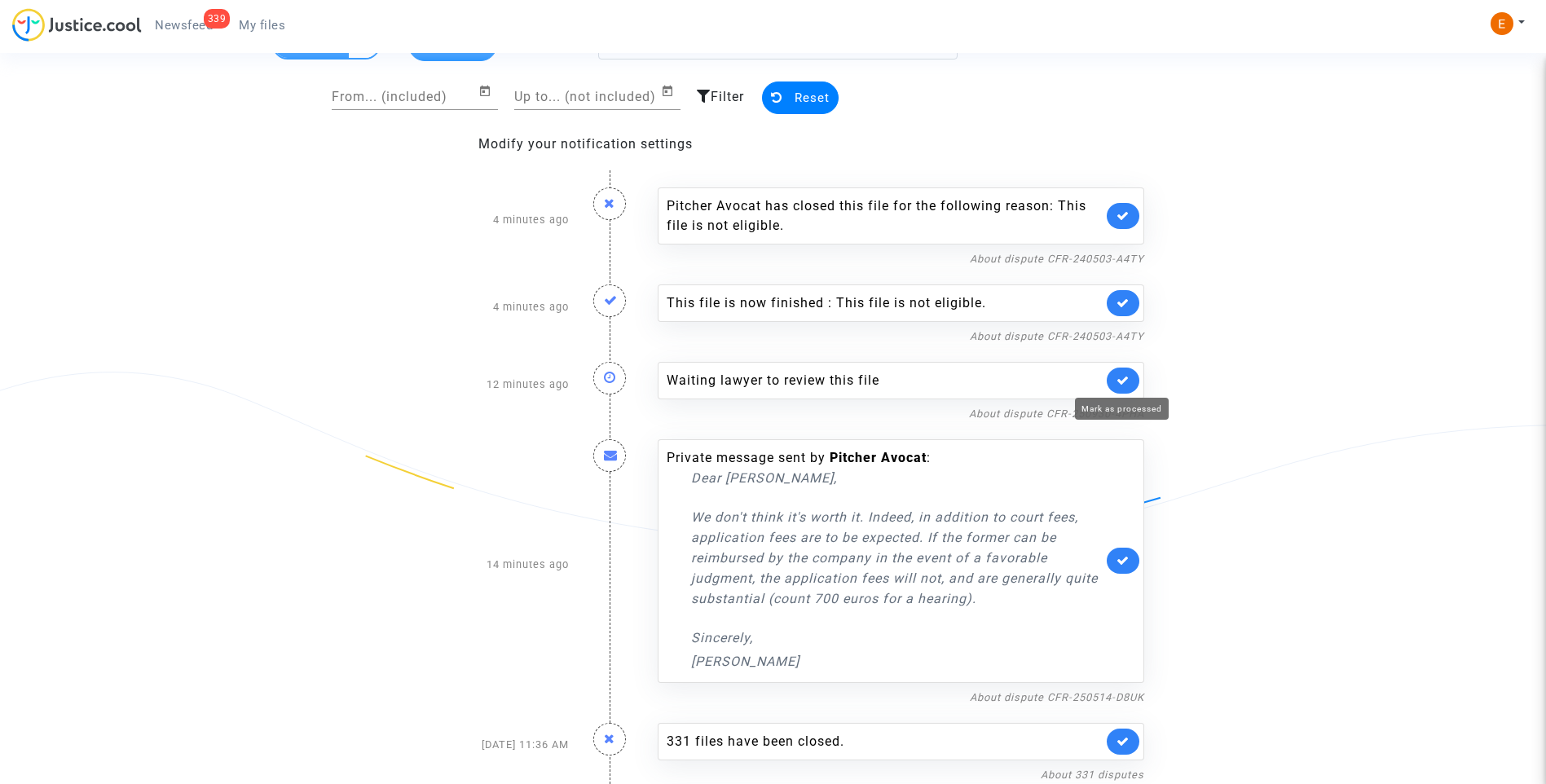
click at [1127, 379] on icon at bounding box center [1122, 380] width 13 height 12
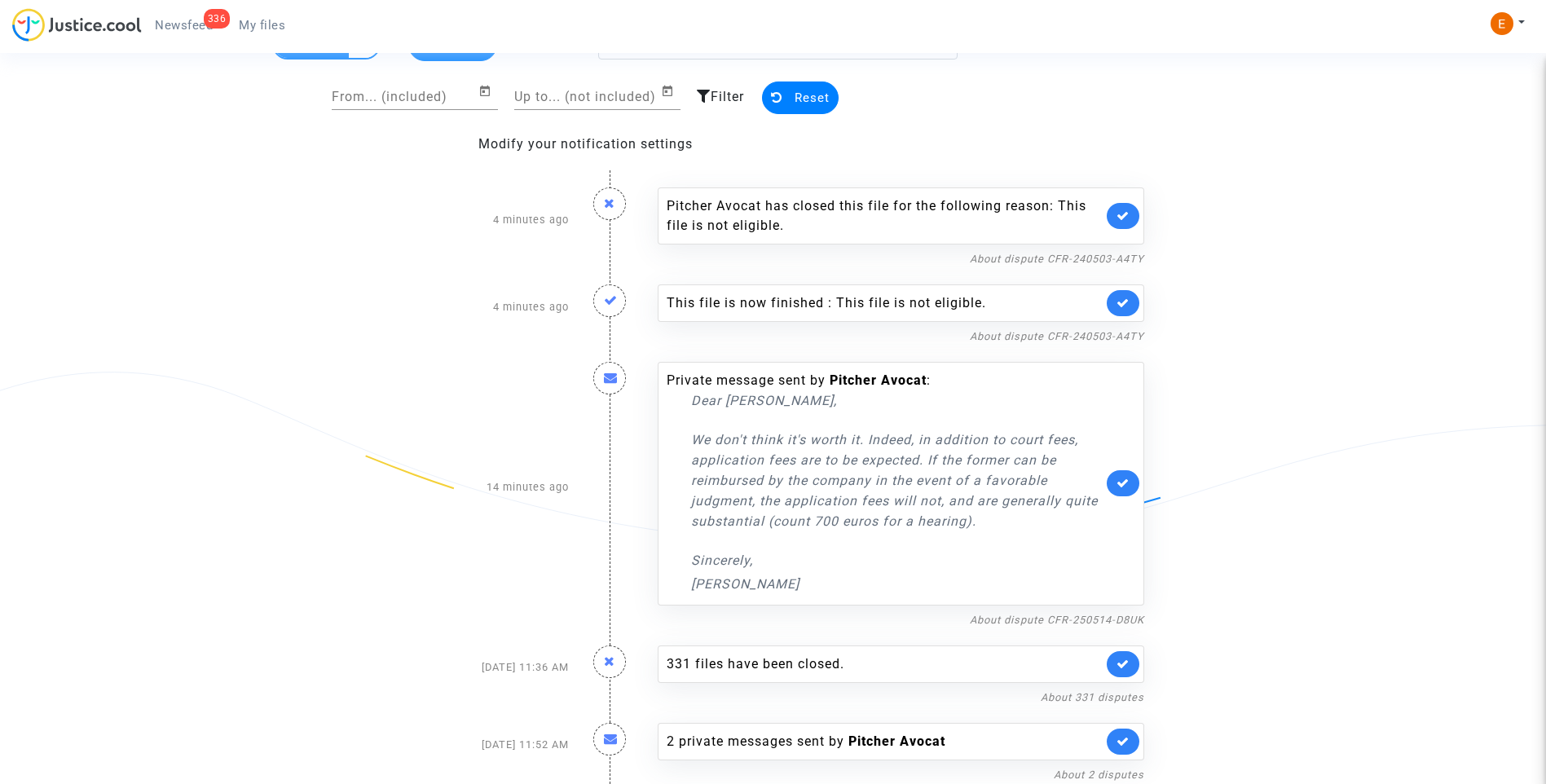
drag, startPoint x: 997, startPoint y: 526, endPoint x: 651, endPoint y: 444, distance: 355.6
click at [651, 444] on div "Private message sent by Pitcher Avocat : Dear Erik, We don't think it's worth i…" at bounding box center [900, 487] width 511 height 283
drag, startPoint x: 651, startPoint y: 444, endPoint x: 732, endPoint y: 449, distance: 81.2
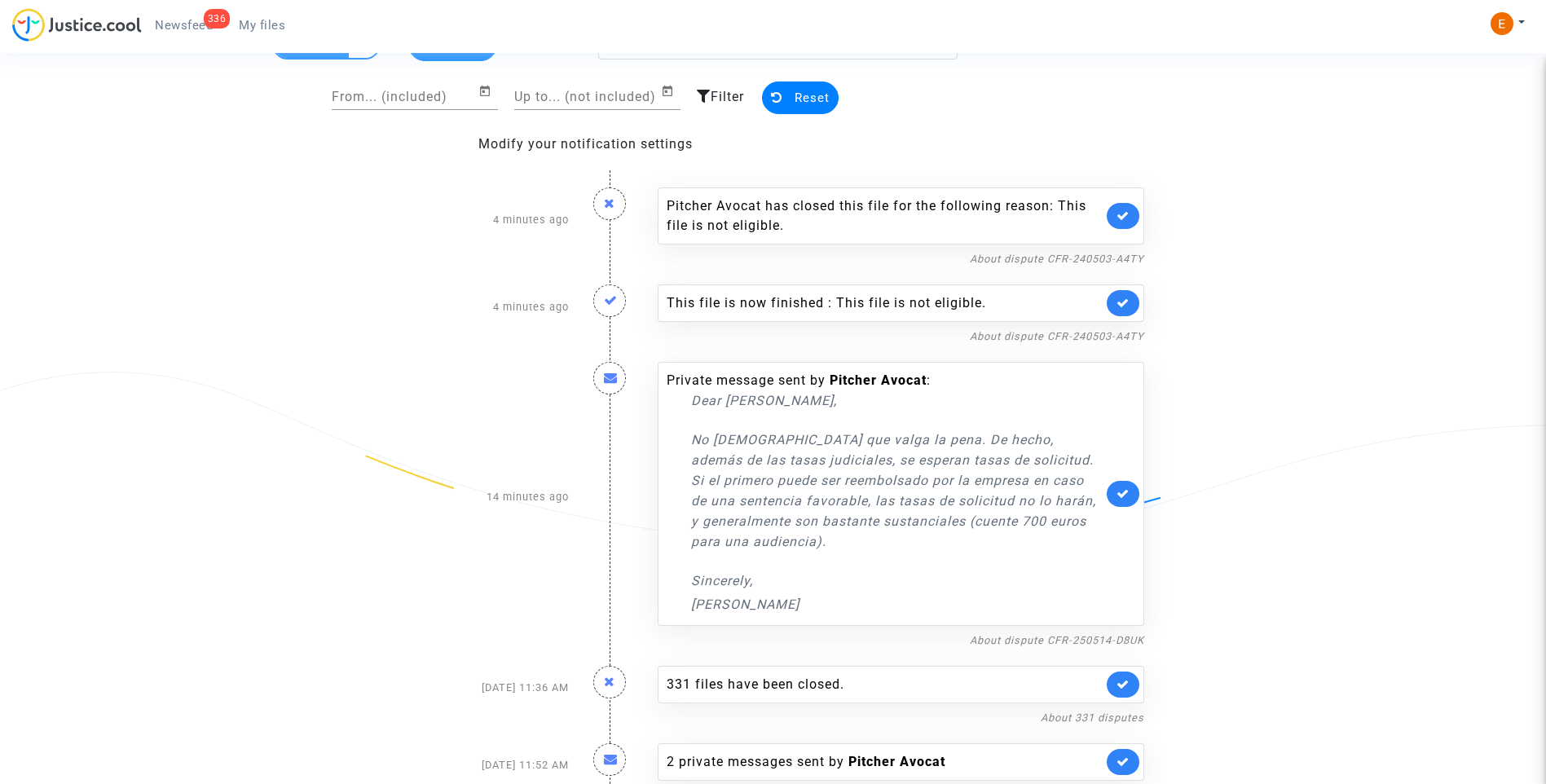
click at [650, 444] on div "Private message sent by Pitcher Avocat : Dear Erik, No creemos que valga la pen…" at bounding box center [900, 497] width 511 height 304
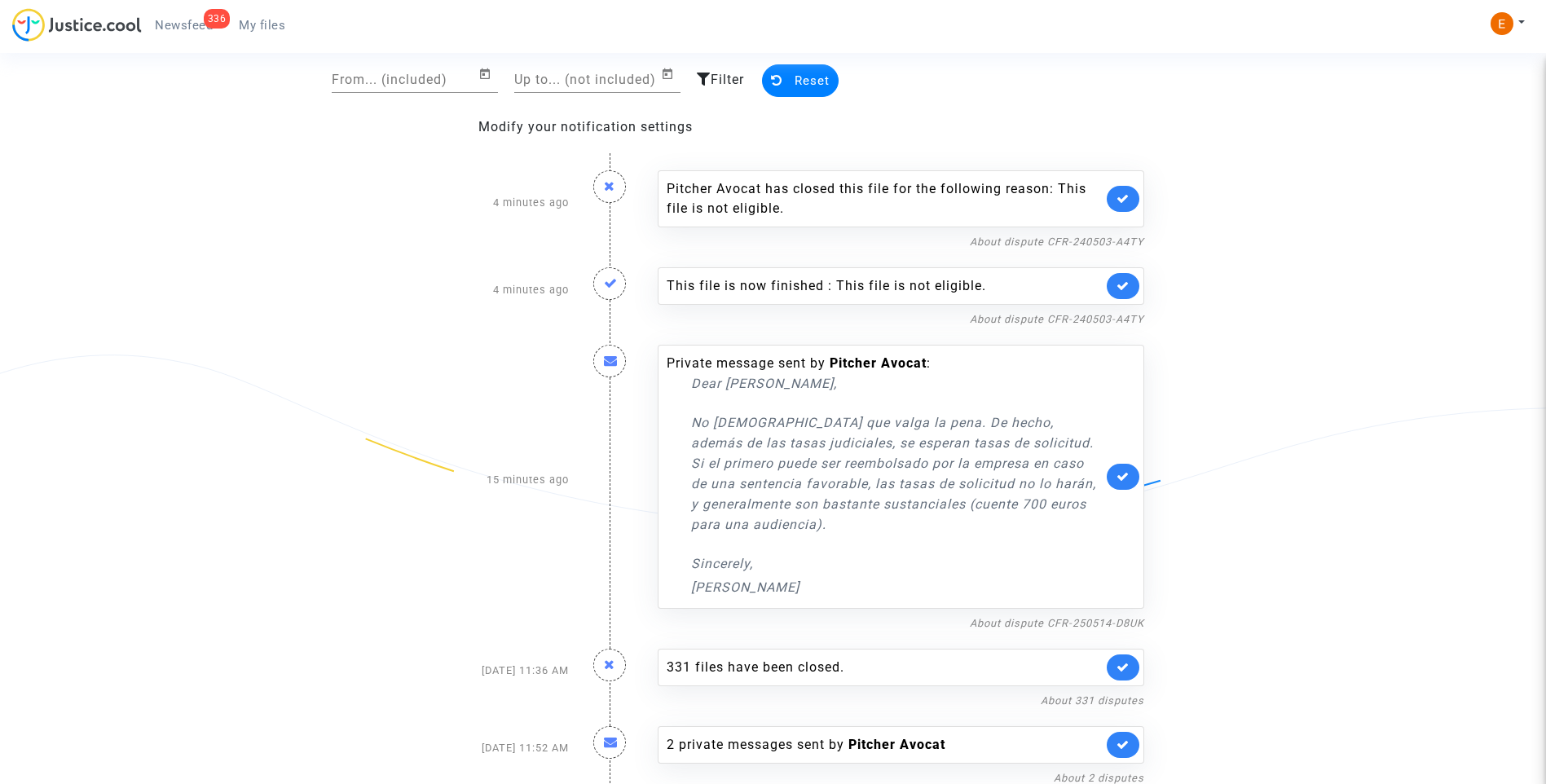
scroll to position [102, 0]
click at [1070, 317] on link "About dispute CFR-240503-A4TY" at bounding box center [1056, 316] width 174 height 12
click at [1127, 196] on icon at bounding box center [1122, 195] width 13 height 12
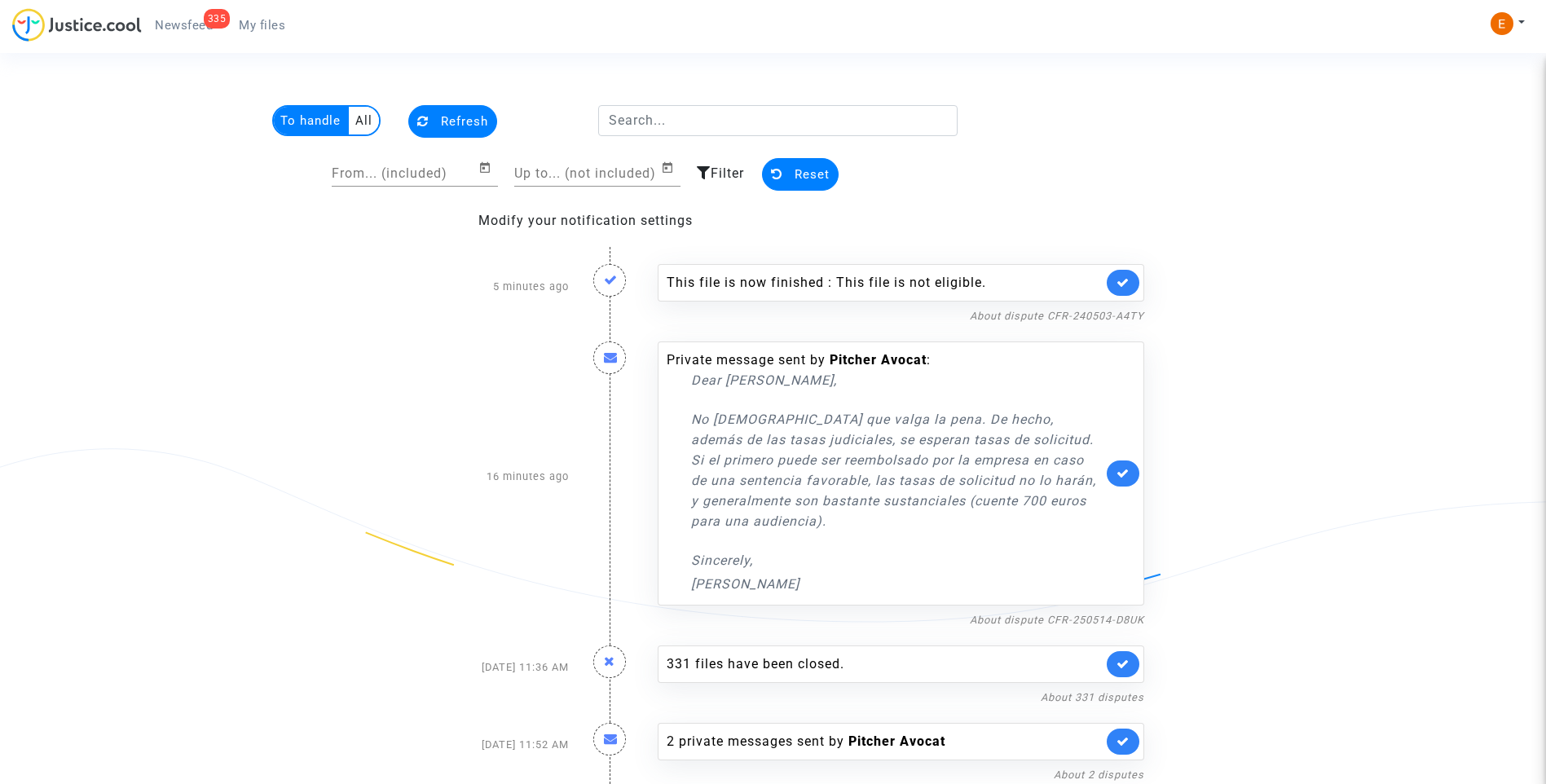
click at [1130, 280] on link at bounding box center [1123, 282] width 32 height 26
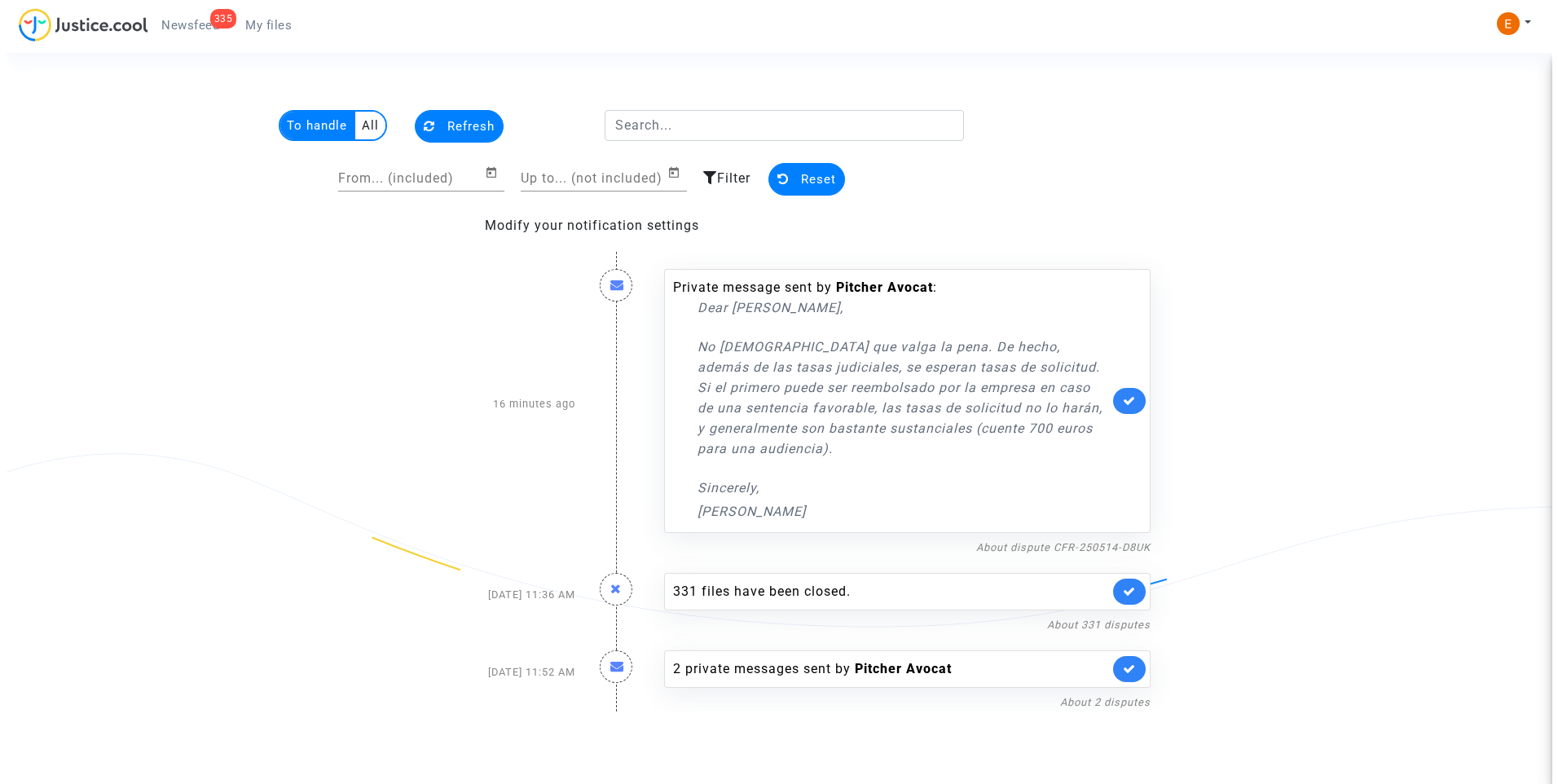
scroll to position [0, 0]
click at [1107, 539] on nf-filterlink "About dispute CFR-250514-D8UK" at bounding box center [1062, 546] width 174 height 15
click at [997, 549] on link "About dispute CFR-250514-D8UK" at bounding box center [1062, 547] width 174 height 12
click at [1133, 407] on link at bounding box center [1128, 401] width 32 height 26
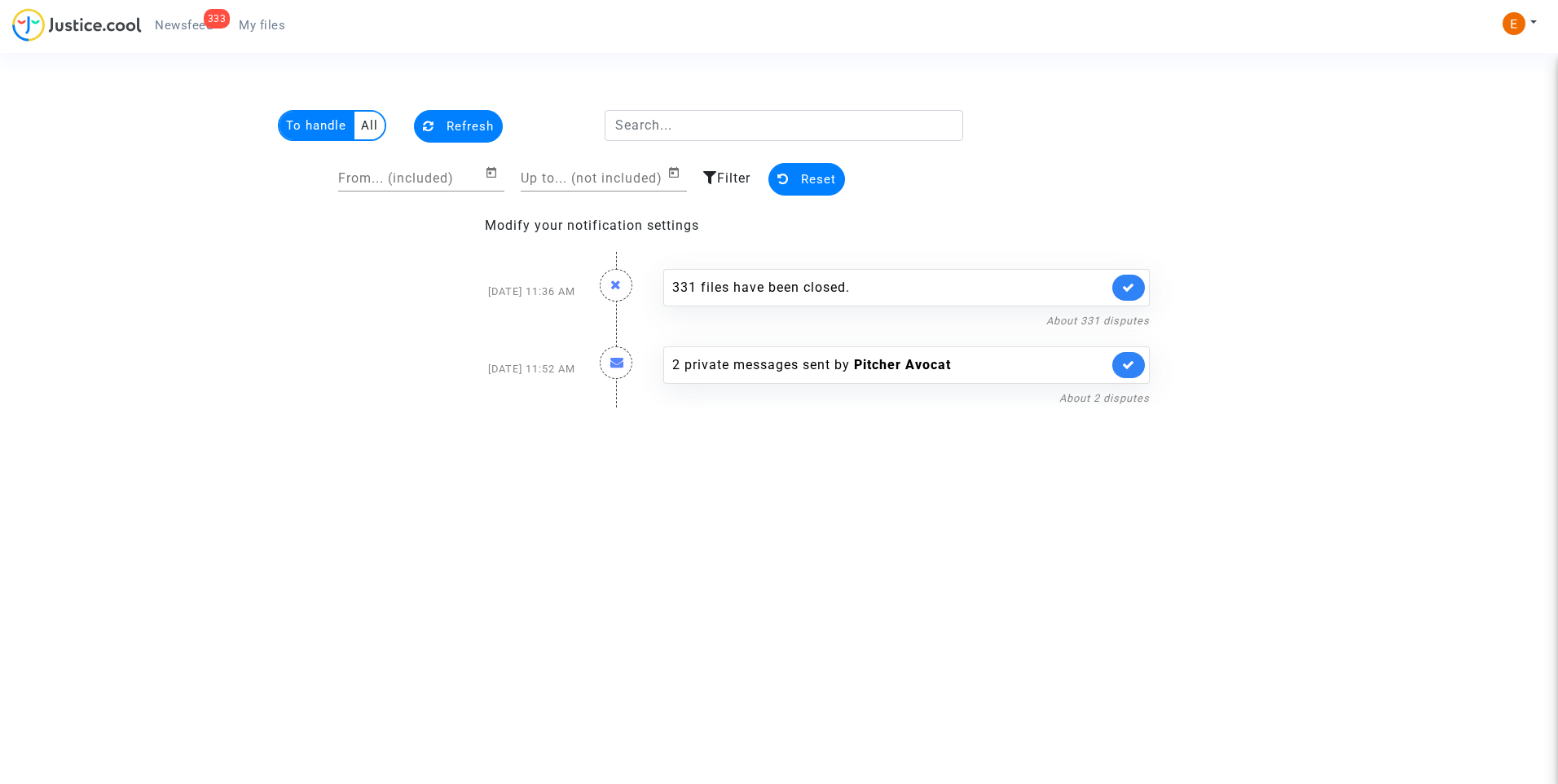
click at [259, 12] on ul "333 Newsfeed My files" at bounding box center [219, 23] width 156 height 29
click at [259, 23] on span "My files" at bounding box center [262, 25] width 46 height 15
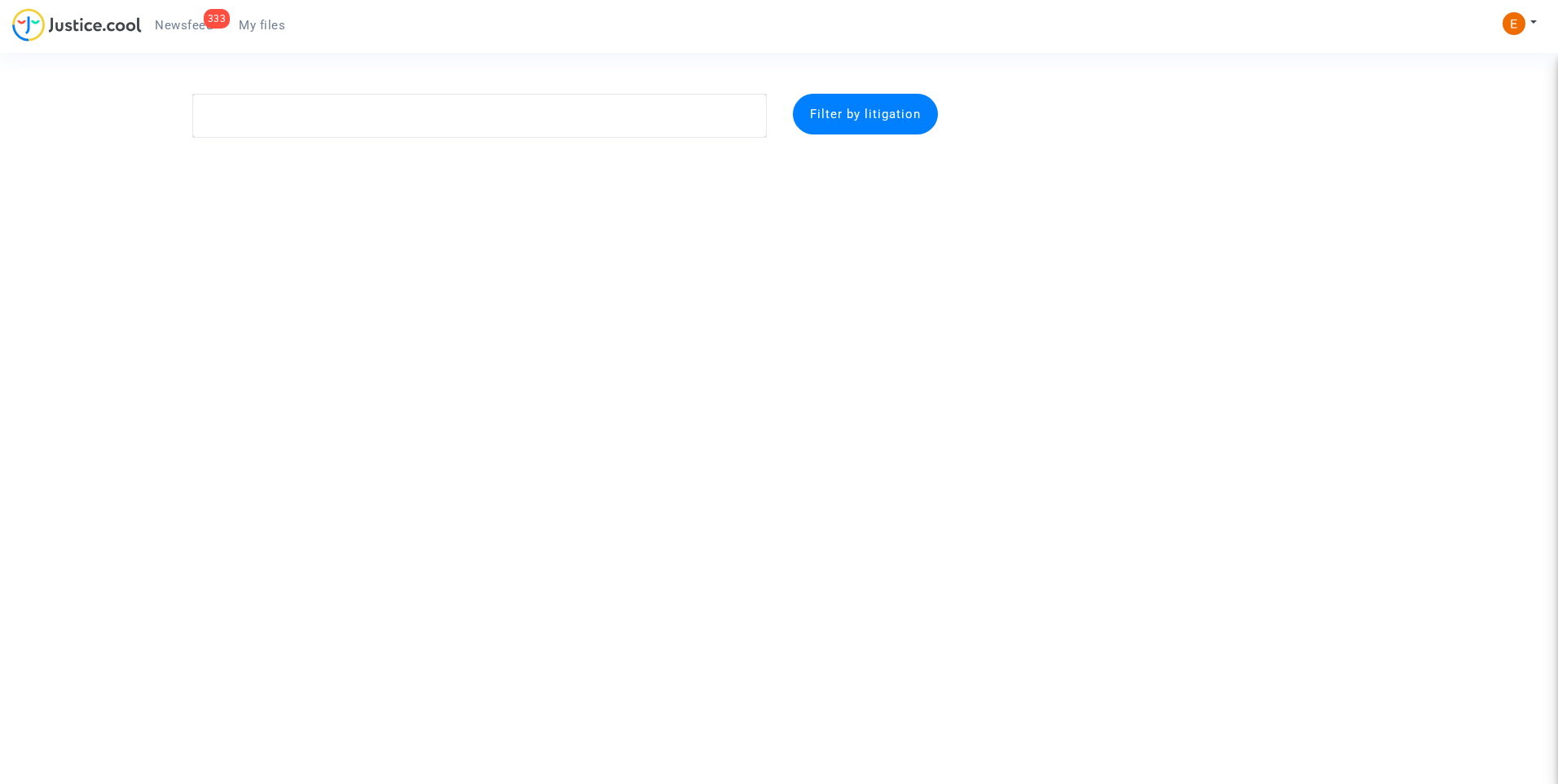
click at [178, 26] on span "Newsfeed" at bounding box center [183, 25] width 58 height 15
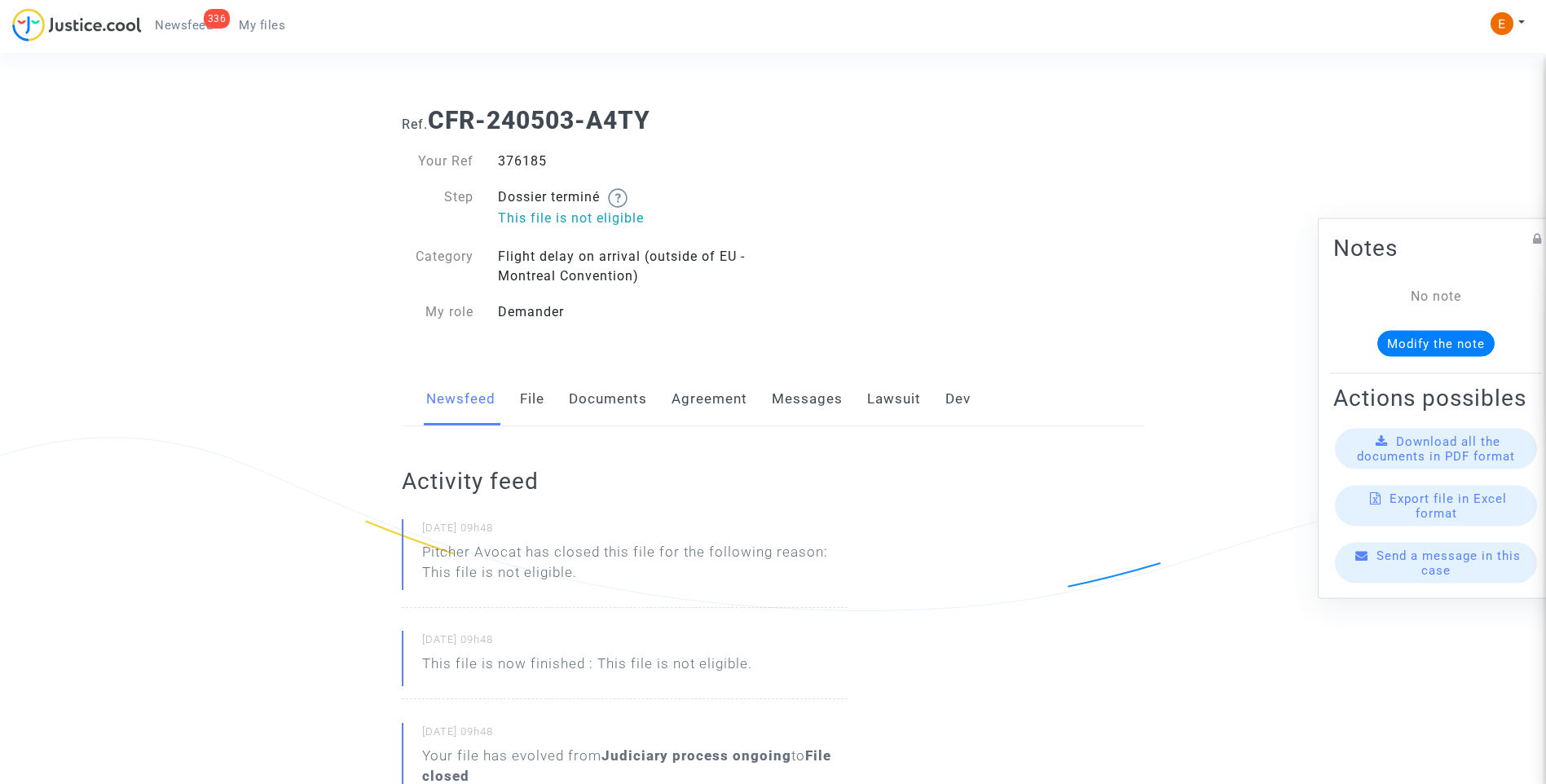
click at [533, 157] on div "376185" at bounding box center [629, 161] width 288 height 20
copy div "376185"
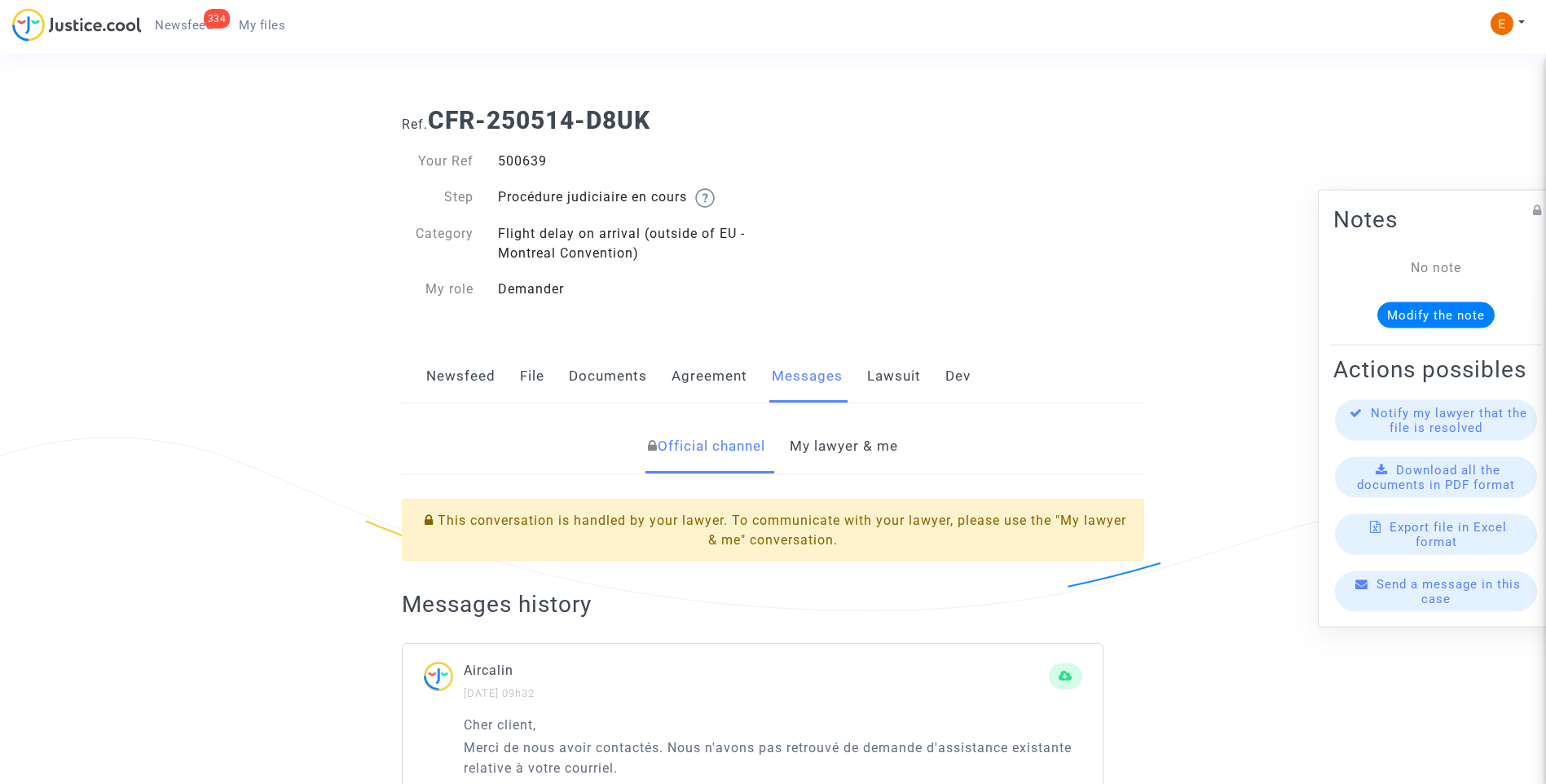
click at [867, 449] on link "My lawyer & me" at bounding box center [843, 446] width 108 height 54
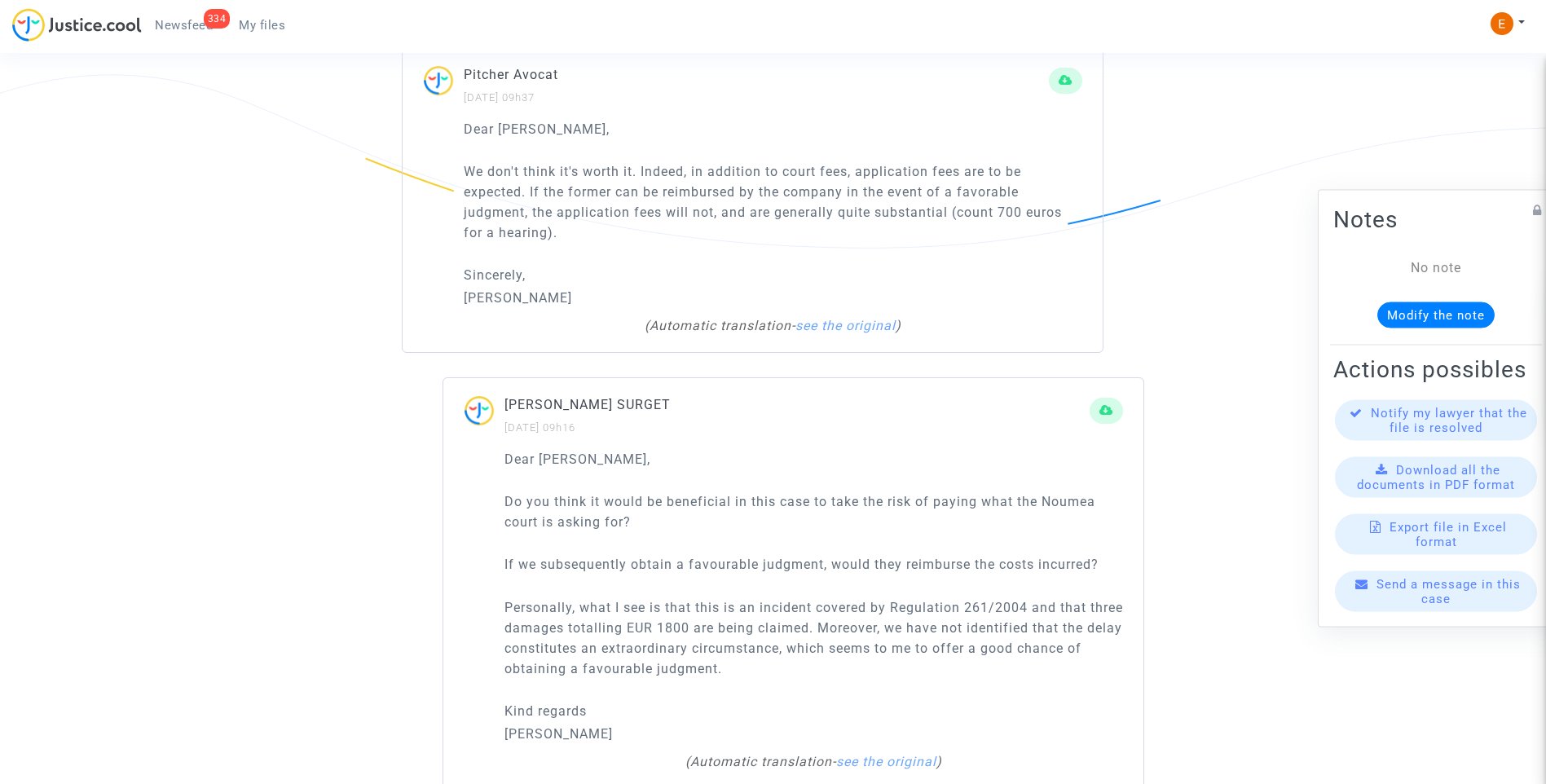
scroll to position [815, 0]
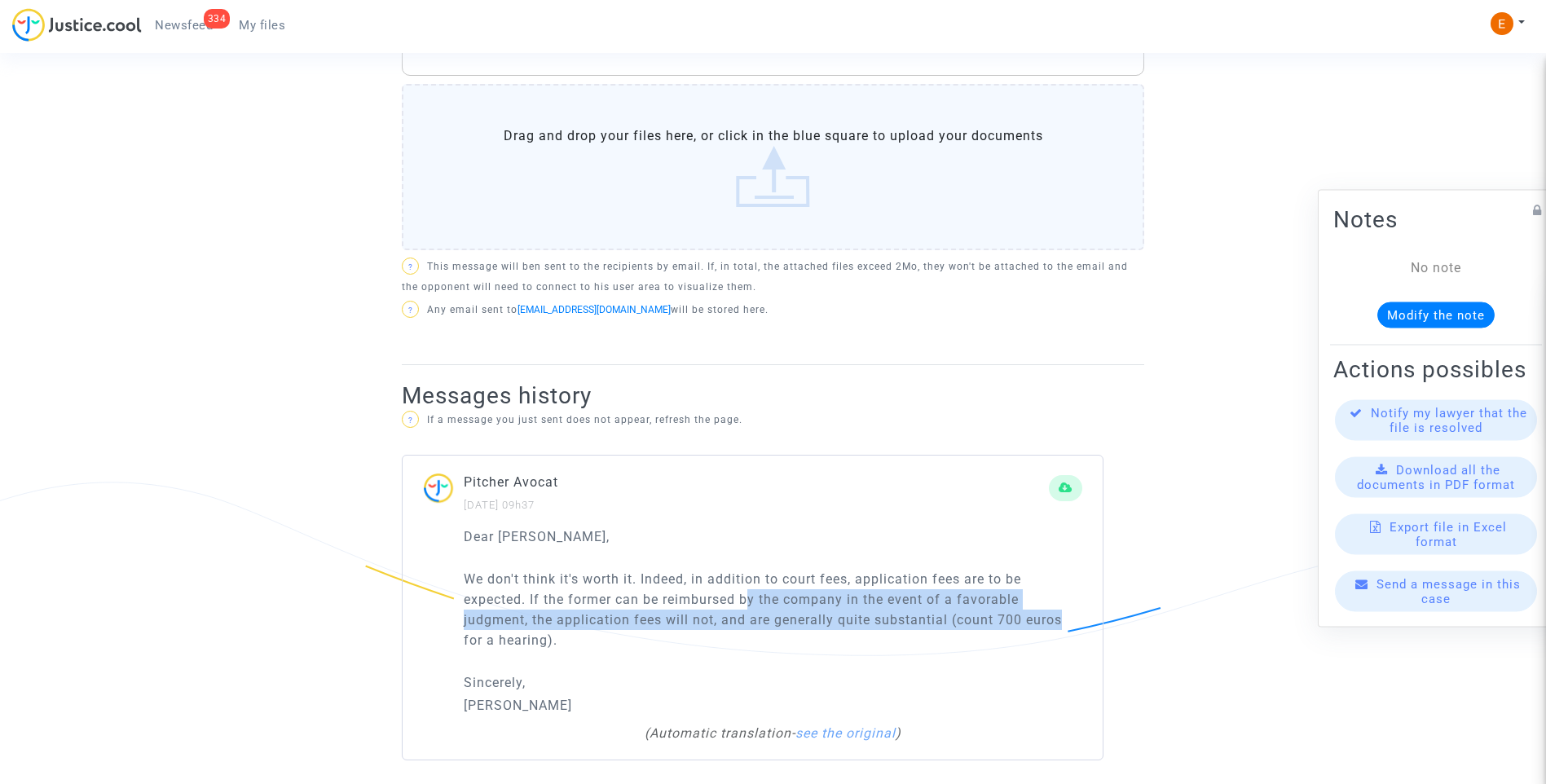
drag, startPoint x: 1075, startPoint y: 623, endPoint x: 749, endPoint y: 606, distance: 326.4
click at [749, 606] on p "We don't think it's worth it. Indeed, in addition to court fees, application fe…" at bounding box center [772, 609] width 619 height 81
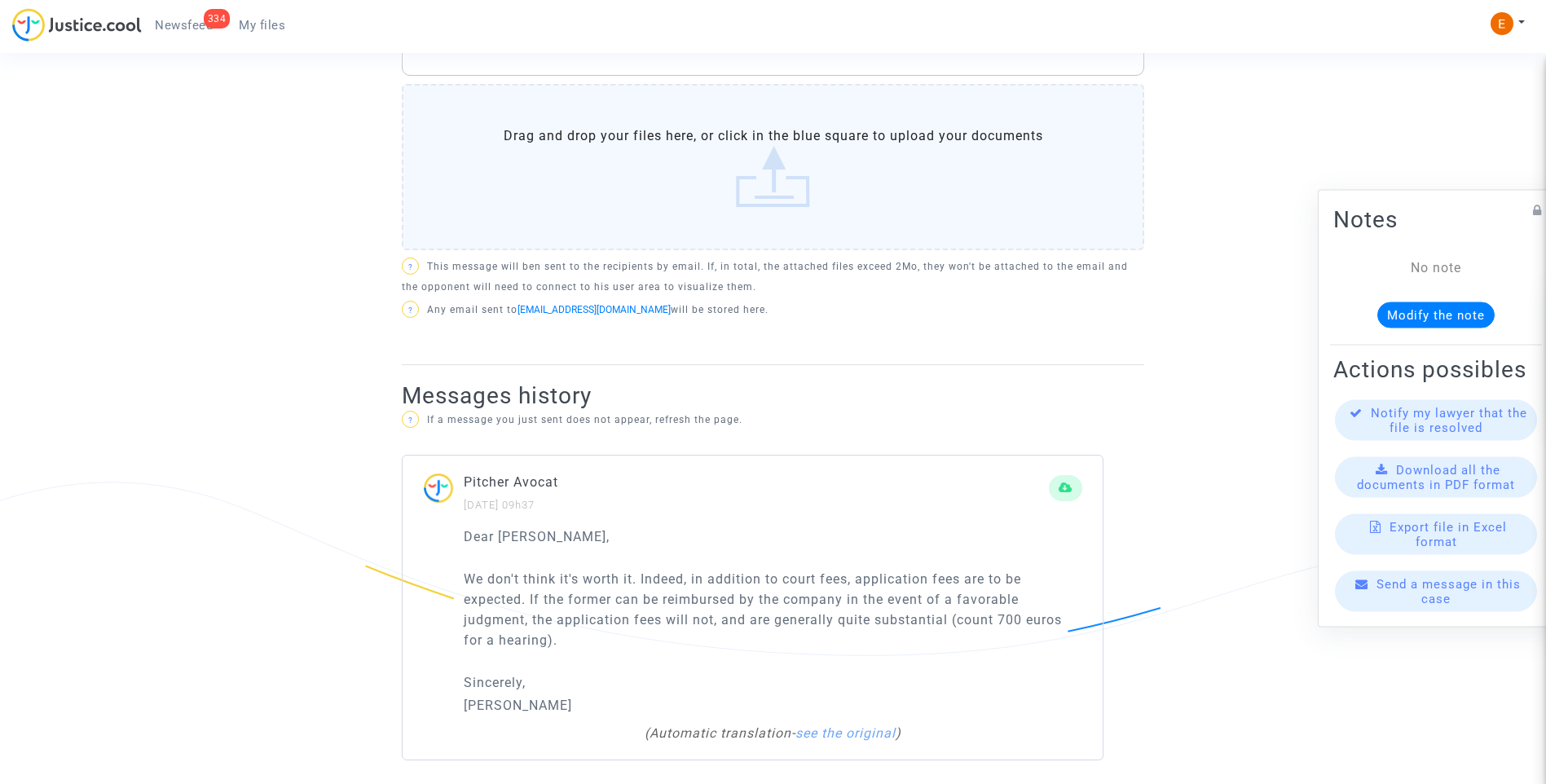
drag, startPoint x: 749, startPoint y: 606, endPoint x: 586, endPoint y: 640, distance: 166.5
click at [586, 642] on p "We don't think it's worth it. Indeed, in addition to court fees, application fe…" at bounding box center [772, 609] width 619 height 81
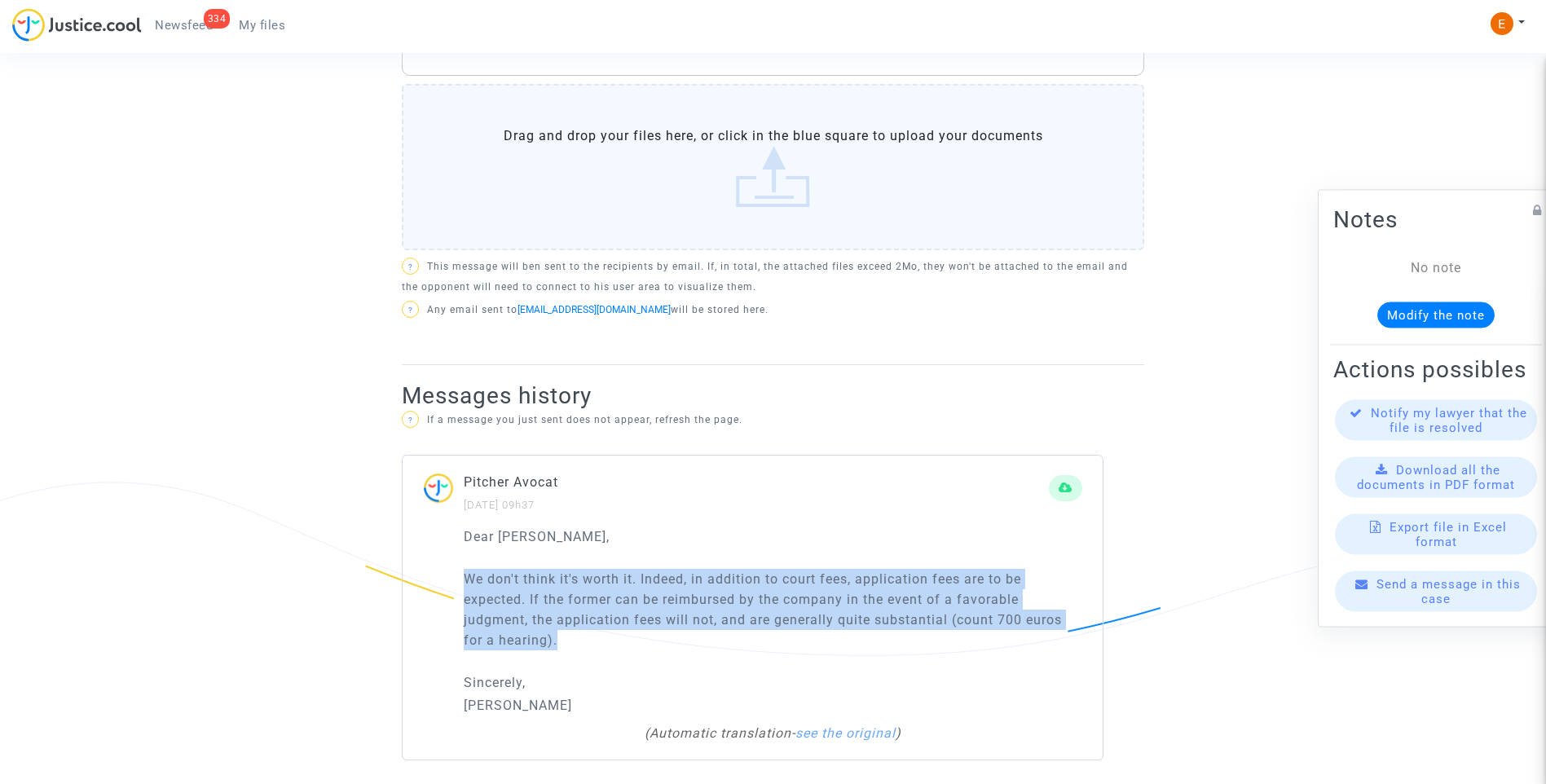
drag, startPoint x: 602, startPoint y: 641, endPoint x: 425, endPoint y: 573, distance: 189.6
click at [425, 573] on div "Dear [PERSON_NAME], We don't think it's worth it. Indeed, in addition to court …" at bounding box center [753, 643] width 700 height 234
drag, startPoint x: 425, startPoint y: 573, endPoint x: 488, endPoint y: 575, distance: 63.0
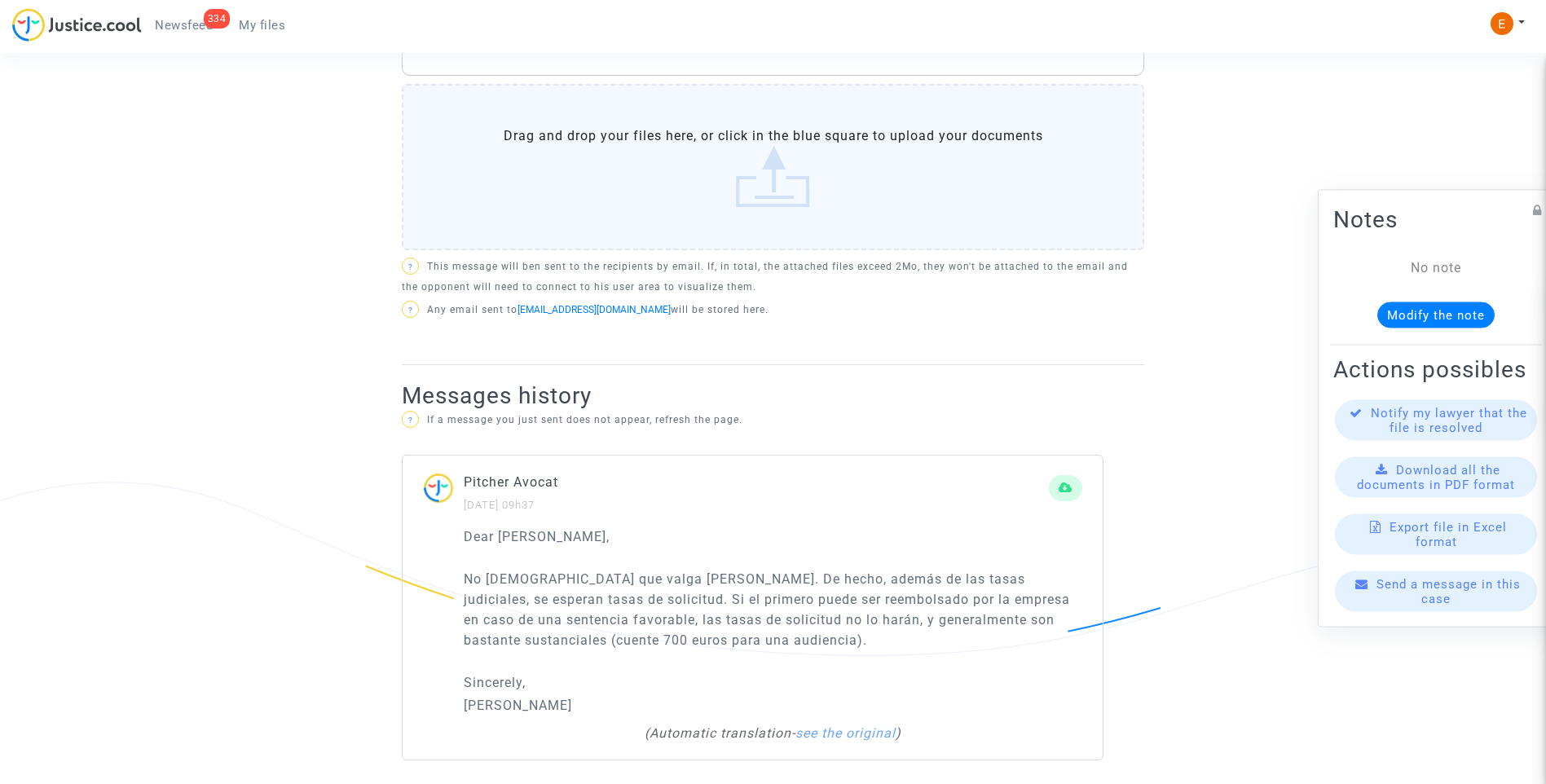
click at [660, 505] on div "Pitcher Avocat [DATE] 09h37" at bounding box center [756, 493] width 585 height 43
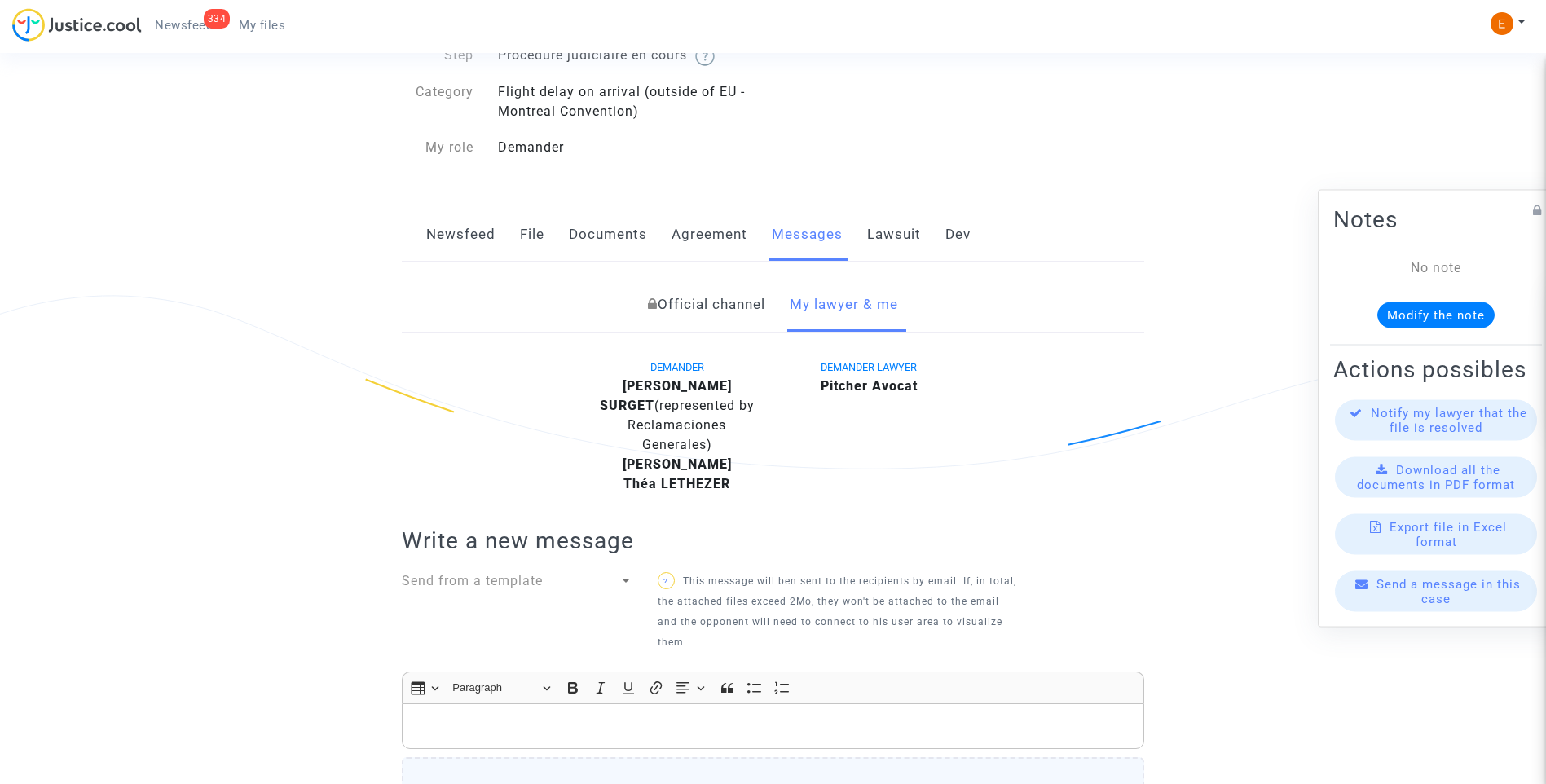
scroll to position [0, 0]
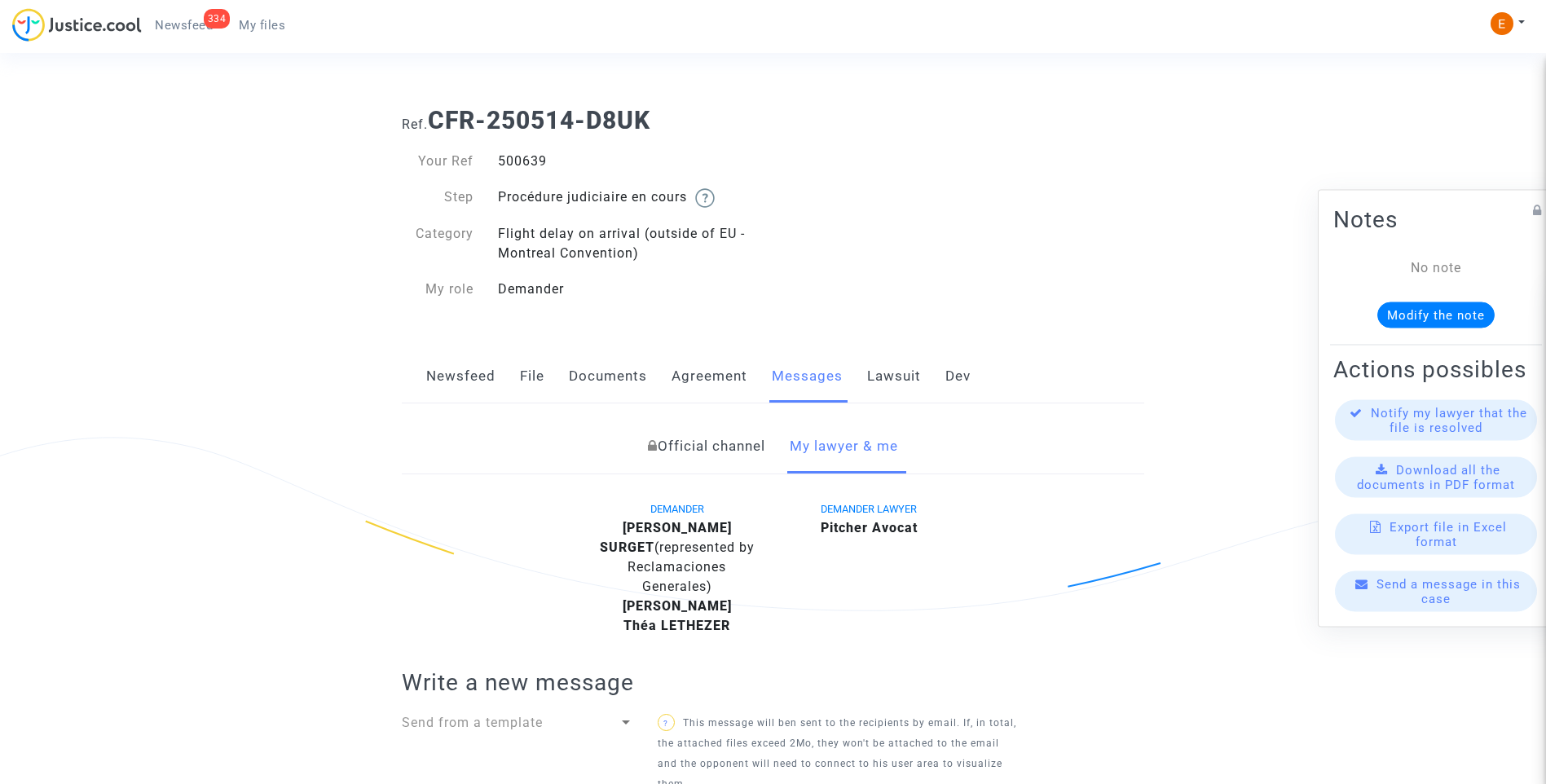
click at [520, 167] on div "500639" at bounding box center [629, 161] width 288 height 20
copy div "500639"
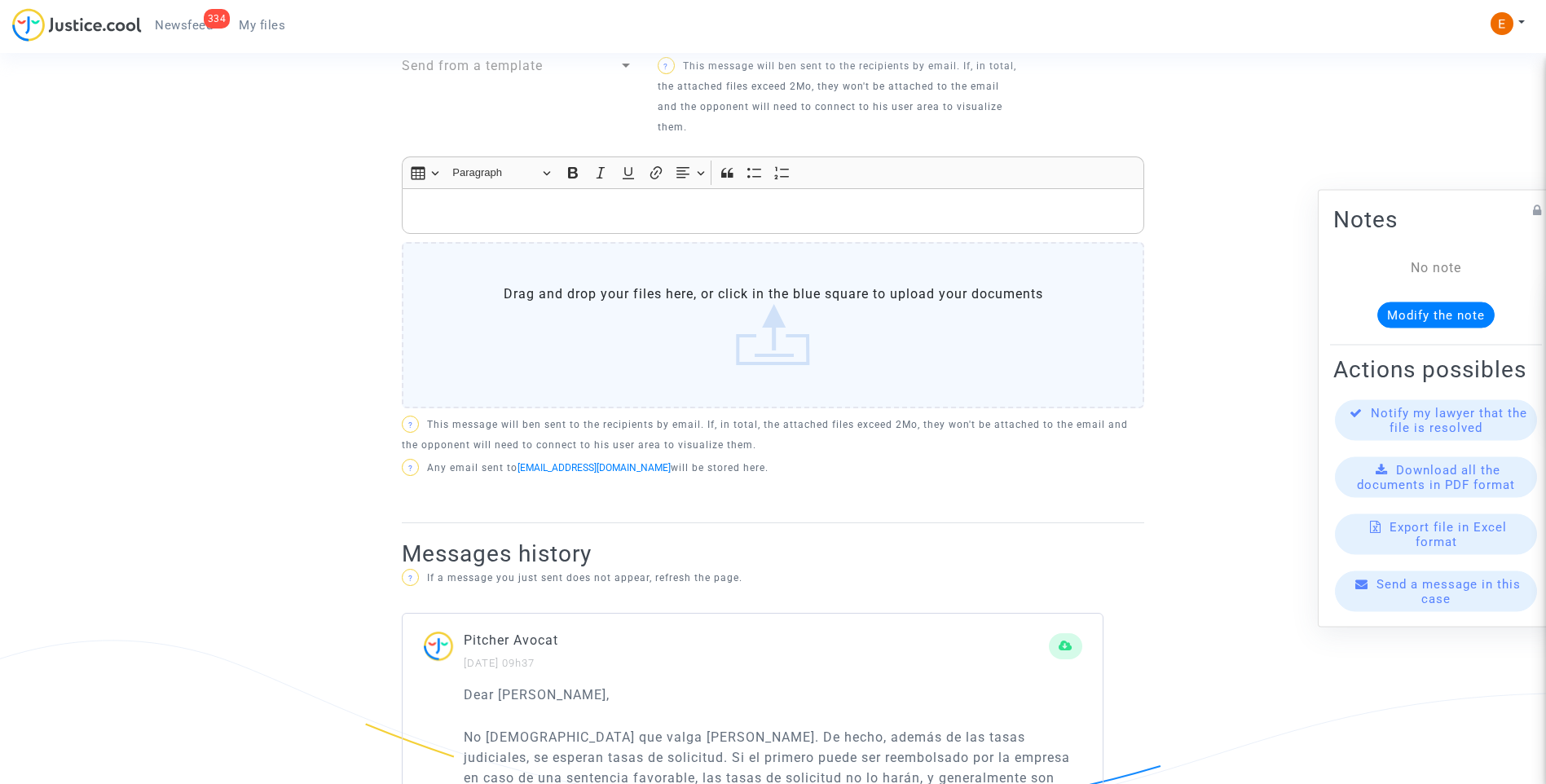
scroll to position [652, 0]
click at [483, 224] on p "Rich Text Editor, main" at bounding box center [773, 217] width 725 height 20
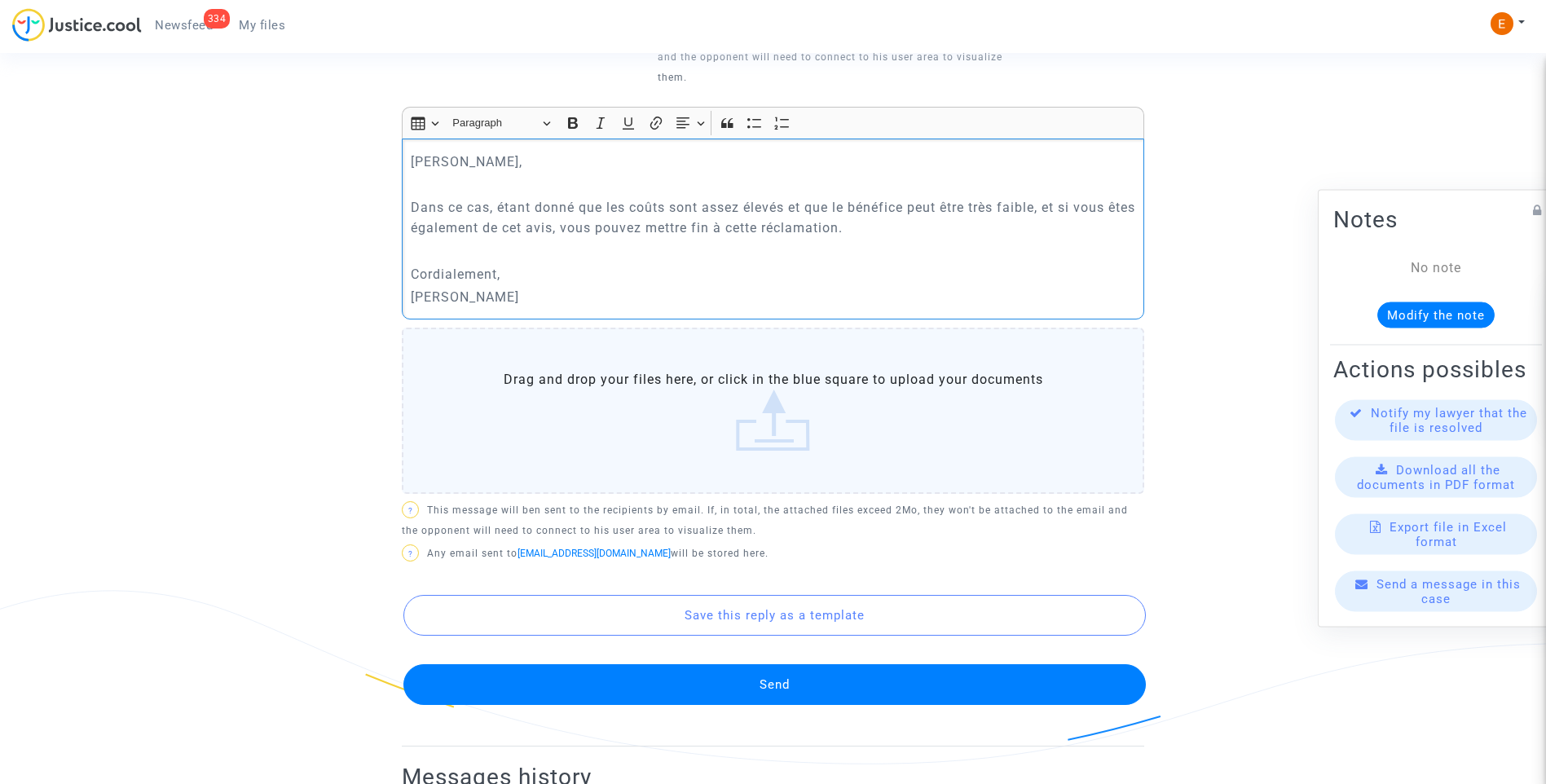
scroll to position [733, 0]
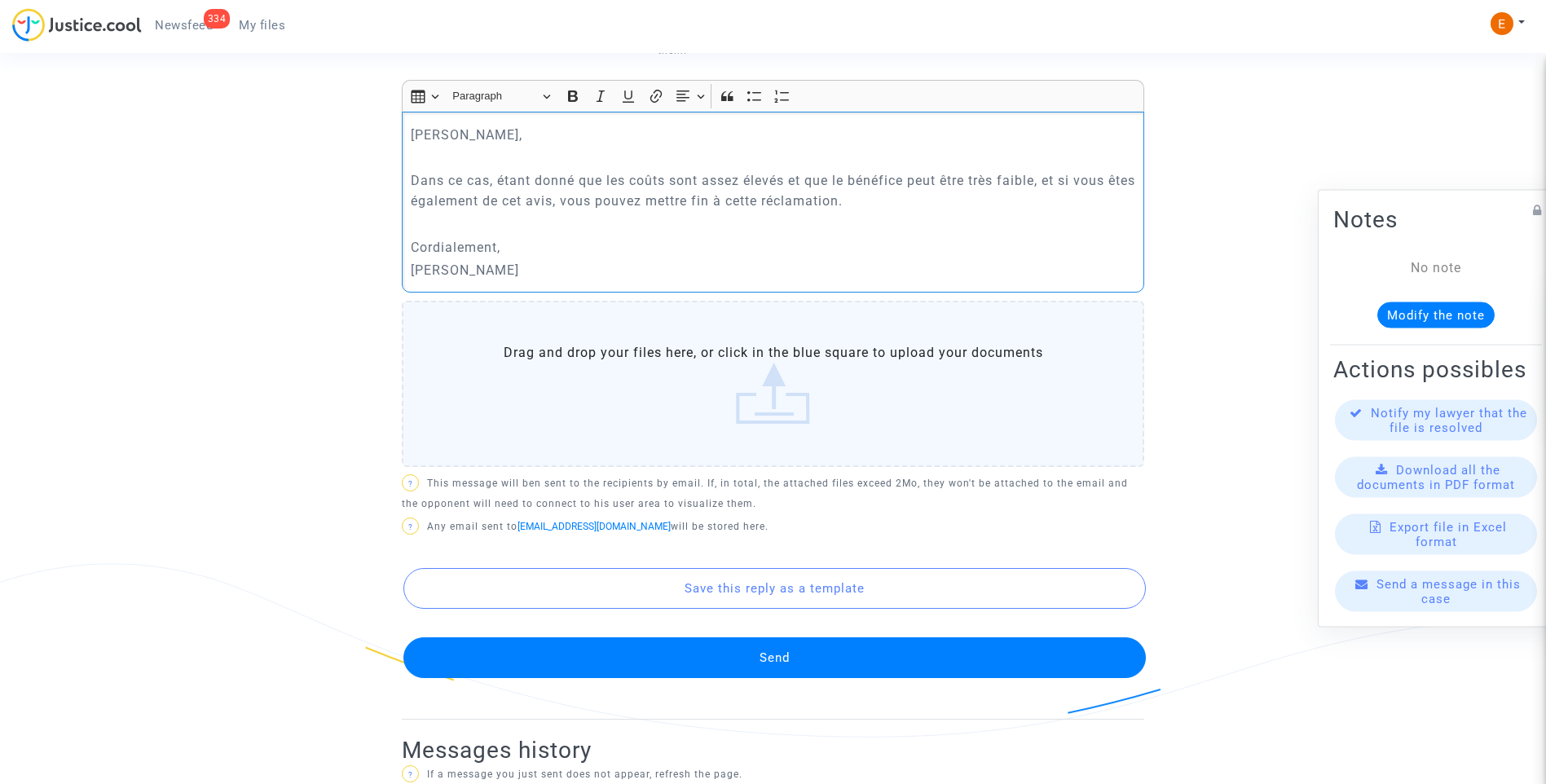
click at [762, 655] on button "Send" at bounding box center [775, 658] width 742 height 41
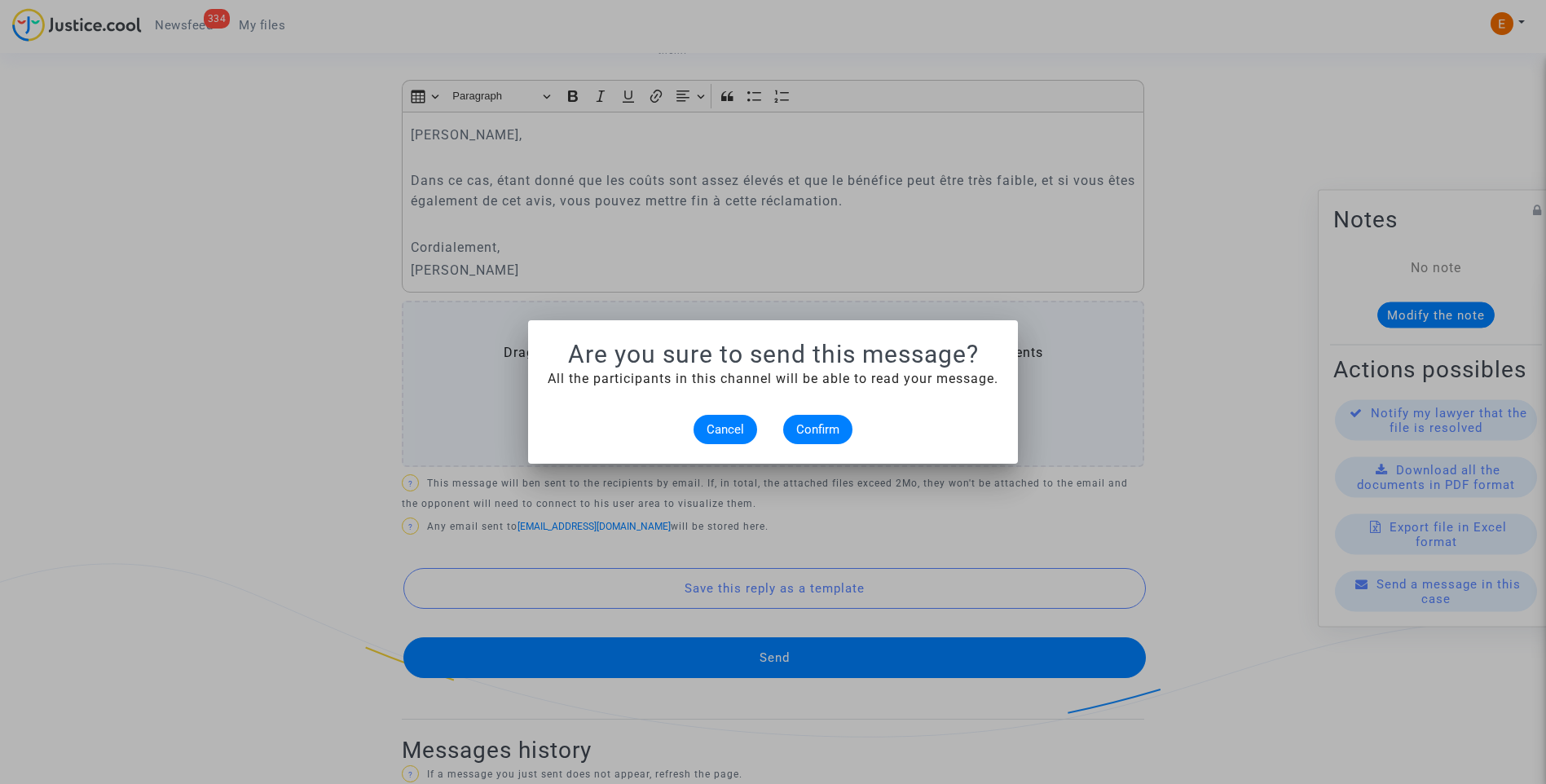
scroll to position [0, 0]
click at [808, 433] on span "Confirm" at bounding box center [817, 429] width 44 height 15
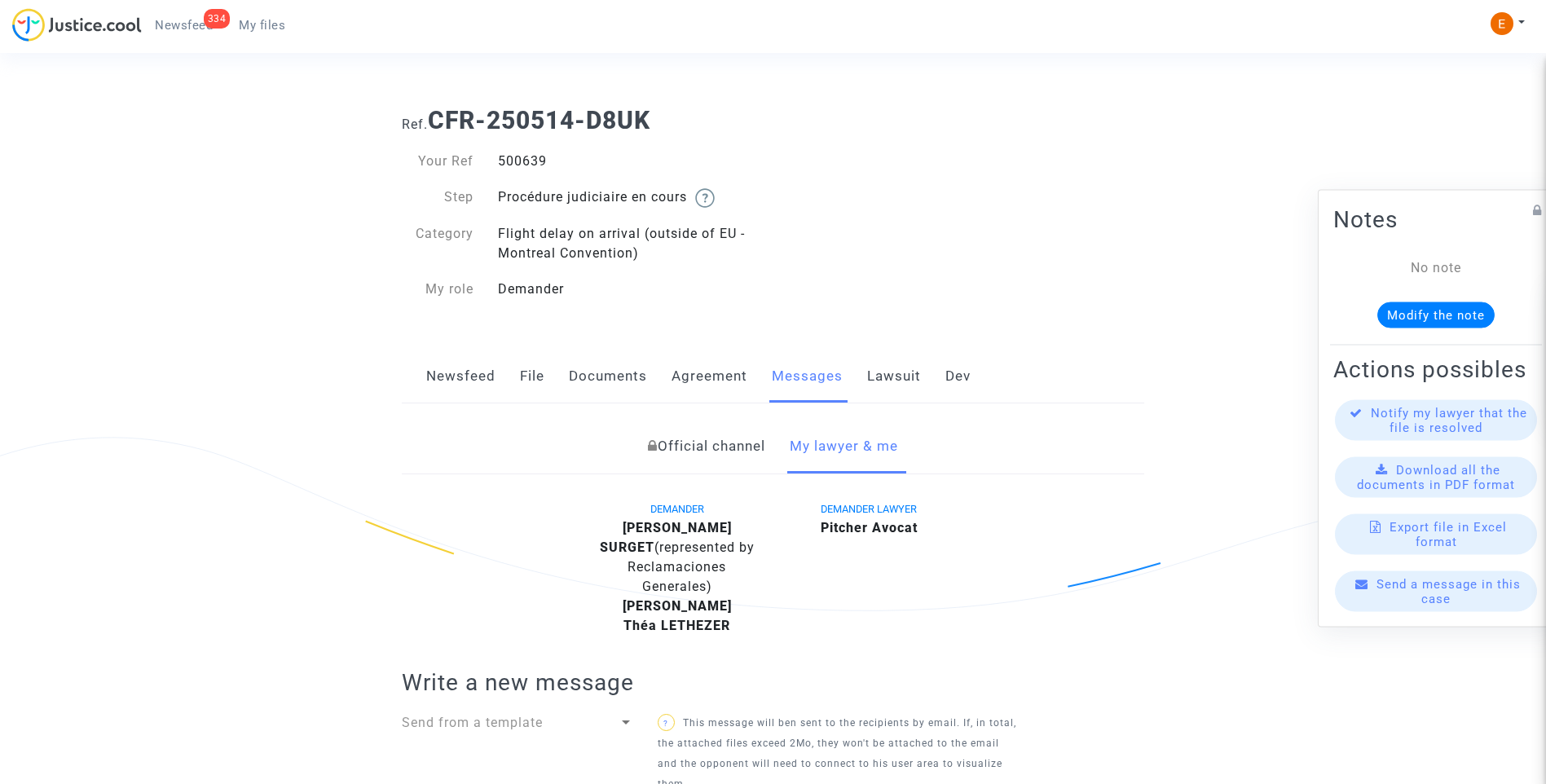
scroll to position [733, 0]
